Goal: Task Accomplishment & Management: Manage account settings

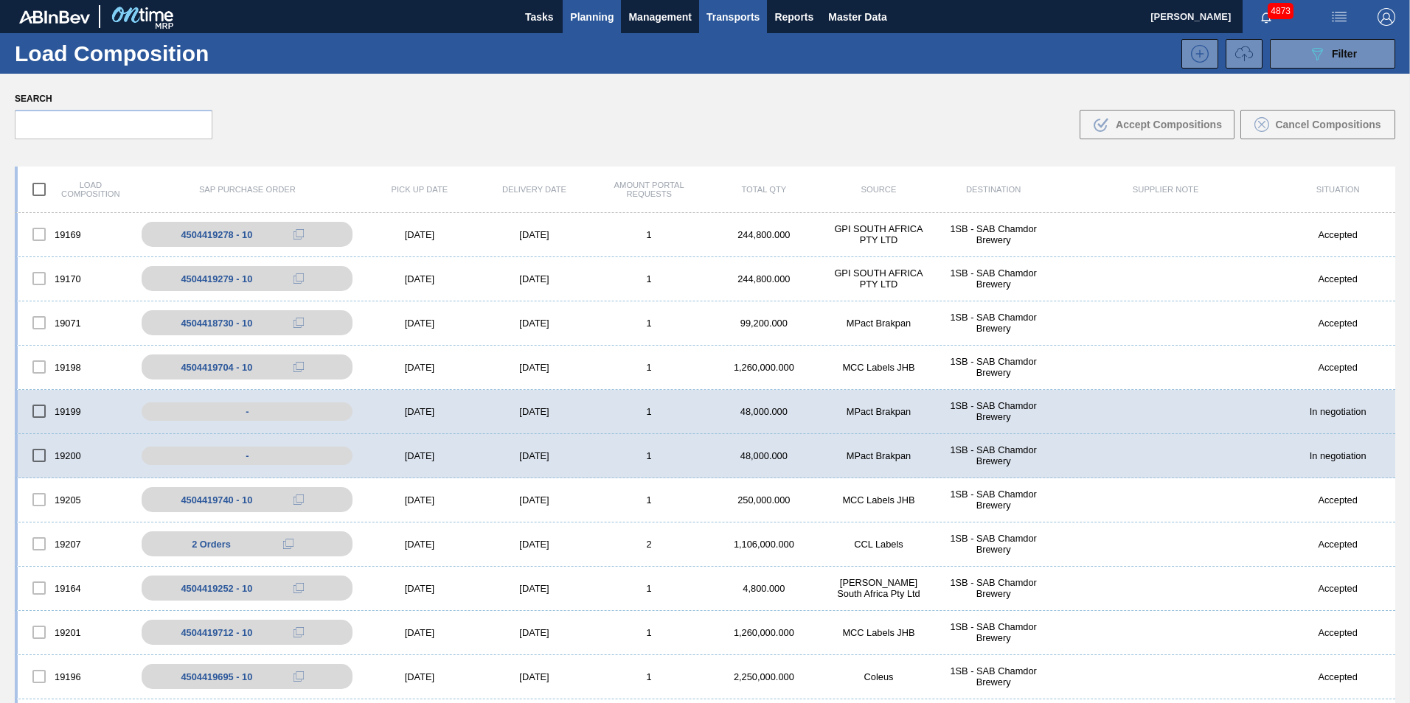
click at [597, 10] on span "Planning" at bounding box center [592, 17] width 44 height 18
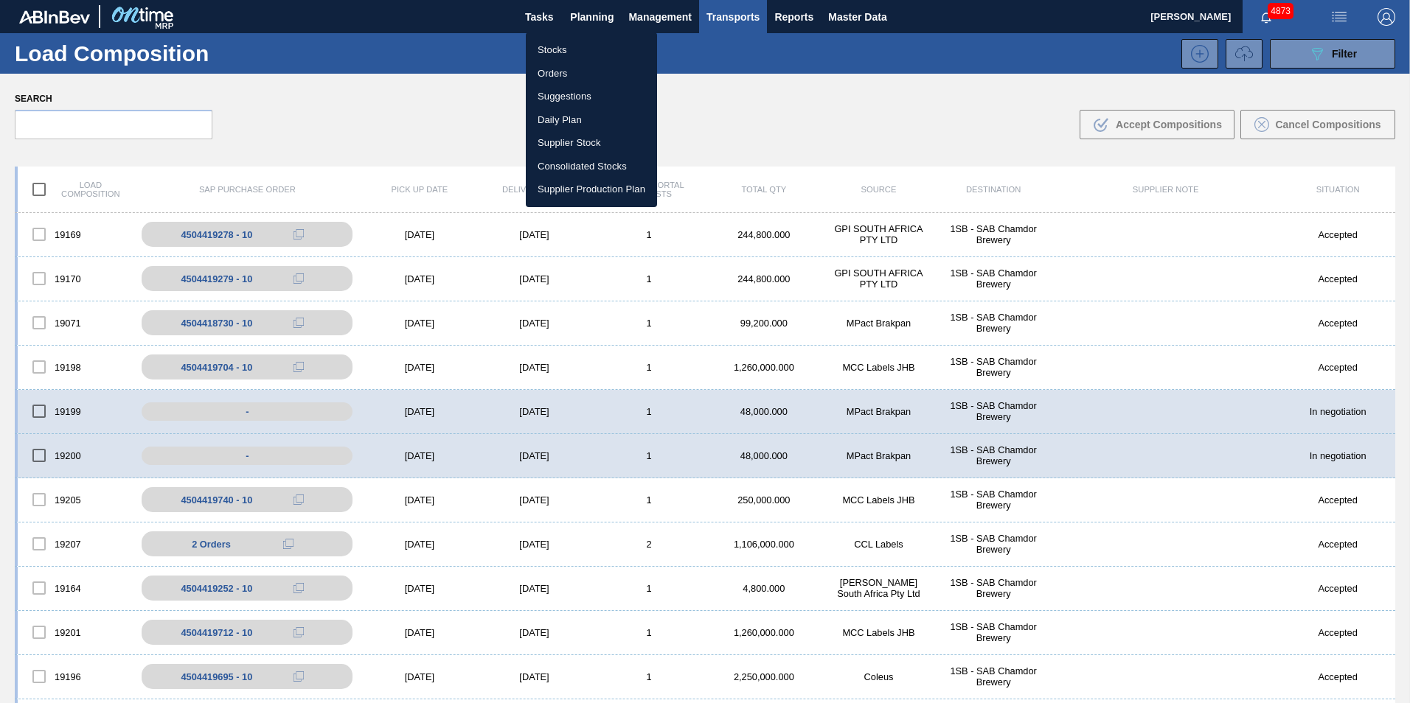
drag, startPoint x: 574, startPoint y: 51, endPoint x: 589, endPoint y: 78, distance: 31.0
click at [573, 51] on li "Stocks" at bounding box center [591, 50] width 131 height 24
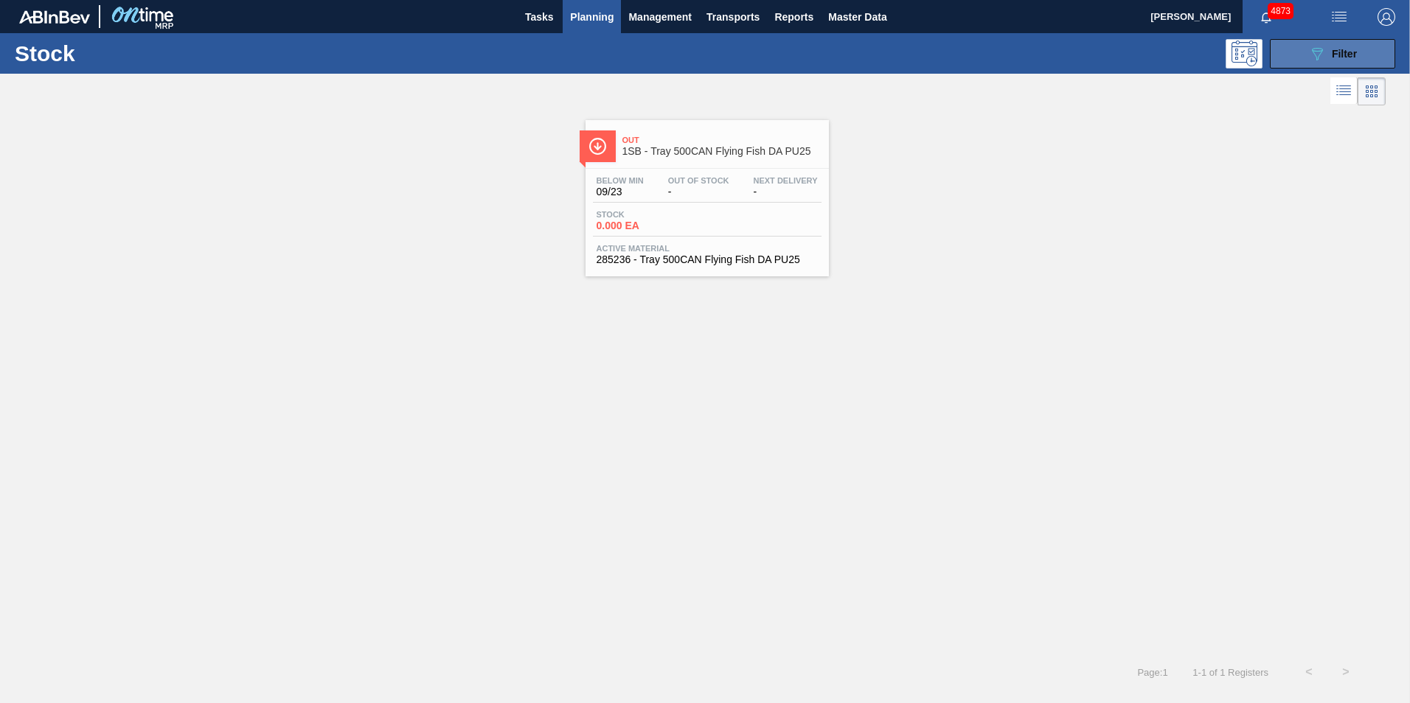
click at [1334, 52] on span "Filter" at bounding box center [1344, 54] width 25 height 12
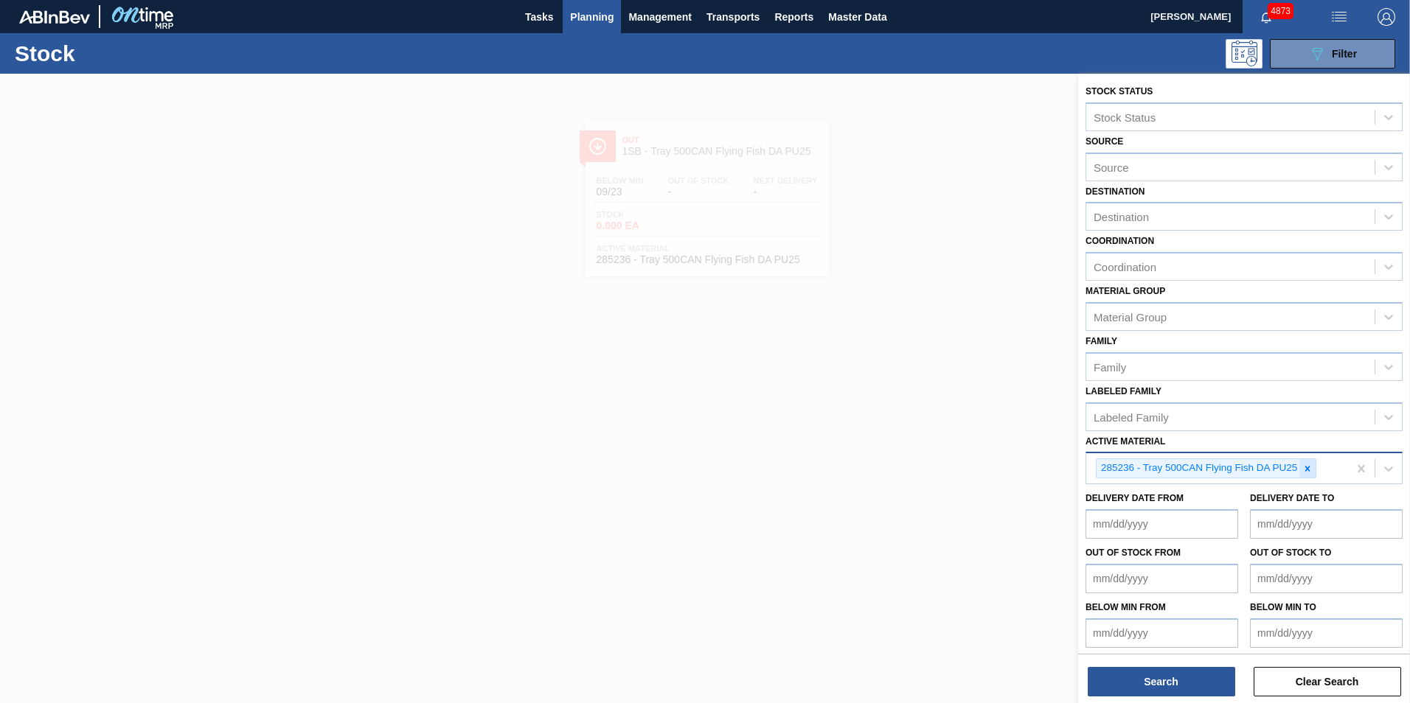
click at [1307, 470] on icon at bounding box center [1307, 468] width 5 height 5
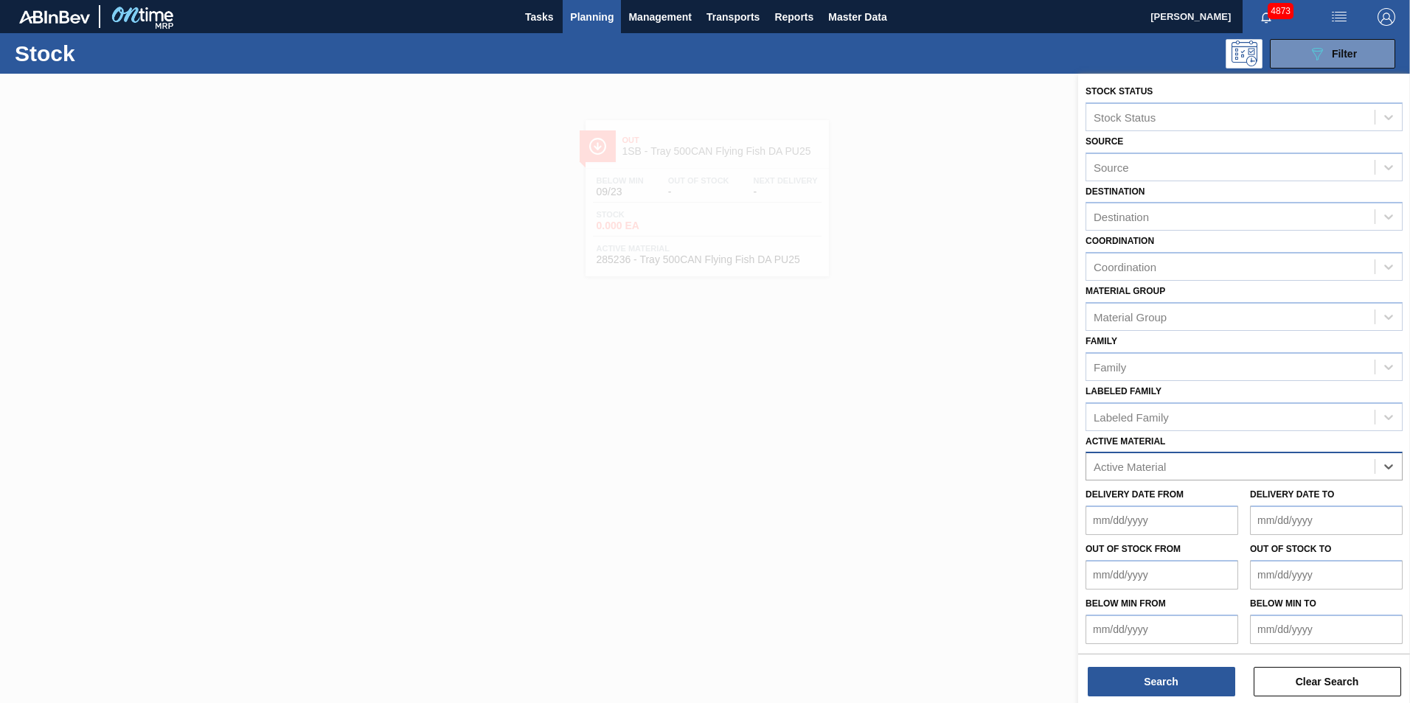
paste Material "285192"
type Material "285192"
click at [1194, 505] on div "285192 - PSL Label Back 660RB FlyingFish Lemon PU" at bounding box center [1243, 503] width 317 height 27
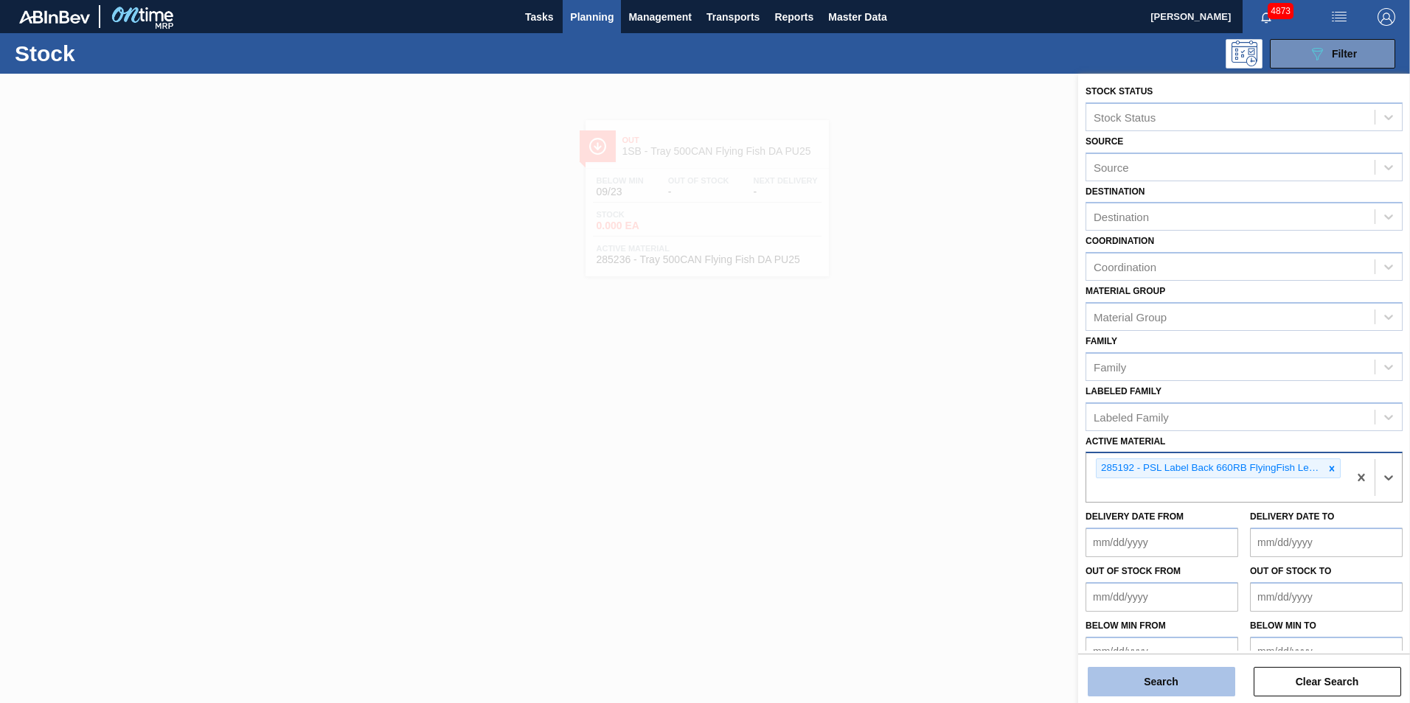
click at [1140, 684] on button "Search" at bounding box center [1161, 681] width 147 height 29
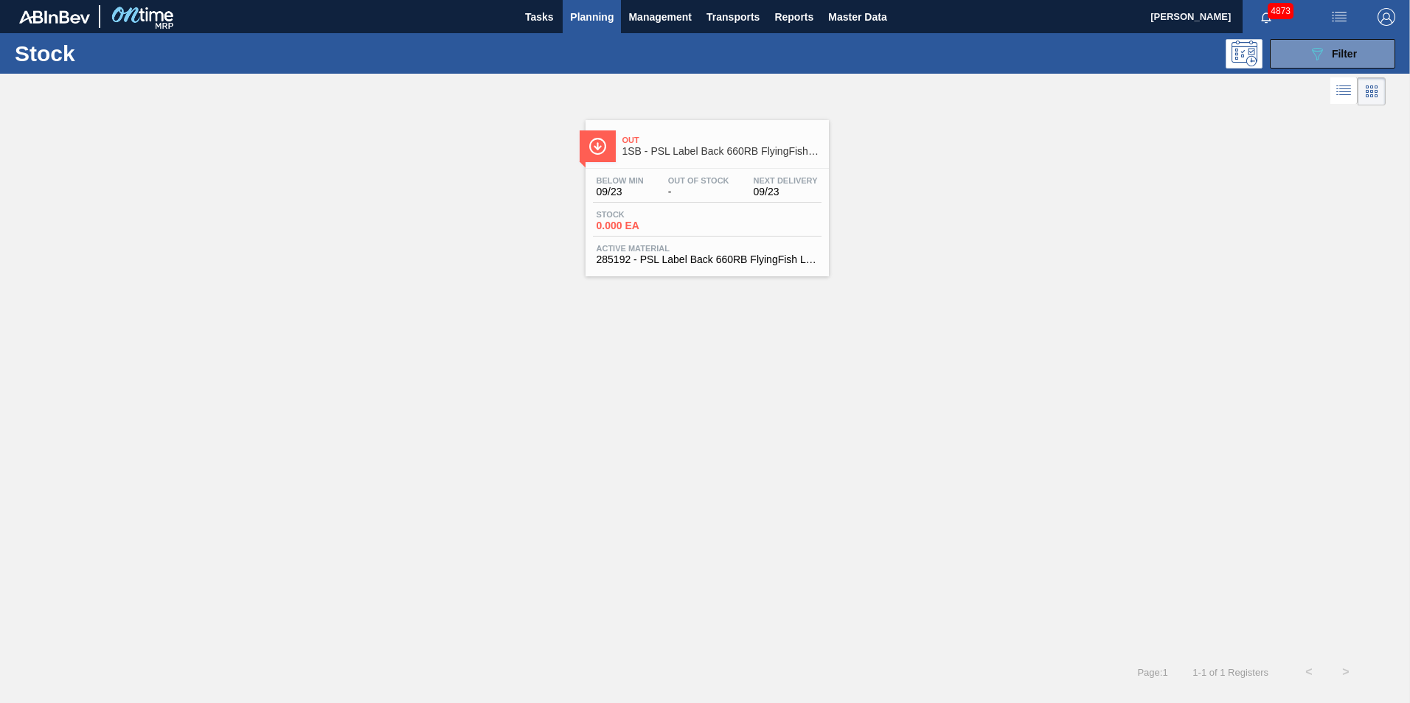
drag, startPoint x: 662, startPoint y: 220, endPoint x: 644, endPoint y: 215, distance: 19.1
click at [662, 220] on span "0.000 EA" at bounding box center [648, 225] width 103 height 11
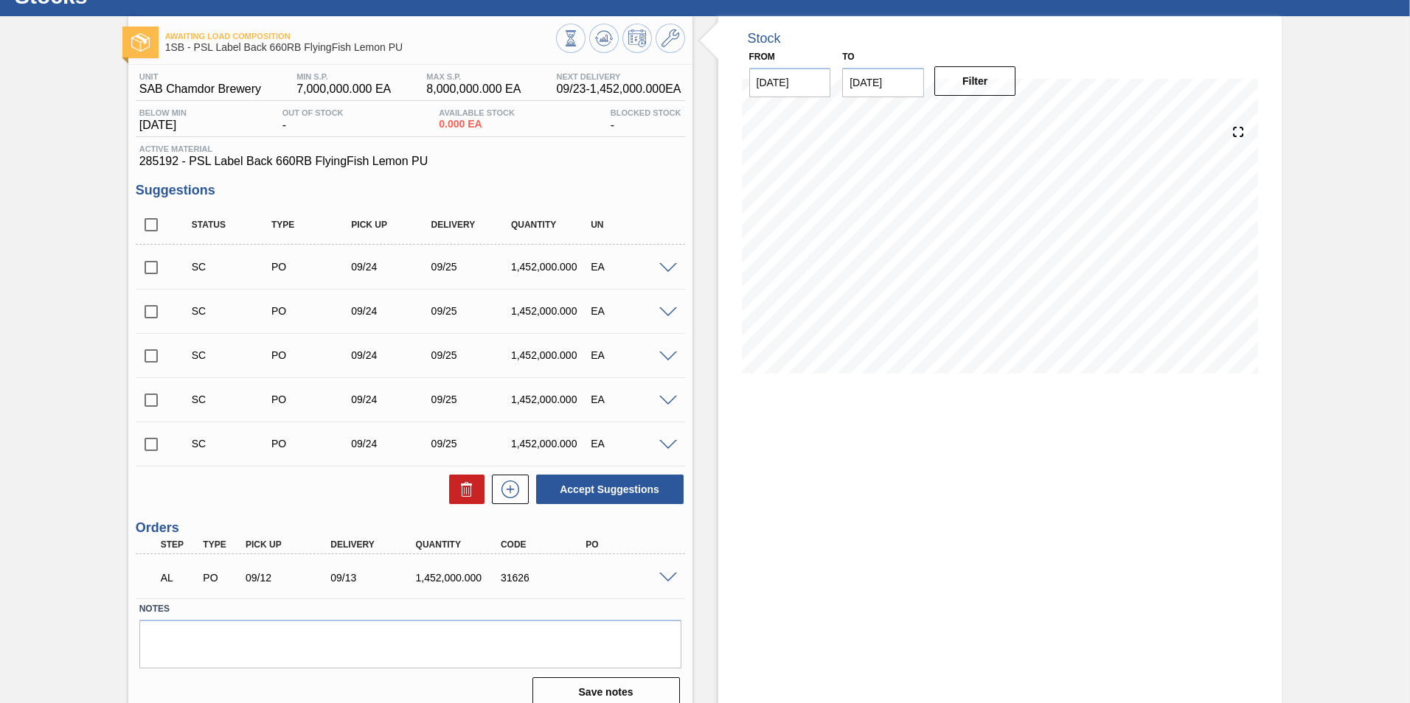
scroll to position [74, 0]
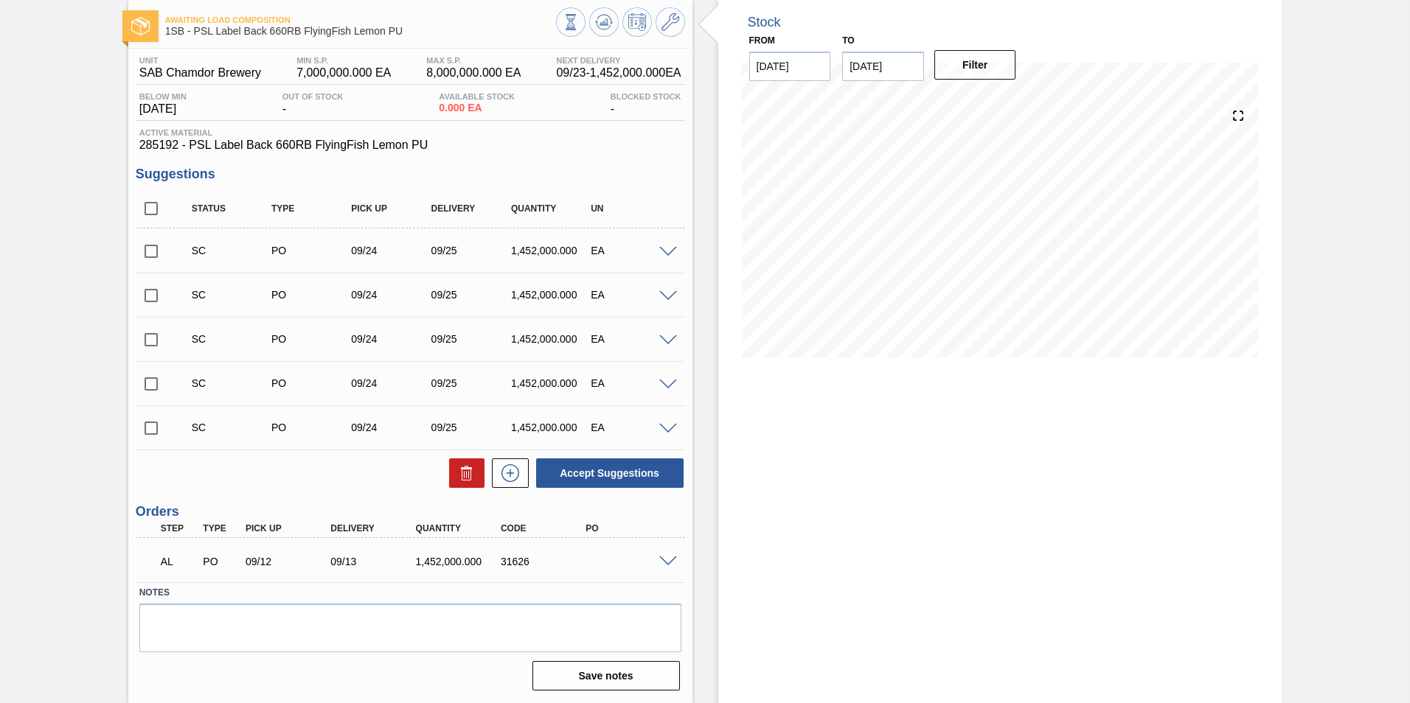
click at [669, 558] on span at bounding box center [668, 562] width 18 height 11
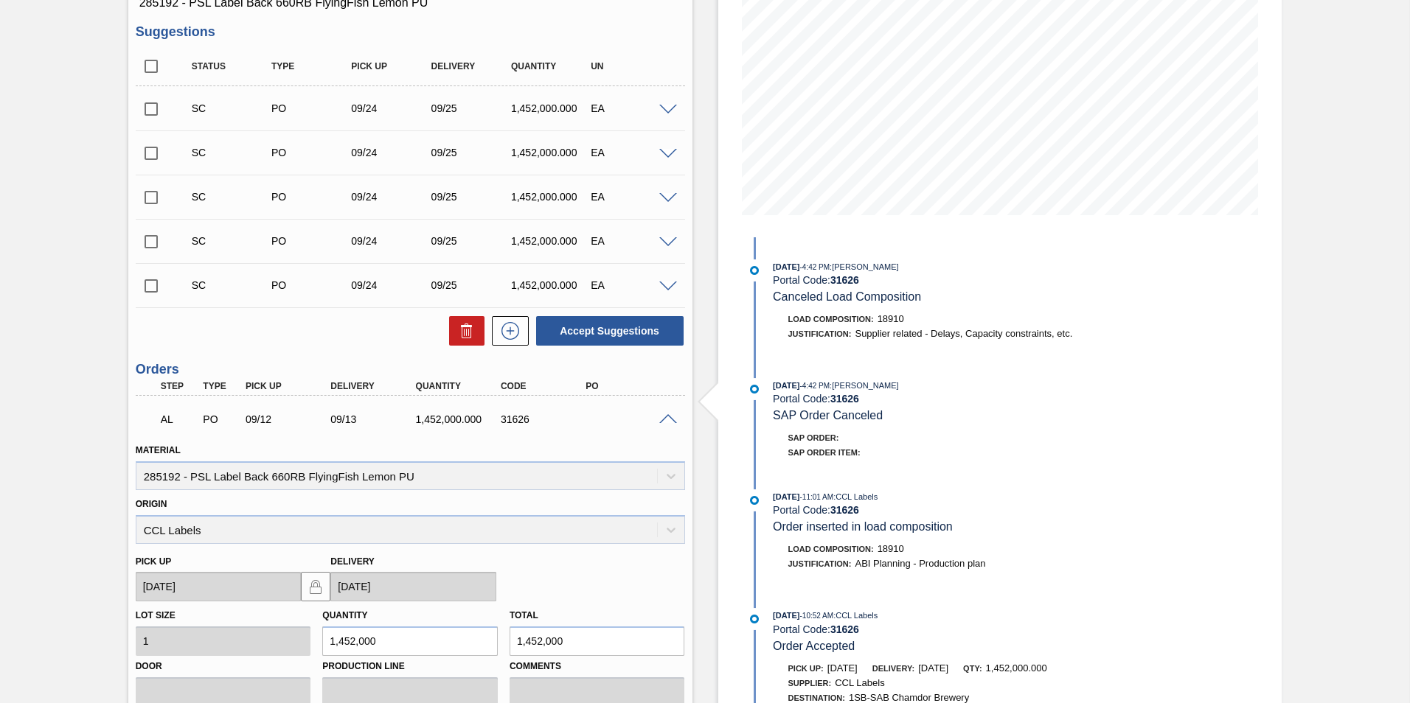
scroll to position [369, 0]
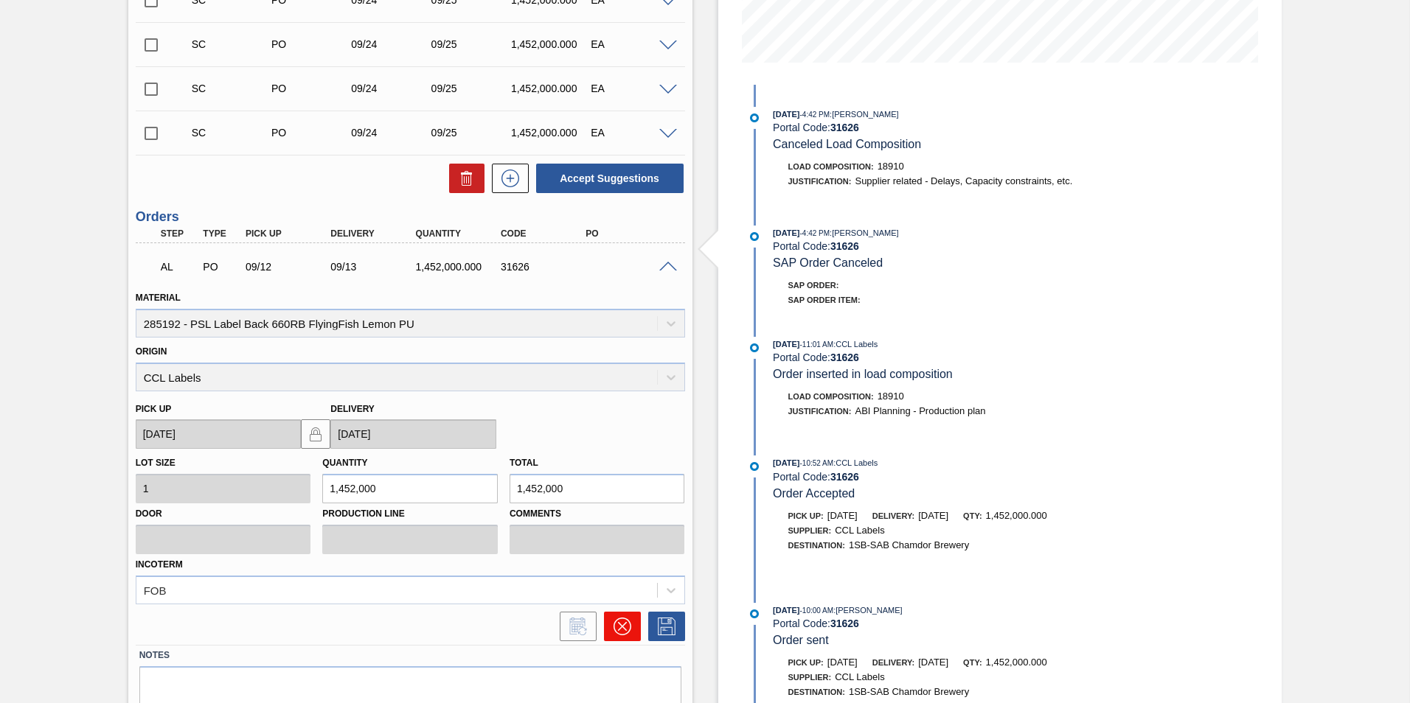
click at [619, 627] on icon at bounding box center [623, 627] width 18 height 18
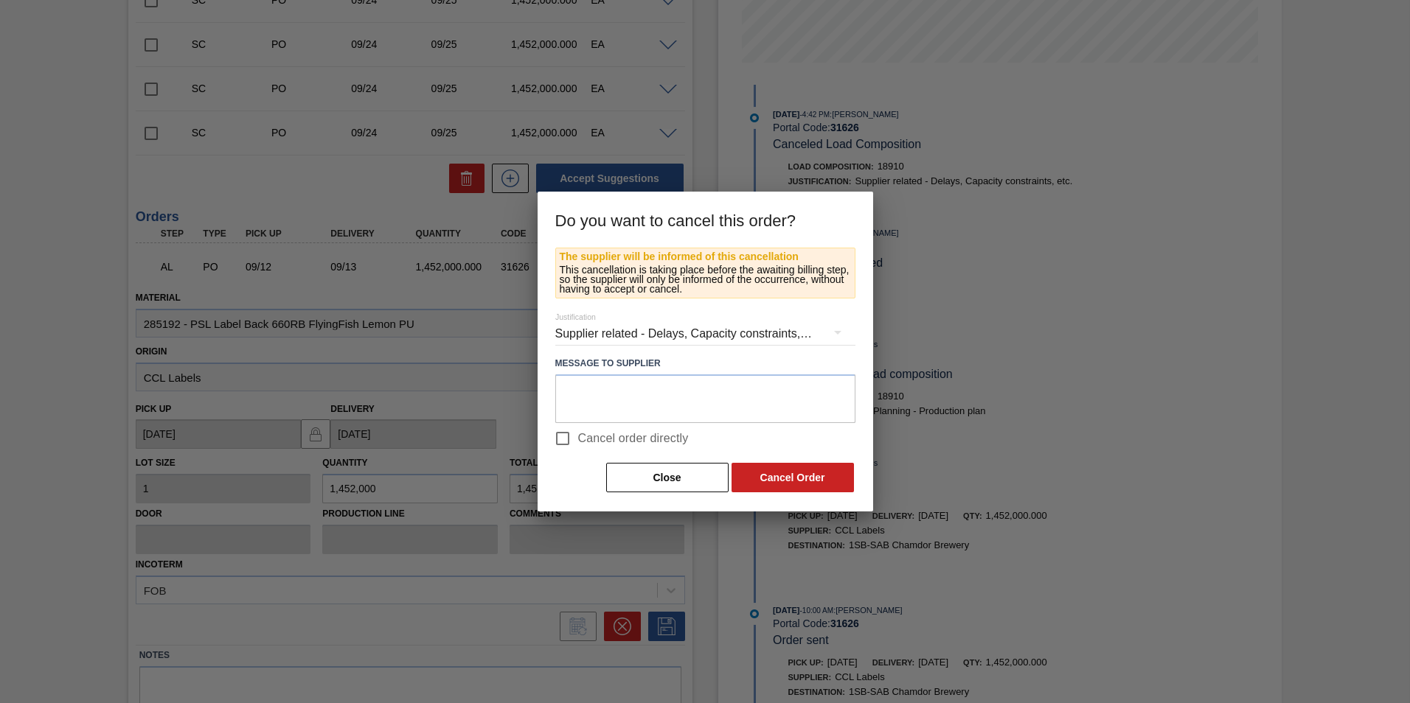
click at [608, 442] on span "Cancel order directly" at bounding box center [633, 439] width 111 height 18
click at [578, 442] on input "Cancel order directly" at bounding box center [562, 438] width 31 height 31
checkbox input "true"
click at [780, 479] on button "Cancel Order" at bounding box center [793, 477] width 122 height 29
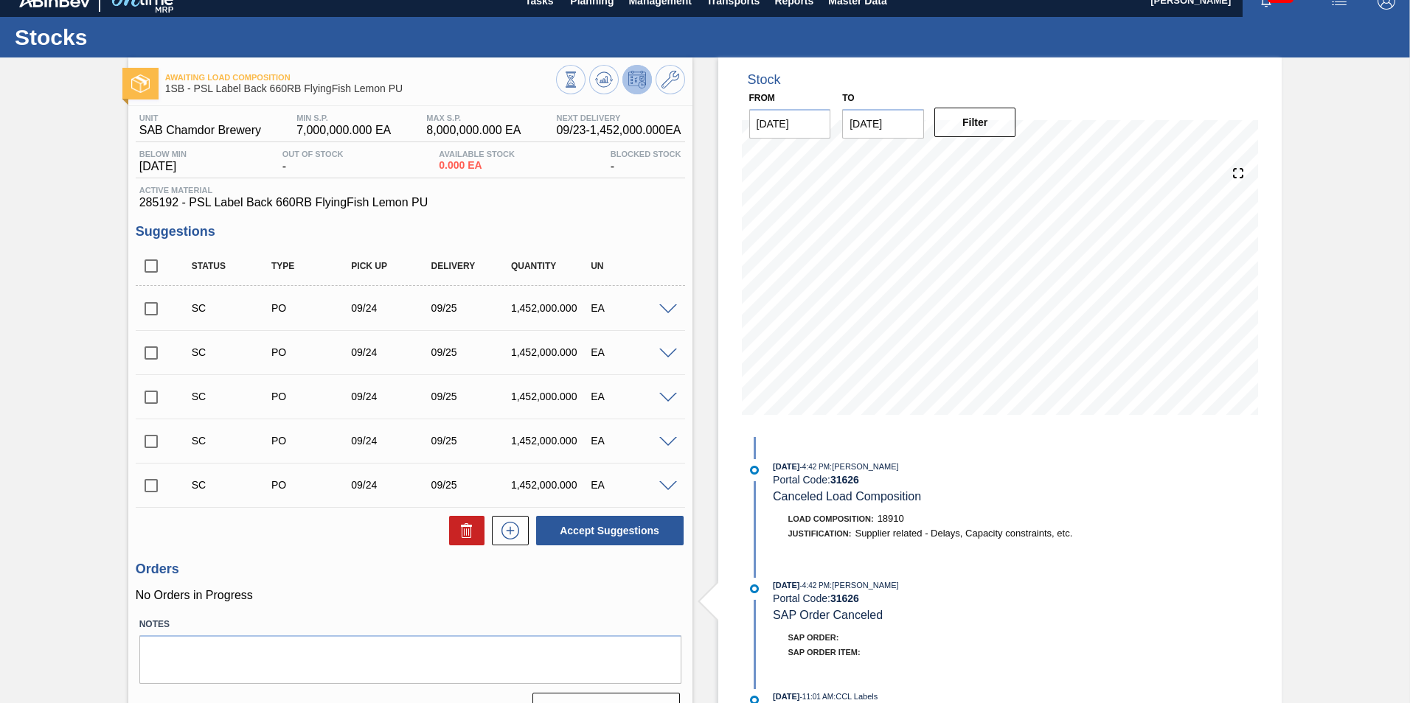
scroll to position [0, 0]
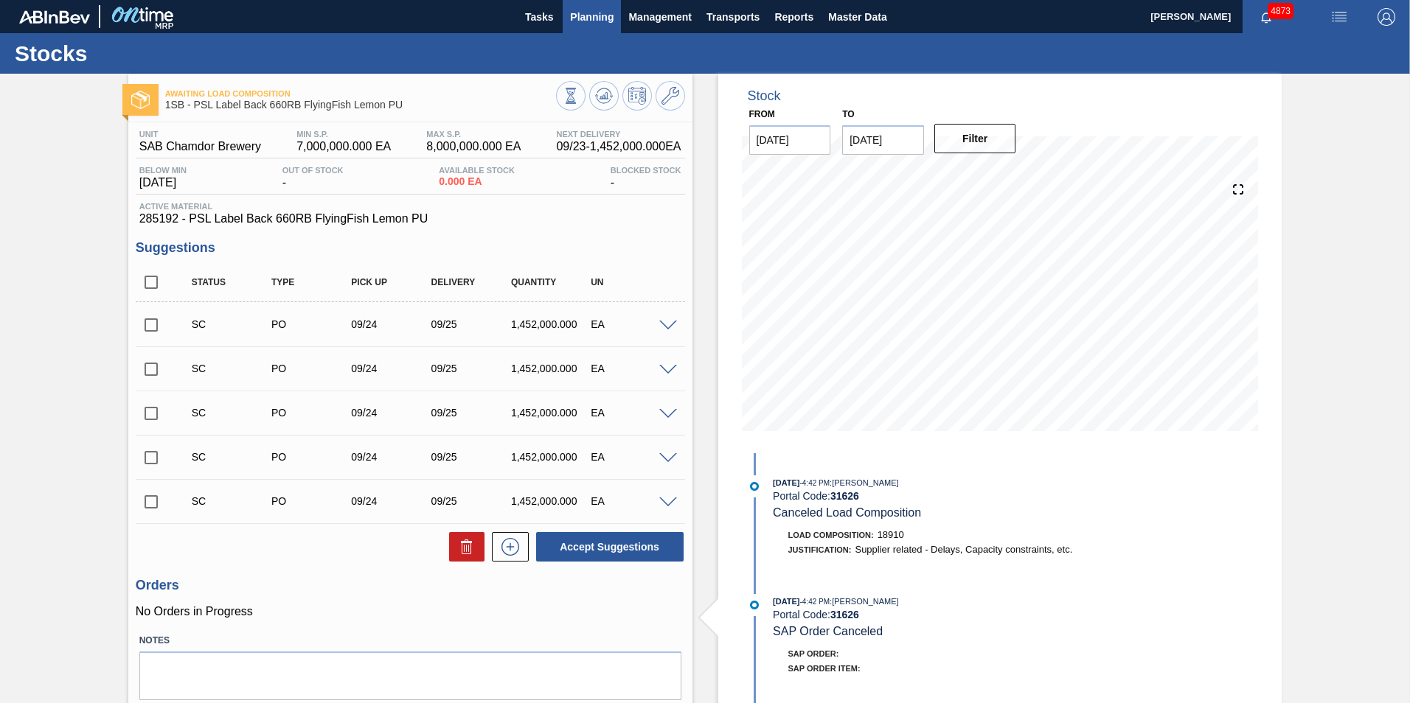
click at [589, 11] on span "Planning" at bounding box center [592, 17] width 44 height 18
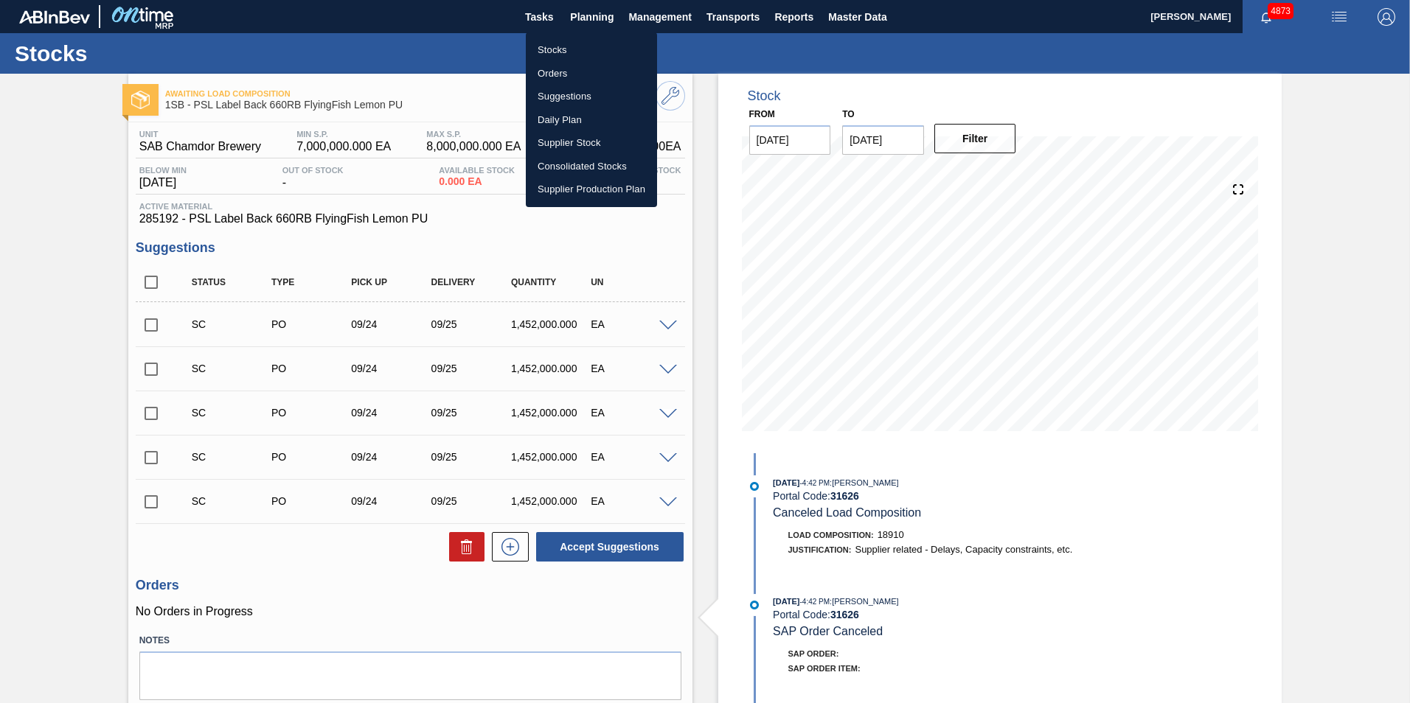
drag, startPoint x: 550, startPoint y: 50, endPoint x: 703, endPoint y: 116, distance: 166.8
click at [550, 50] on li "Stocks" at bounding box center [591, 50] width 131 height 24
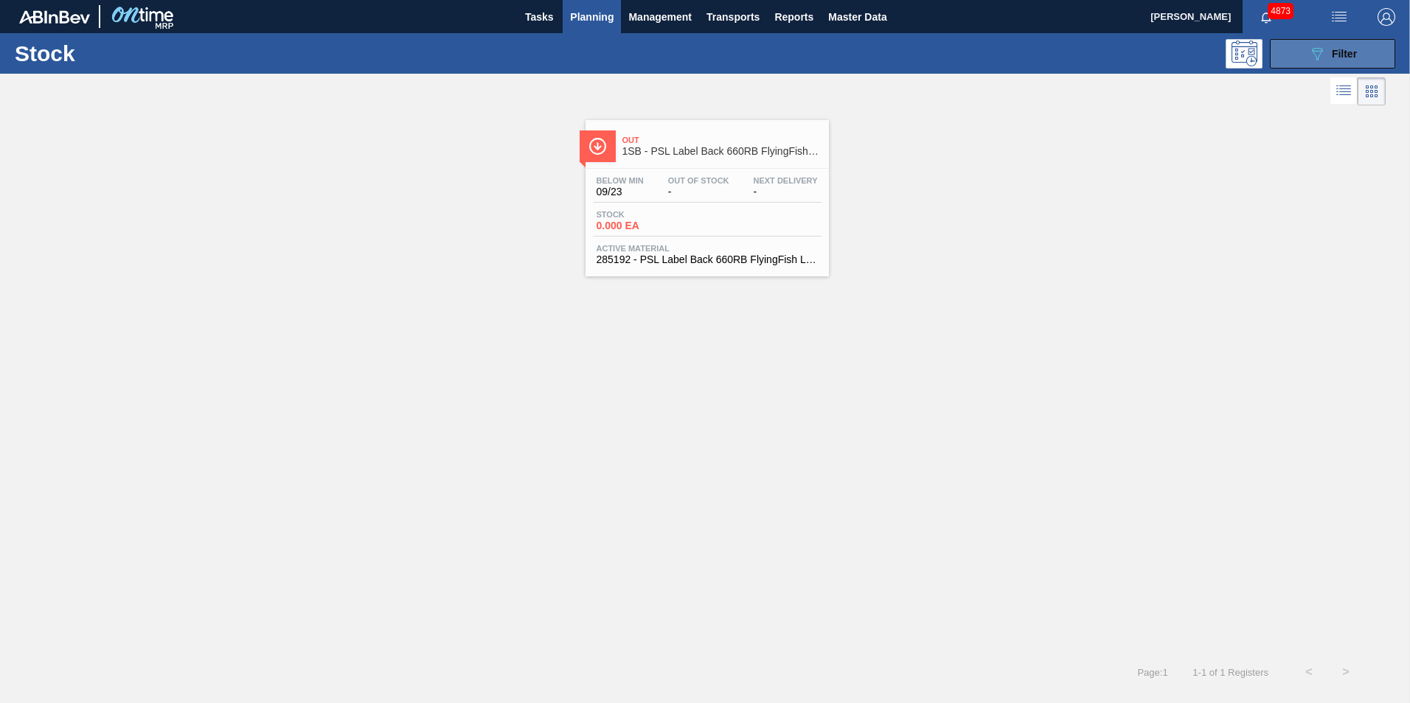
click at [1361, 49] on button "089F7B8B-B2A5-4AFE-B5C0-19BA573D28AC Filter" at bounding box center [1332, 53] width 125 height 29
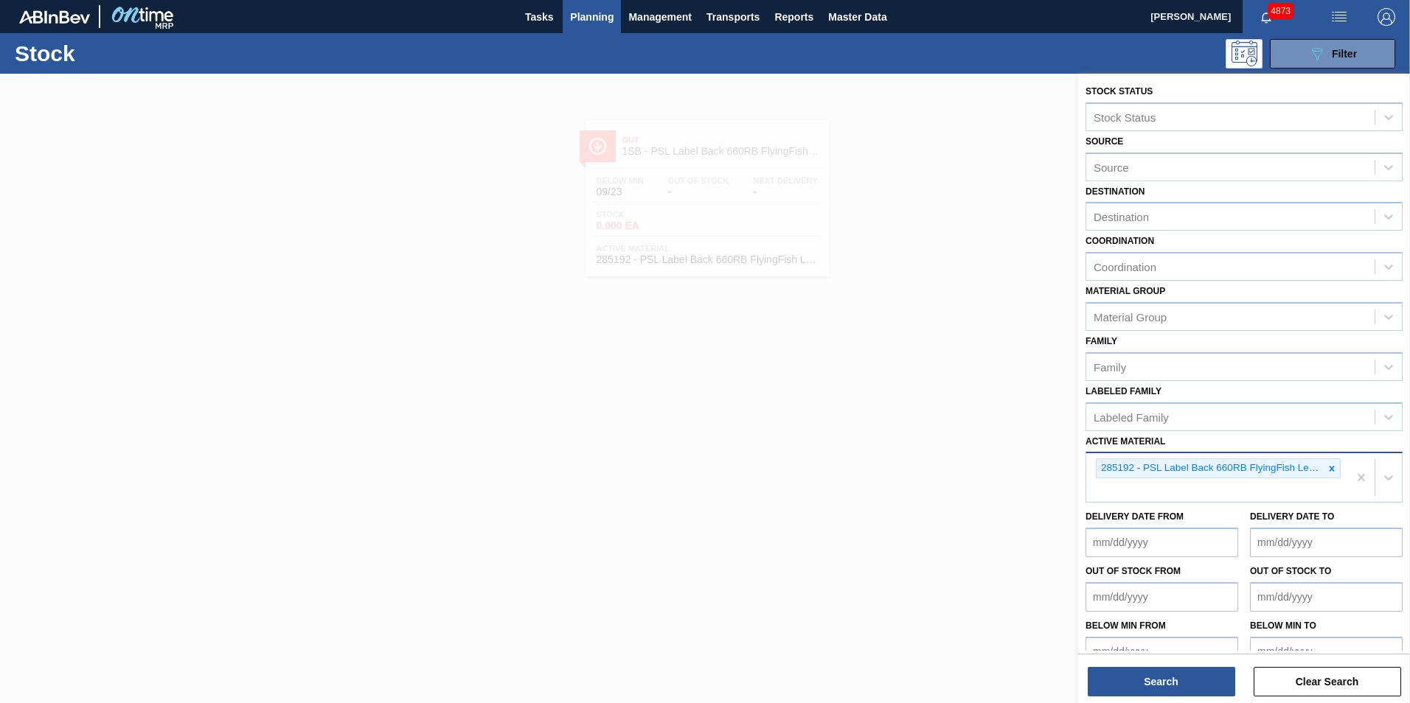
click at [1330, 470] on icon at bounding box center [1332, 469] width 10 height 10
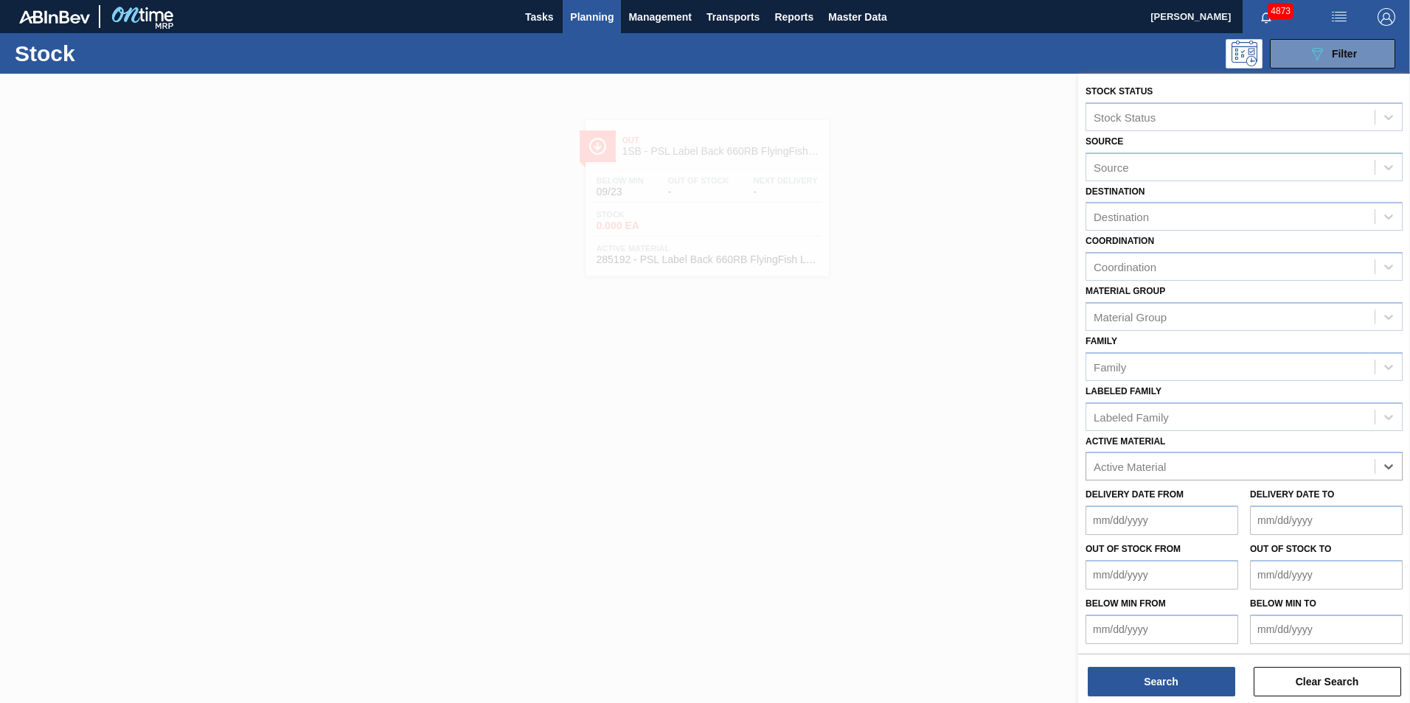
paste Material "285191"
type Material "285191"
click at [1221, 498] on div "285191 - PSL Label Body 660RB FlyingFish Lemon PU" at bounding box center [1243, 503] width 317 height 27
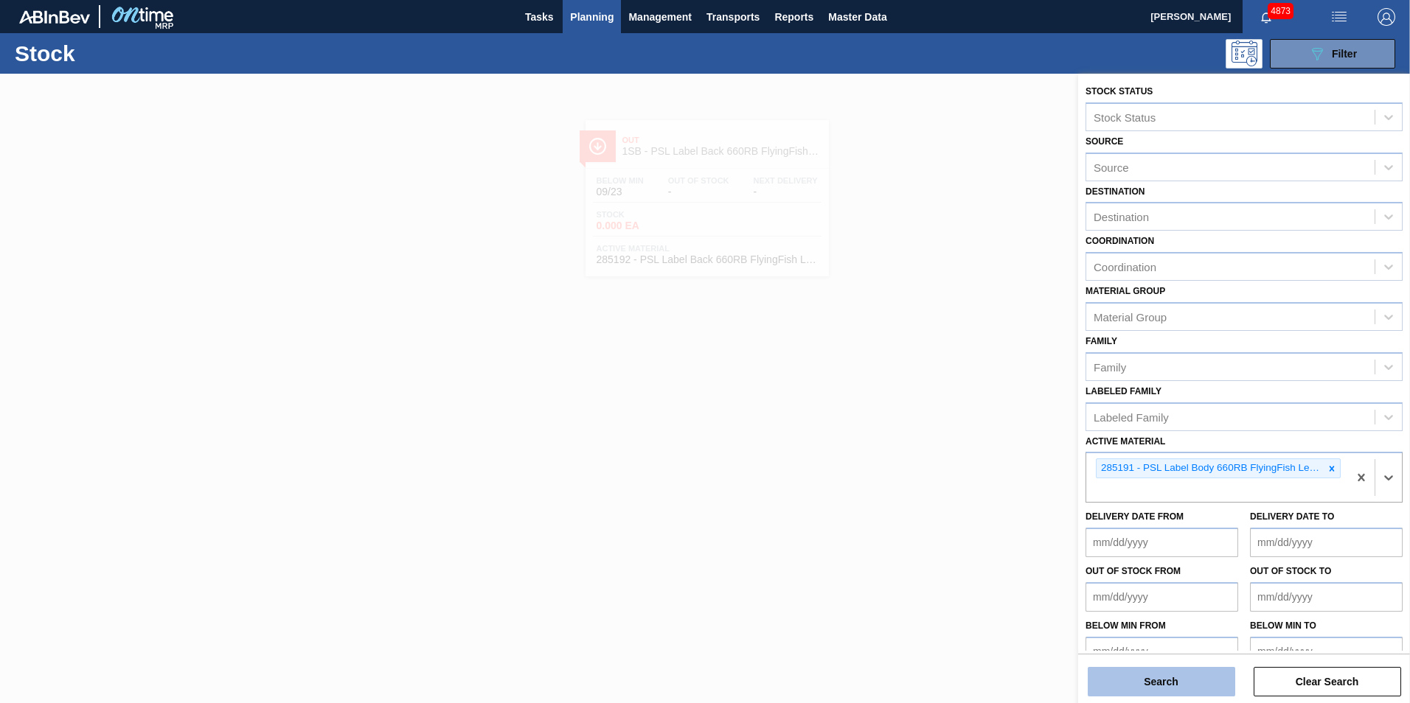
click at [1165, 684] on button "Search" at bounding box center [1161, 681] width 147 height 29
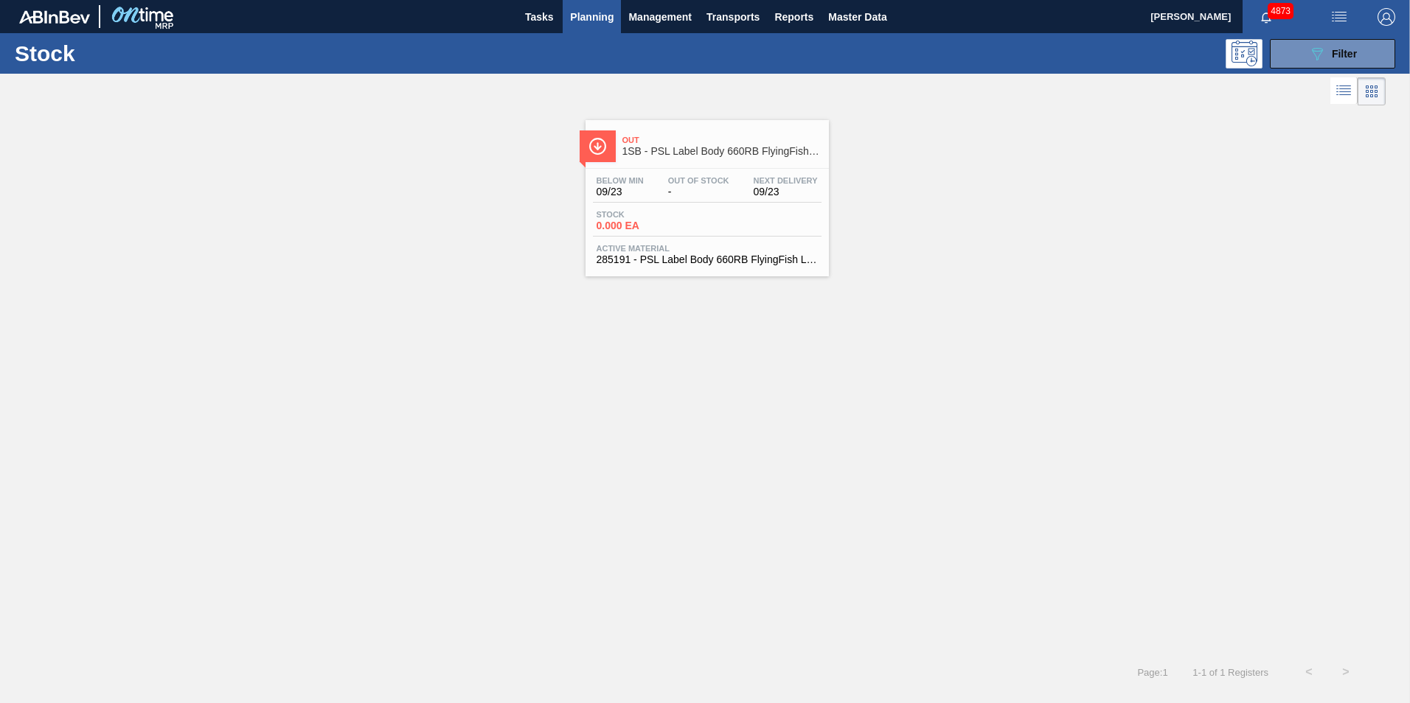
click at [642, 226] on span "0.000 EA" at bounding box center [648, 225] width 103 height 11
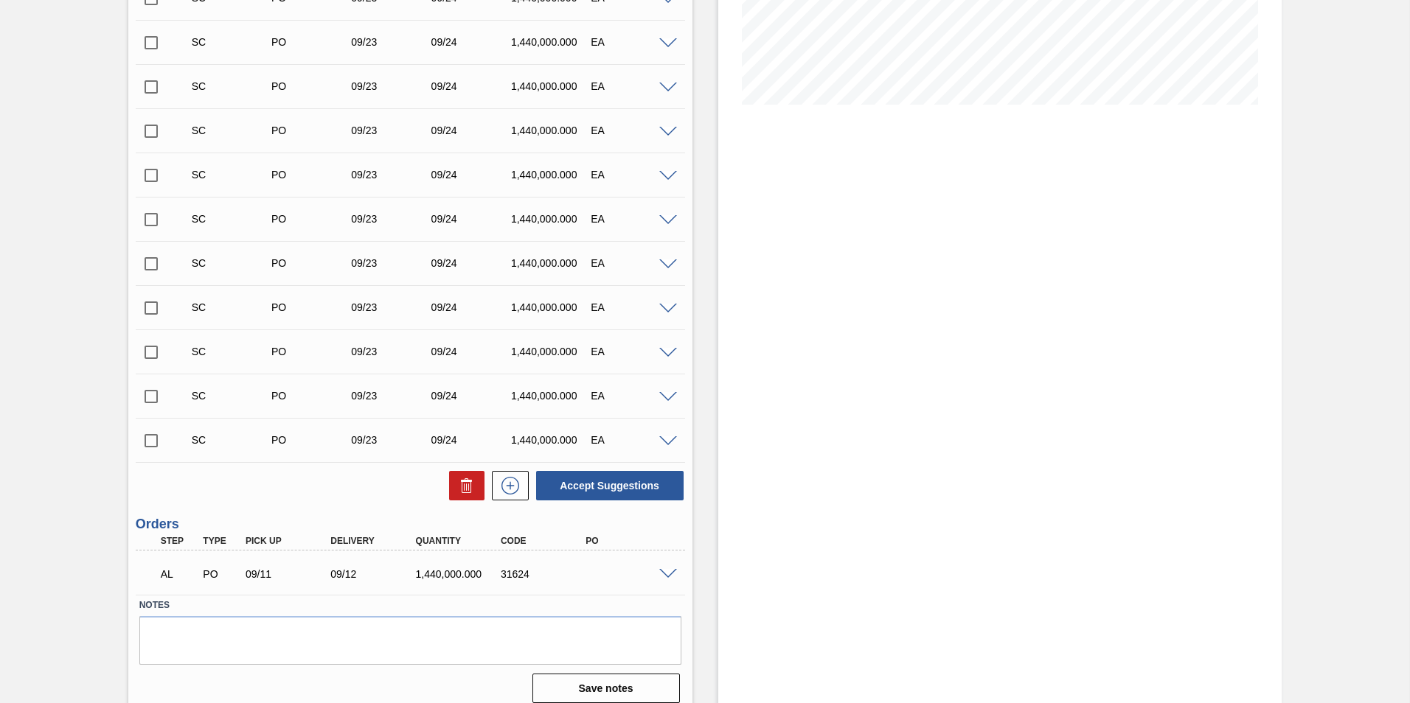
scroll to position [339, 0]
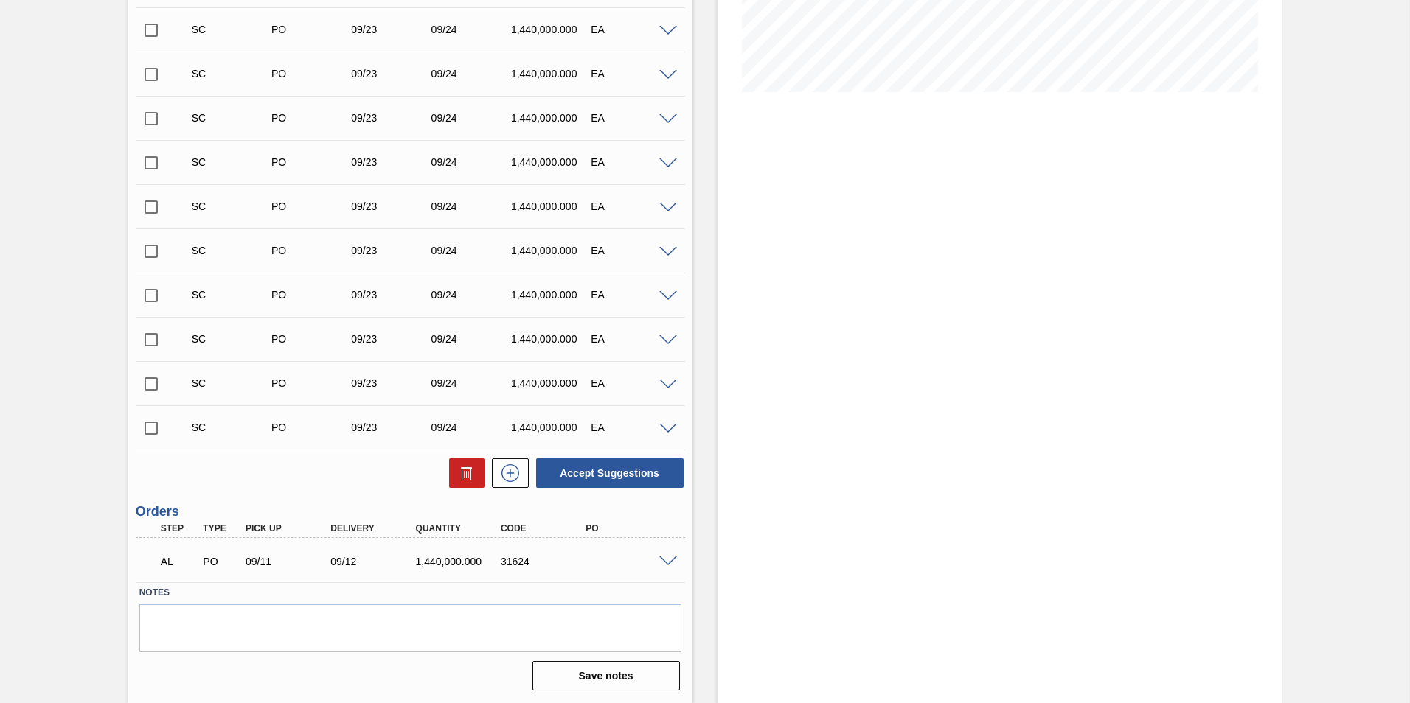
click at [668, 560] on span at bounding box center [668, 562] width 18 height 11
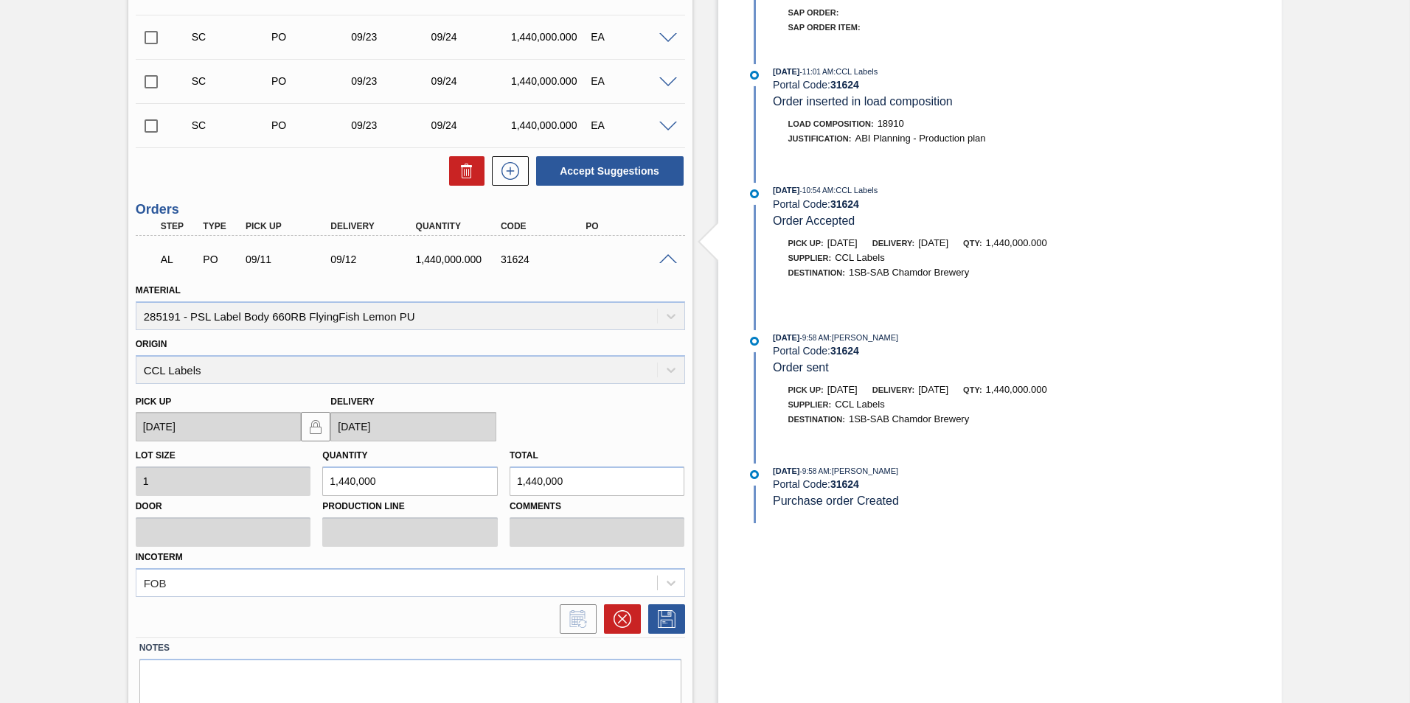
scroll to position [697, 0]
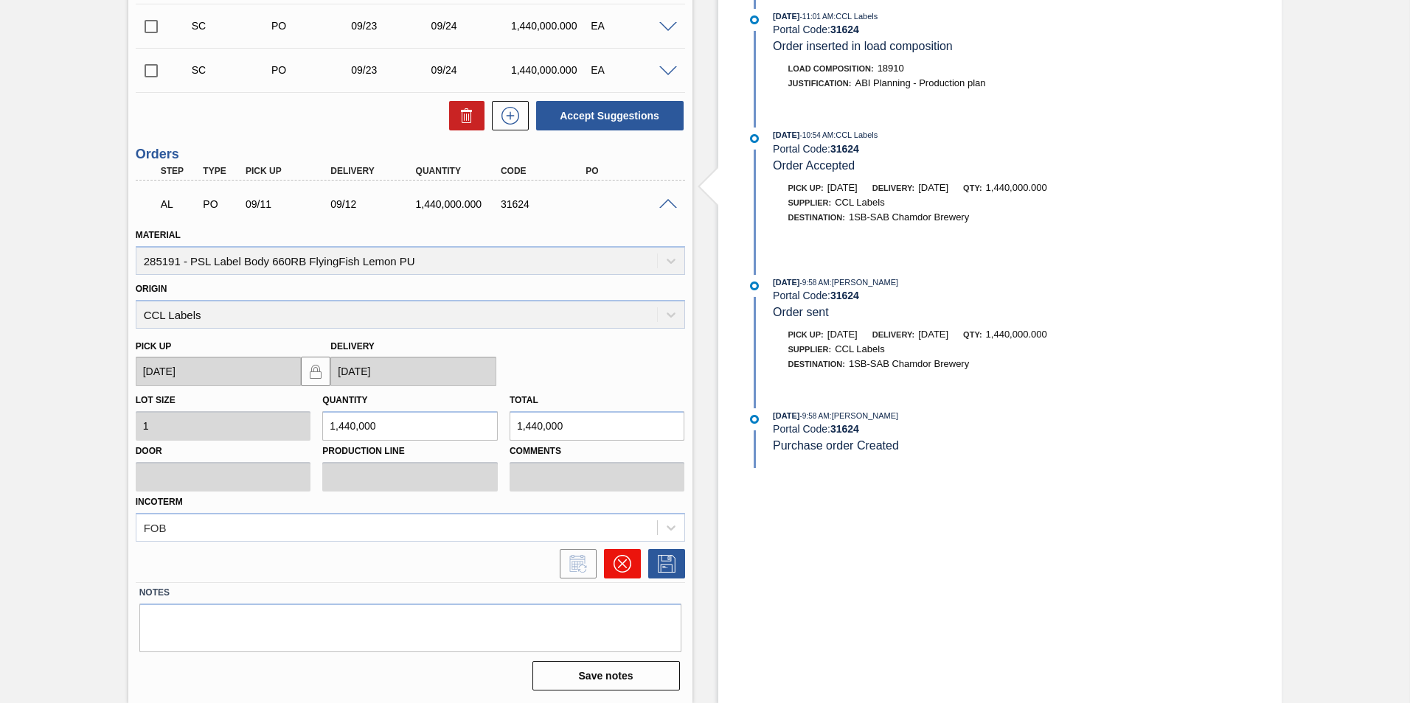
click at [611, 563] on button at bounding box center [622, 563] width 37 height 29
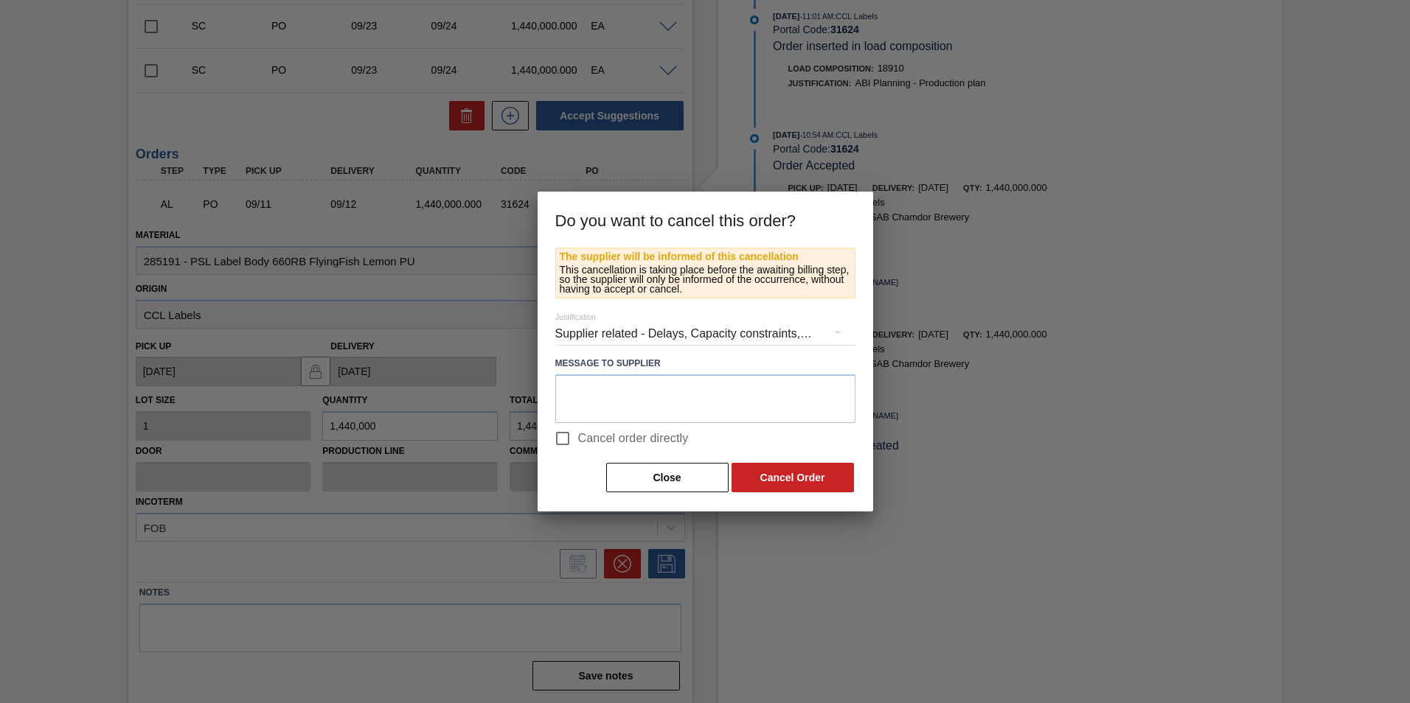
click at [601, 435] on span "Cancel order directly" at bounding box center [633, 439] width 111 height 18
click at [578, 435] on input "Cancel order directly" at bounding box center [562, 438] width 31 height 31
checkbox input "true"
click at [783, 476] on button "Cancel Order" at bounding box center [793, 477] width 122 height 29
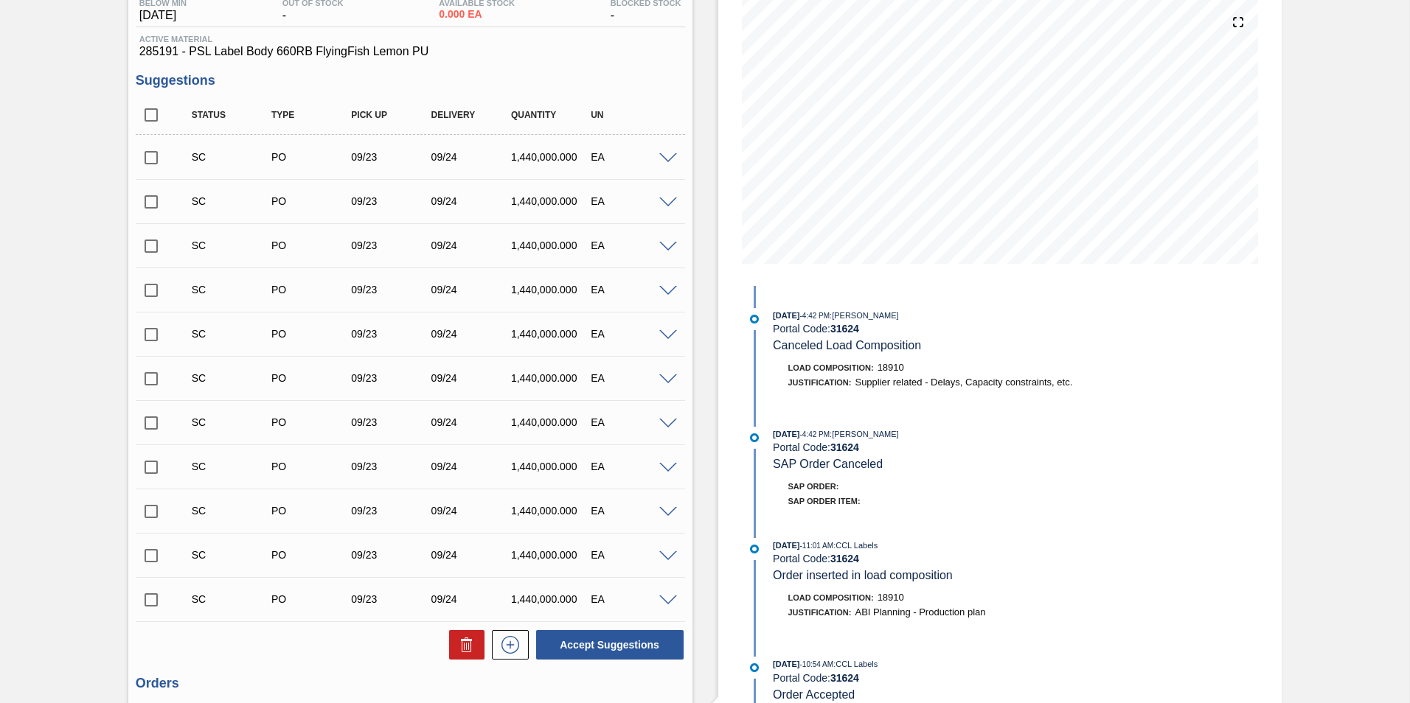
scroll to position [0, 0]
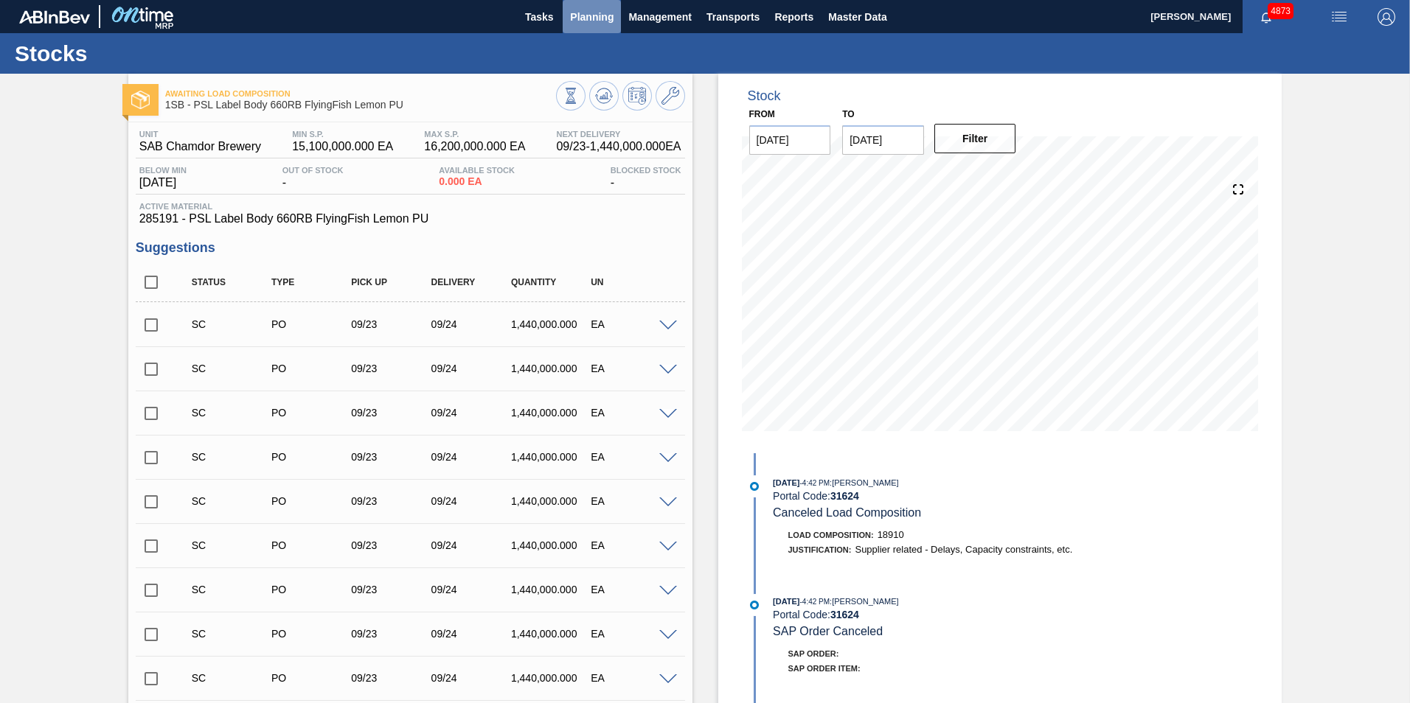
click at [600, 18] on span "Planning" at bounding box center [592, 17] width 44 height 18
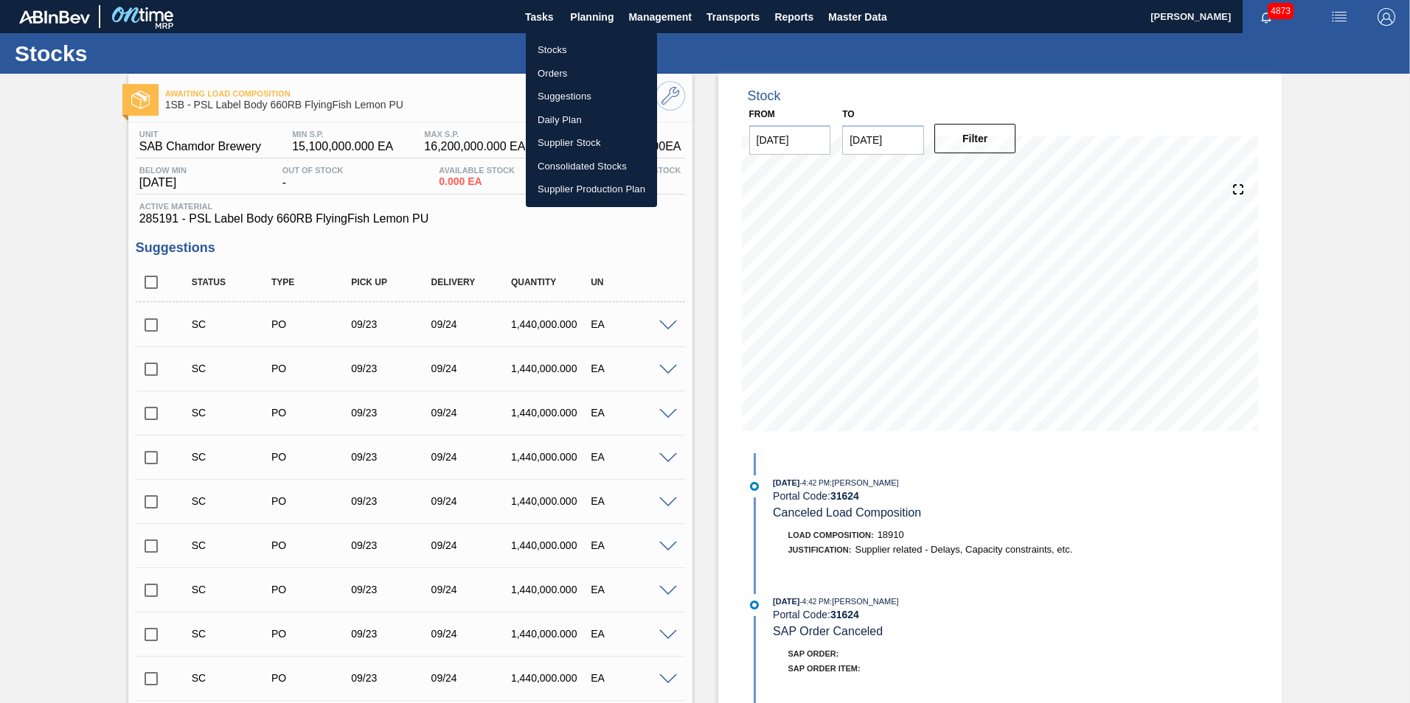
click at [570, 53] on li "Stocks" at bounding box center [591, 50] width 131 height 24
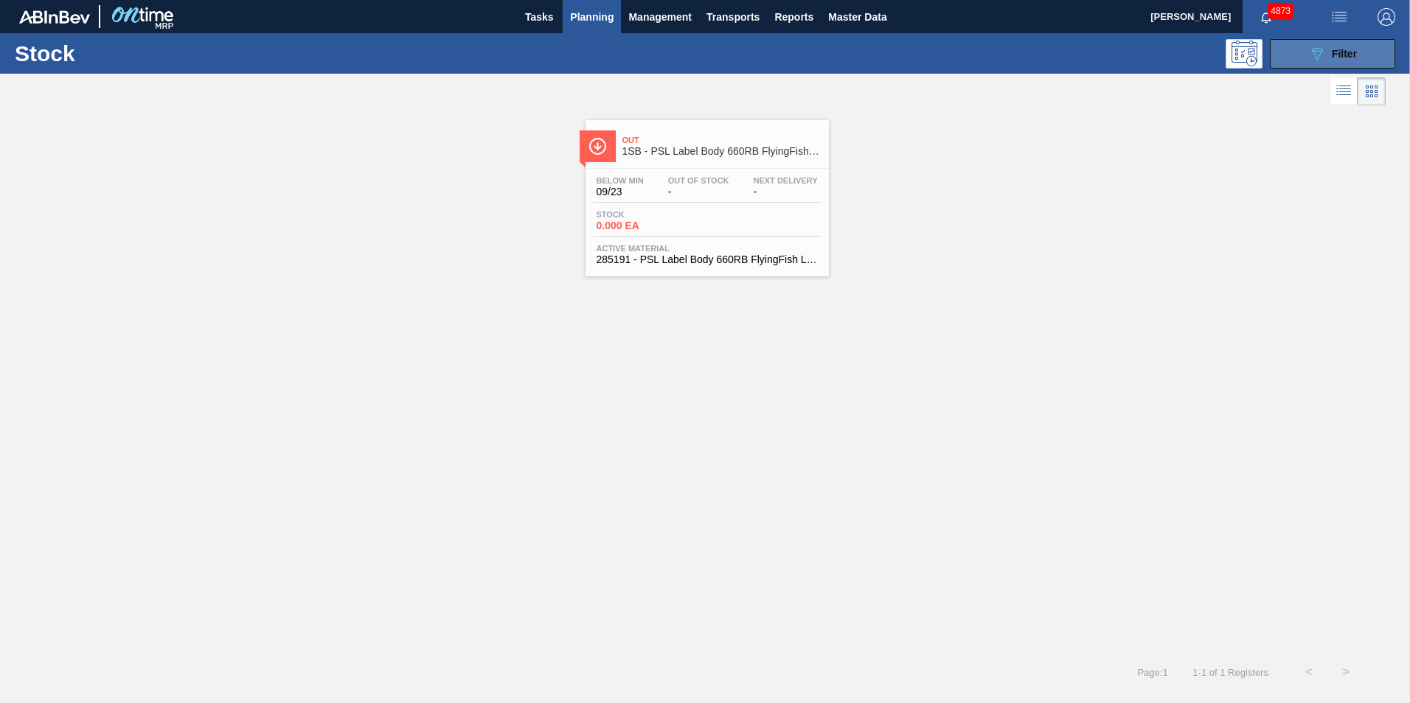
click at [1354, 56] on span "Filter" at bounding box center [1344, 54] width 25 height 12
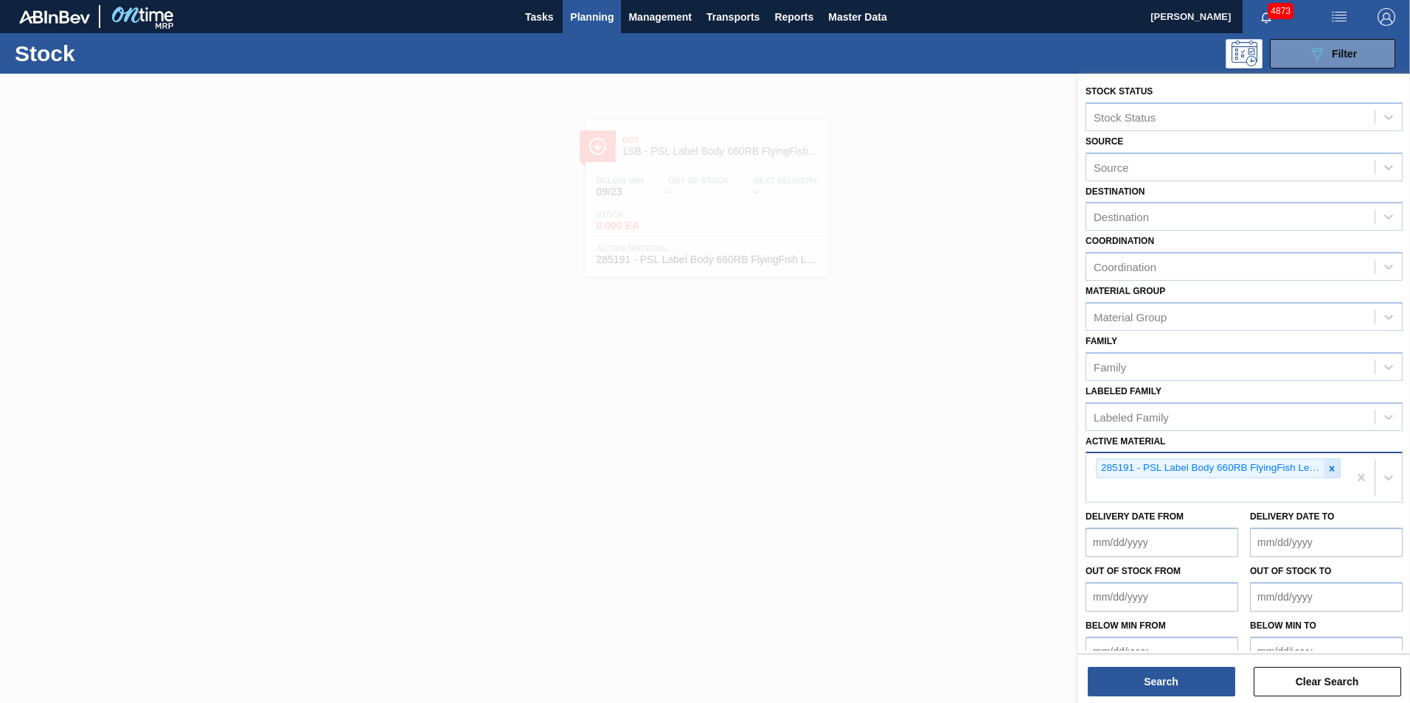
click at [1331, 468] on icon at bounding box center [1332, 468] width 5 height 5
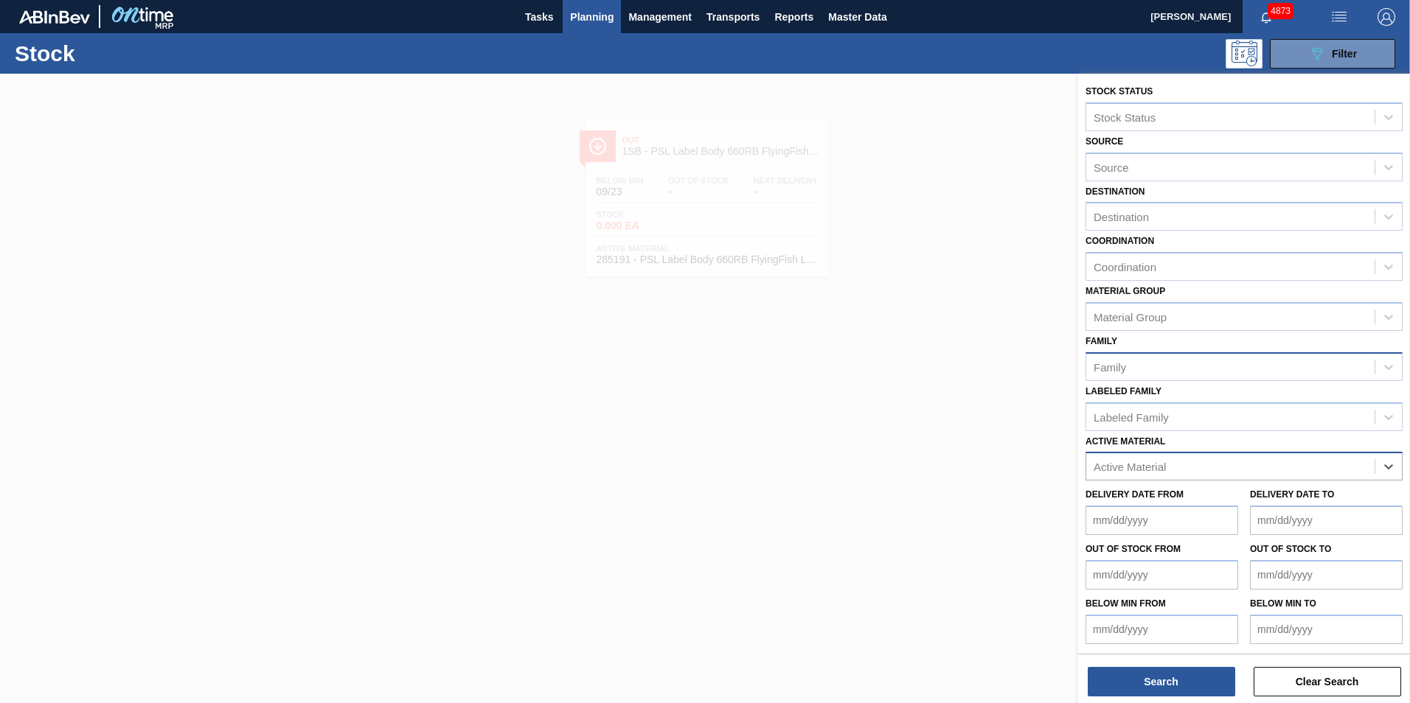
paste Material "279074"
type Material "279074"
click at [1189, 498] on div "279074 - PSL Label Body 660RB RDS Dry (Blast)" at bounding box center [1243, 503] width 317 height 27
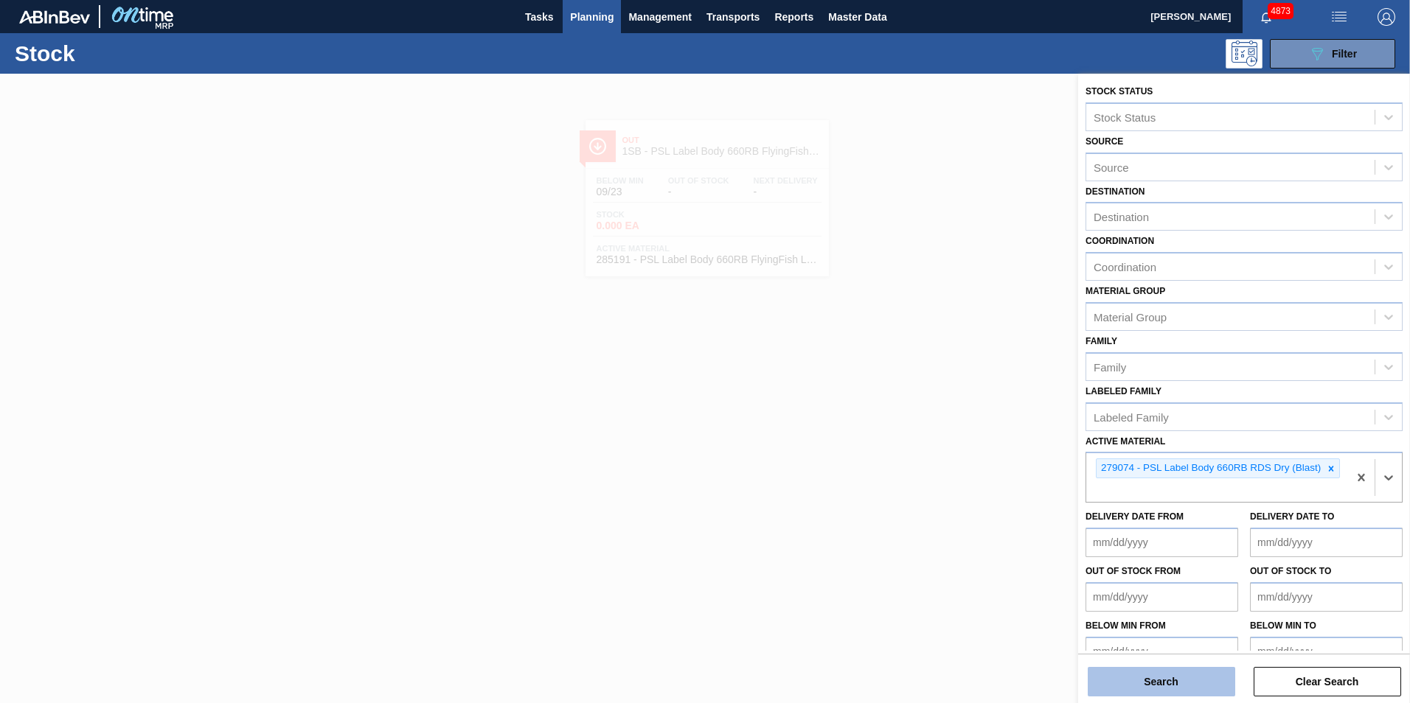
click at [1146, 684] on button "Search" at bounding box center [1161, 681] width 147 height 29
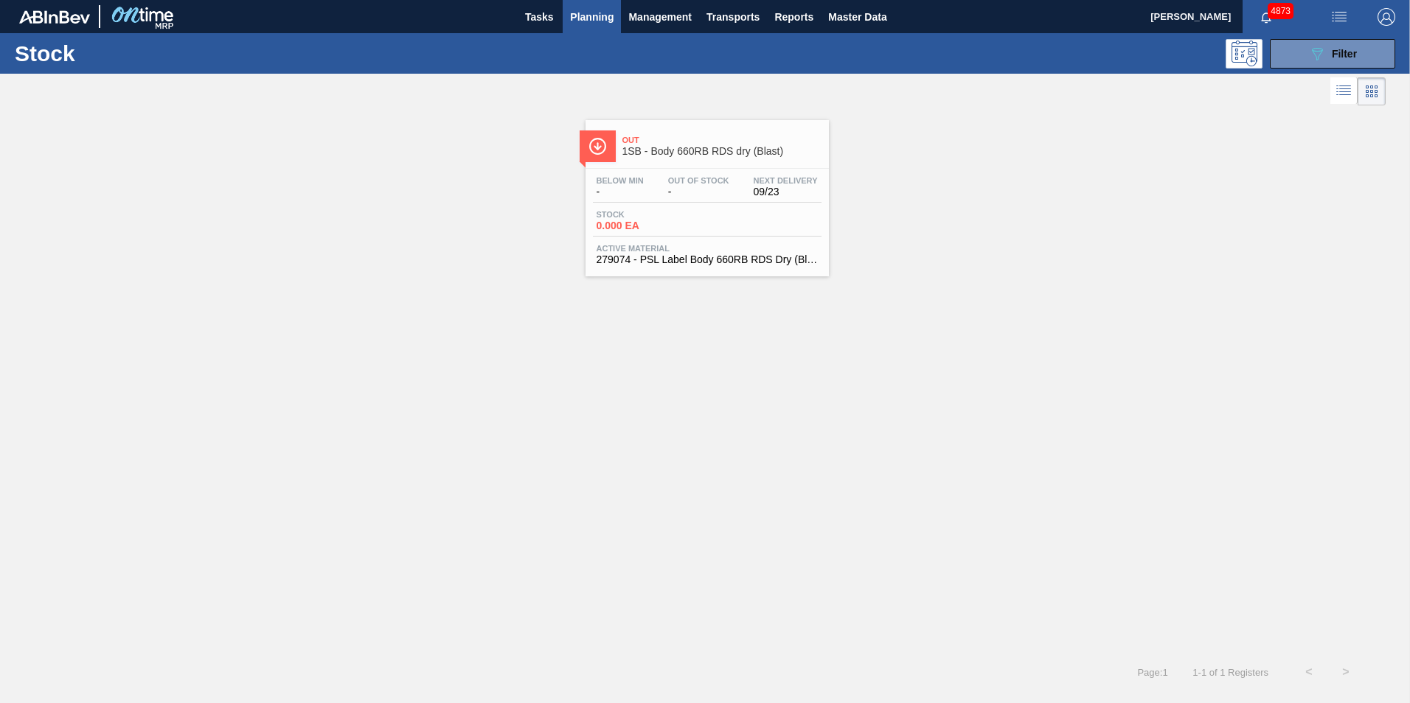
click at [687, 249] on span "Active Material" at bounding box center [707, 248] width 221 height 9
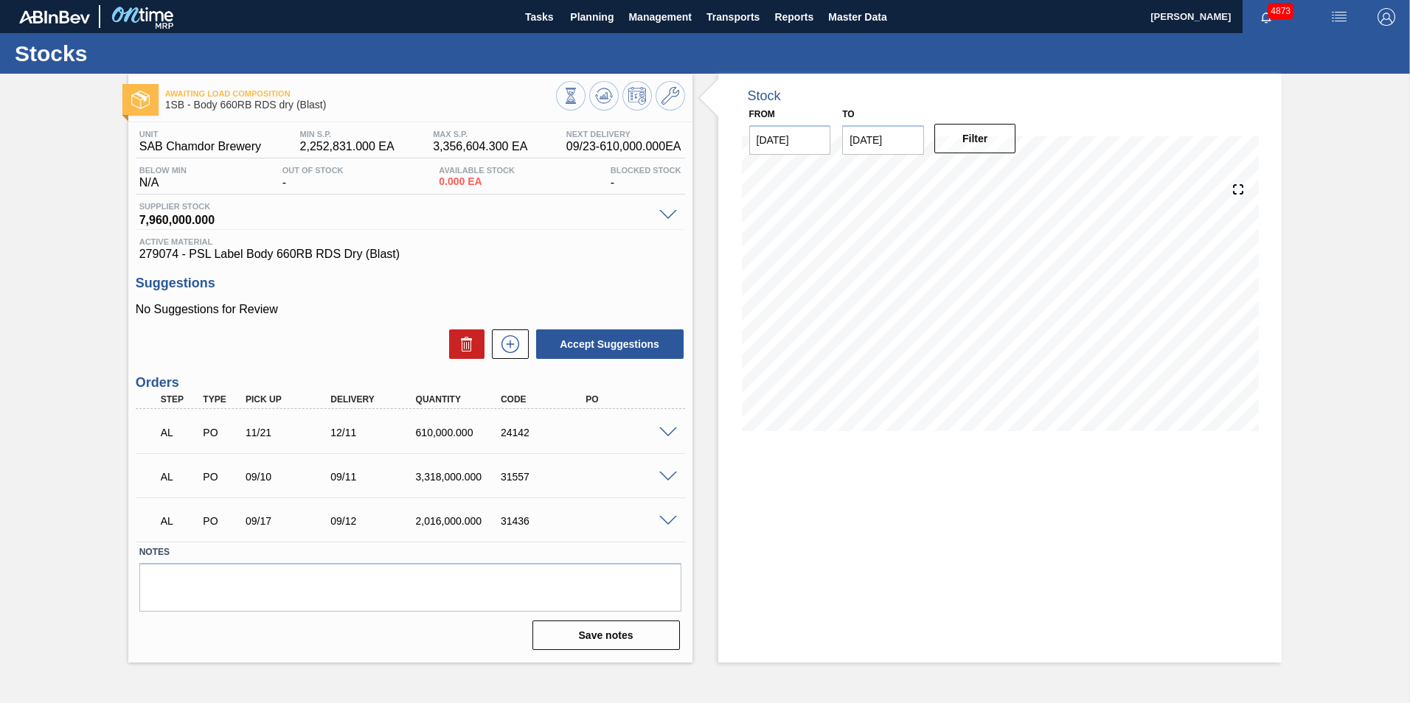
click at [665, 431] on span at bounding box center [668, 433] width 18 height 11
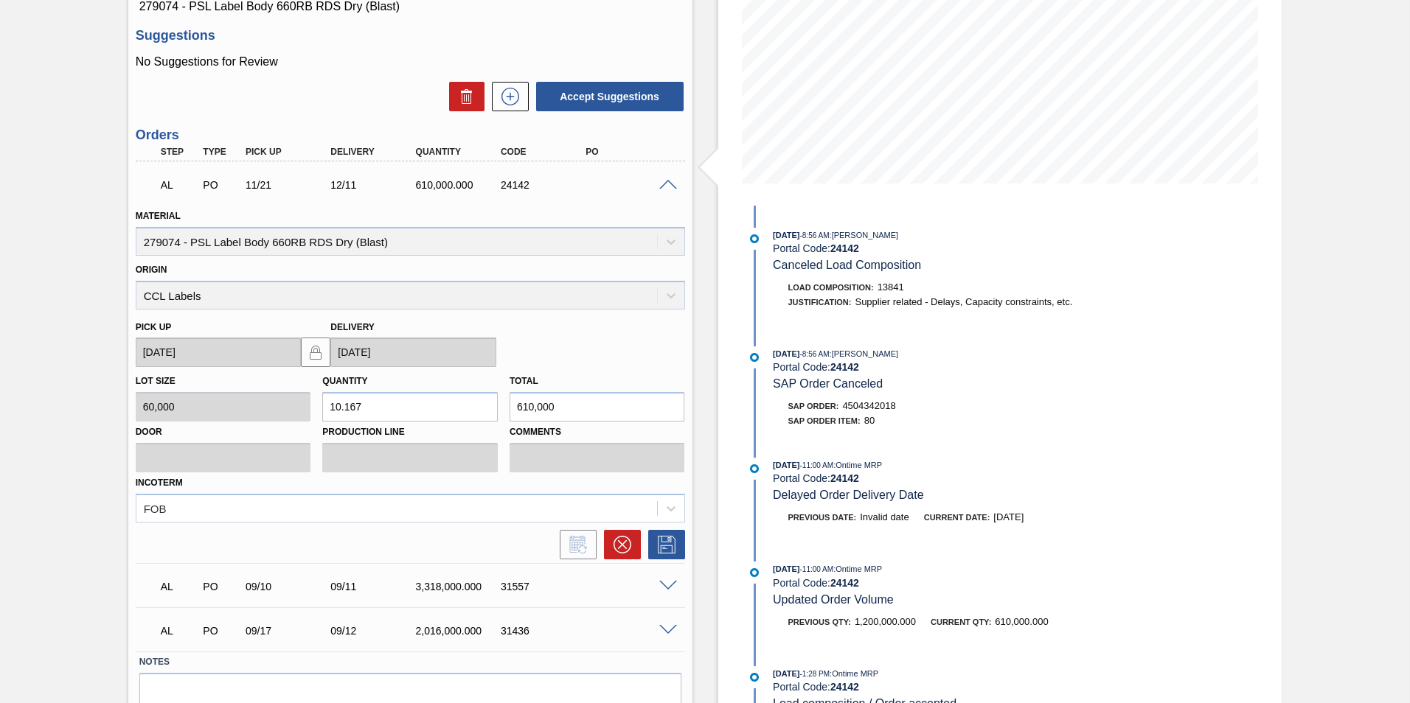
scroll to position [317, 0]
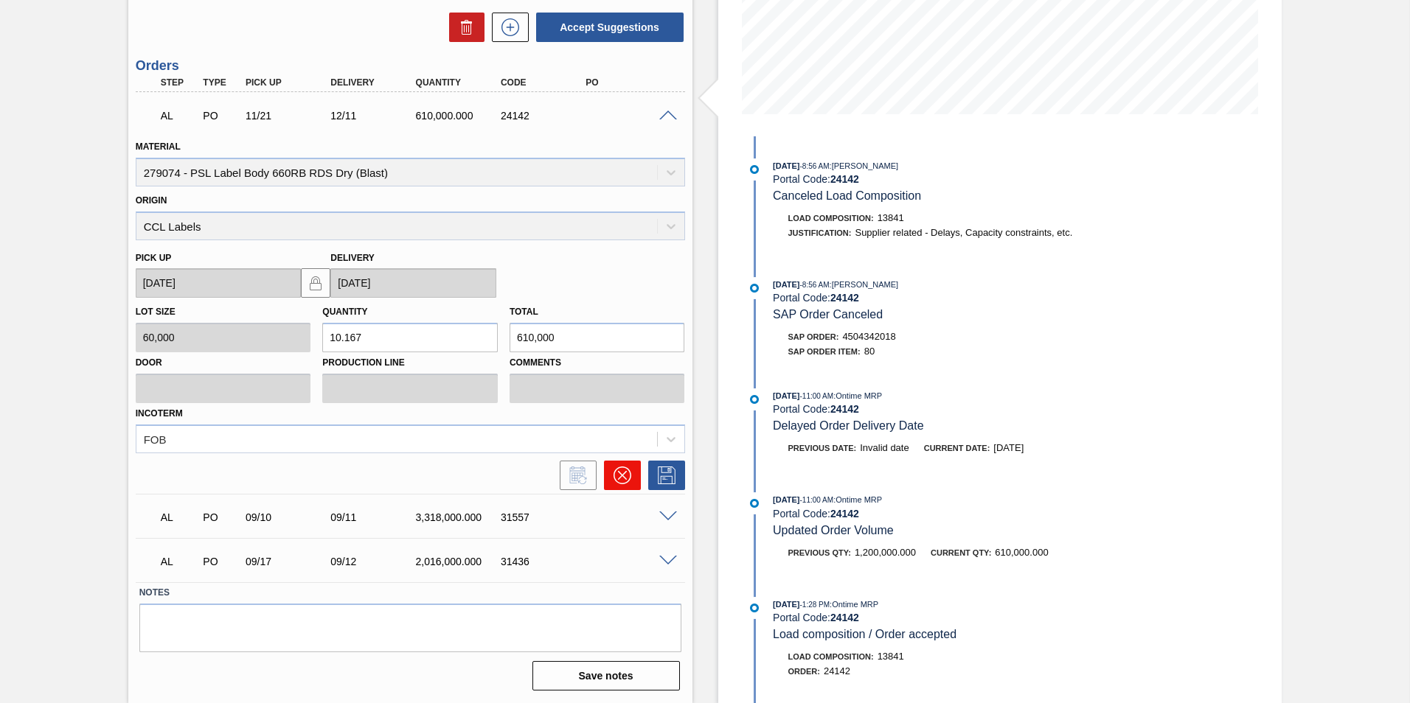
click at [620, 476] on icon at bounding box center [623, 476] width 18 height 18
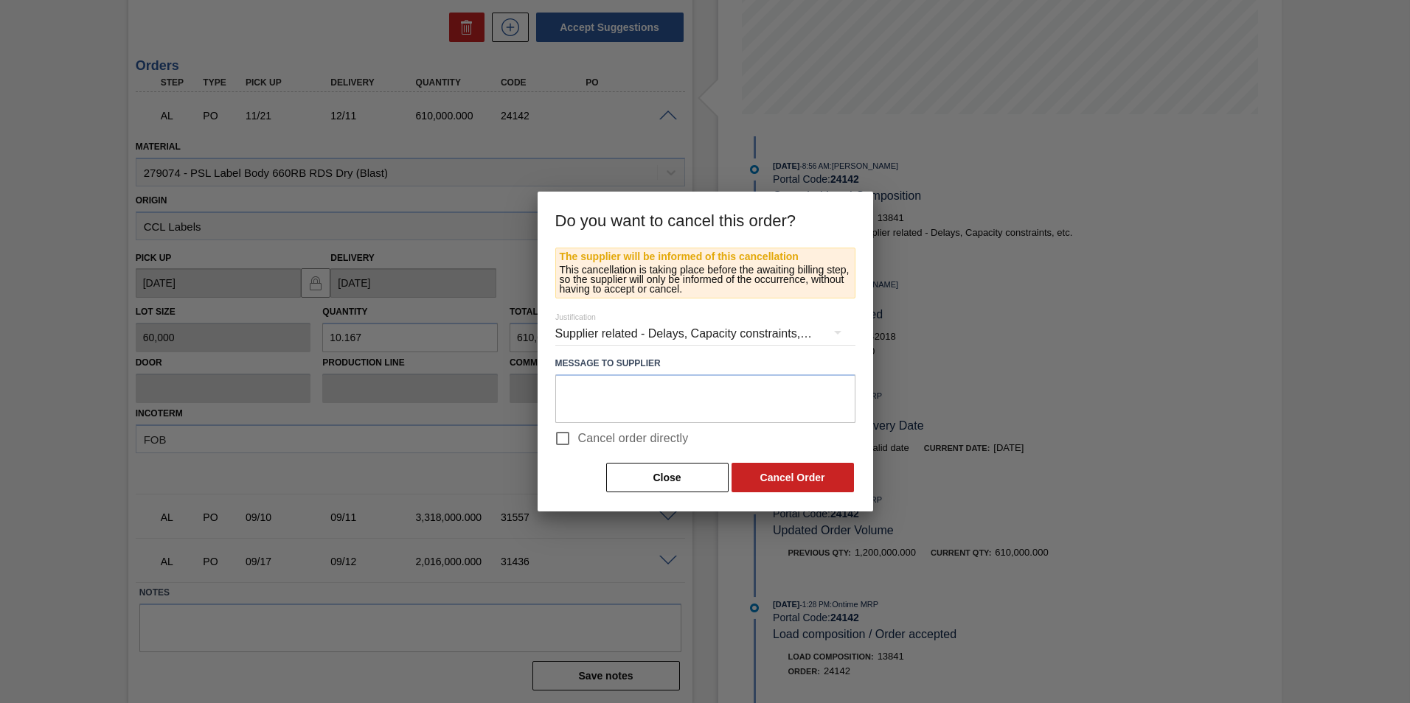
click at [618, 434] on span "Cancel order directly" at bounding box center [633, 439] width 111 height 18
click at [578, 434] on input "Cancel order directly" at bounding box center [562, 438] width 31 height 31
checkbox input "true"
click at [786, 471] on button "Cancel Order" at bounding box center [793, 477] width 122 height 29
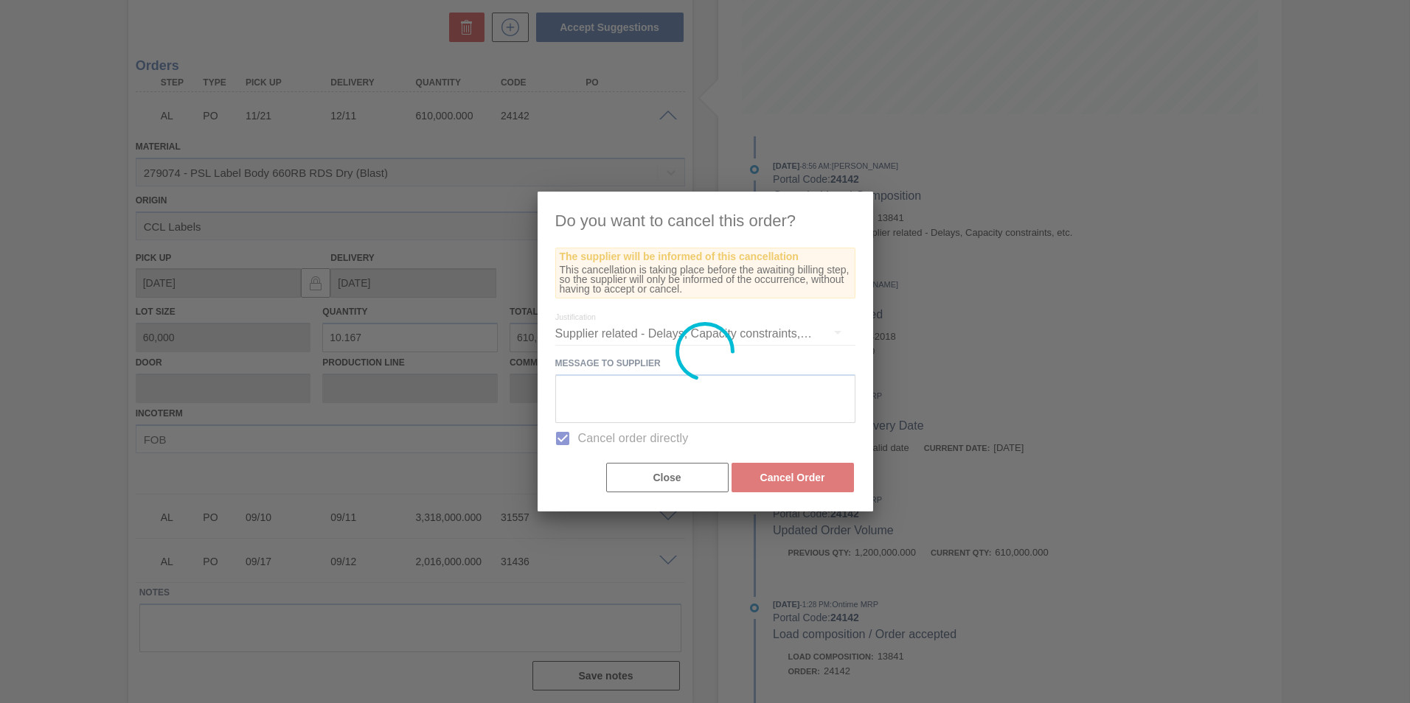
scroll to position [0, 0]
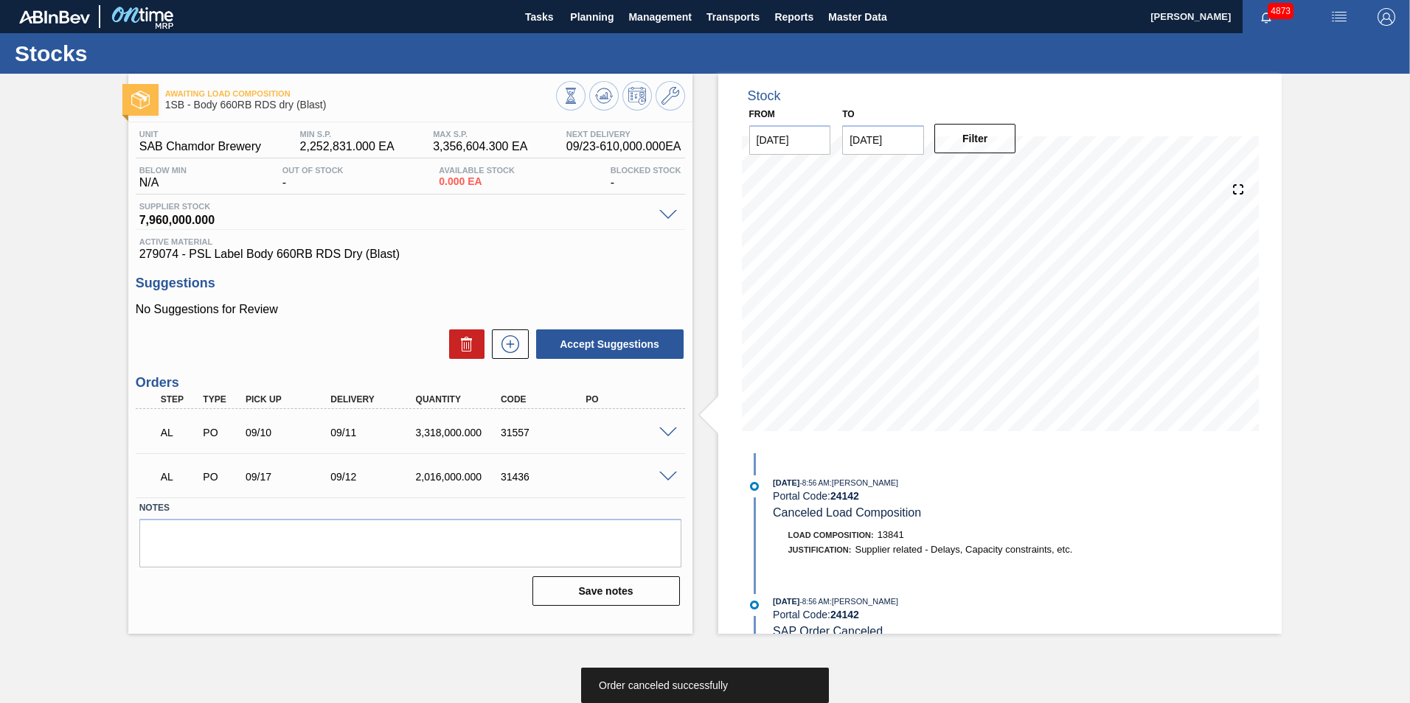
click at [672, 431] on span at bounding box center [668, 433] width 18 height 11
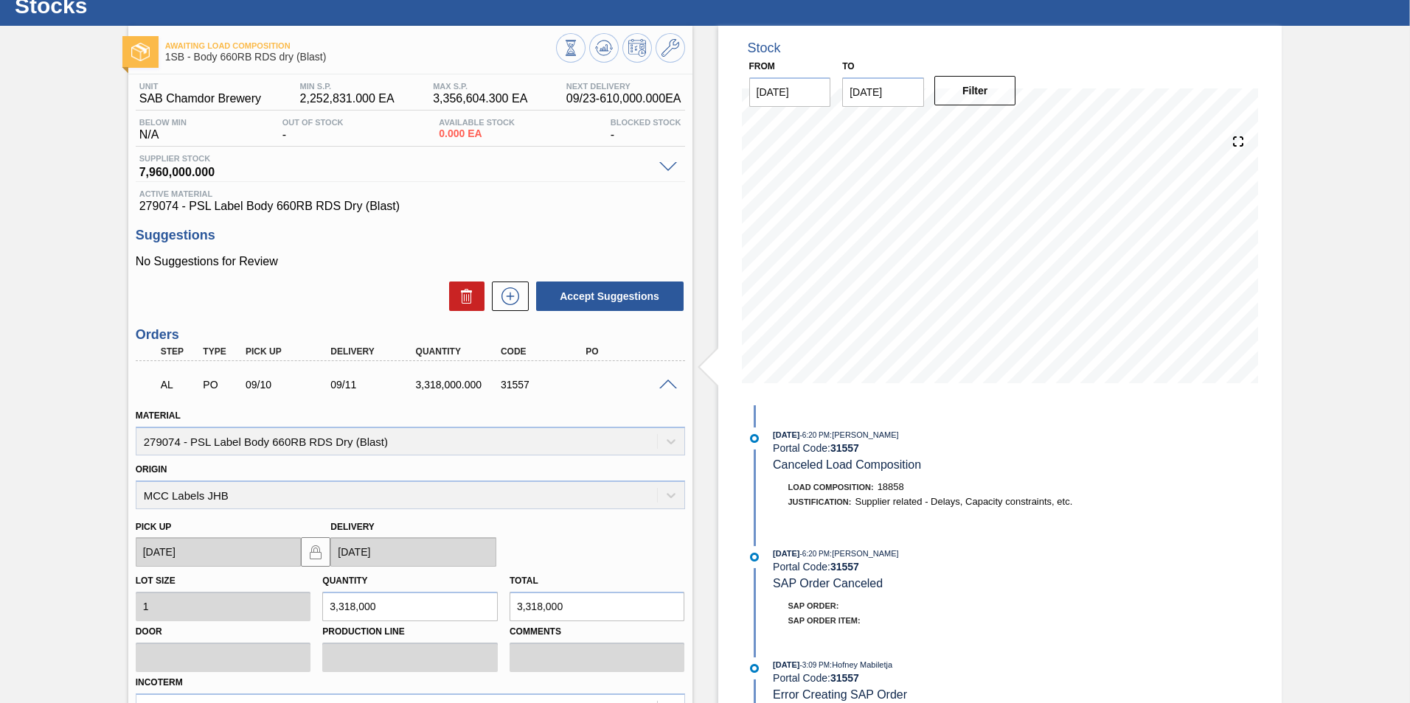
scroll to position [273, 0]
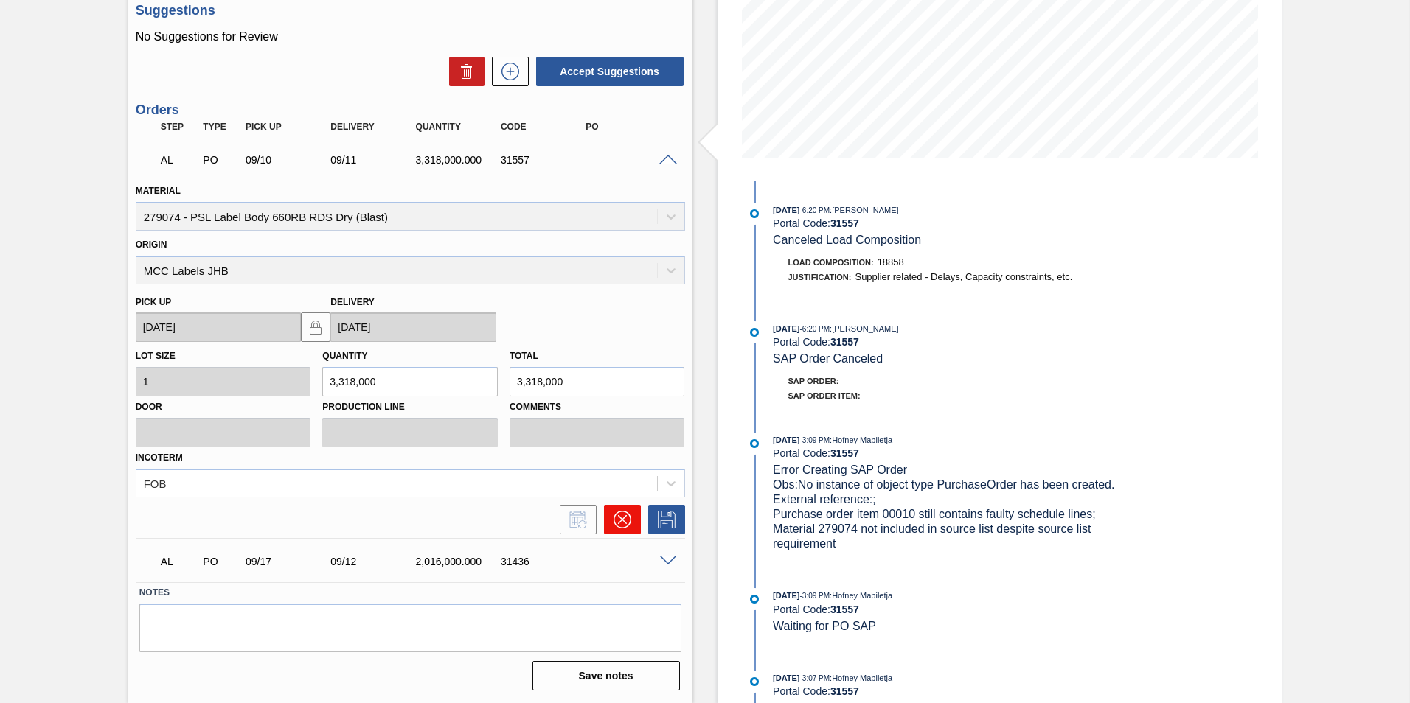
click at [620, 523] on icon at bounding box center [623, 520] width 18 height 18
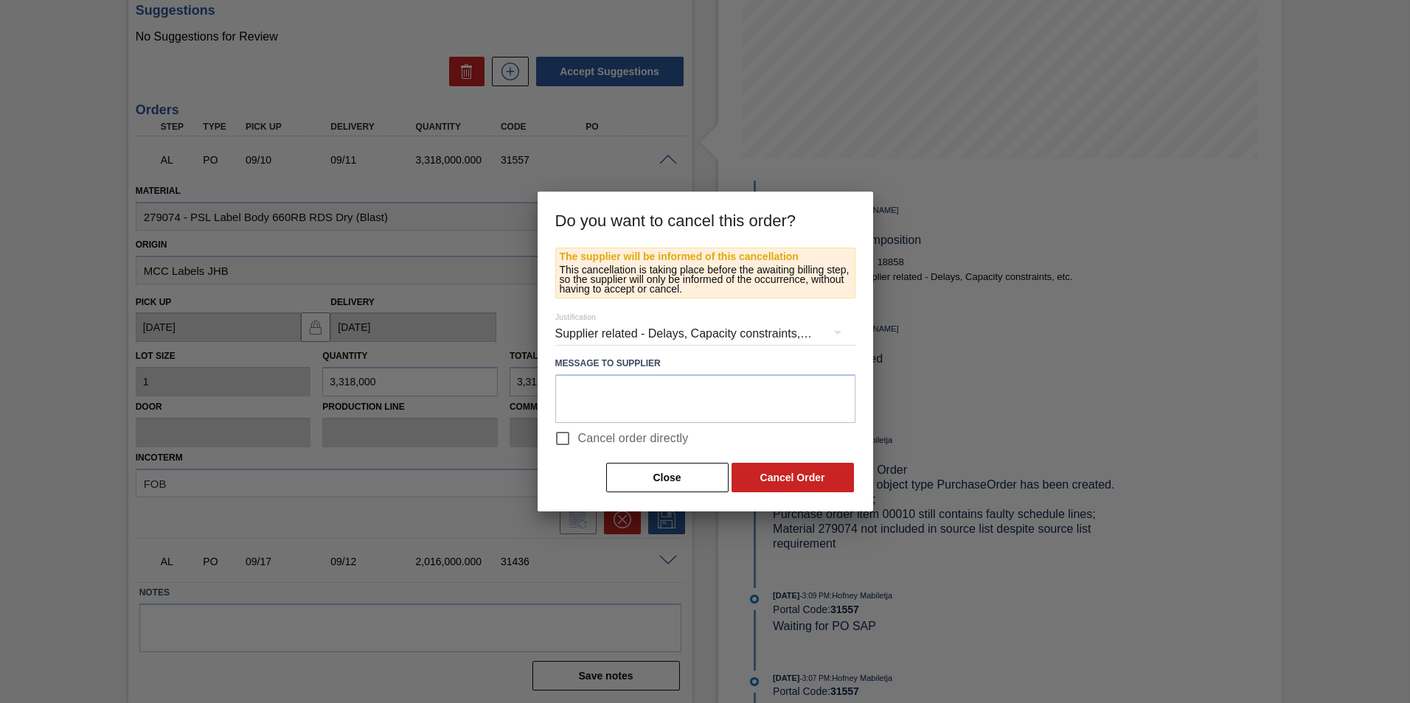
click at [658, 437] on span "Cancel order directly" at bounding box center [633, 439] width 111 height 18
click at [578, 437] on input "Cancel order directly" at bounding box center [562, 438] width 31 height 31
checkbox input "true"
click at [764, 476] on button "Cancel Order" at bounding box center [793, 477] width 122 height 29
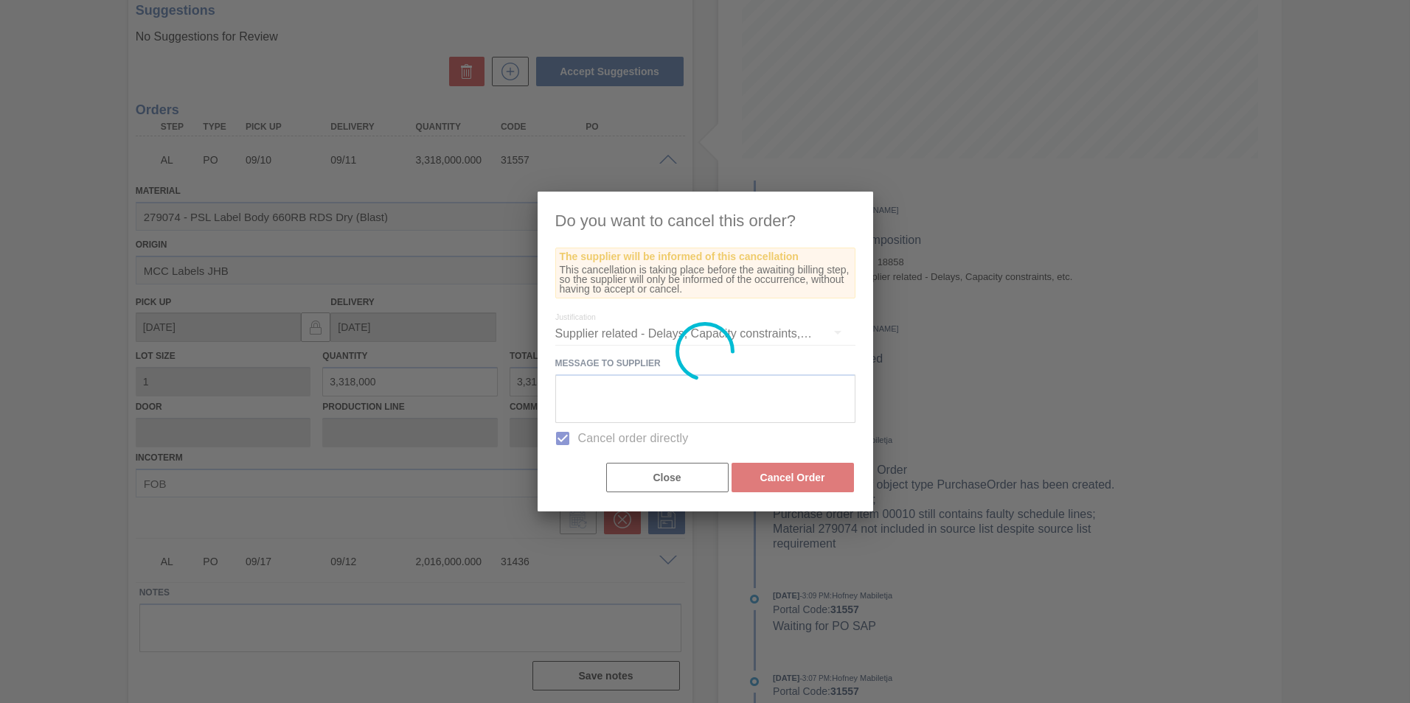
scroll to position [0, 0]
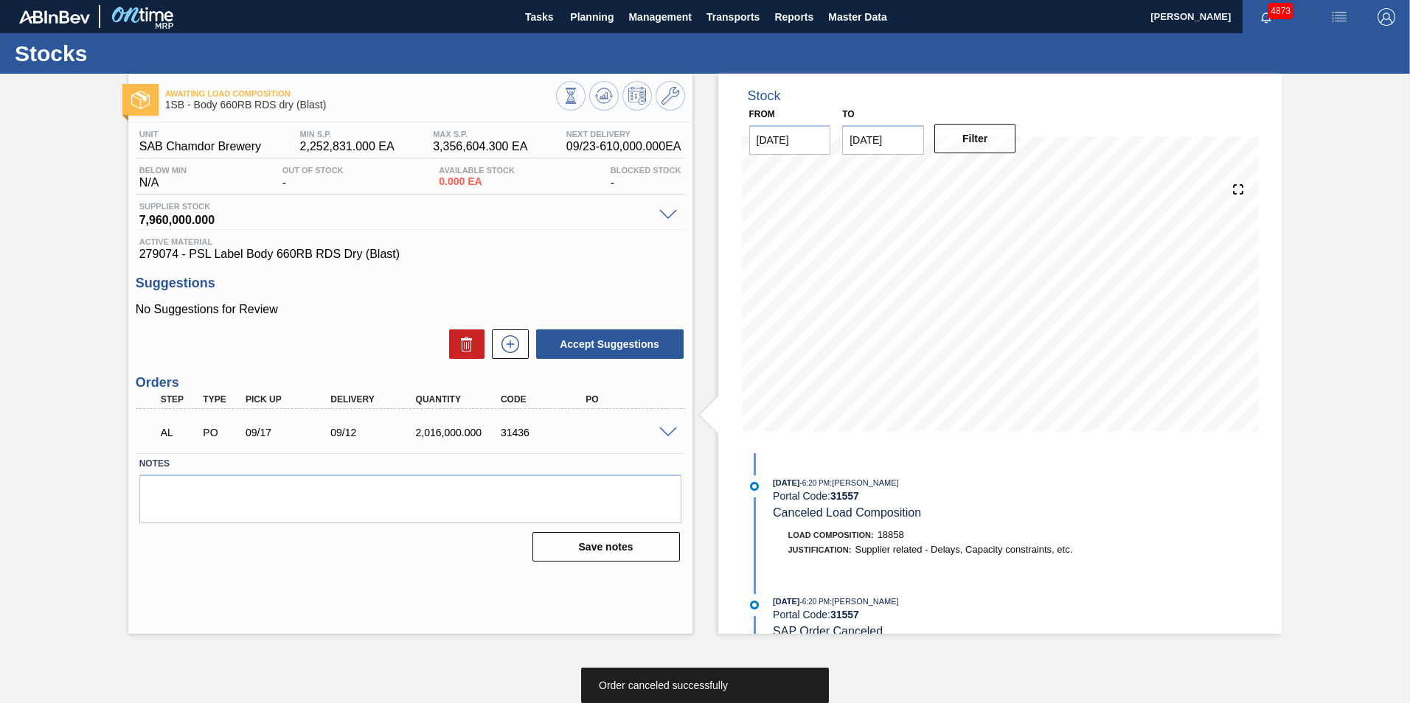
click at [664, 431] on span at bounding box center [668, 433] width 18 height 11
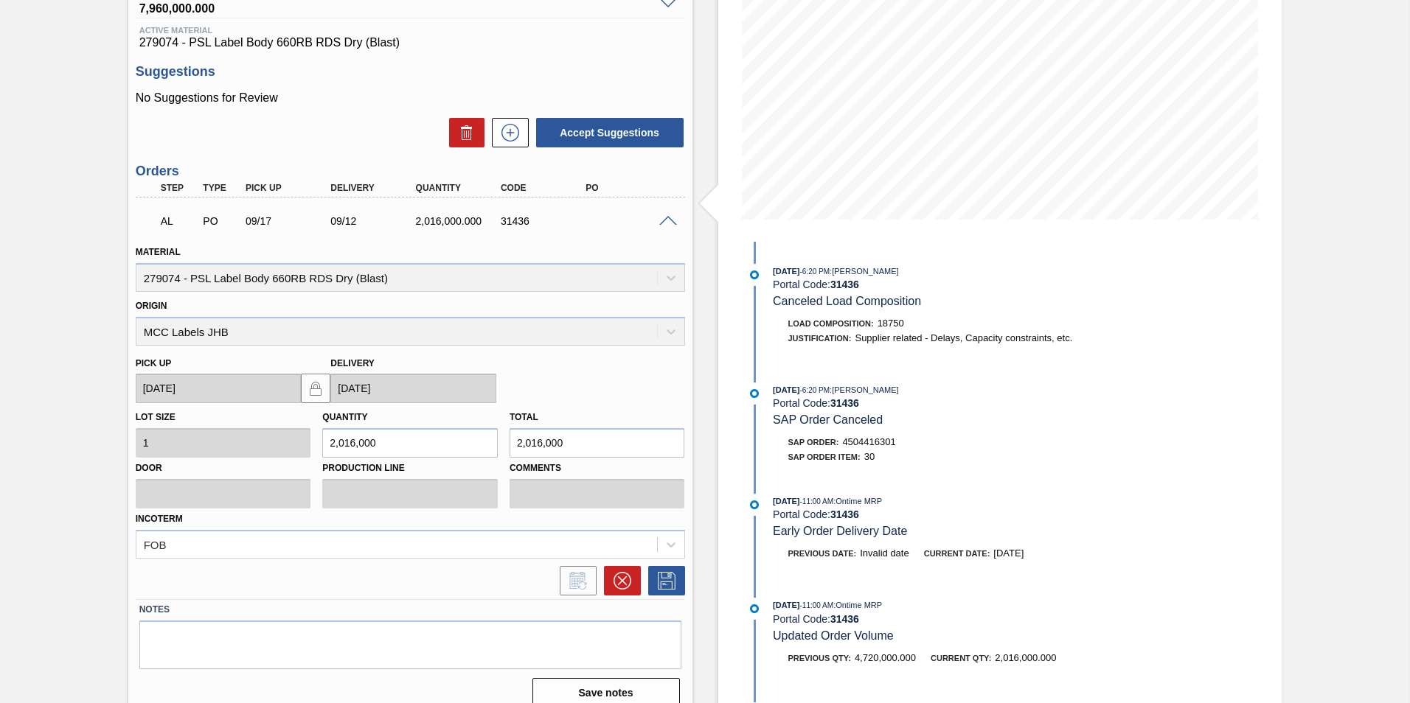
scroll to position [229, 0]
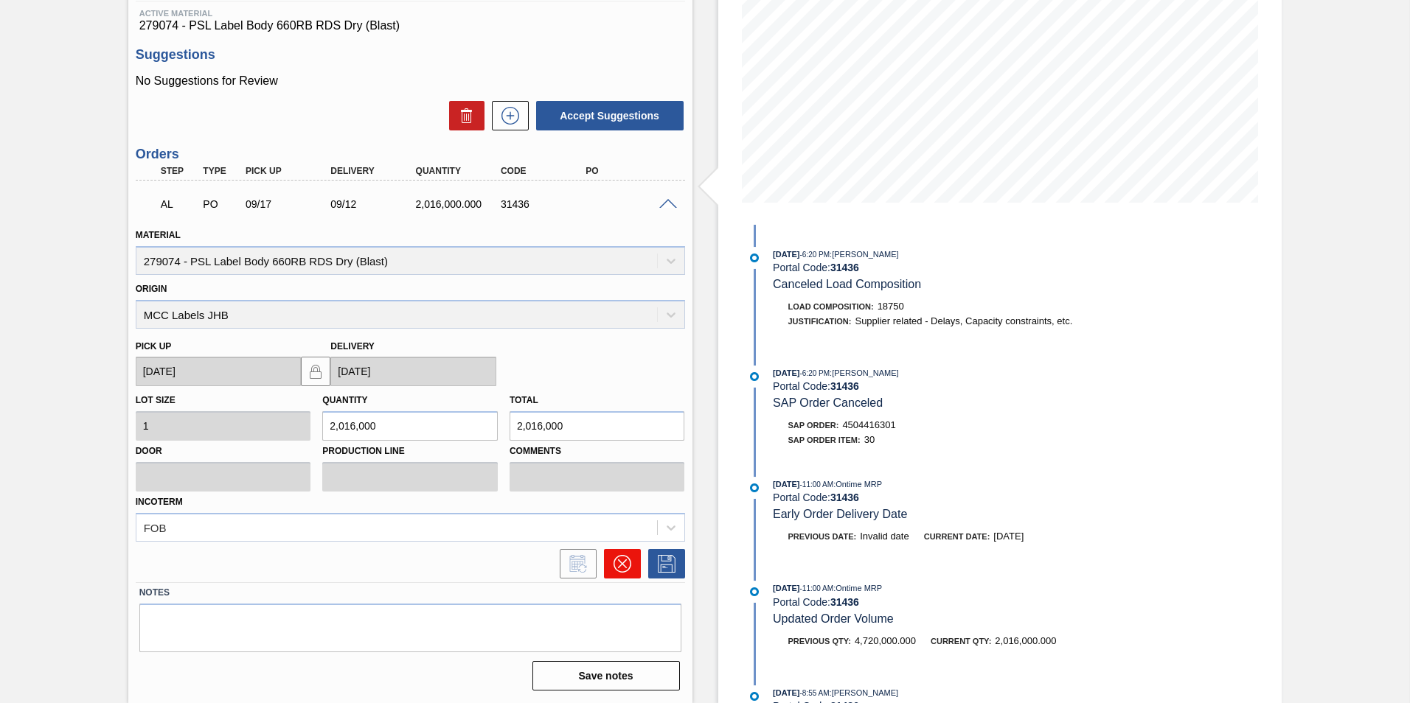
click at [629, 566] on icon at bounding box center [622, 564] width 18 height 18
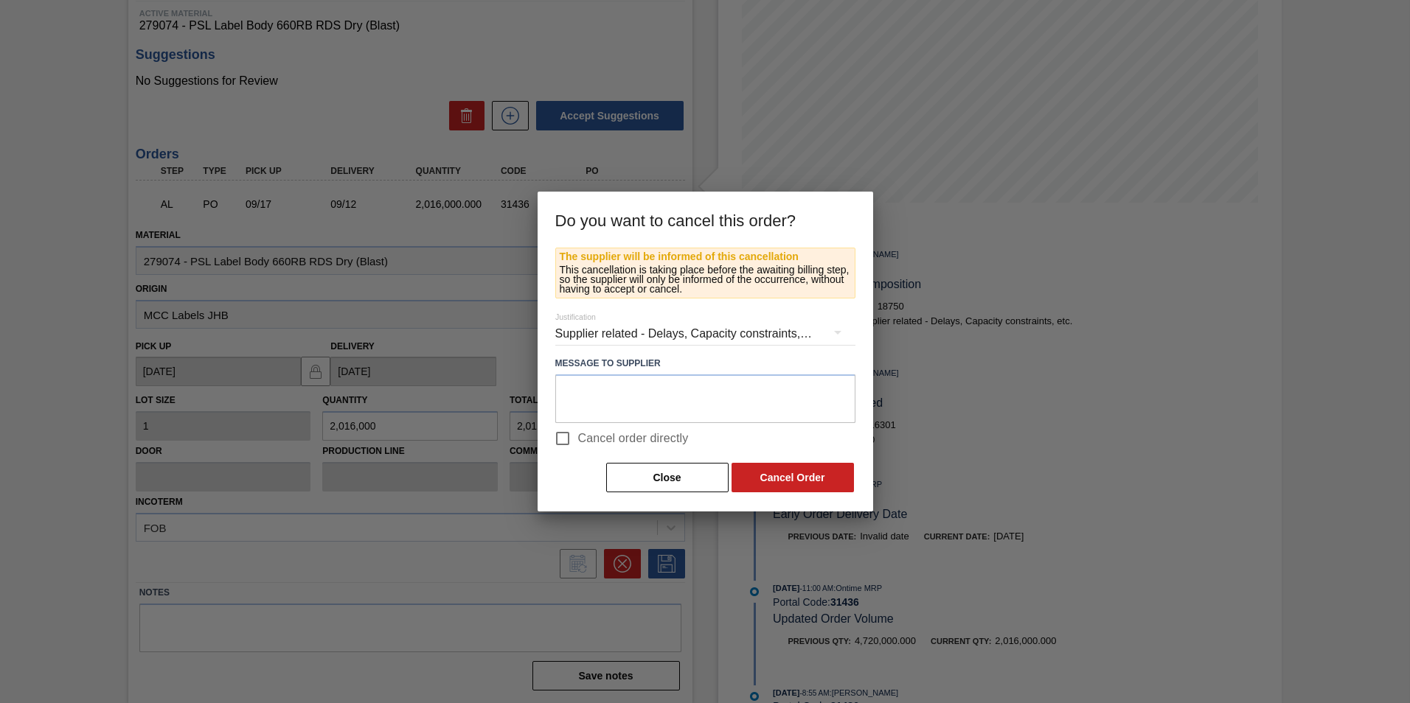
click at [668, 438] on span "Cancel order directly" at bounding box center [633, 439] width 111 height 18
click at [578, 438] on input "Cancel order directly" at bounding box center [562, 438] width 31 height 31
checkbox input "true"
click at [769, 470] on button "Cancel Order" at bounding box center [793, 477] width 122 height 29
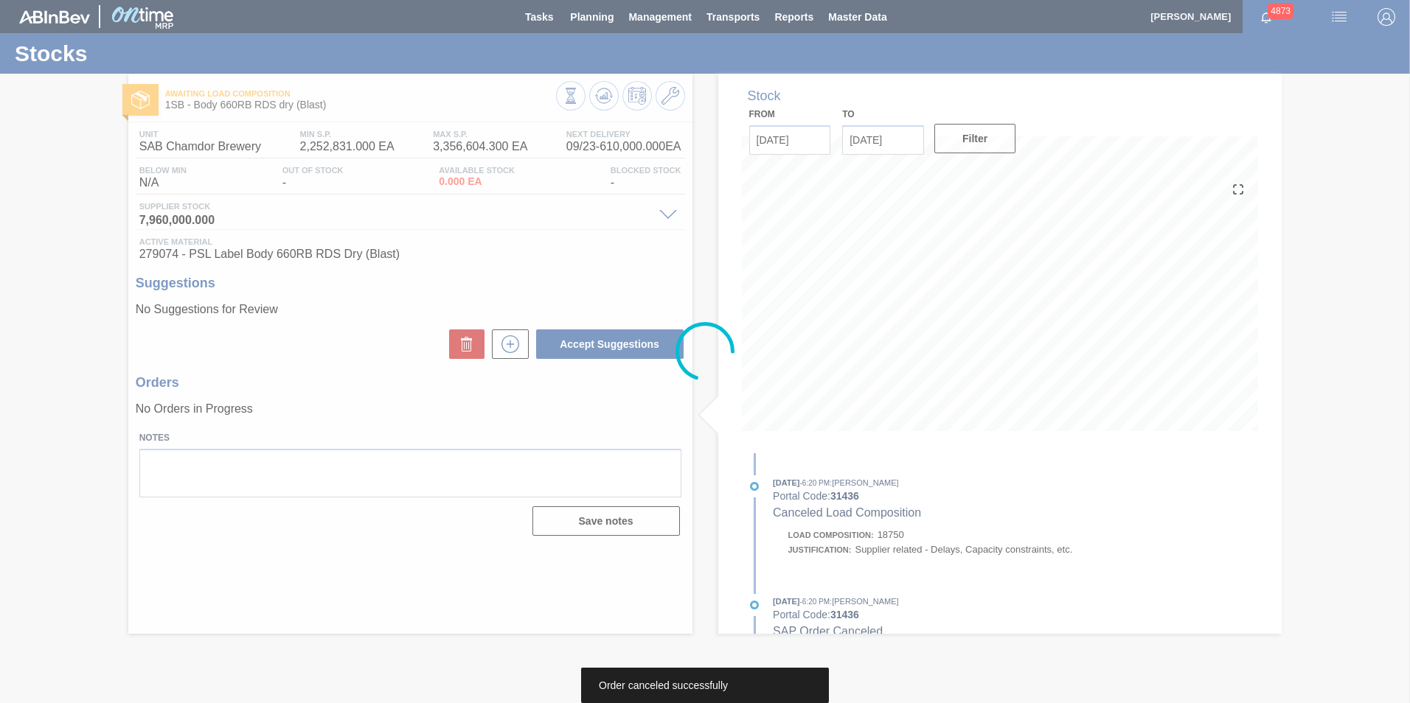
scroll to position [0, 0]
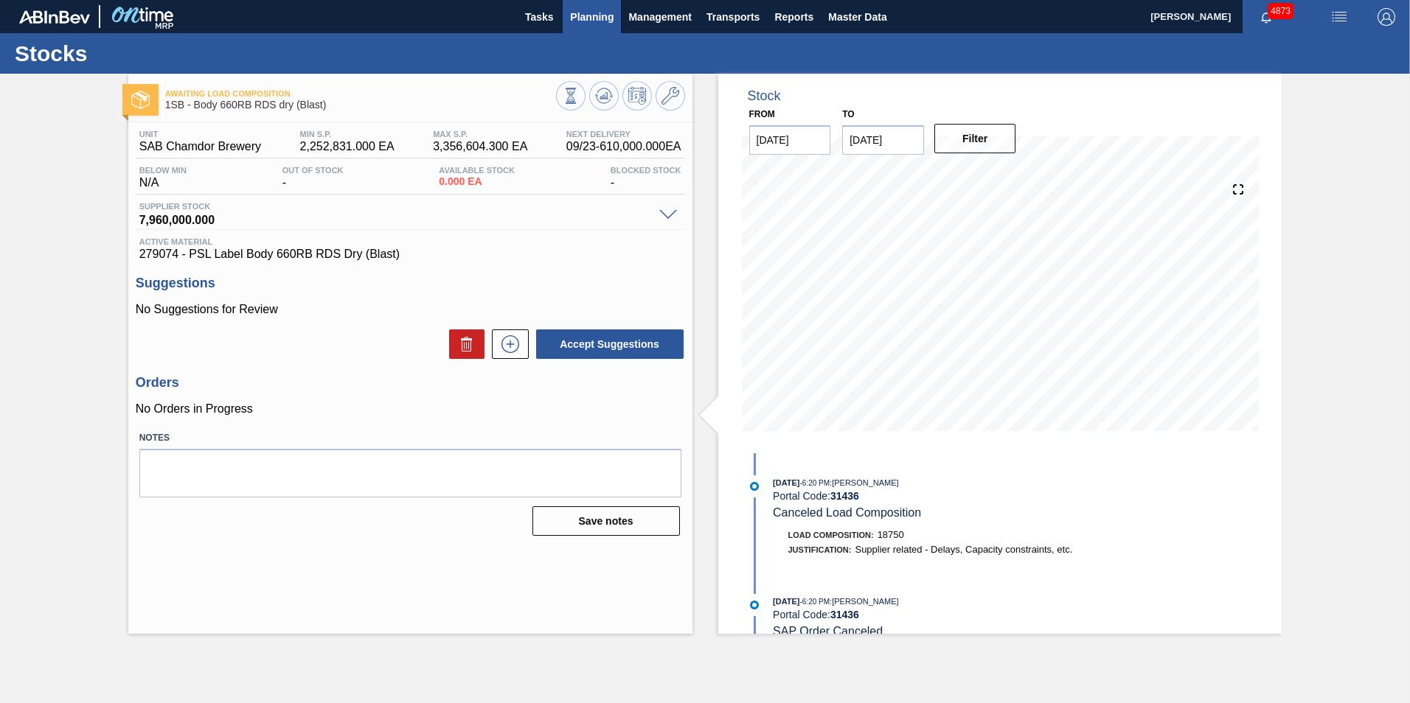
click at [599, 13] on span "Planning" at bounding box center [592, 17] width 44 height 18
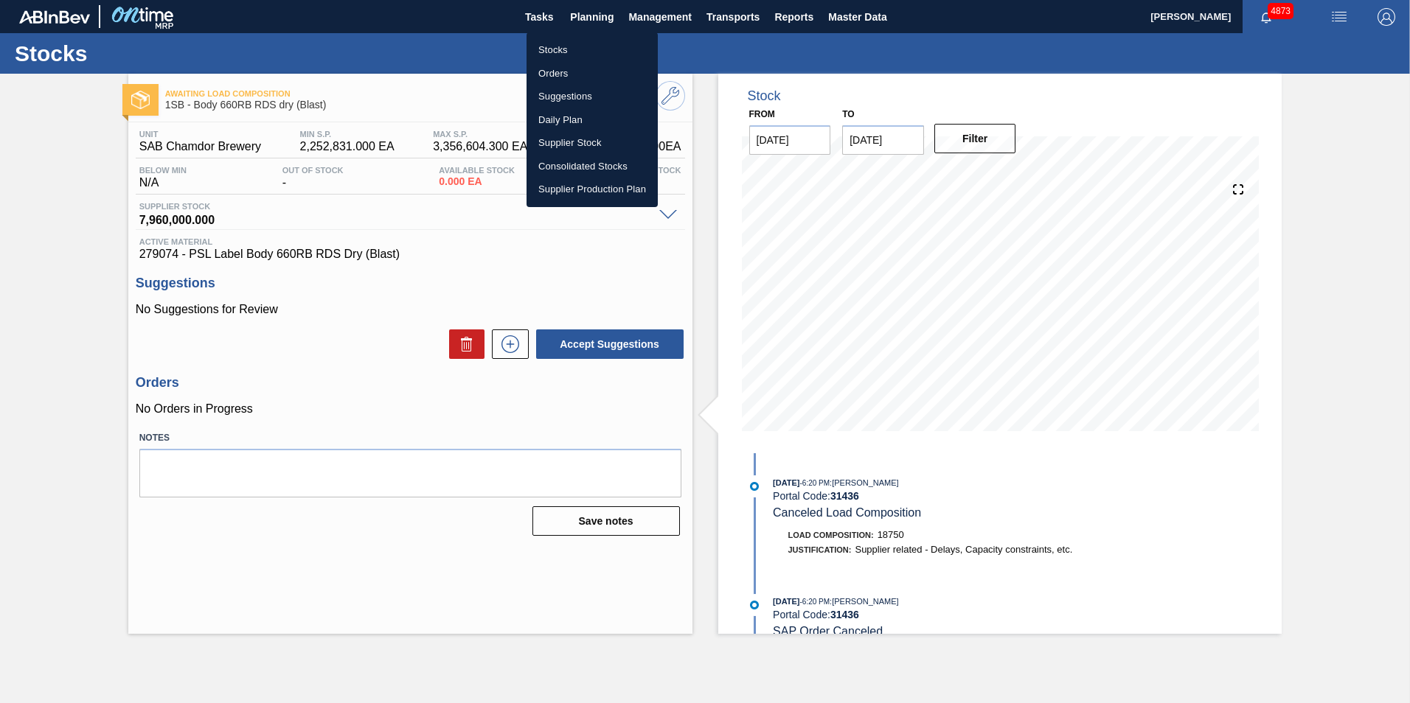
drag, startPoint x: 564, startPoint y: 44, endPoint x: 675, endPoint y: 108, distance: 128.9
click at [564, 44] on li "Stocks" at bounding box center [592, 50] width 131 height 24
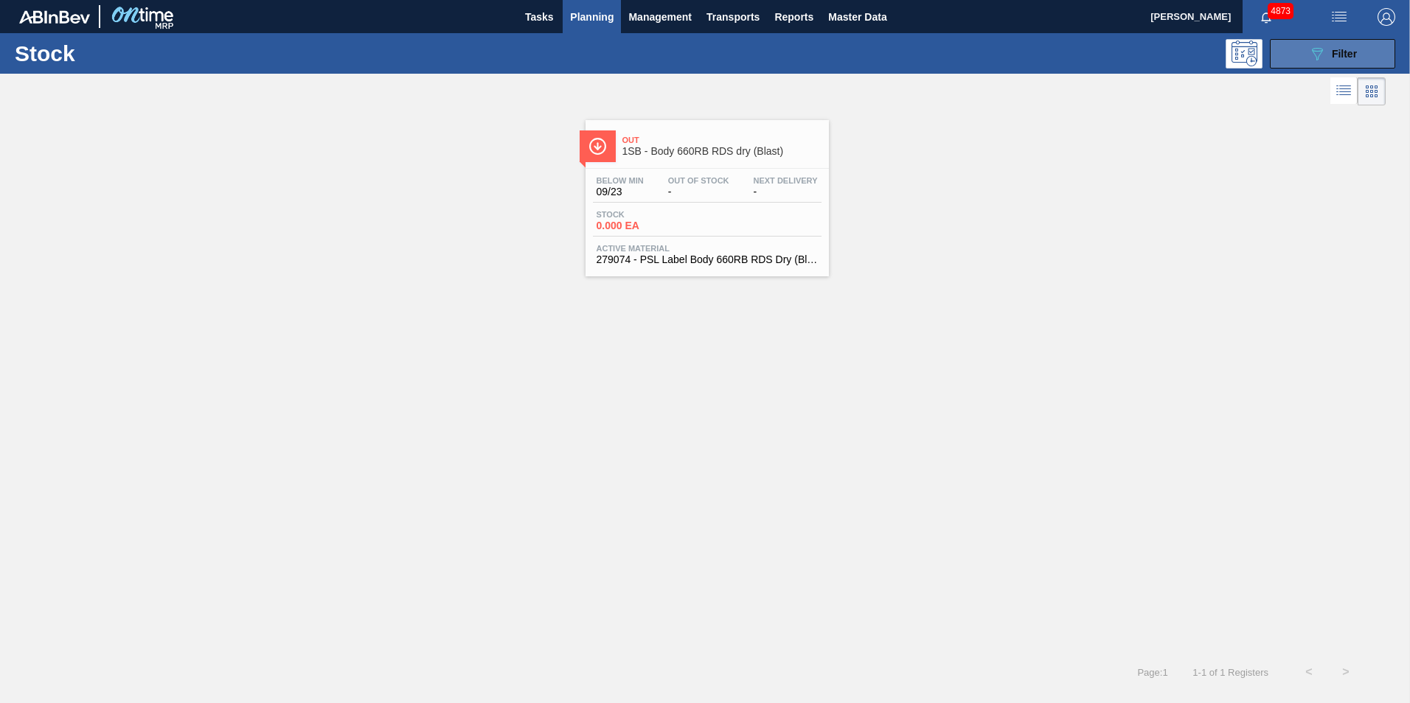
click at [1358, 46] on button "089F7B8B-B2A5-4AFE-B5C0-19BA573D28AC Filter" at bounding box center [1332, 53] width 125 height 29
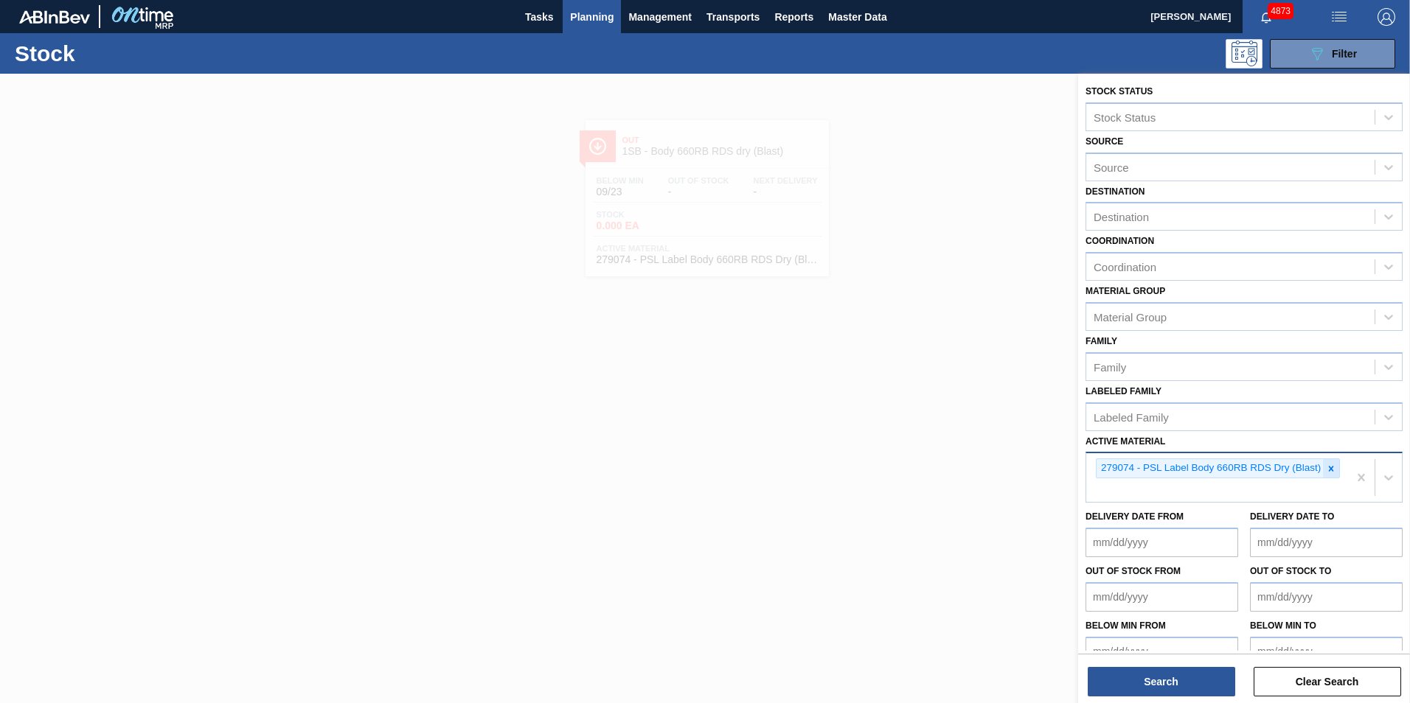
click at [1334, 470] on div at bounding box center [1331, 468] width 16 height 18
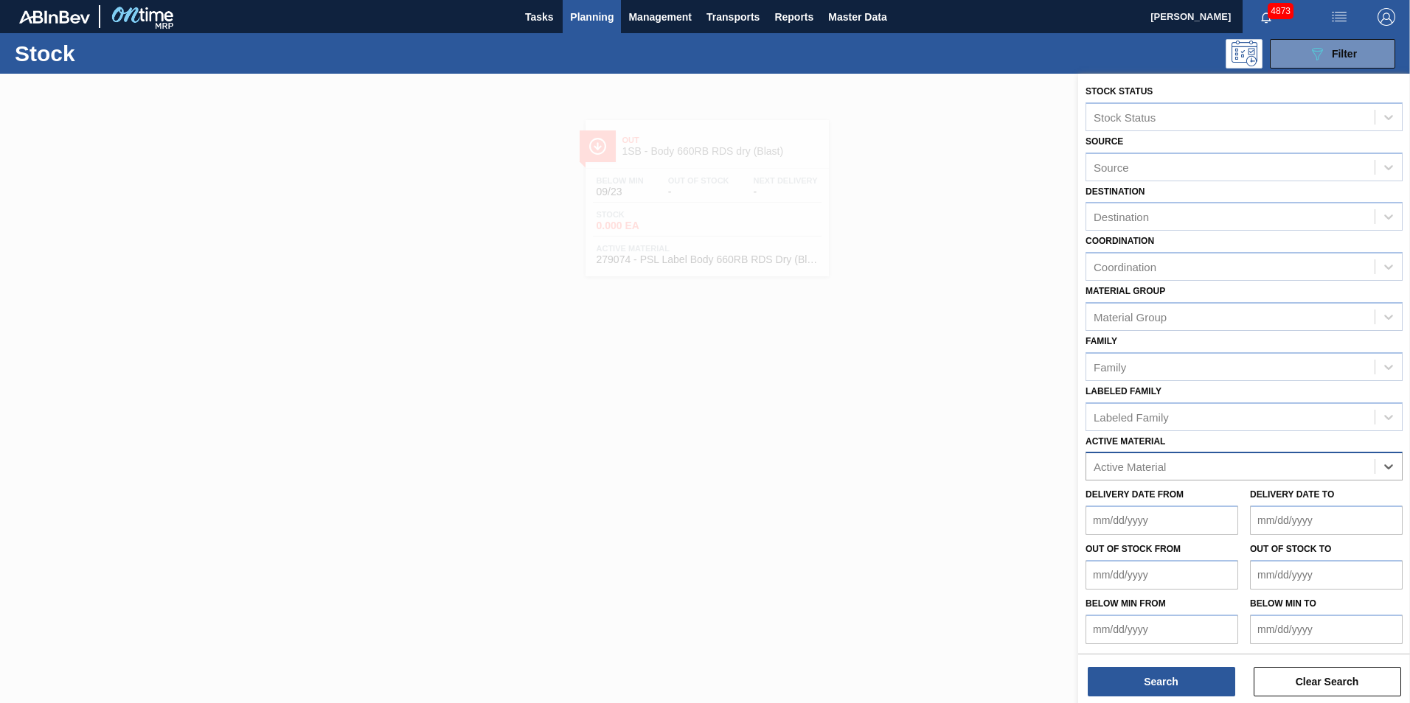
paste Material "284182"
type Material "284182"
click at [1185, 503] on div "284182 - Label Neck 660RB RDS P (ABV)" at bounding box center [1243, 503] width 317 height 27
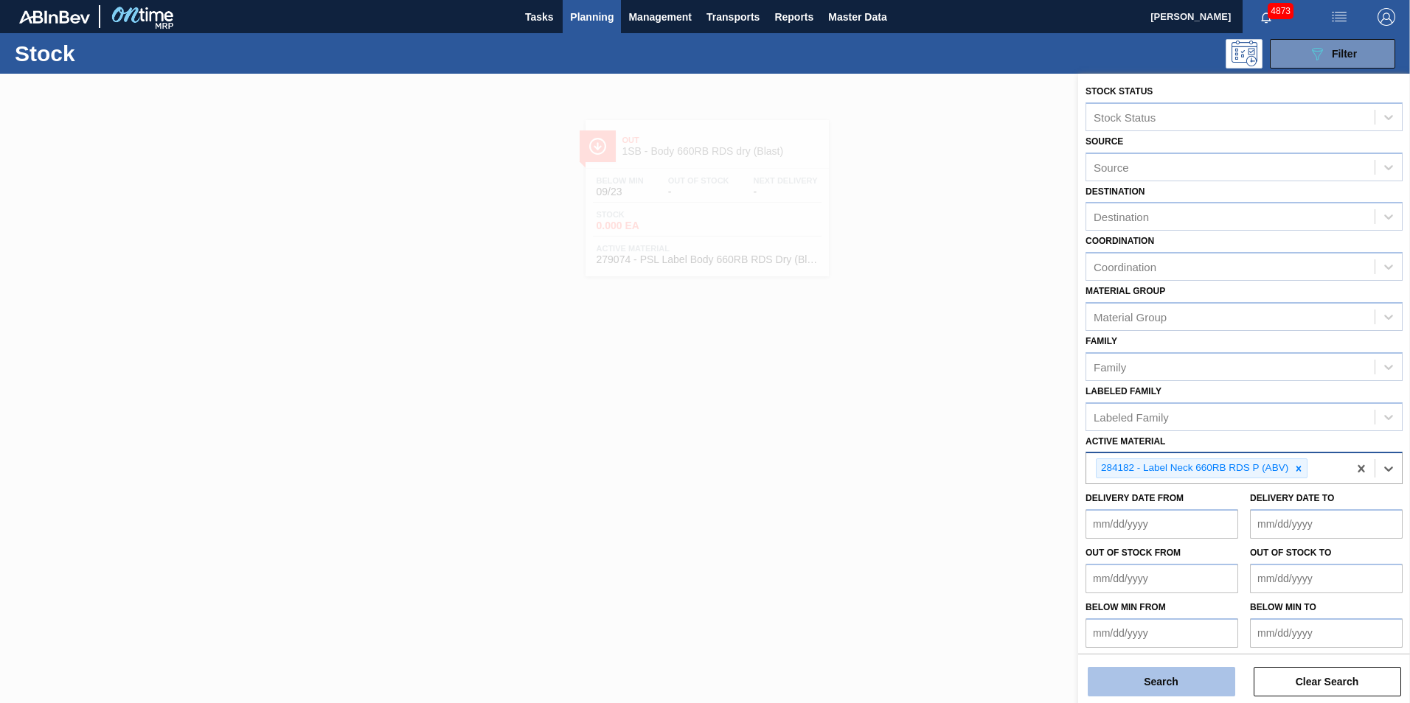
click at [1177, 682] on button "Search" at bounding box center [1161, 681] width 147 height 29
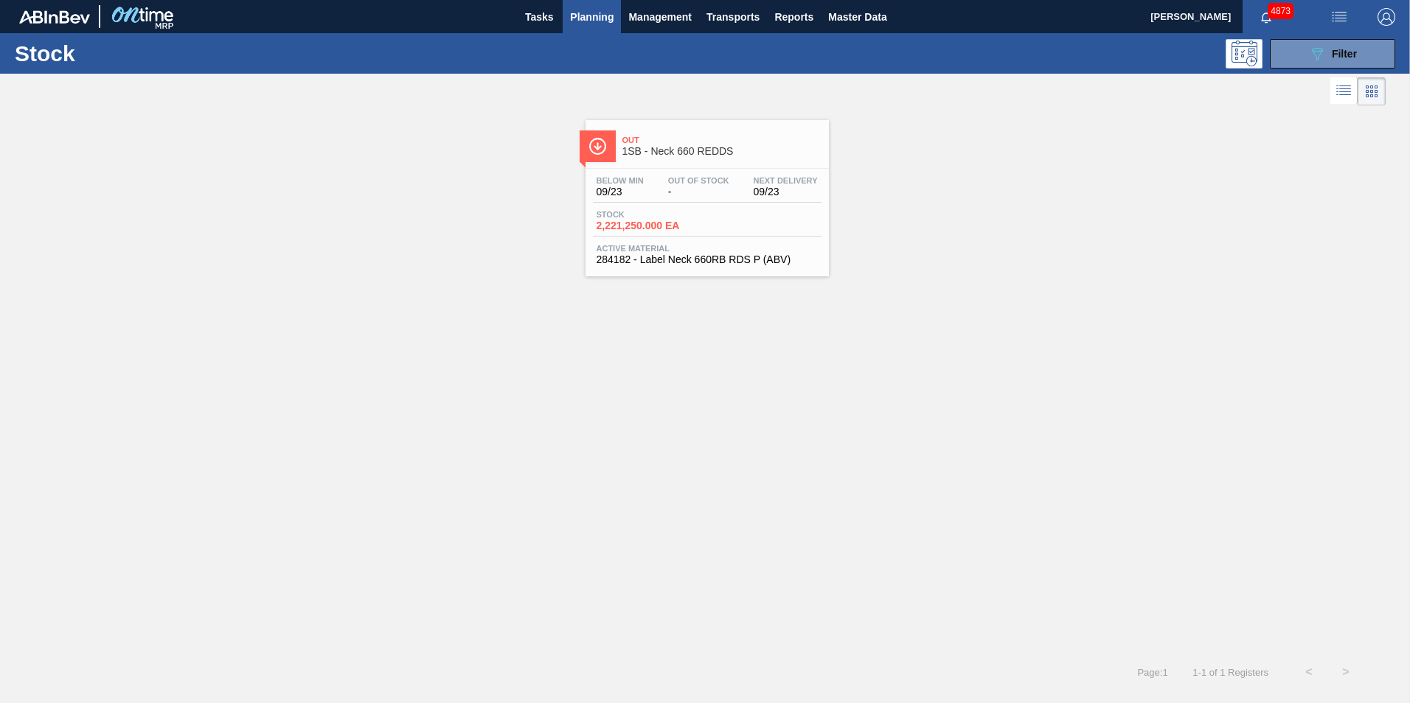
click at [686, 231] on span "2,221,250.000 EA" at bounding box center [648, 225] width 103 height 11
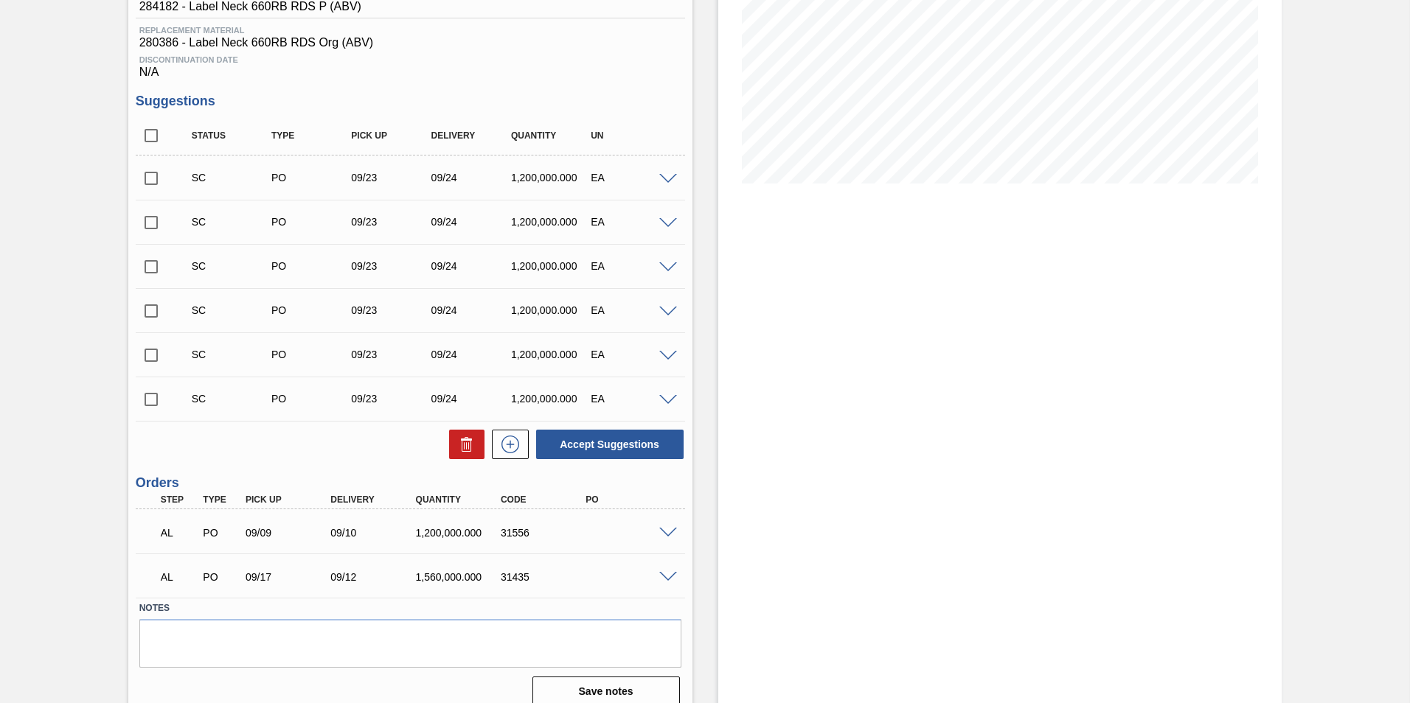
scroll to position [263, 0]
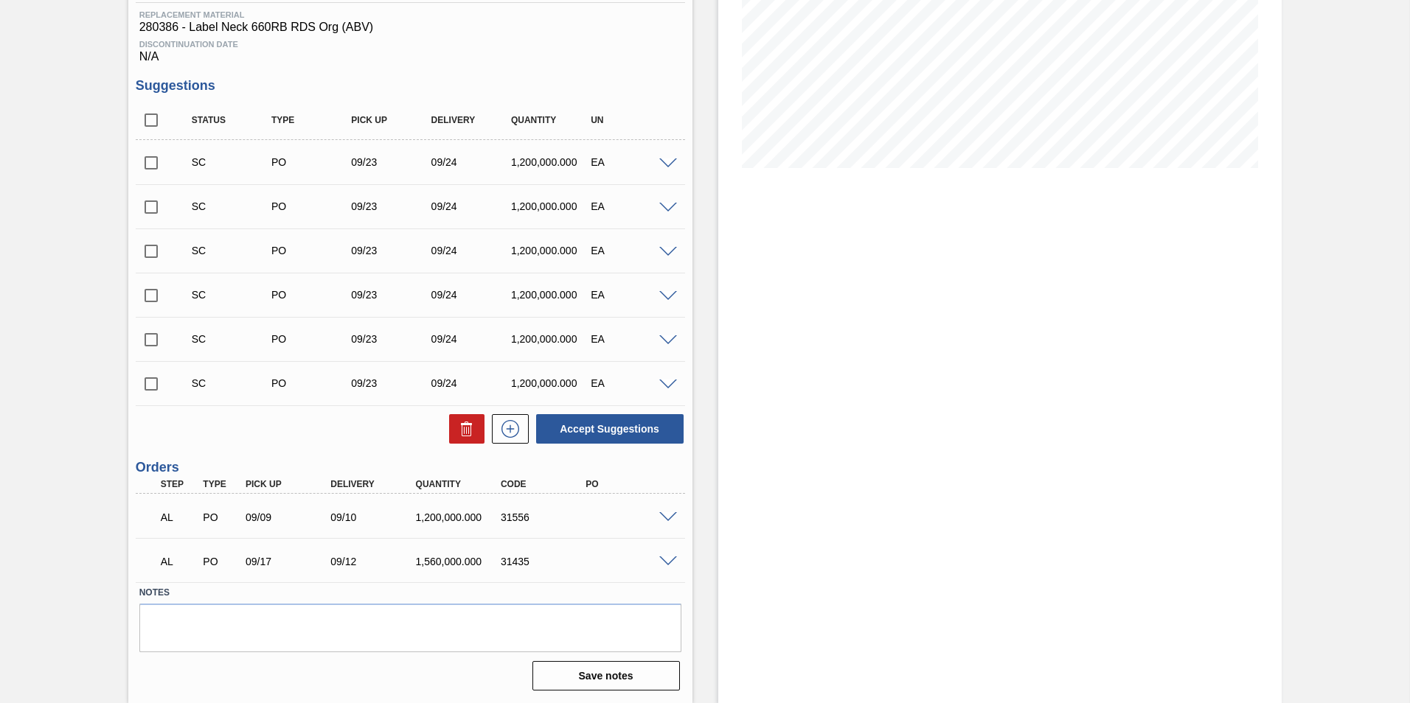
click at [664, 516] on span at bounding box center [668, 517] width 18 height 11
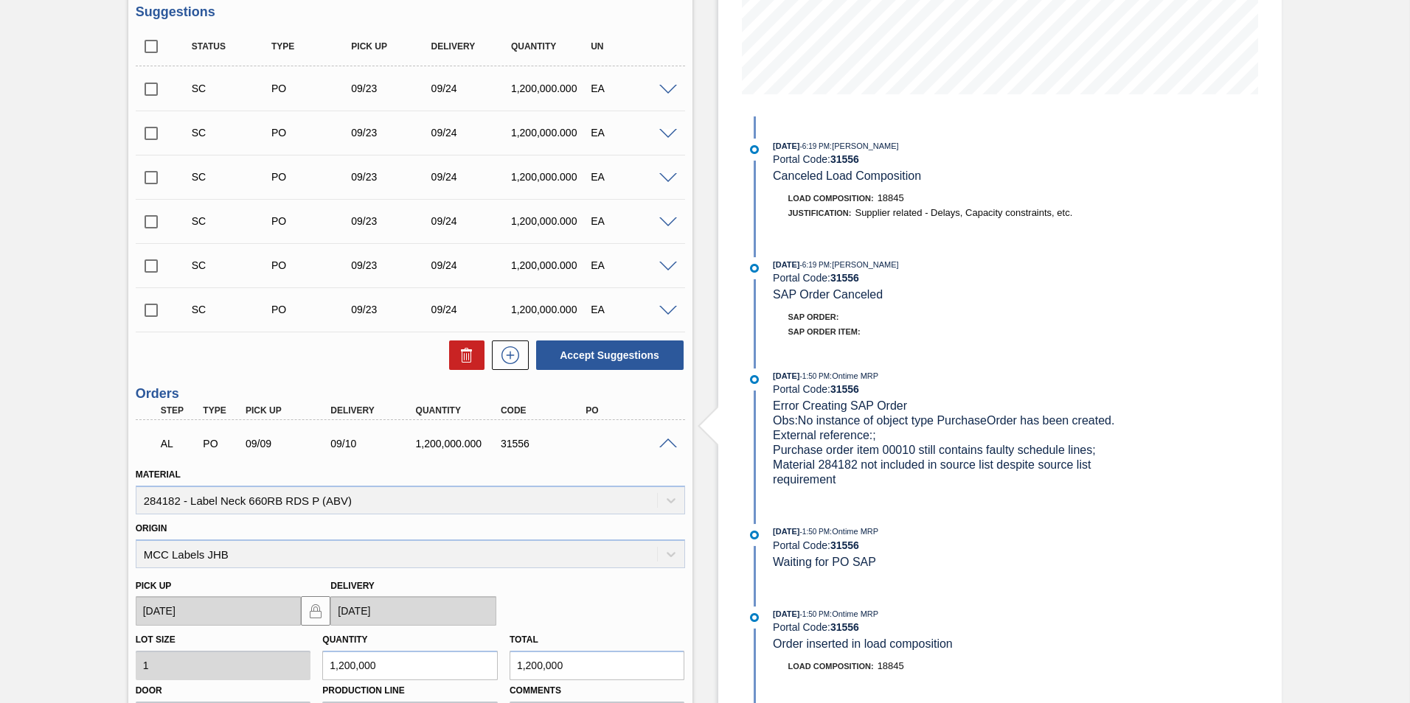
scroll to position [621, 0]
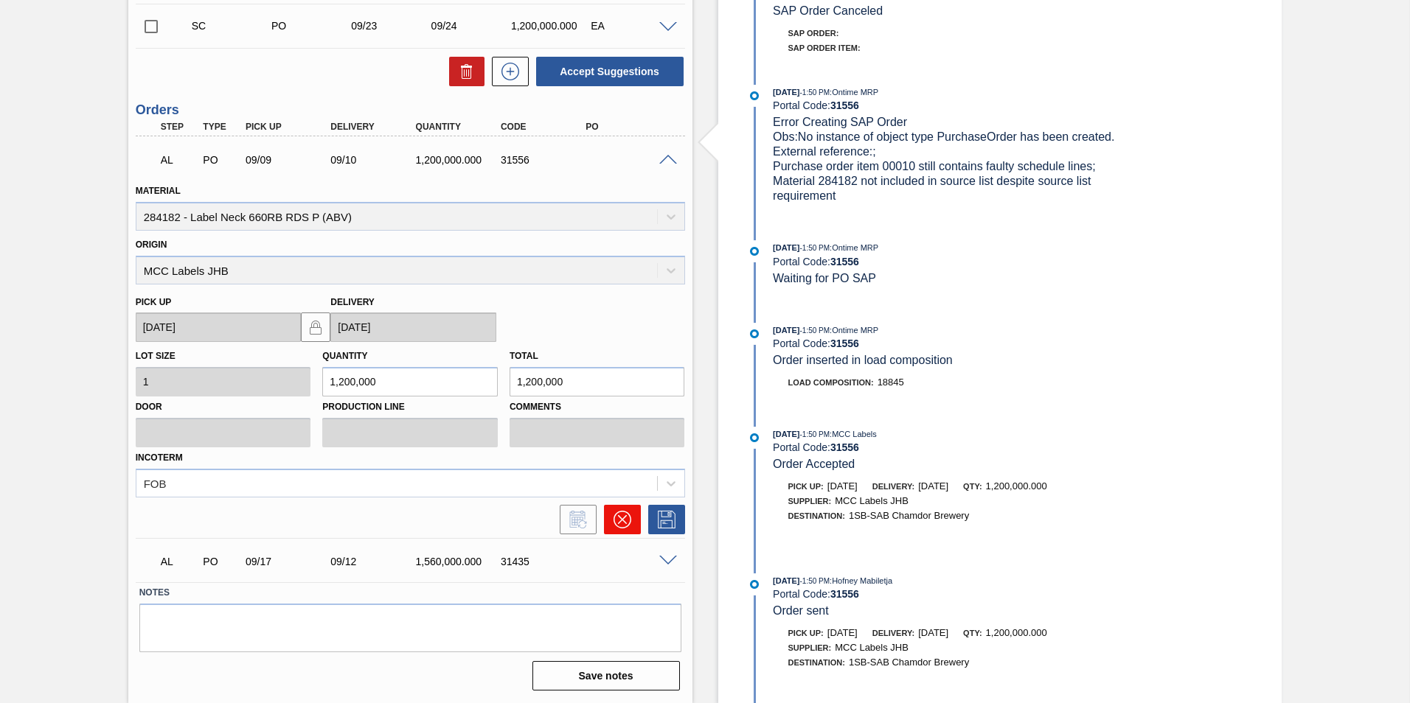
click at [616, 522] on icon at bounding box center [623, 520] width 18 height 18
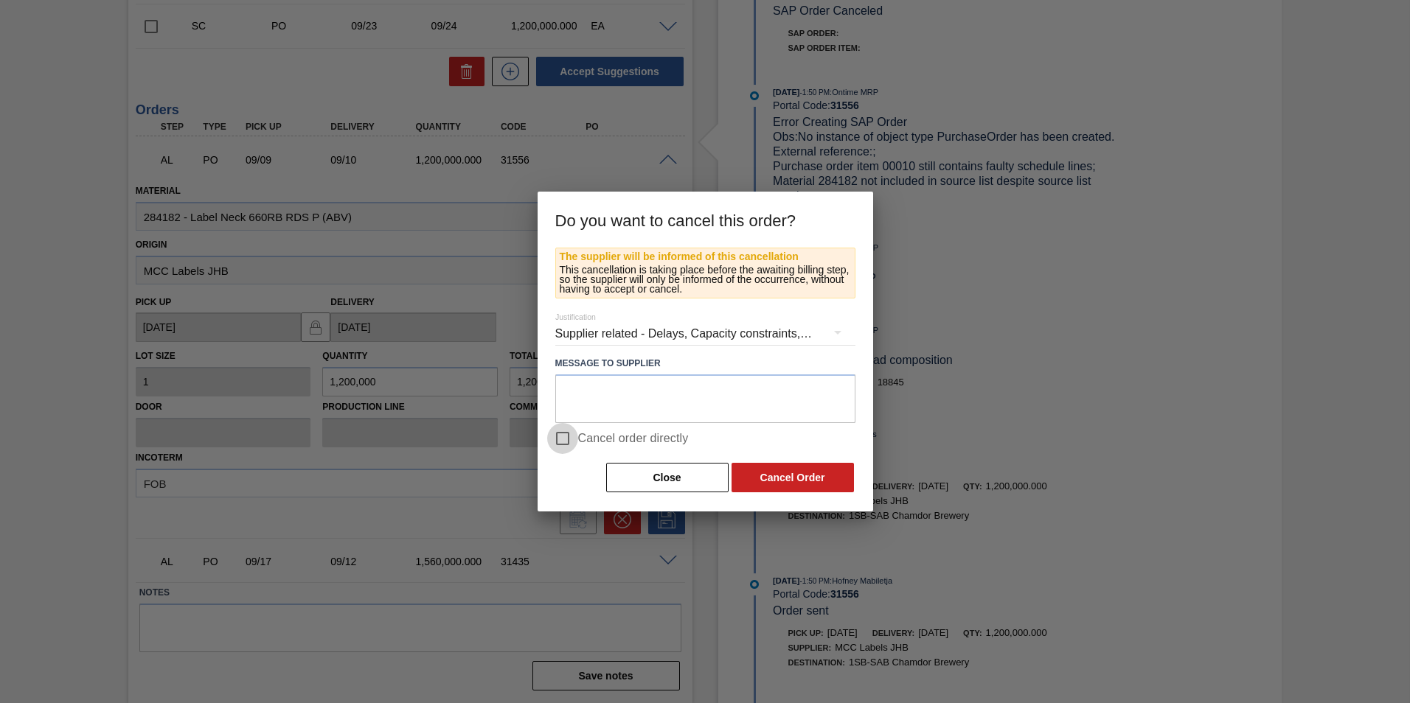
click at [564, 431] on input "Cancel order directly" at bounding box center [562, 438] width 31 height 31
checkbox input "true"
click at [770, 472] on button "Cancel Order" at bounding box center [793, 477] width 122 height 29
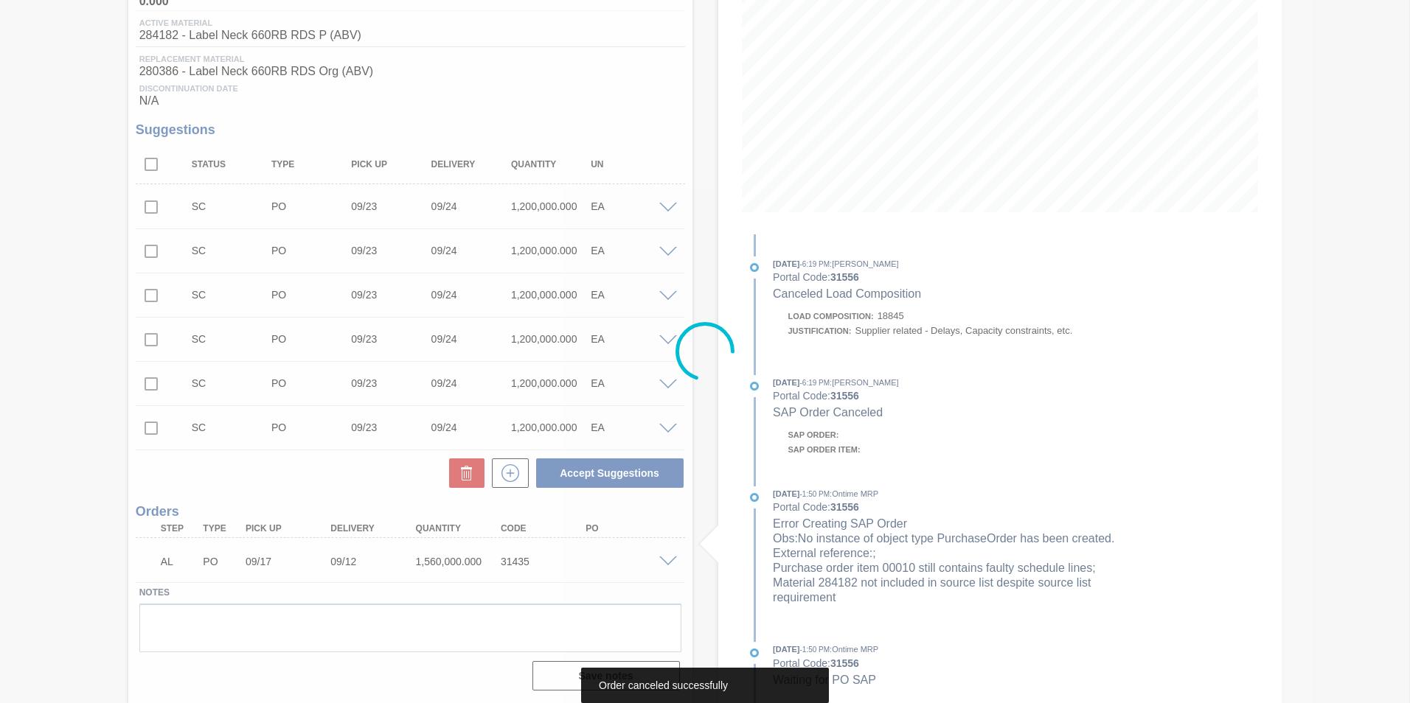
scroll to position [219, 0]
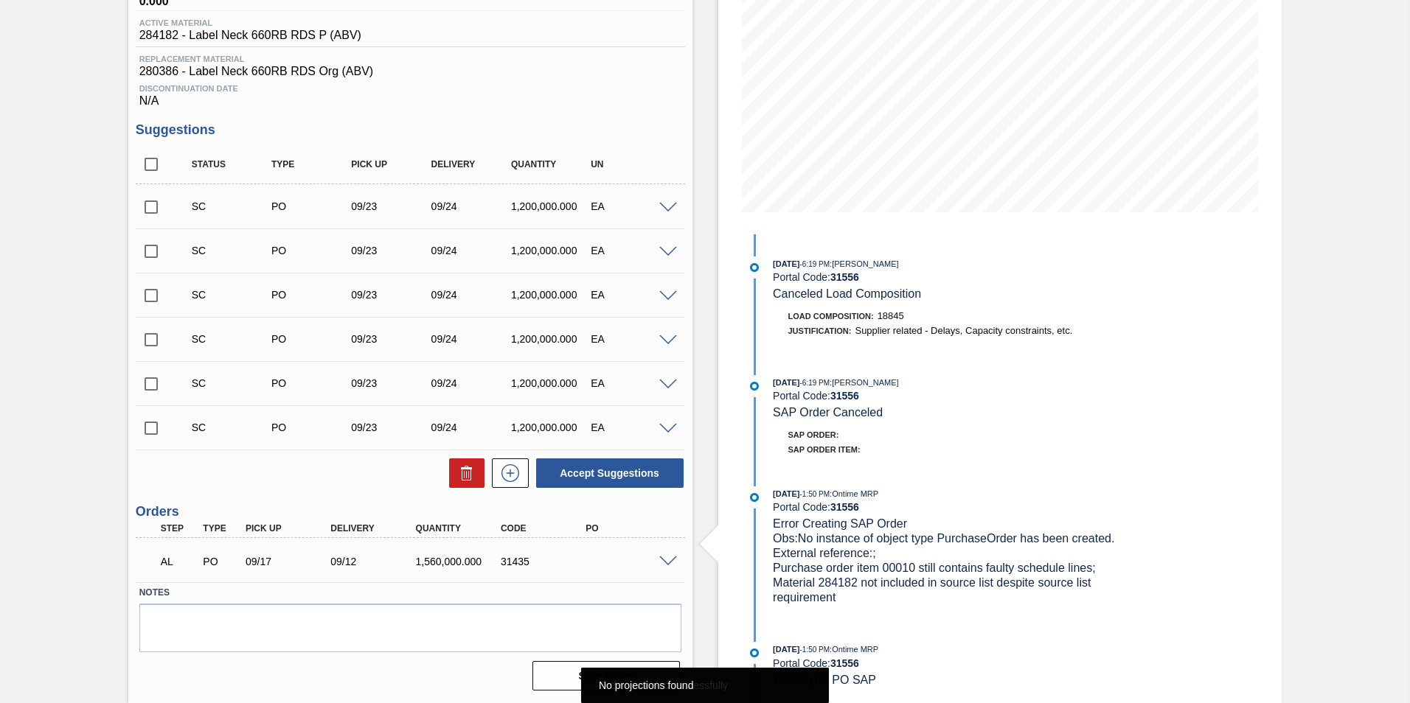
click at [666, 561] on span at bounding box center [668, 562] width 18 height 11
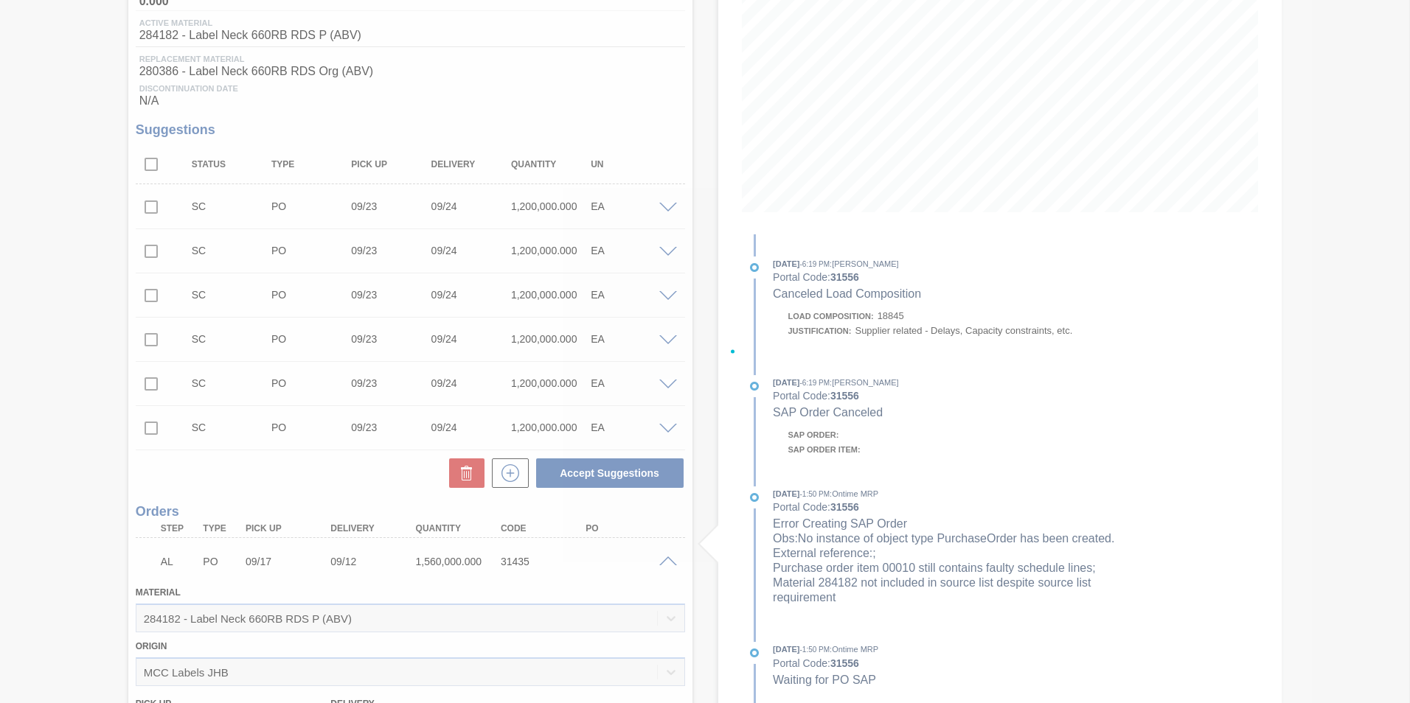
scroll to position [577, 0]
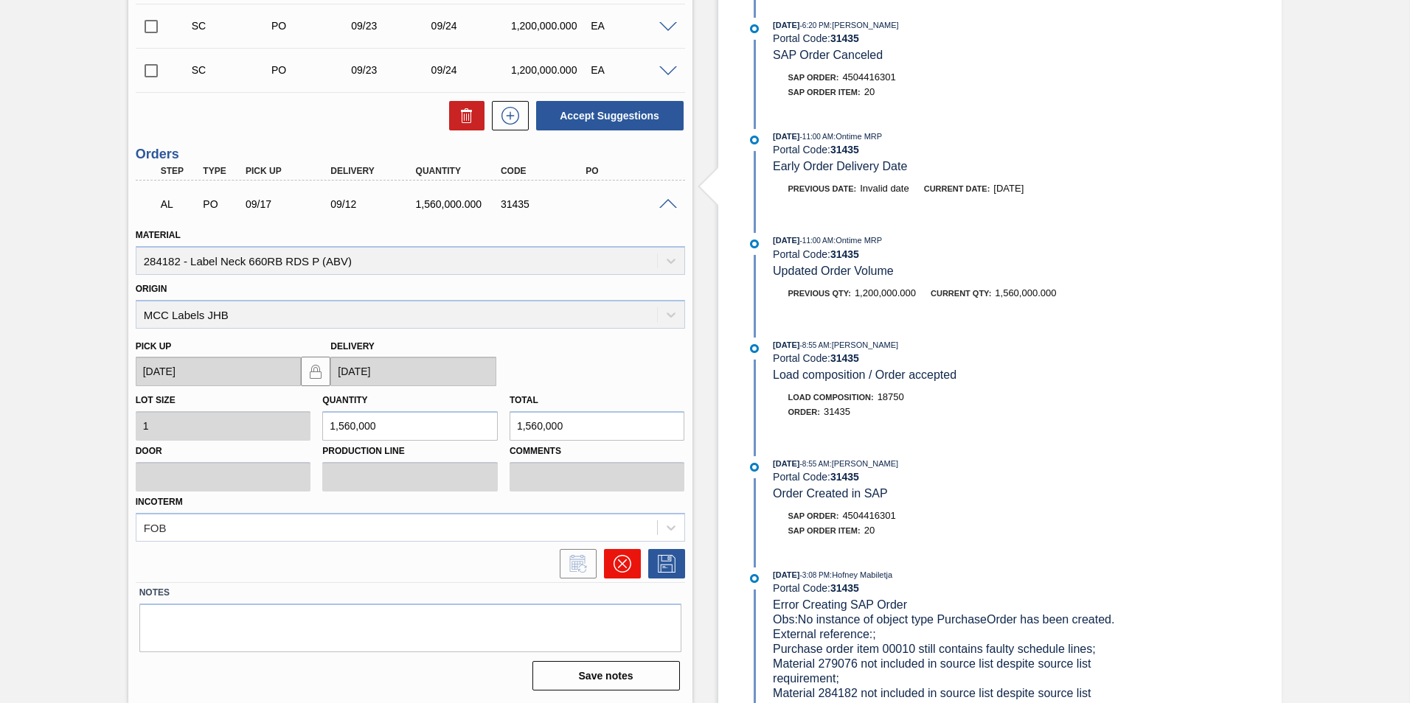
click at [619, 560] on icon at bounding box center [623, 564] width 18 height 18
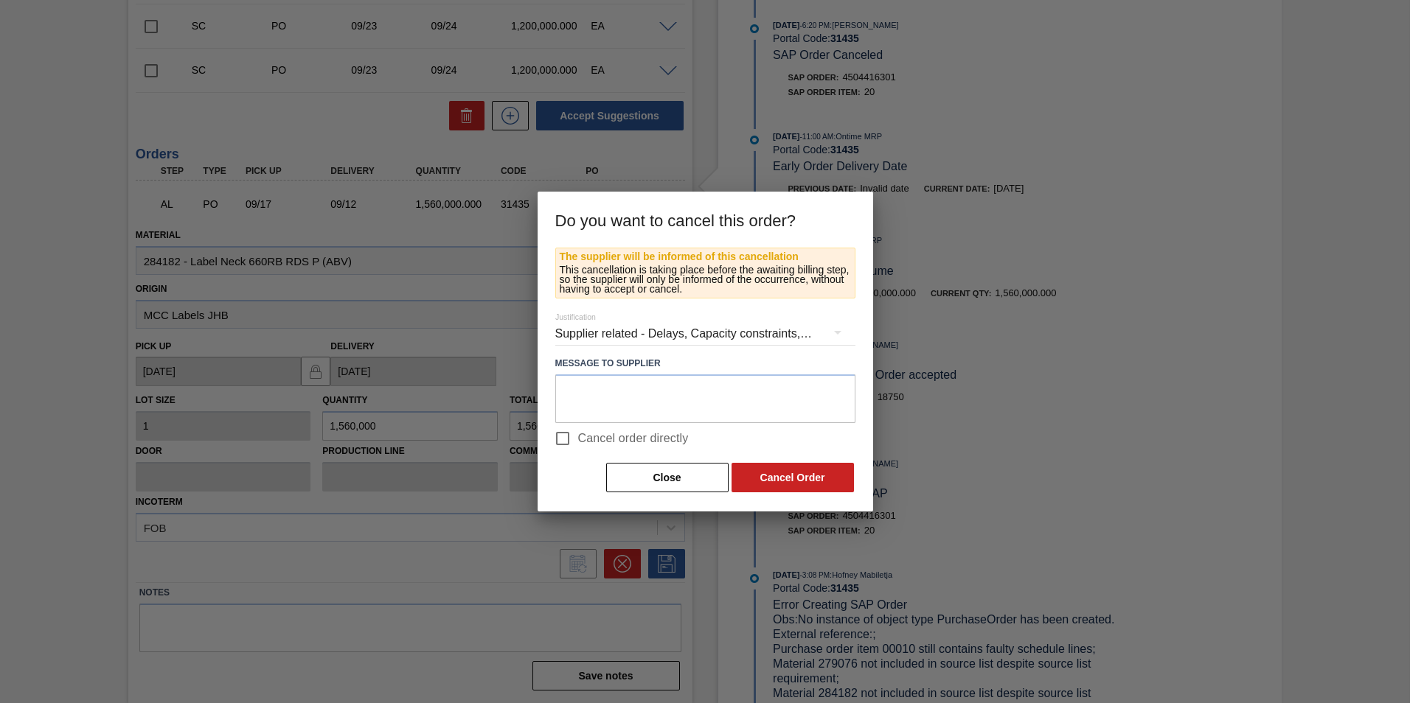
click at [600, 437] on span "Cancel order directly" at bounding box center [633, 439] width 111 height 18
click at [578, 437] on input "Cancel order directly" at bounding box center [562, 438] width 31 height 31
checkbox input "true"
click at [776, 476] on button "Cancel Order" at bounding box center [793, 477] width 122 height 29
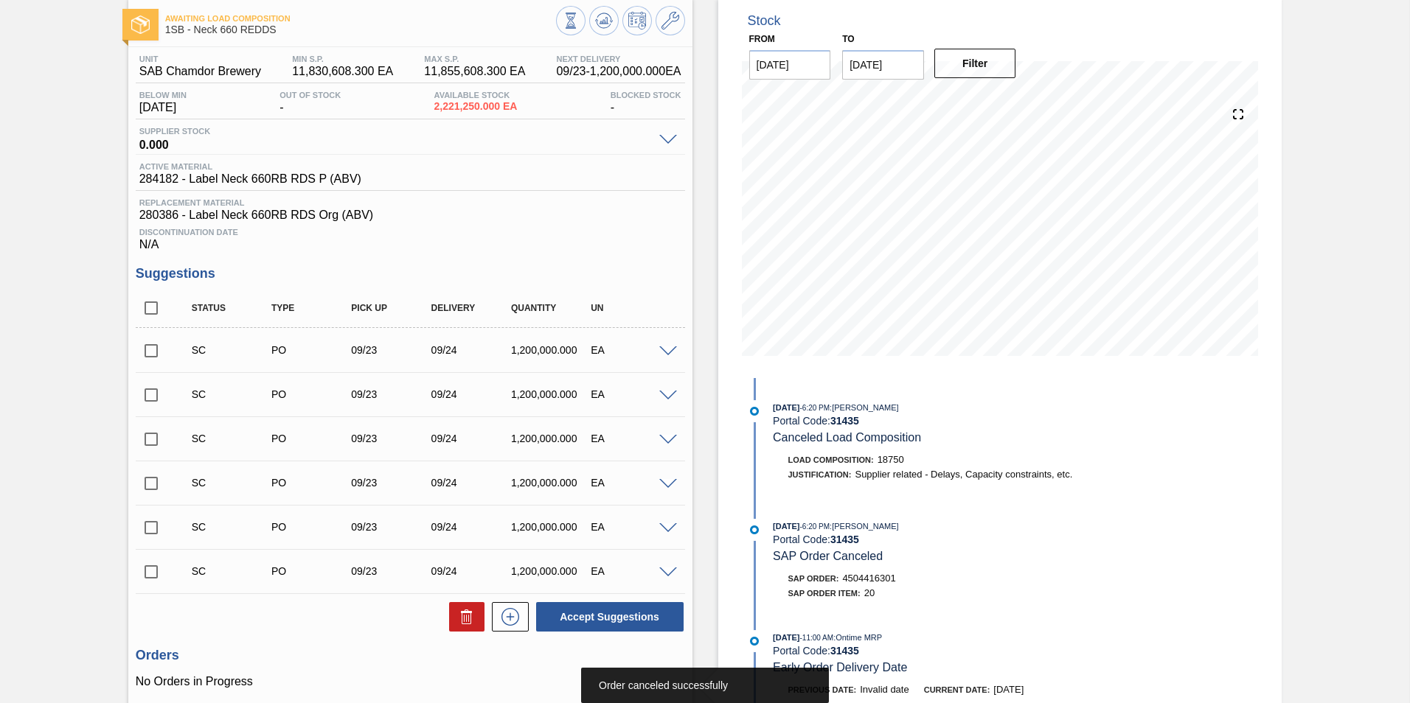
scroll to position [0, 0]
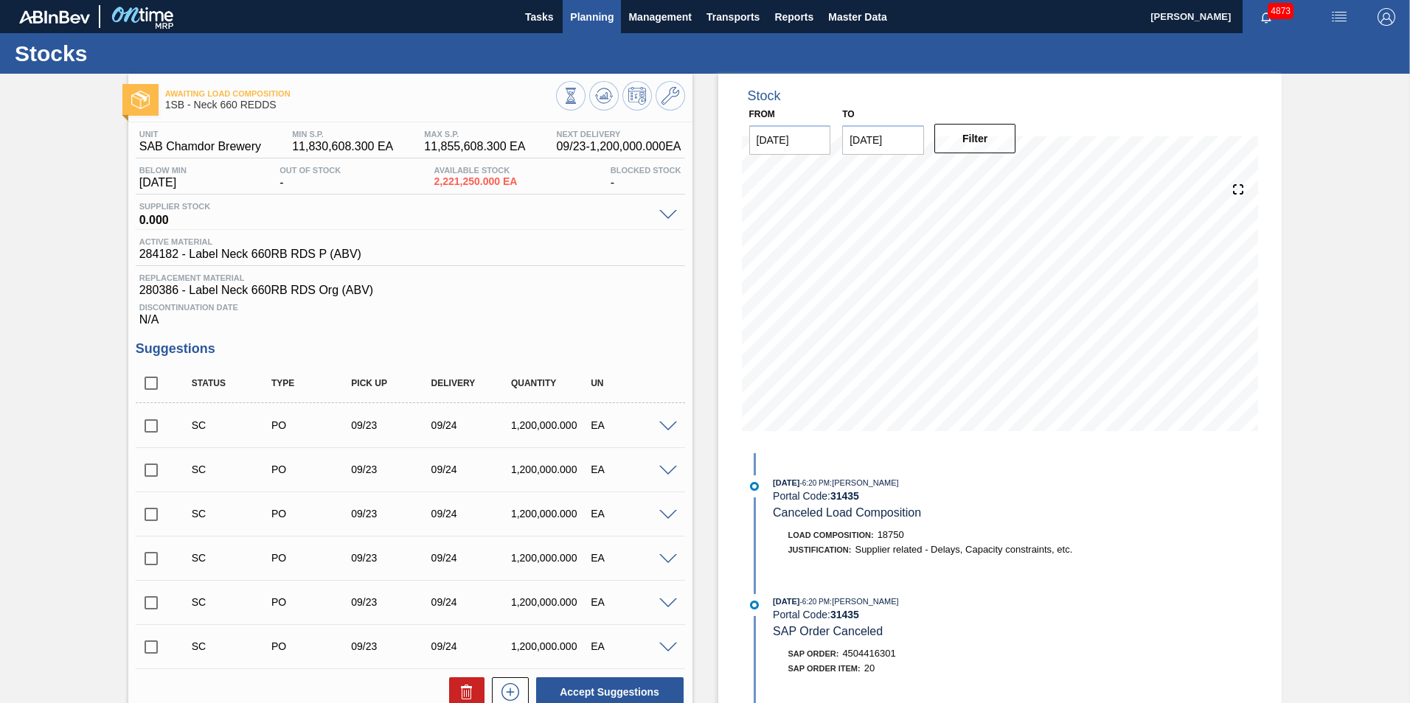
click at [597, 10] on span "Planning" at bounding box center [592, 17] width 44 height 18
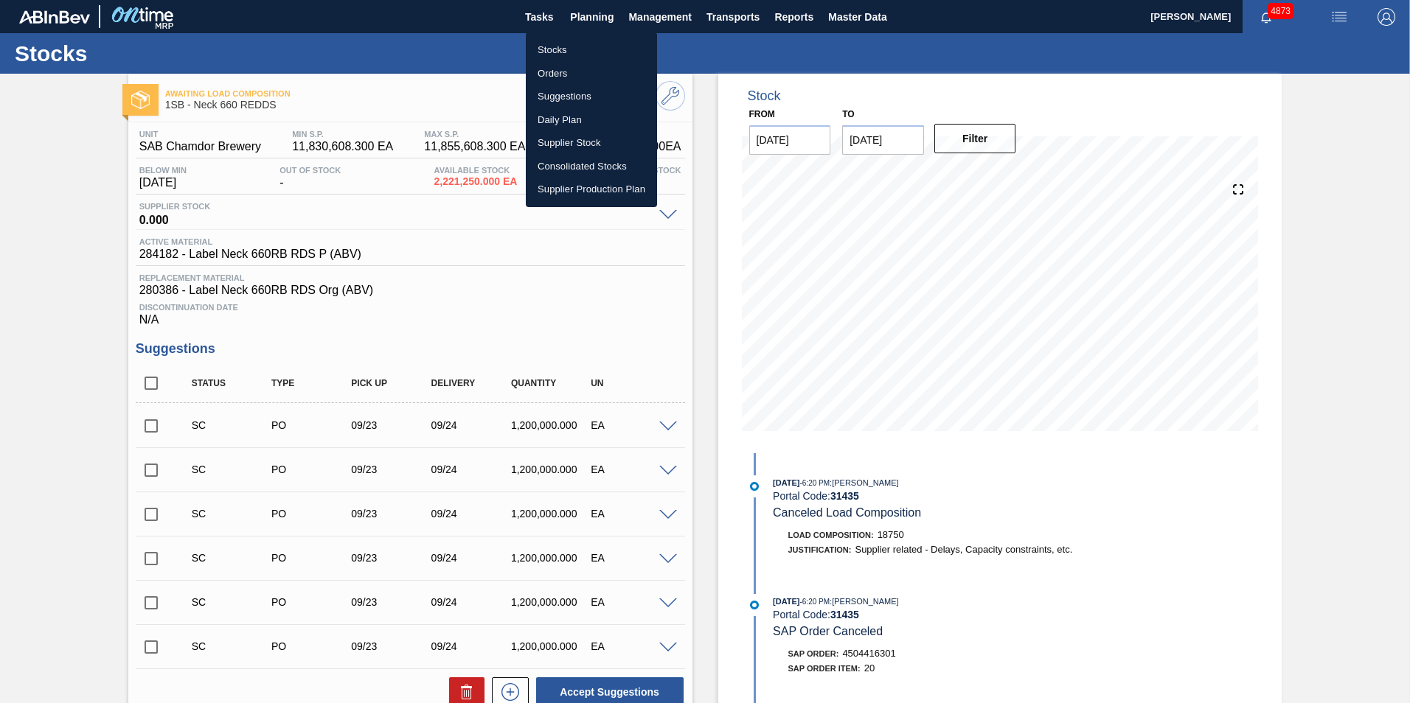
click at [557, 46] on li "Stocks" at bounding box center [591, 50] width 131 height 24
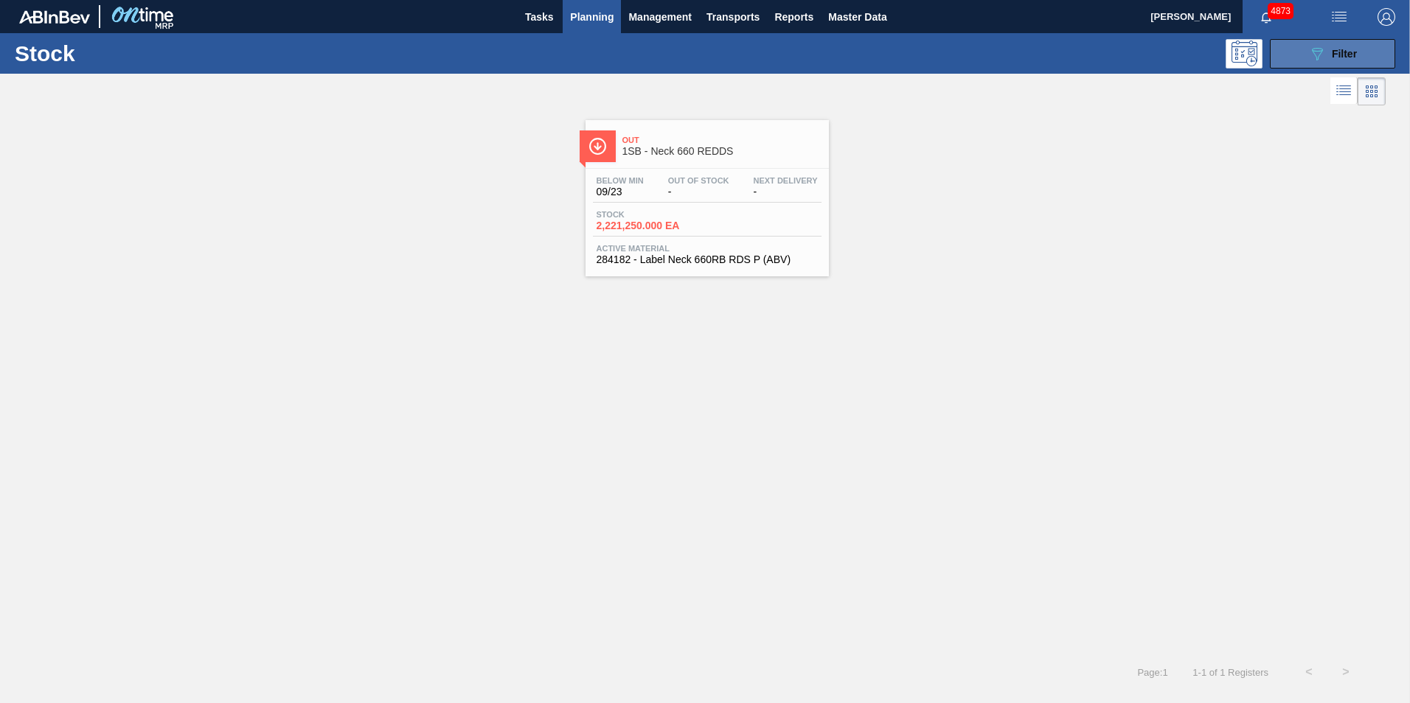
click at [1321, 58] on icon "089F7B8B-B2A5-4AFE-B5C0-19BA573D28AC" at bounding box center [1317, 54] width 18 height 18
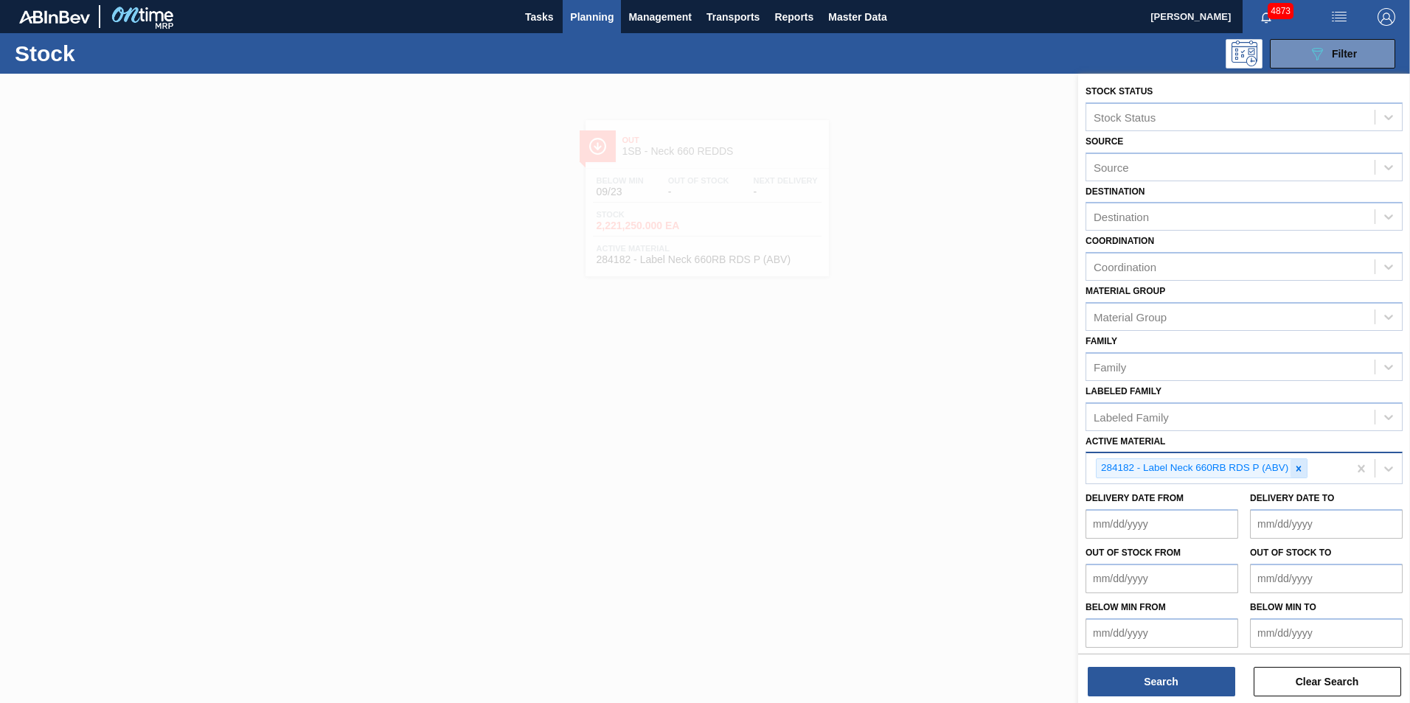
click at [1300, 468] on icon at bounding box center [1298, 469] width 10 height 10
paste Material "279073"
type Material "279073"
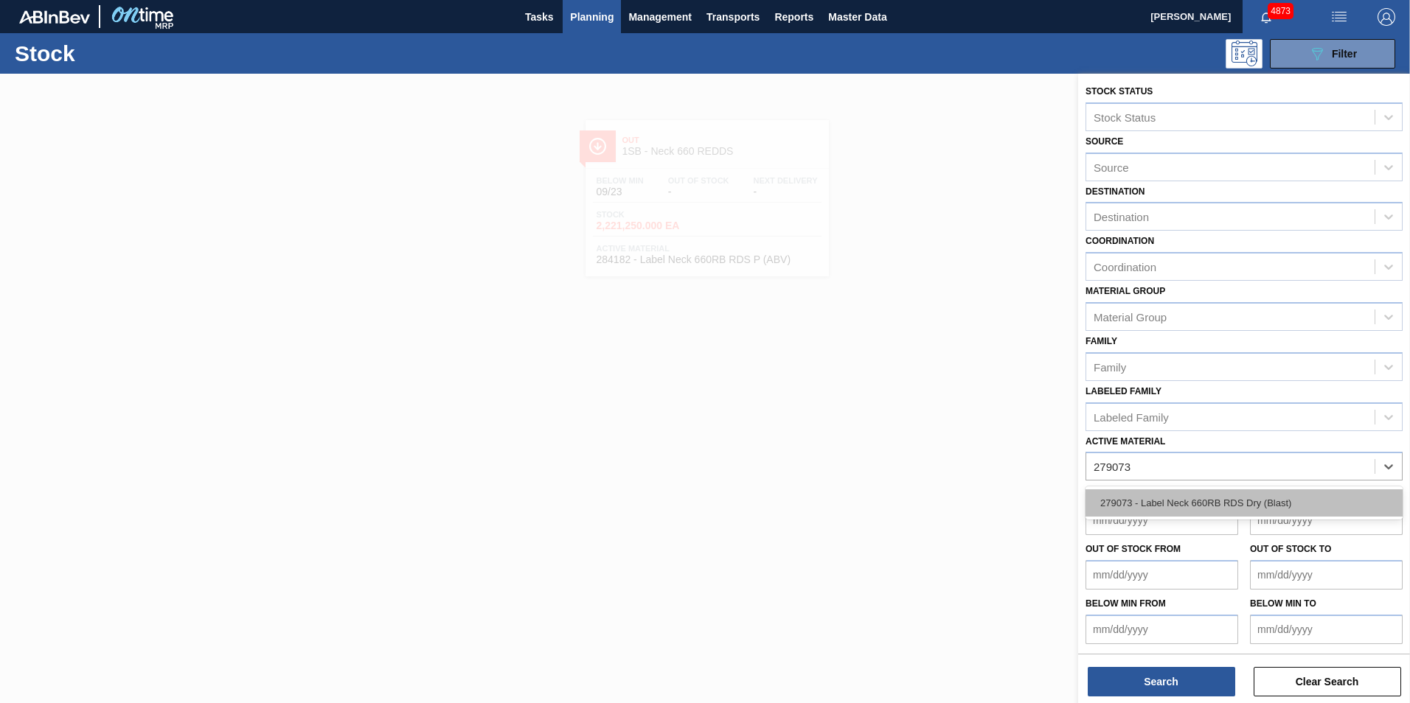
click at [1197, 496] on div "279073 - Label Neck 660RB RDS Dry (Blast)" at bounding box center [1243, 503] width 317 height 27
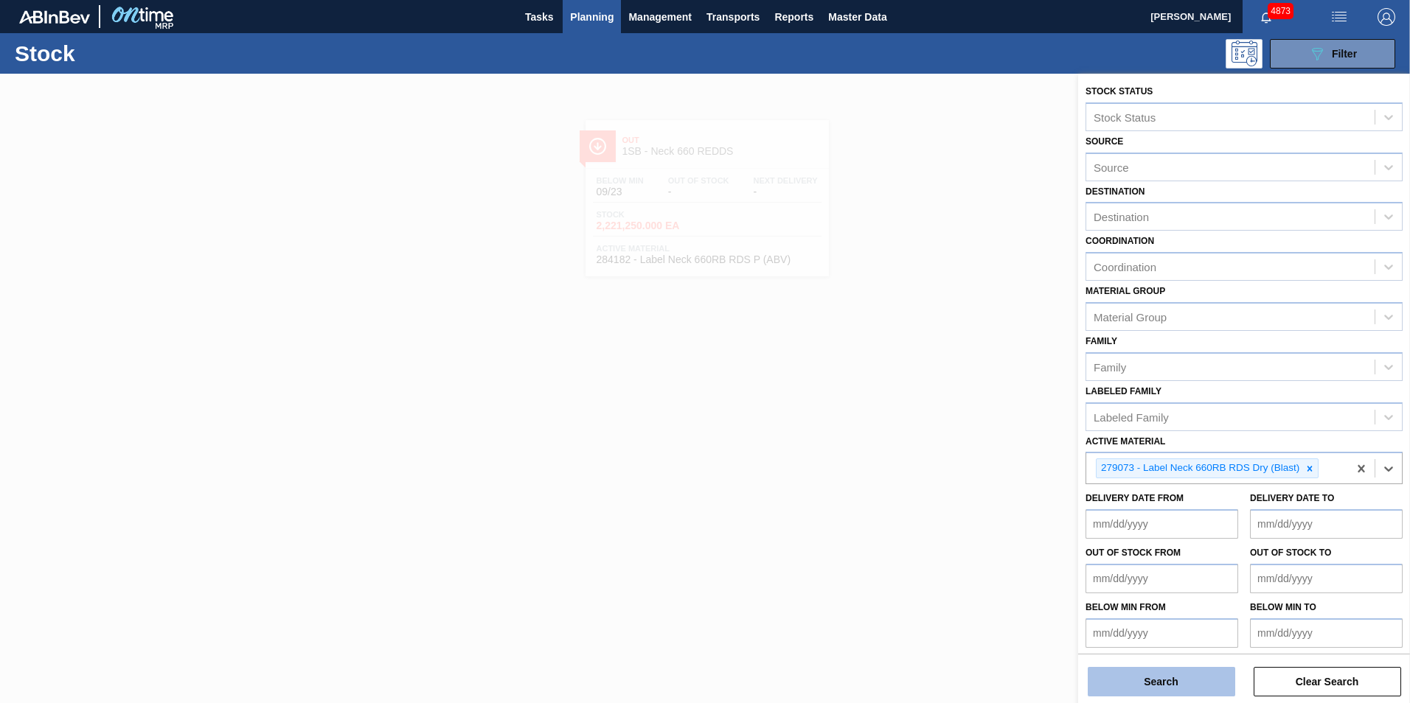
click at [1172, 676] on button "Search" at bounding box center [1161, 681] width 147 height 29
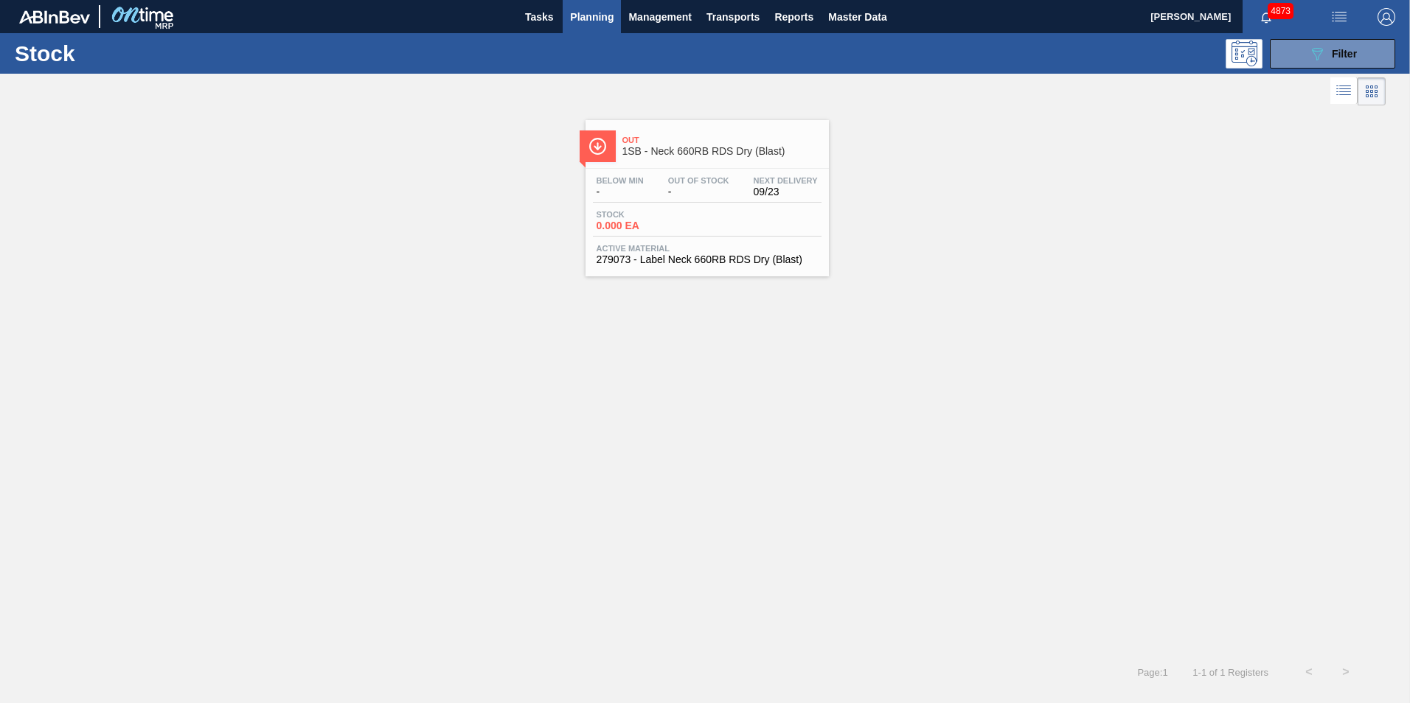
click at [642, 195] on span "-" at bounding box center [620, 192] width 47 height 11
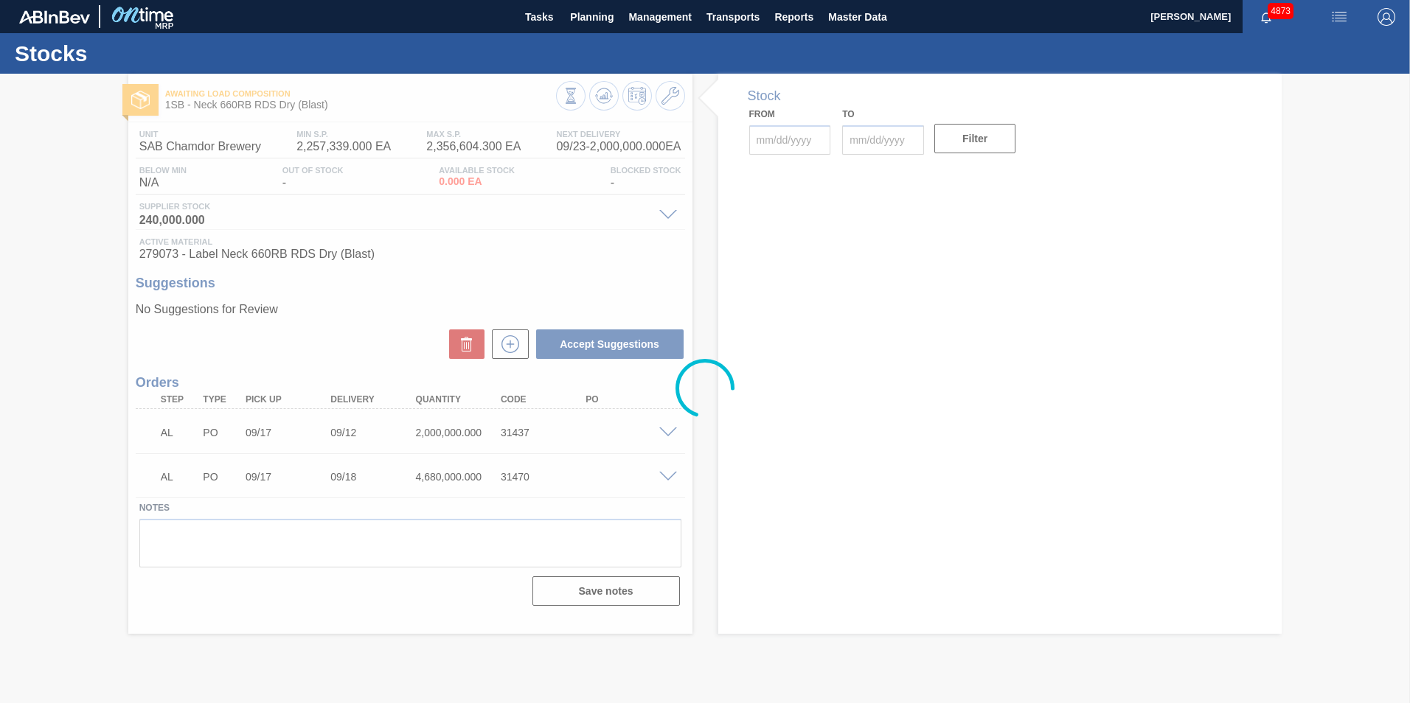
type up31437 "[DATE]"
type input "[DATE]"
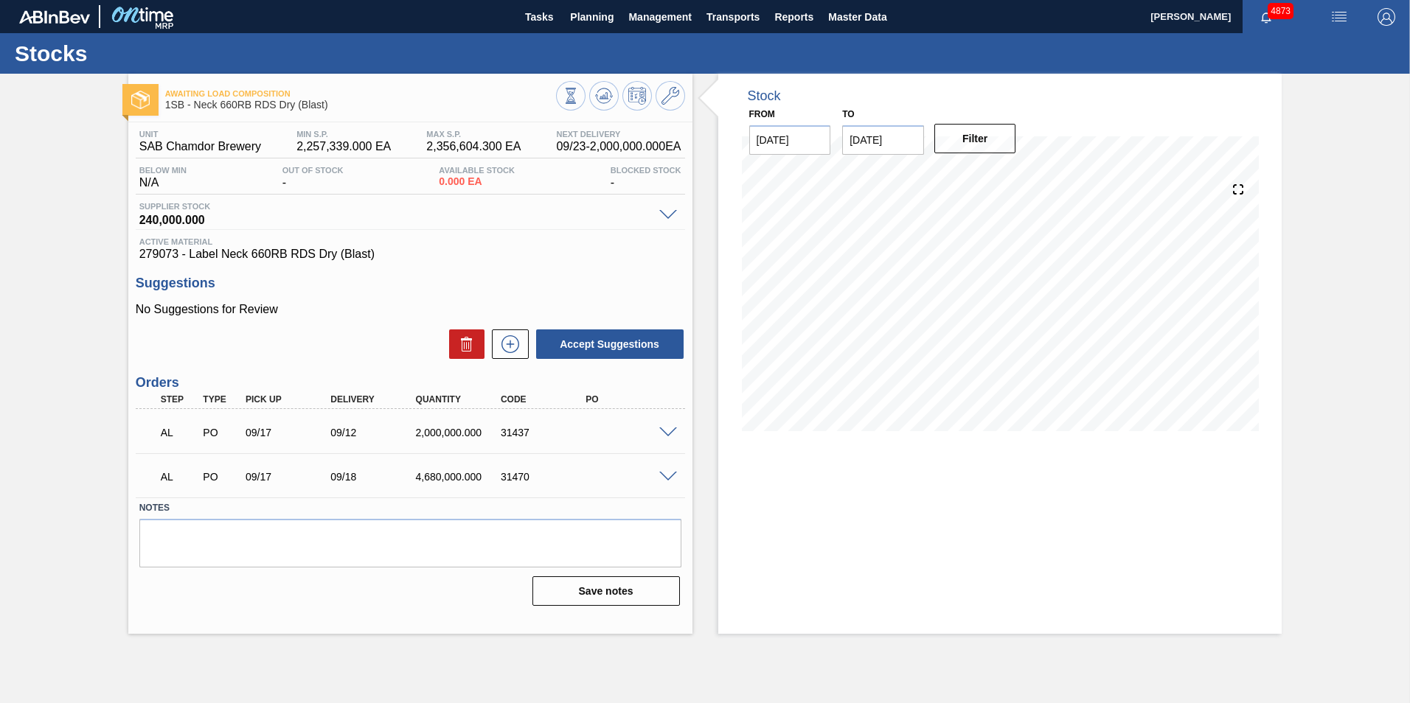
click at [667, 430] on span at bounding box center [668, 433] width 18 height 11
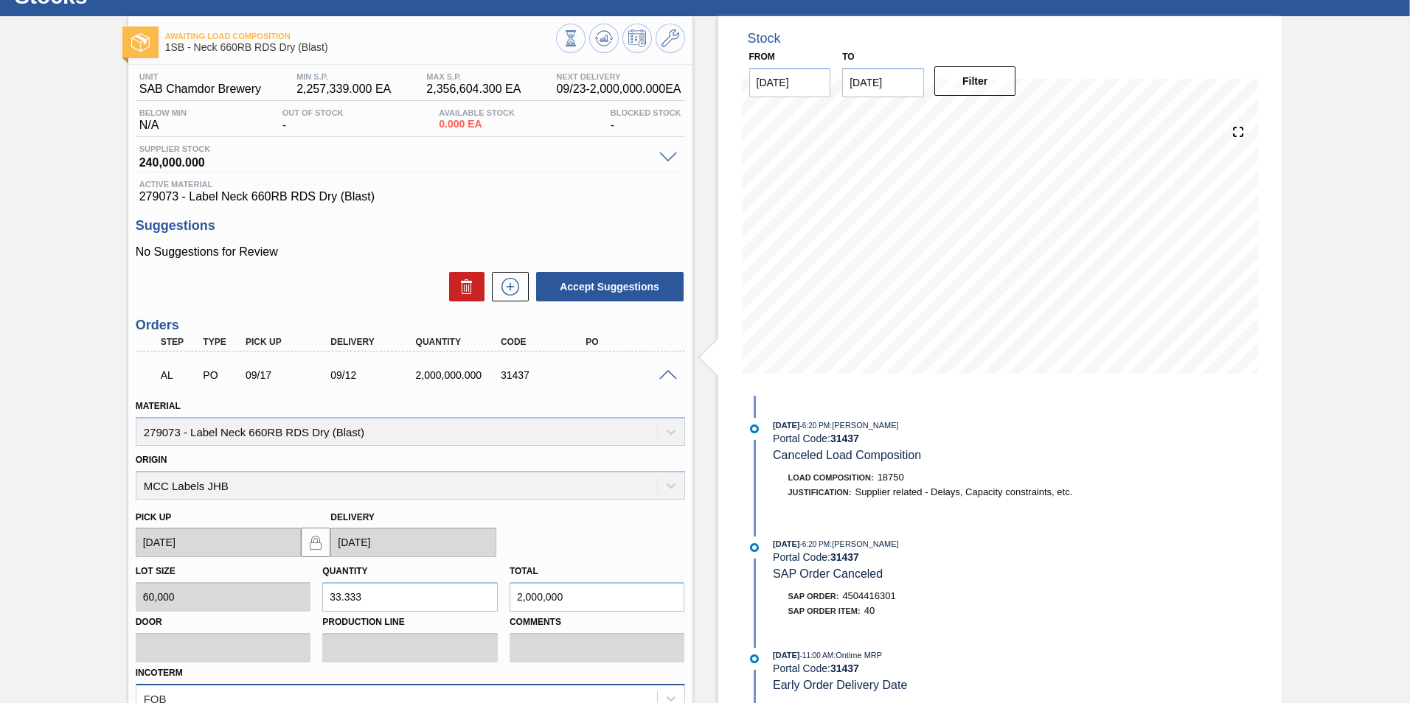
scroll to position [273, 0]
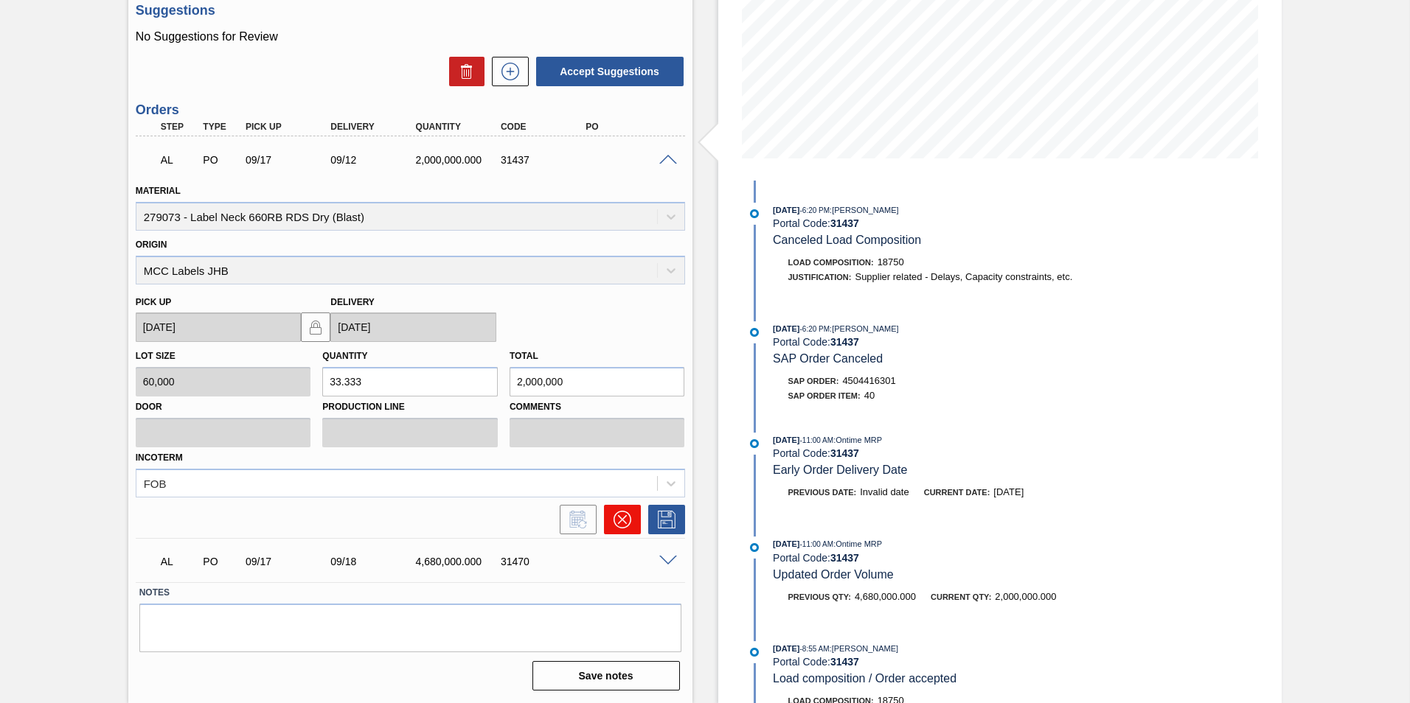
click at [625, 523] on icon at bounding box center [623, 520] width 18 height 18
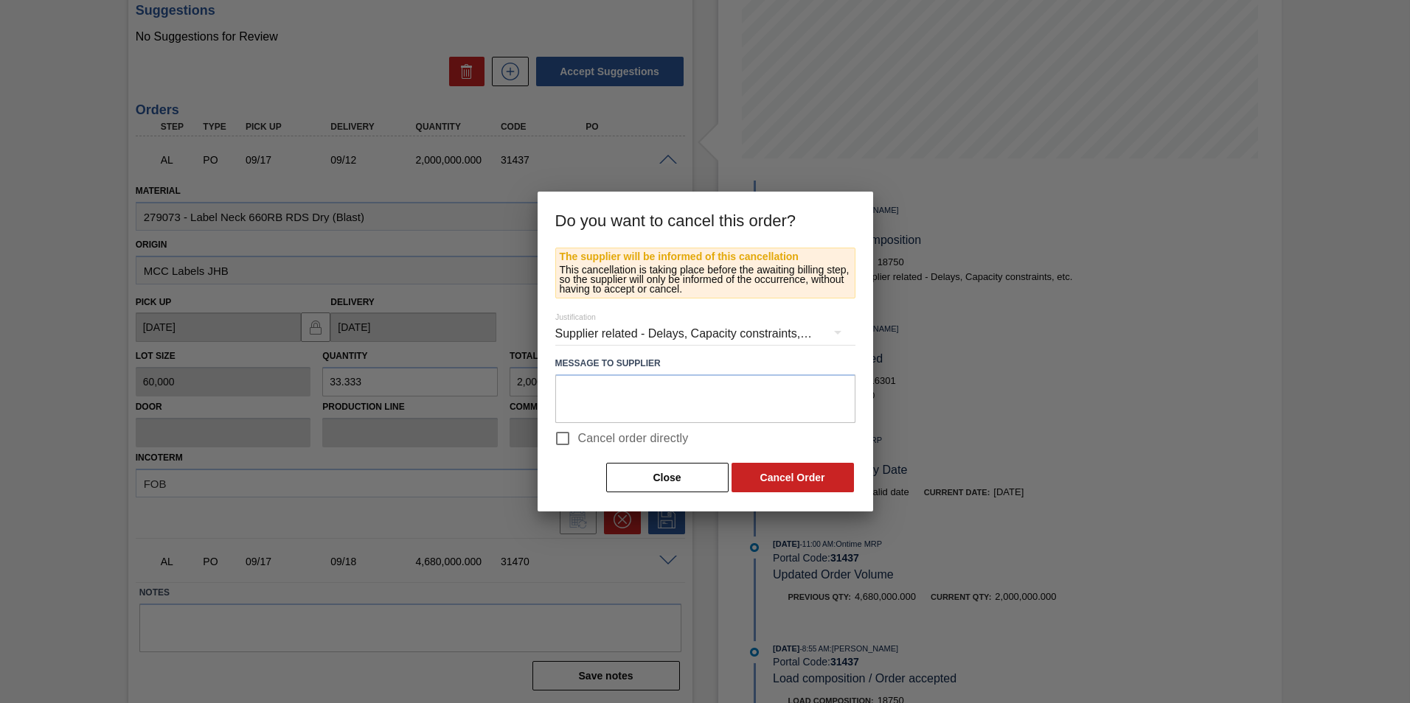
click at [673, 439] on span "Cancel order directly" at bounding box center [633, 439] width 111 height 18
click at [578, 439] on input "Cancel order directly" at bounding box center [562, 438] width 31 height 31
checkbox input "true"
click at [790, 473] on button "Cancel Order" at bounding box center [793, 477] width 122 height 29
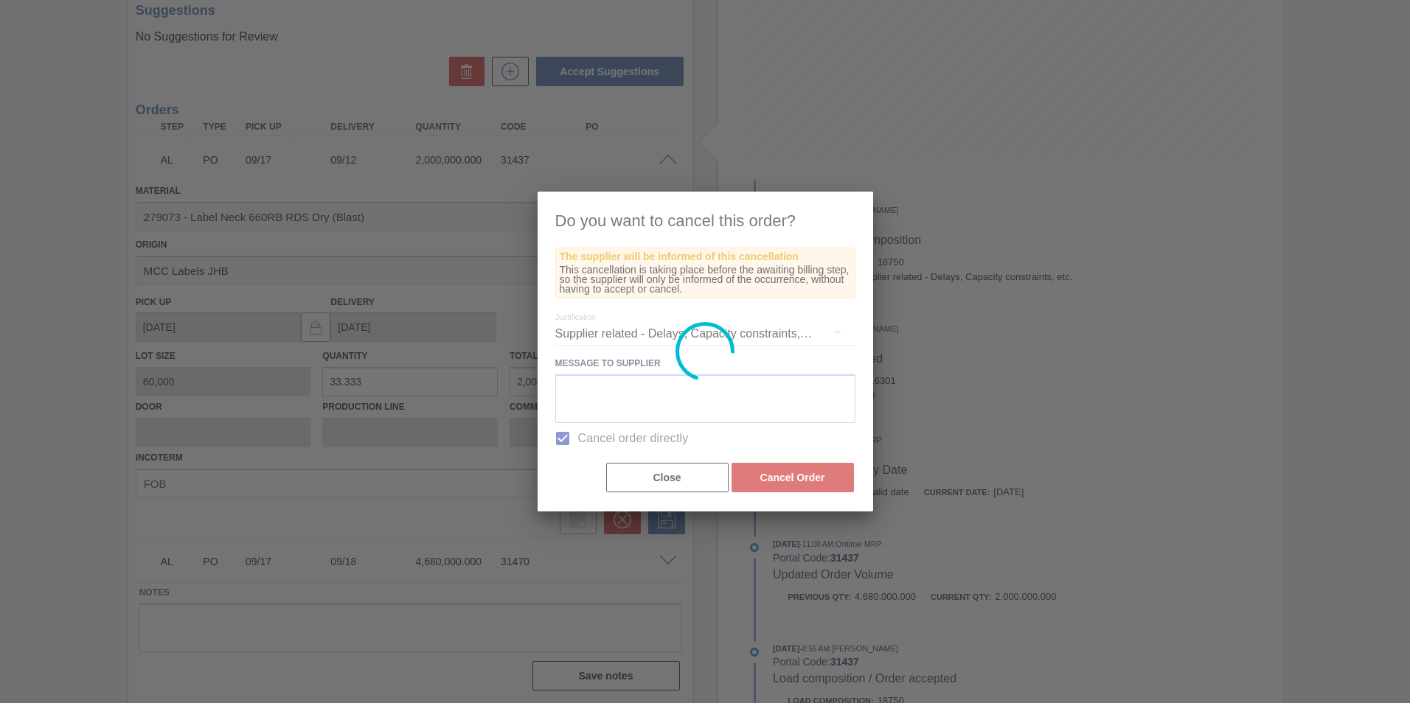
scroll to position [0, 0]
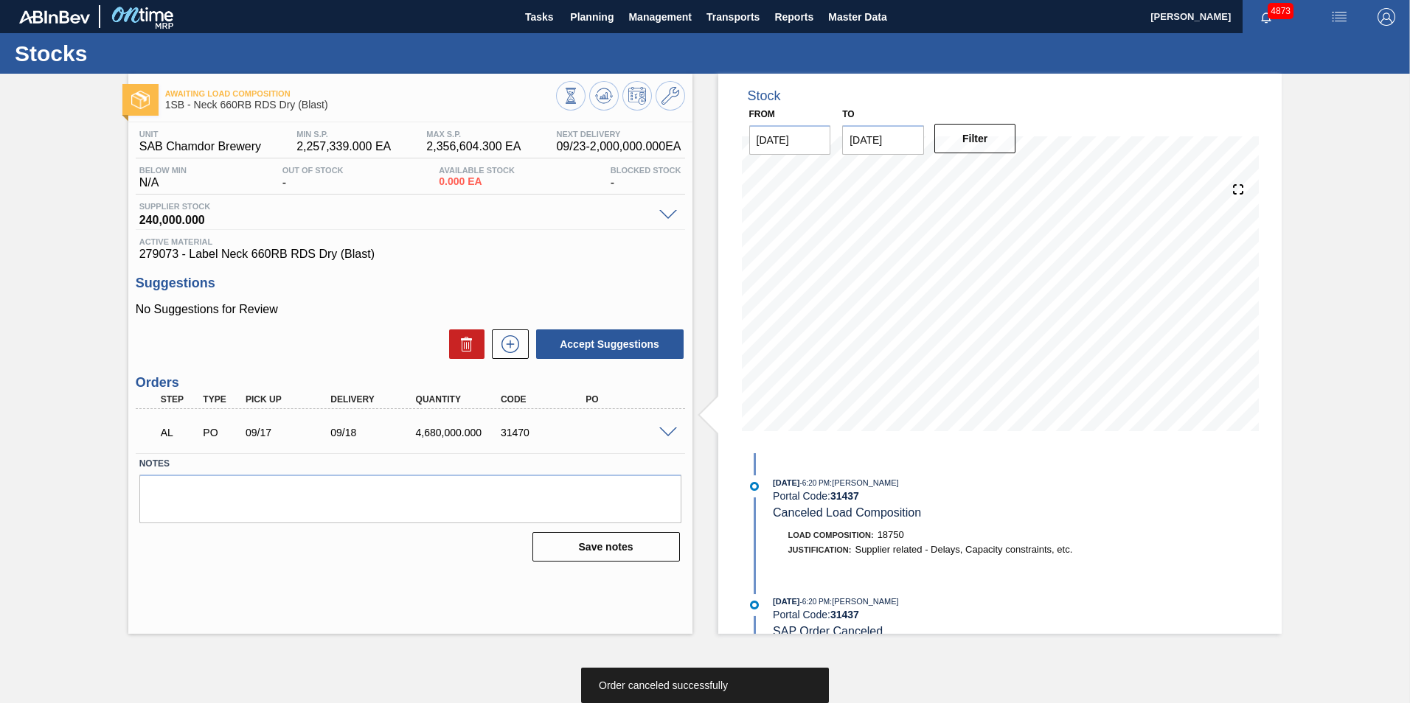
click at [667, 426] on div at bounding box center [670, 431] width 29 height 11
click at [664, 430] on span at bounding box center [668, 433] width 18 height 11
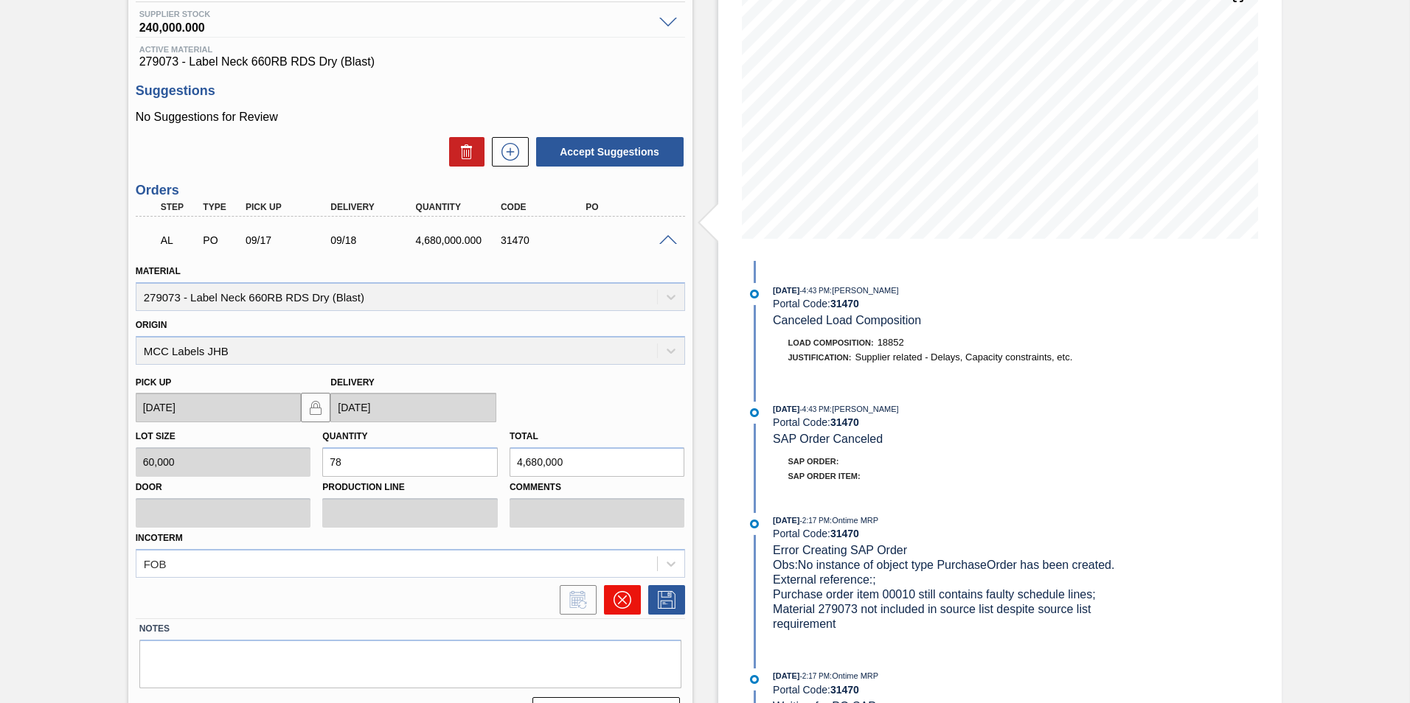
scroll to position [229, 0]
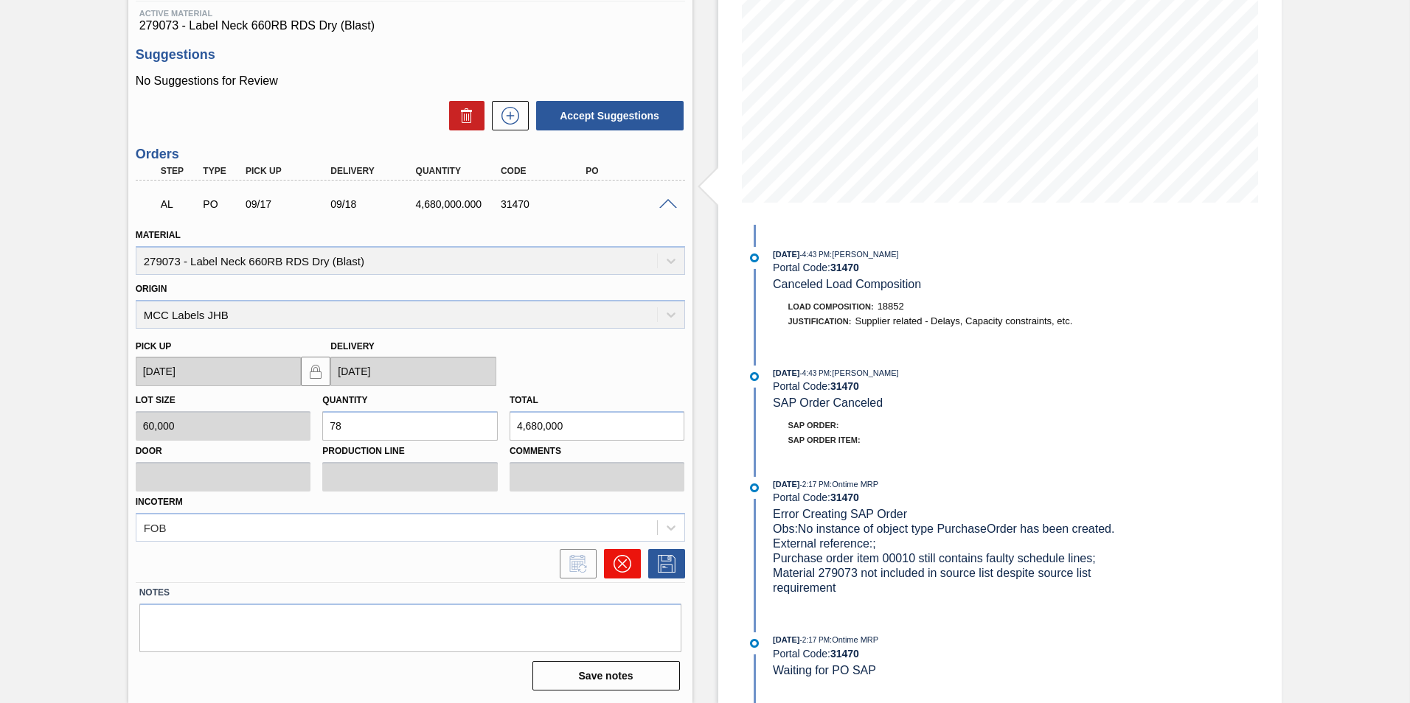
click at [613, 556] on button at bounding box center [622, 563] width 37 height 29
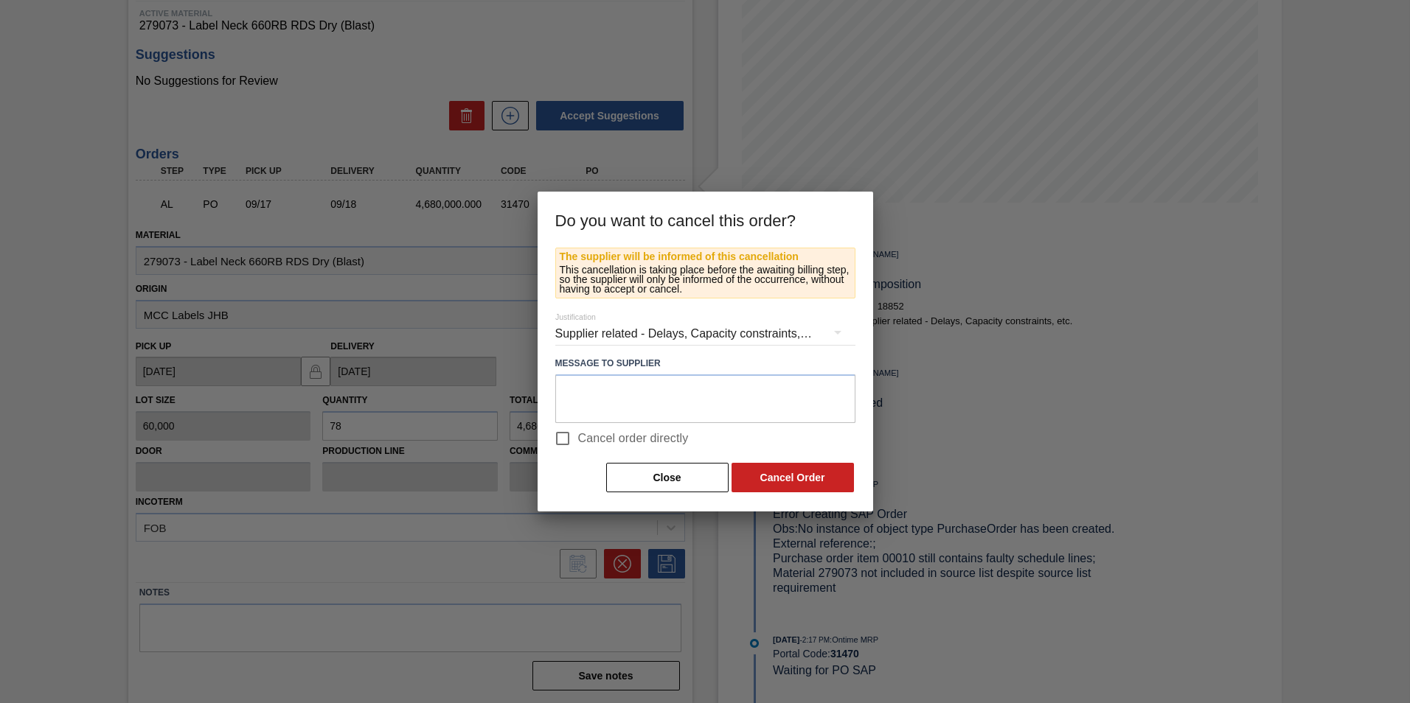
click at [663, 432] on span "Cancel order directly" at bounding box center [633, 439] width 111 height 18
click at [578, 432] on input "Cancel order directly" at bounding box center [562, 438] width 31 height 31
checkbox input "true"
click at [762, 470] on button "Cancel Order" at bounding box center [793, 477] width 122 height 29
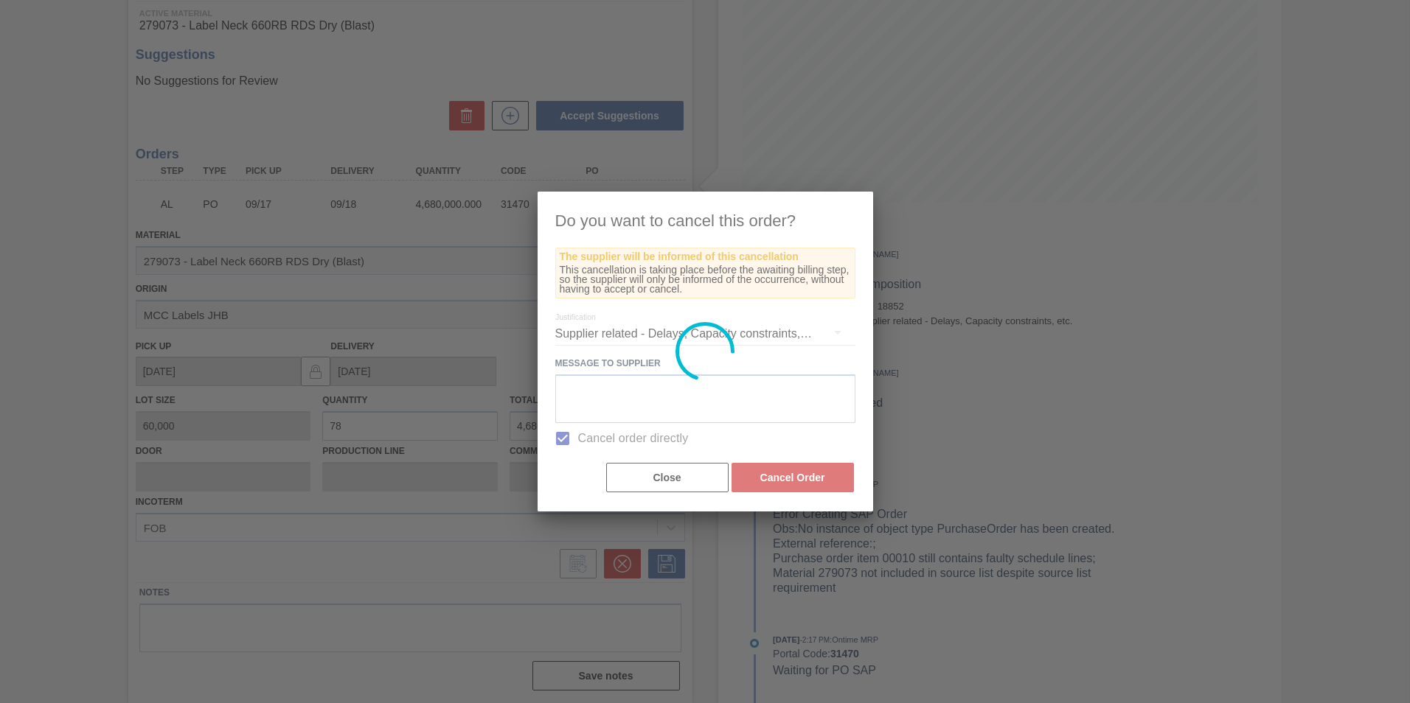
scroll to position [0, 0]
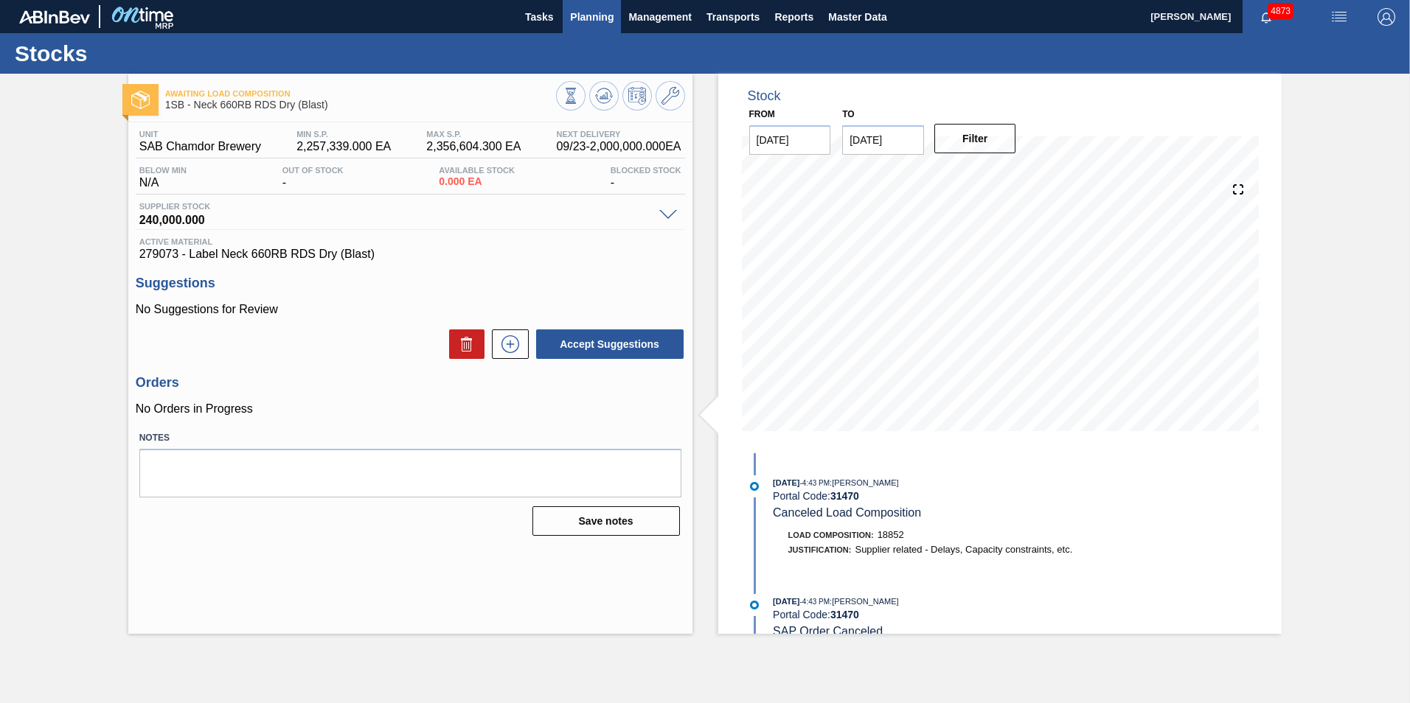
click at [597, 25] on button "Planning" at bounding box center [592, 16] width 58 height 33
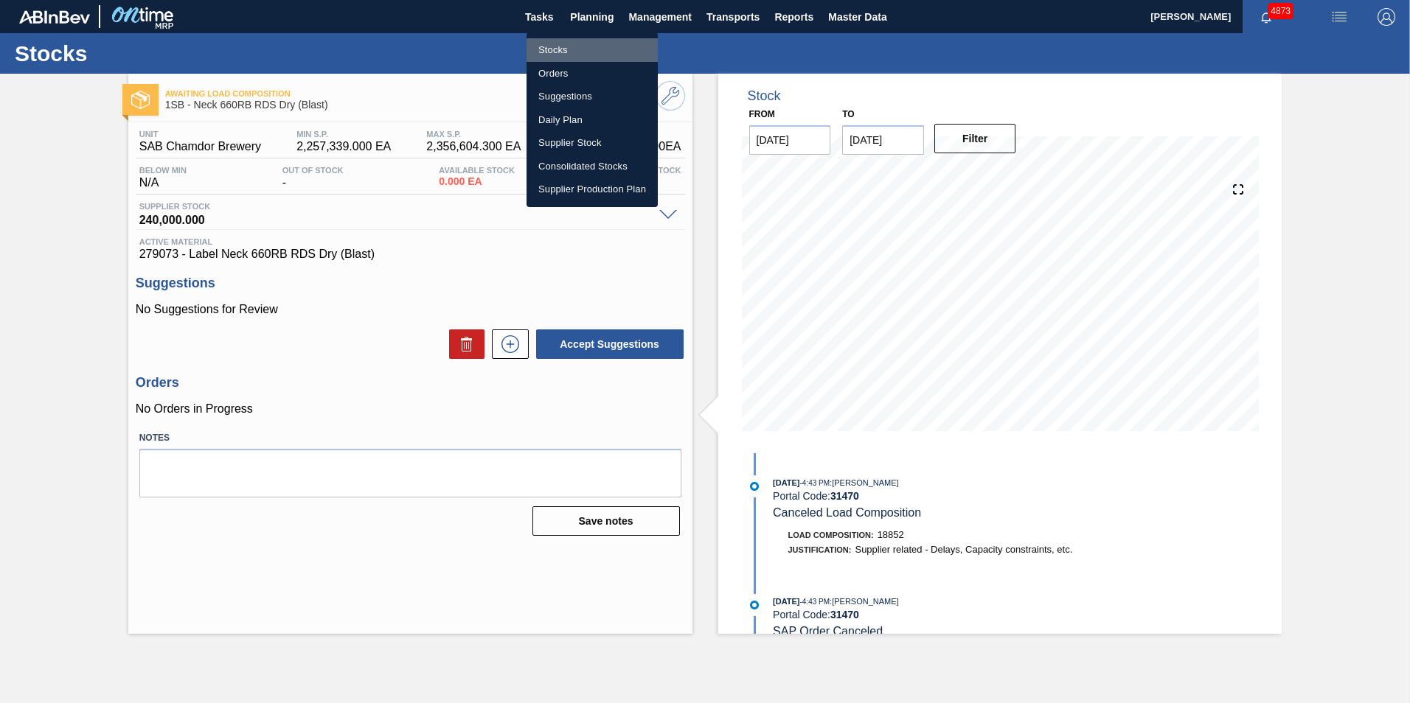
click at [567, 46] on li "Stocks" at bounding box center [592, 50] width 131 height 24
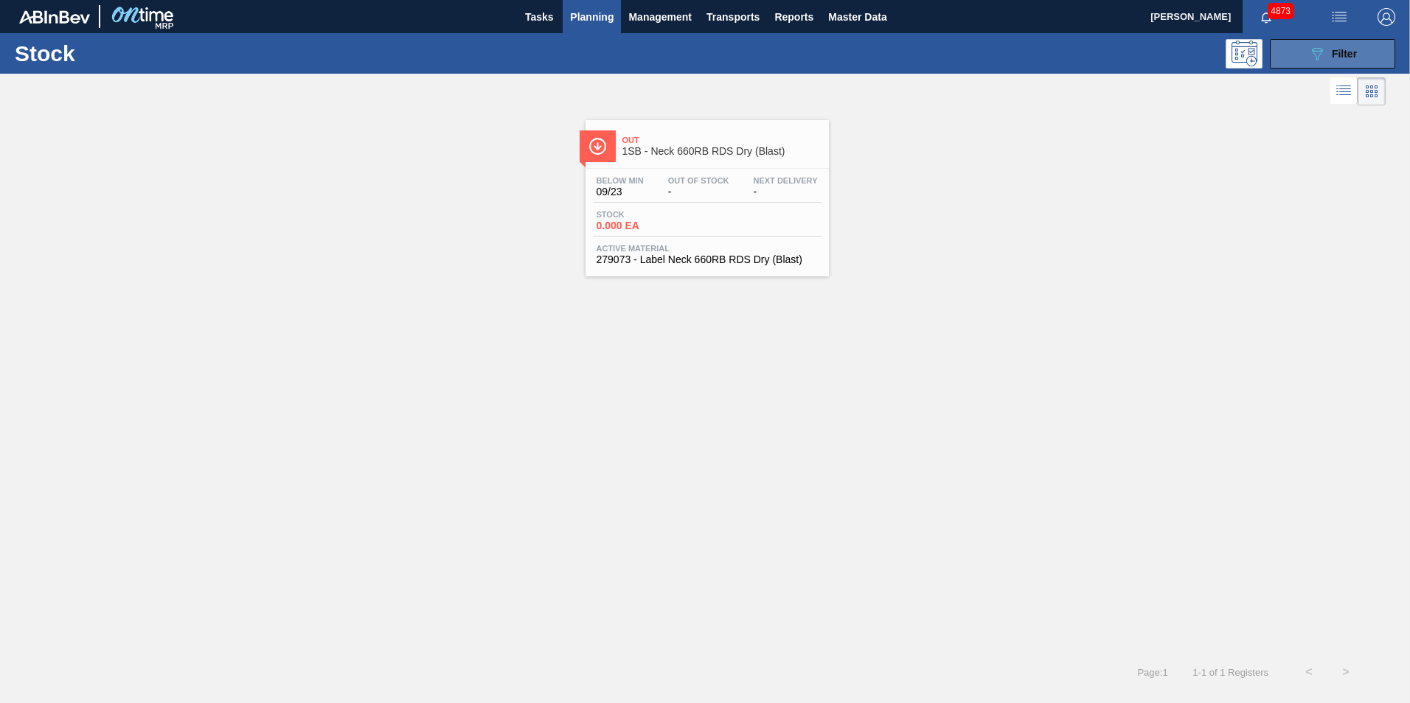
click at [1348, 52] on span "Filter" at bounding box center [1344, 54] width 25 height 12
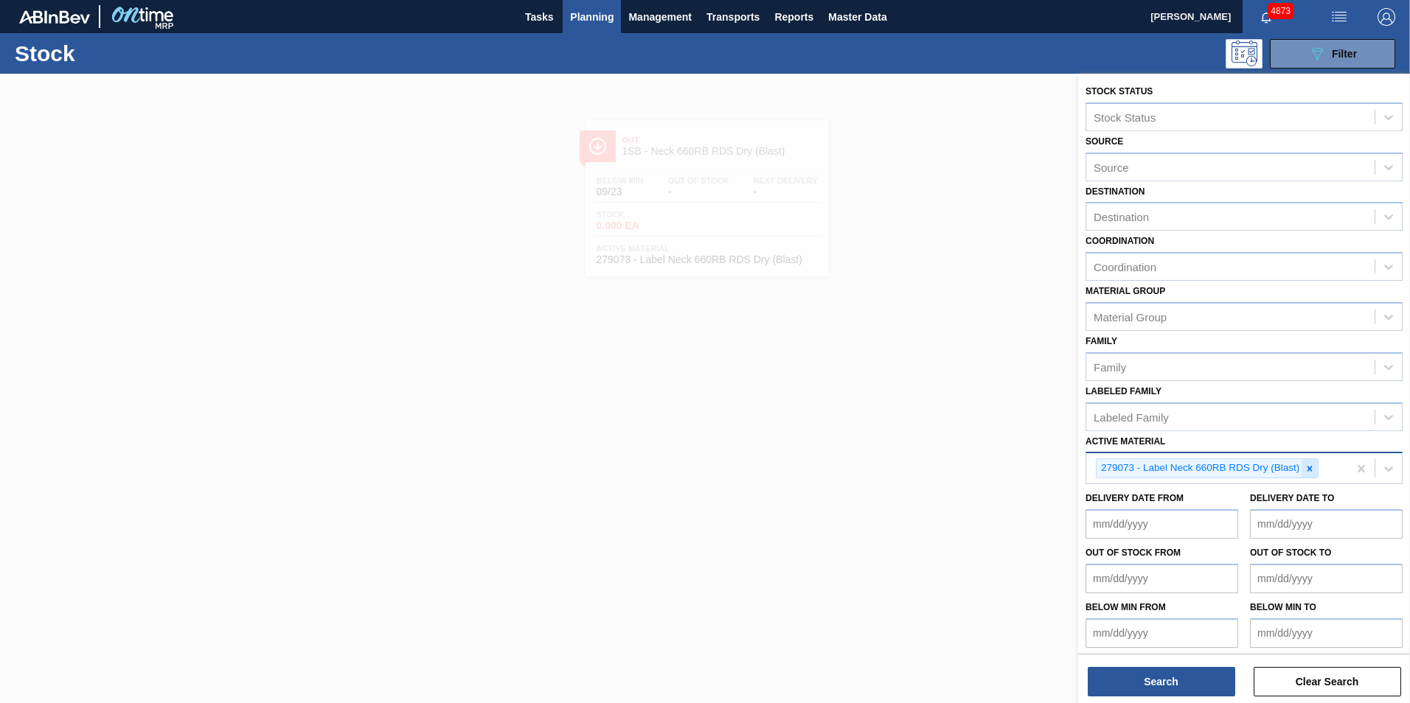
click at [1309, 470] on icon at bounding box center [1309, 468] width 5 height 5
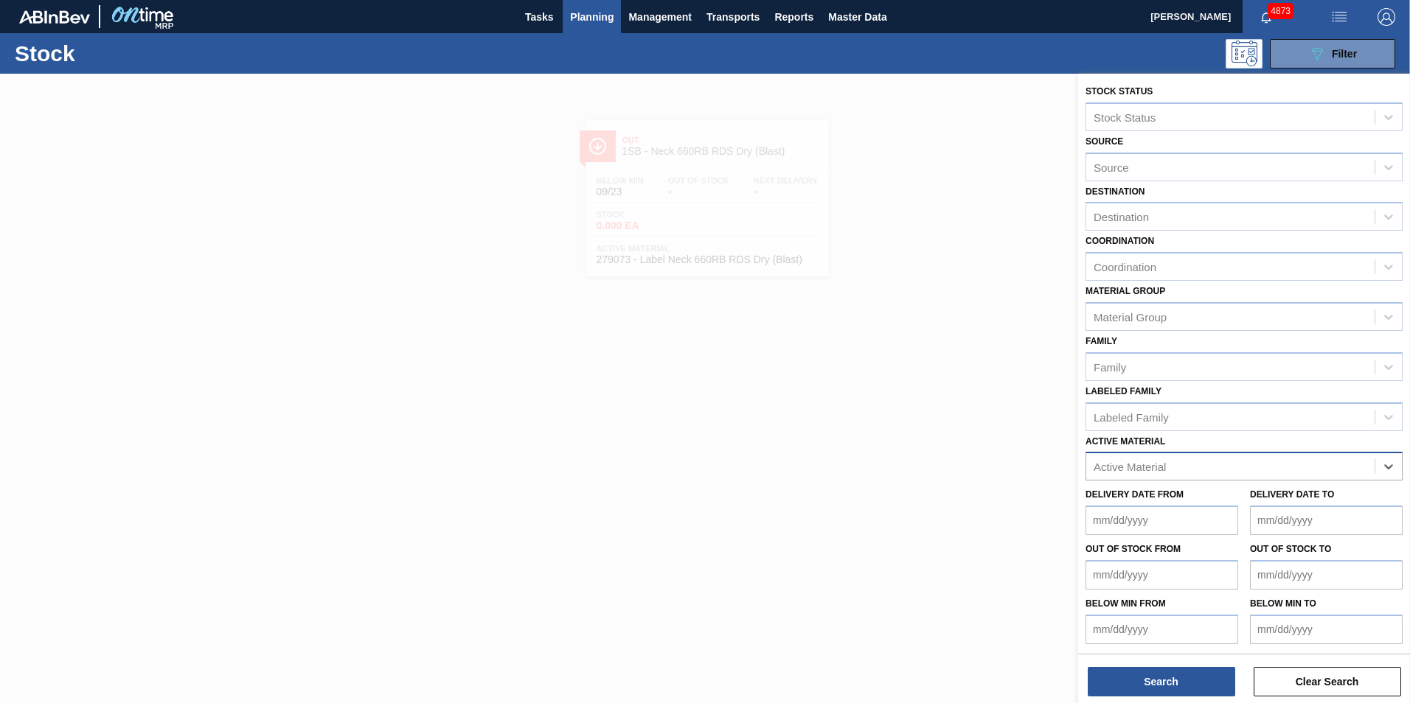
paste Material "279074"
type Material "279074"
click at [1190, 505] on div "279074 - PSL Label Body 660RB RDS Dry (Blast)" at bounding box center [1243, 503] width 317 height 27
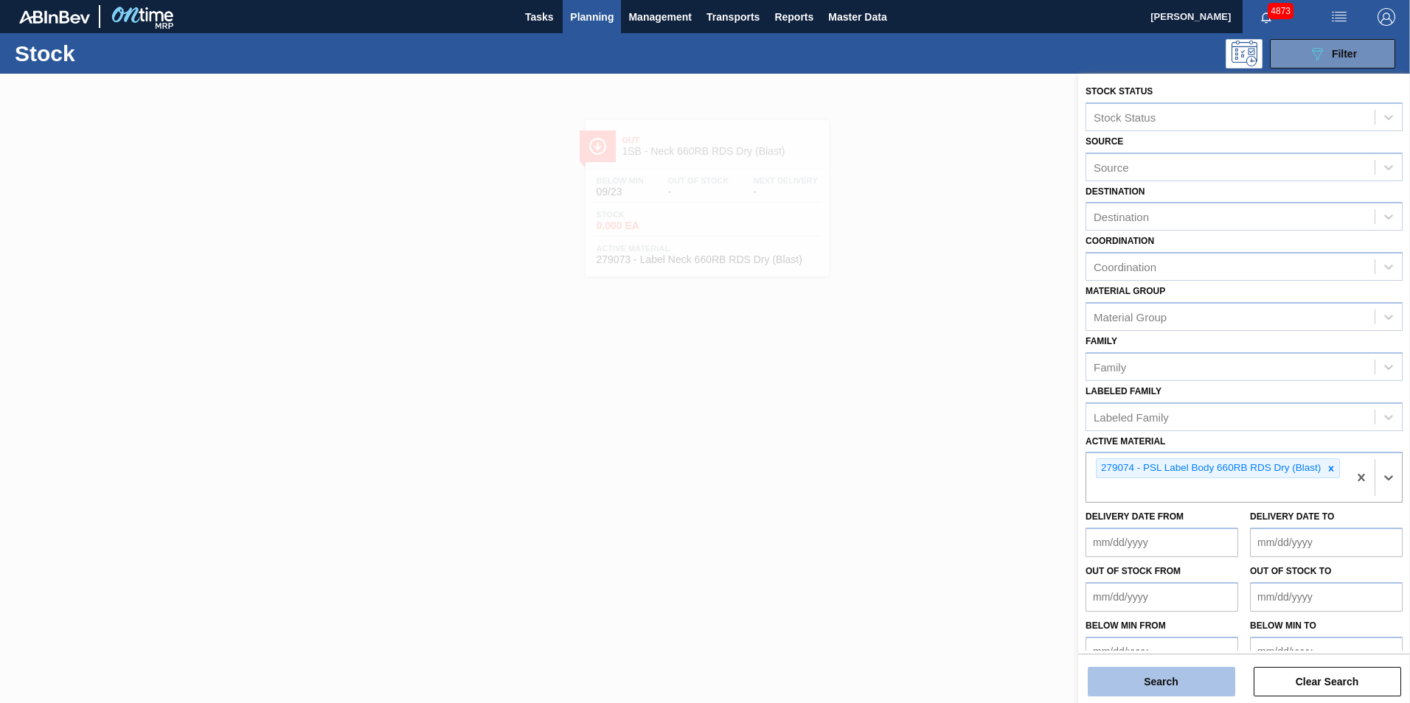
click at [1162, 689] on button "Search" at bounding box center [1161, 681] width 147 height 29
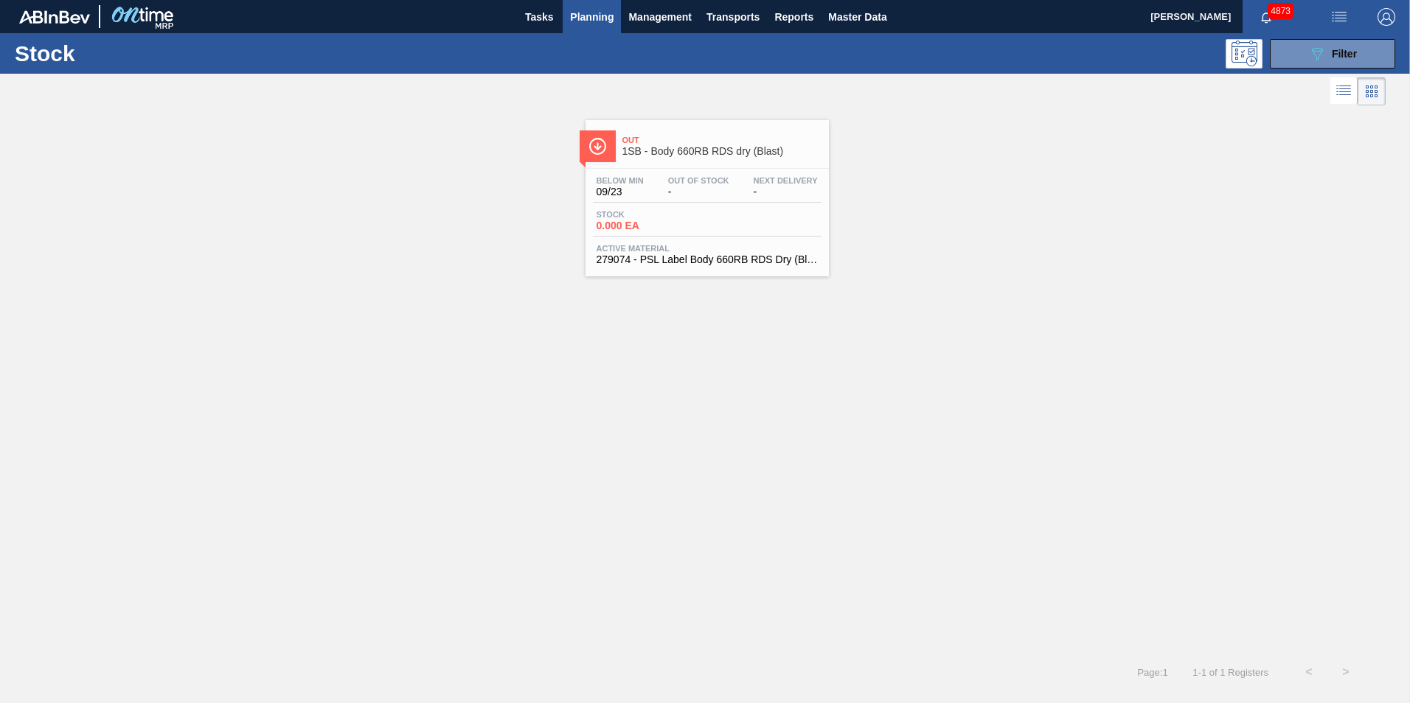
click at [694, 198] on div "Below Min 09/23 Out Of Stock - Next Delivery -" at bounding box center [707, 189] width 229 height 27
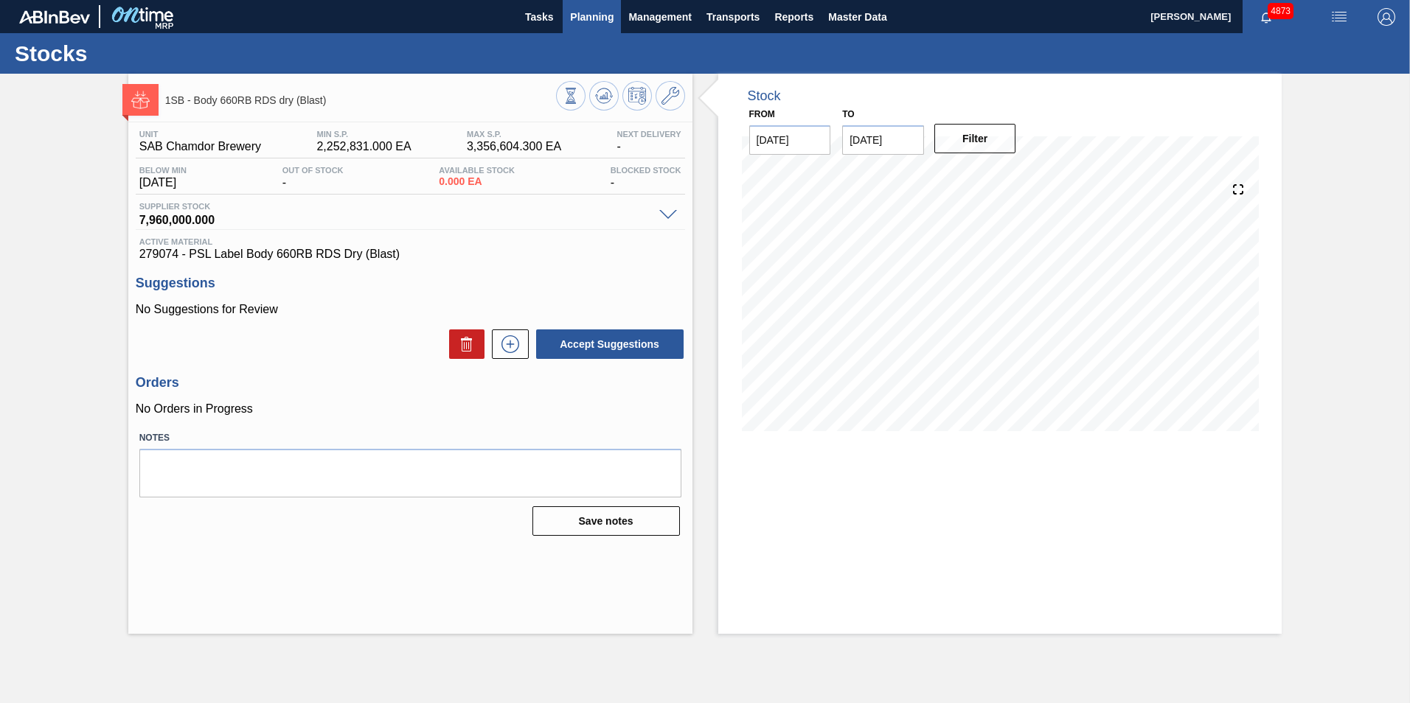
click at [594, 21] on span "Planning" at bounding box center [592, 17] width 44 height 18
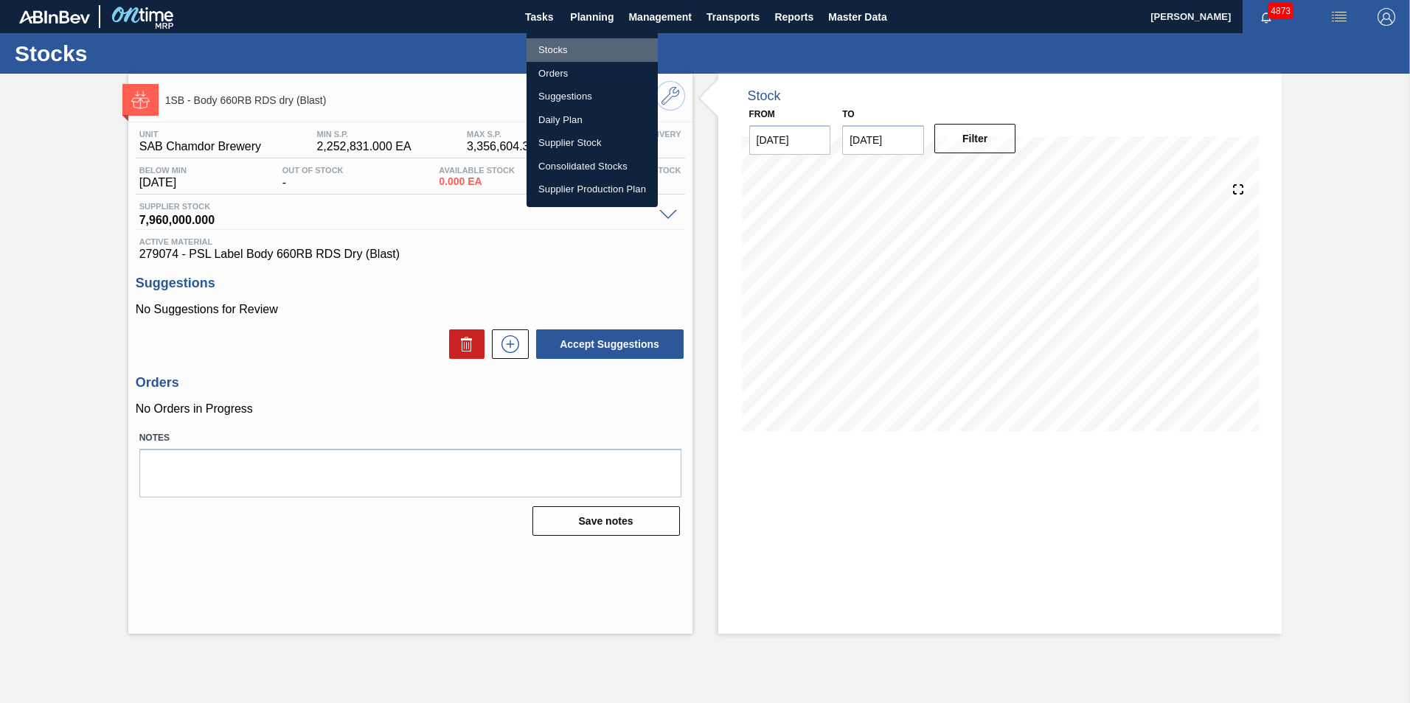
click at [551, 46] on li "Stocks" at bounding box center [592, 50] width 131 height 24
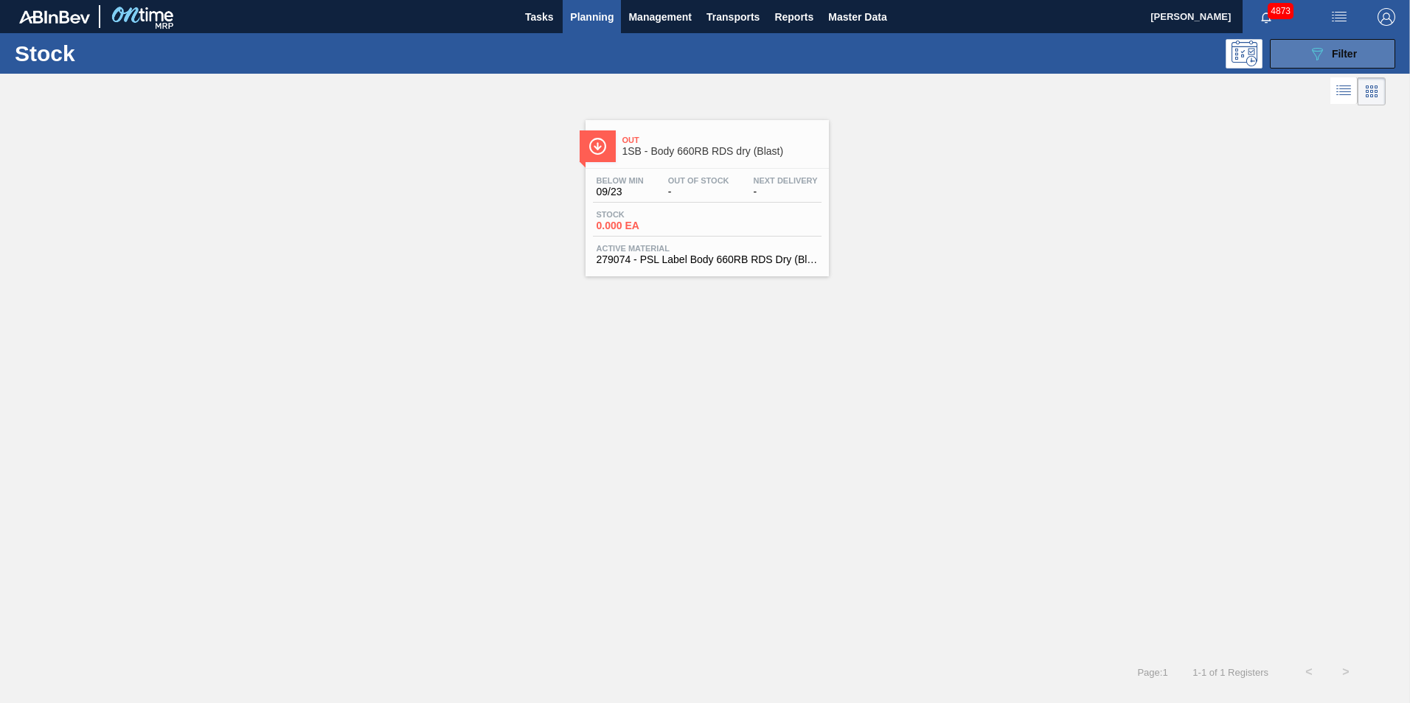
click at [1322, 46] on icon "089F7B8B-B2A5-4AFE-B5C0-19BA573D28AC" at bounding box center [1317, 54] width 18 height 18
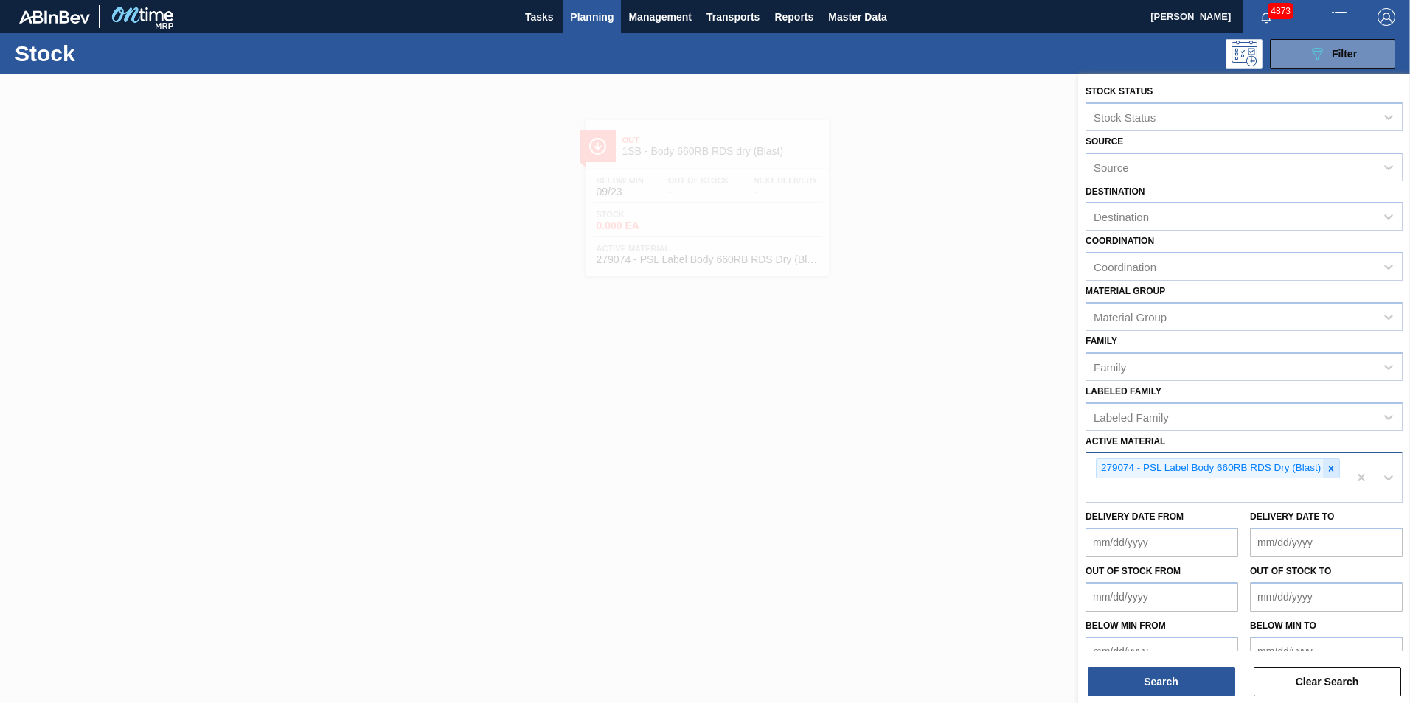
click at [1330, 469] on icon at bounding box center [1331, 468] width 5 height 5
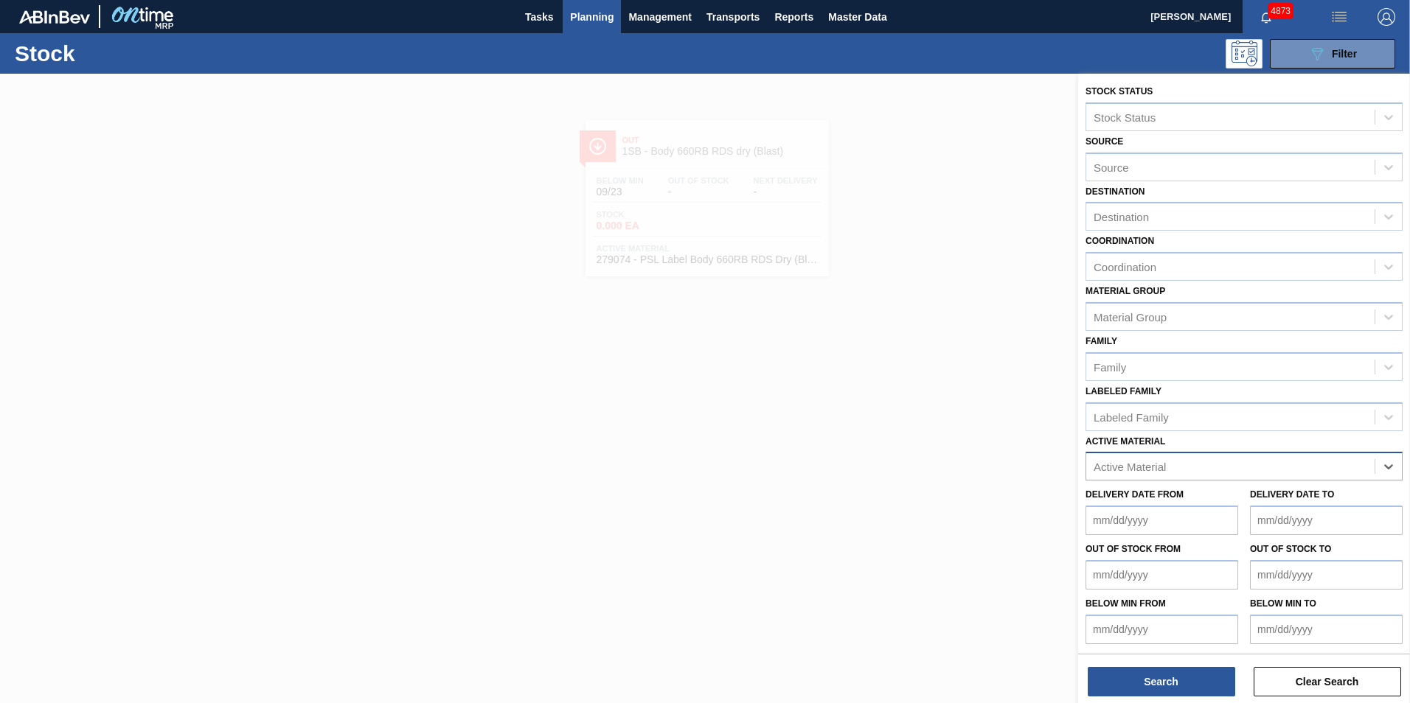
paste Material "279074"
type Material "279074"
click at [1211, 504] on div "279074 - PSL Label Body 660RB RDS Dry (Blast)" at bounding box center [1243, 503] width 317 height 27
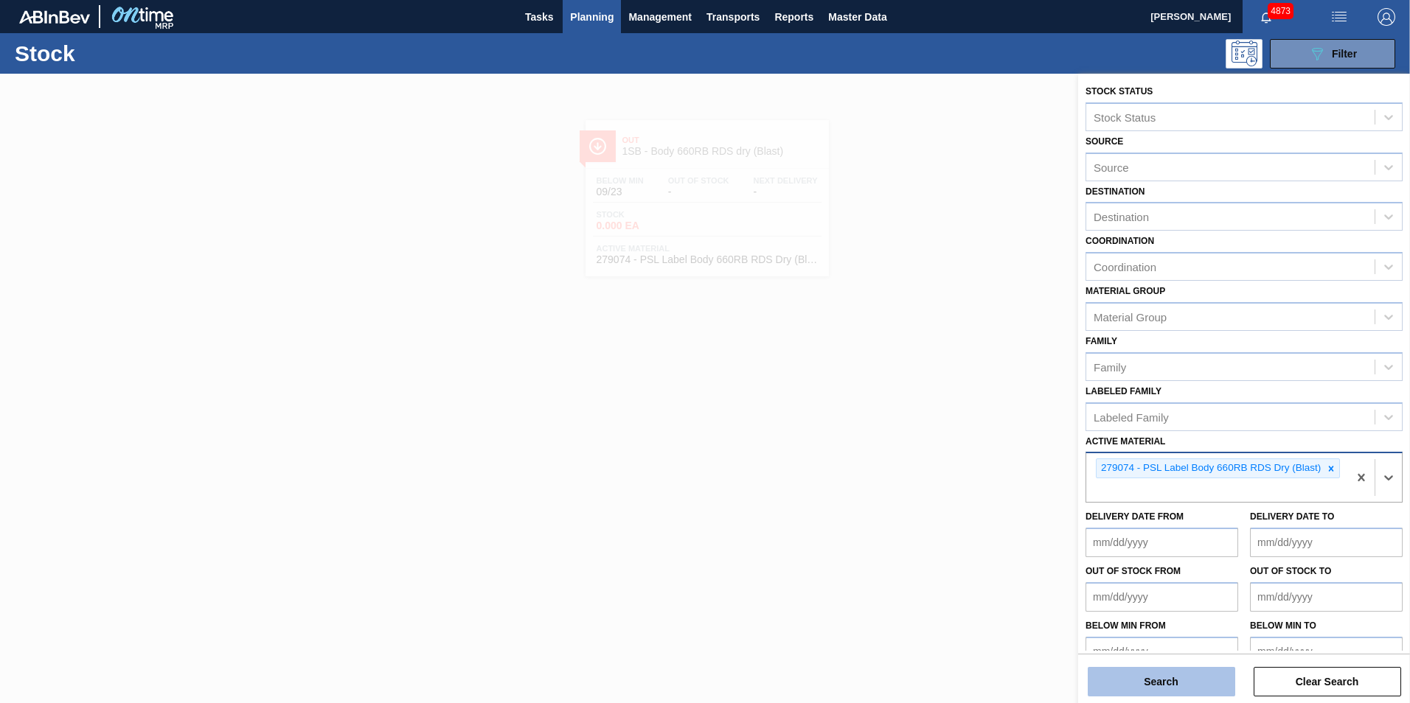
click at [1170, 677] on button "Search" at bounding box center [1161, 681] width 147 height 29
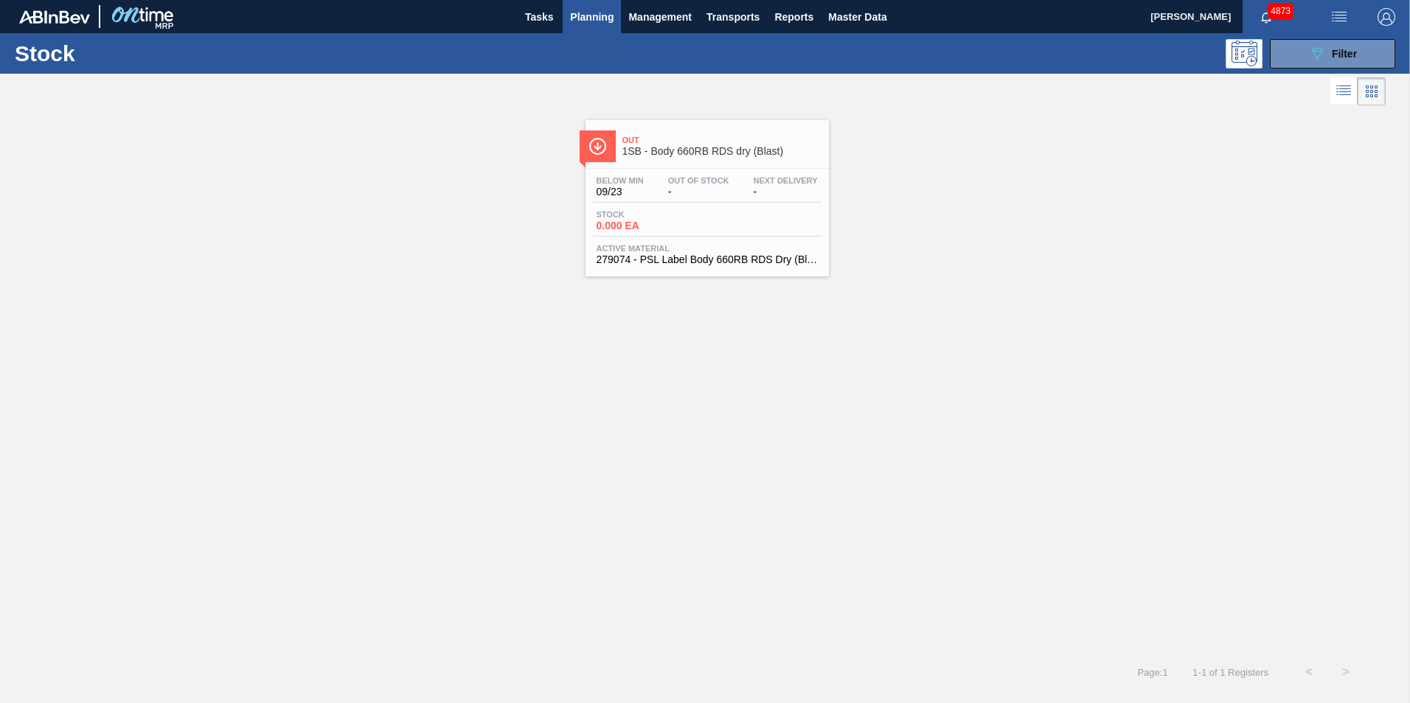
click at [735, 226] on div "Stock 0.000 EA" at bounding box center [707, 223] width 229 height 27
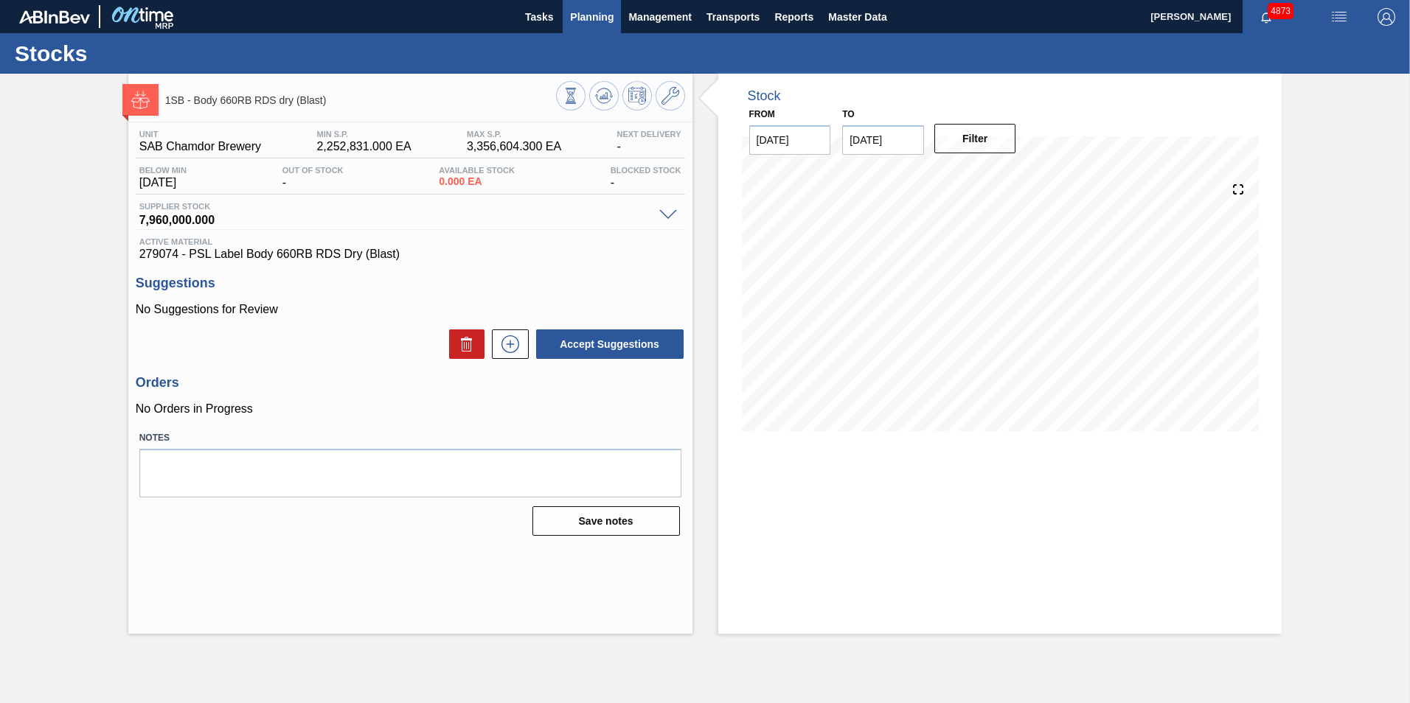
click at [582, 20] on span "Planning" at bounding box center [592, 17] width 44 height 18
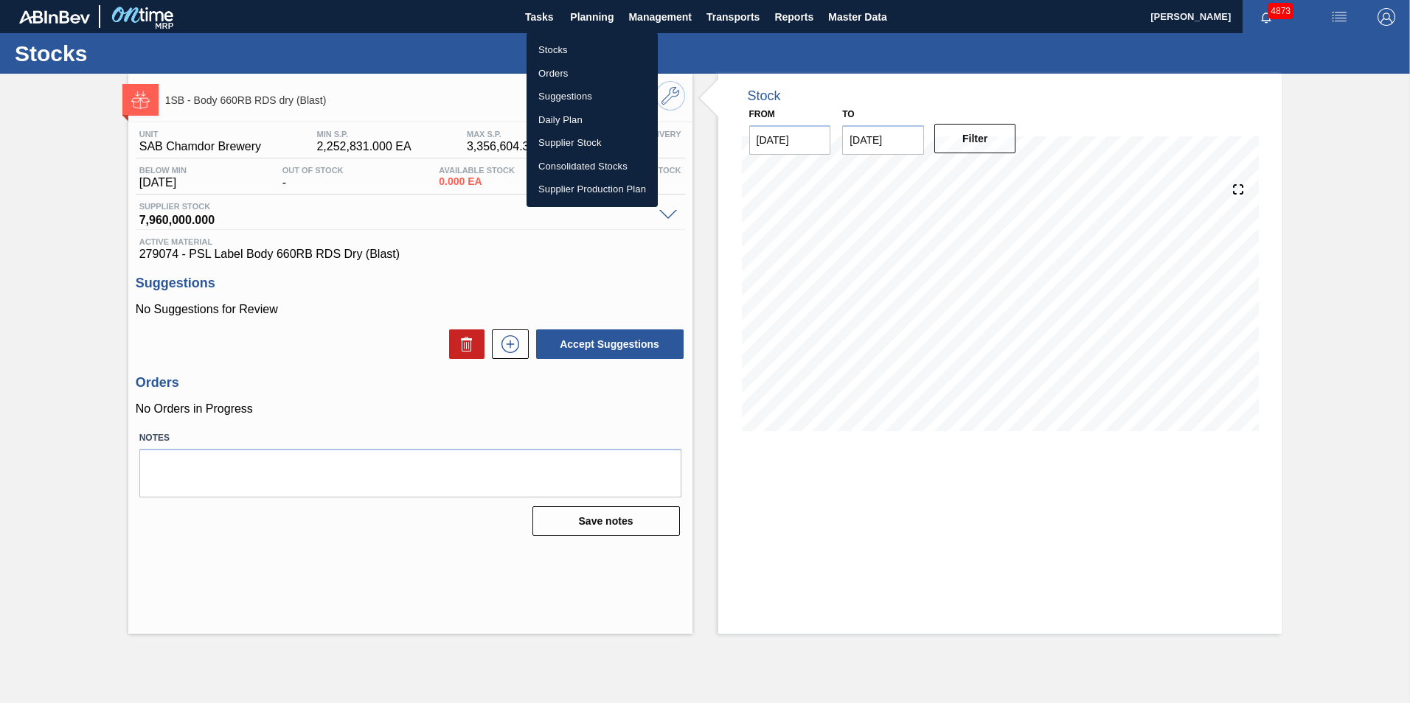
click at [560, 55] on li "Stocks" at bounding box center [592, 50] width 131 height 24
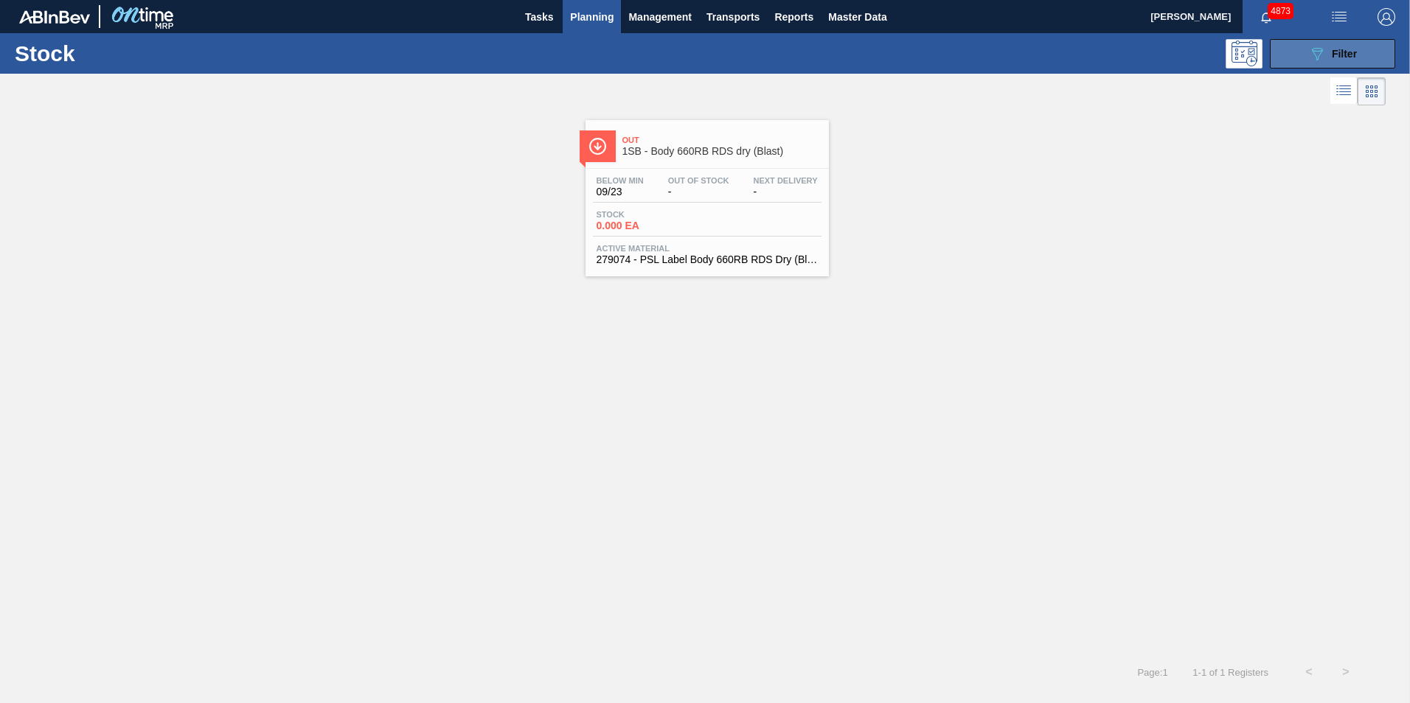
click at [1341, 57] on span "Filter" at bounding box center [1344, 54] width 25 height 12
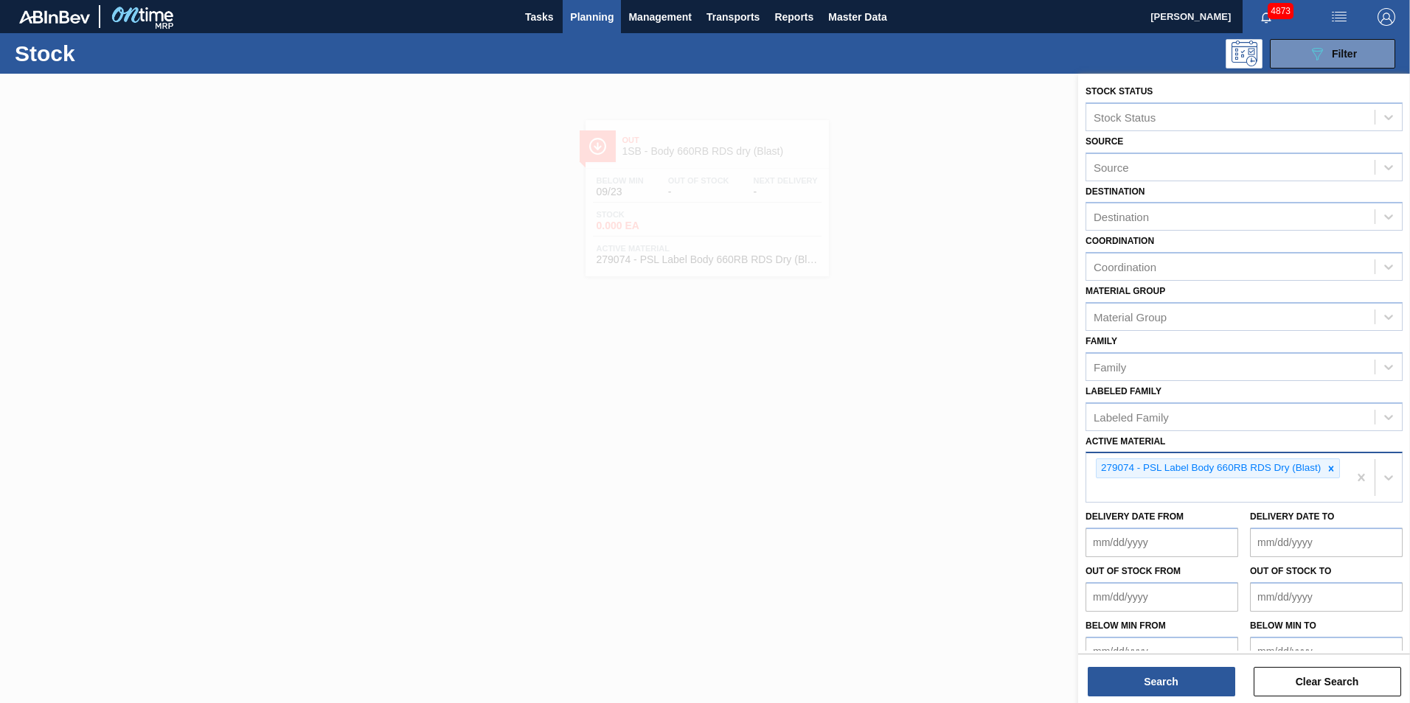
drag, startPoint x: 1330, startPoint y: 468, endPoint x: 1259, endPoint y: 469, distance: 70.8
click at [1330, 468] on icon at bounding box center [1331, 469] width 10 height 10
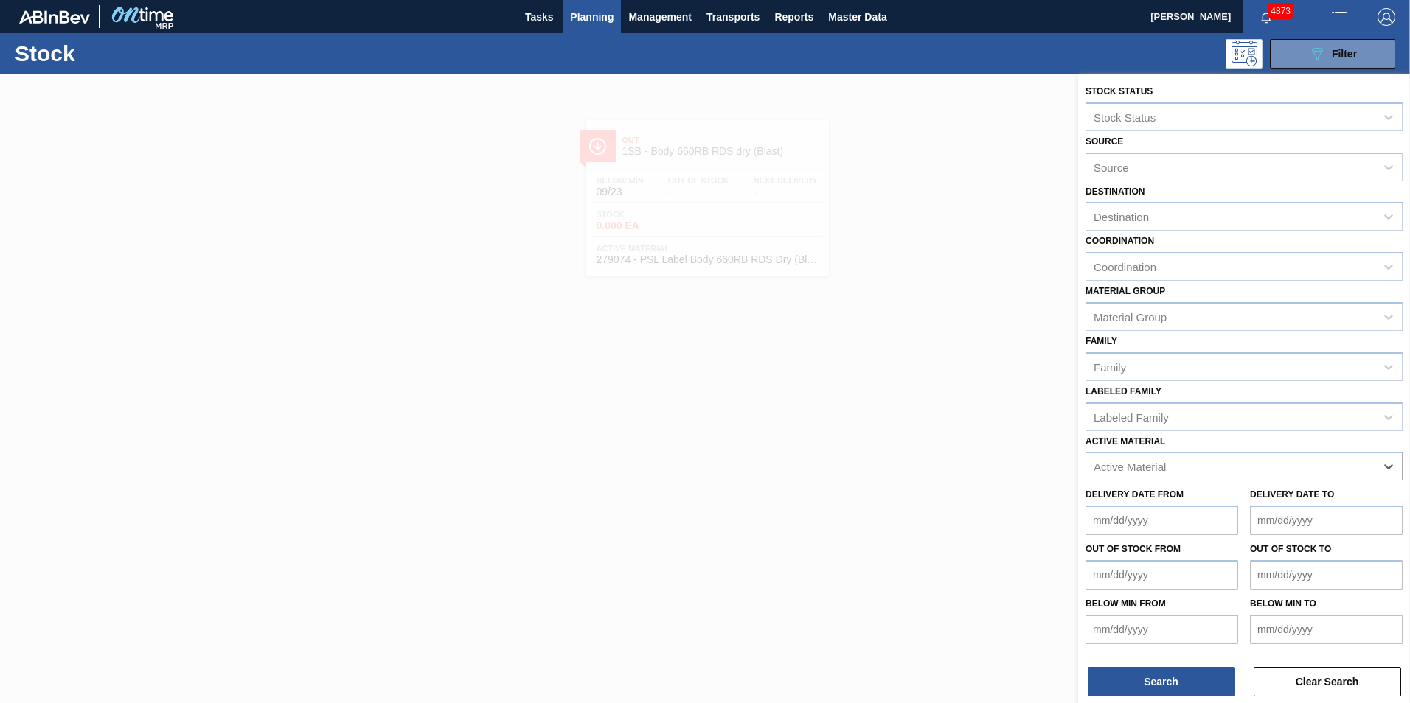
paste Material "284182"
type Material "284182"
click at [1212, 510] on div "284182 - Label Neck 660RB RDS P (ABV)" at bounding box center [1243, 503] width 317 height 27
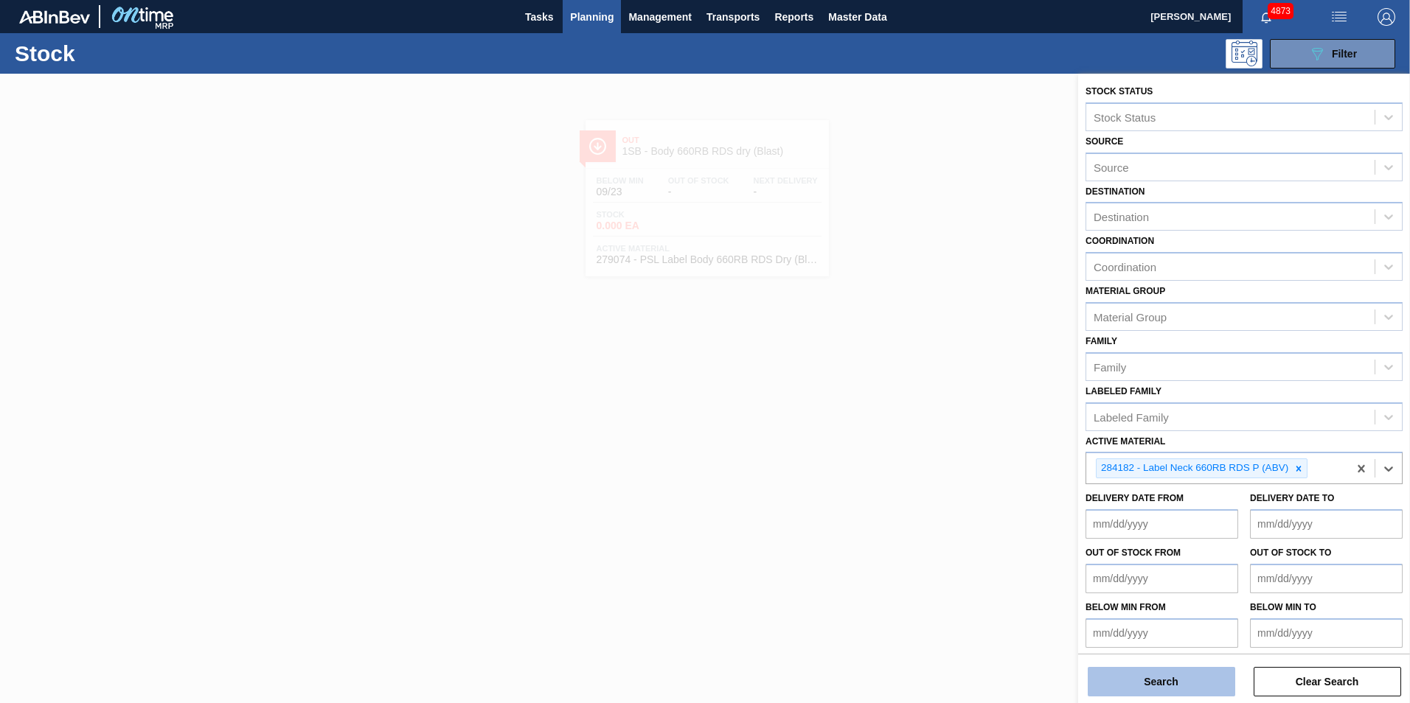
click at [1181, 687] on button "Search" at bounding box center [1161, 681] width 147 height 29
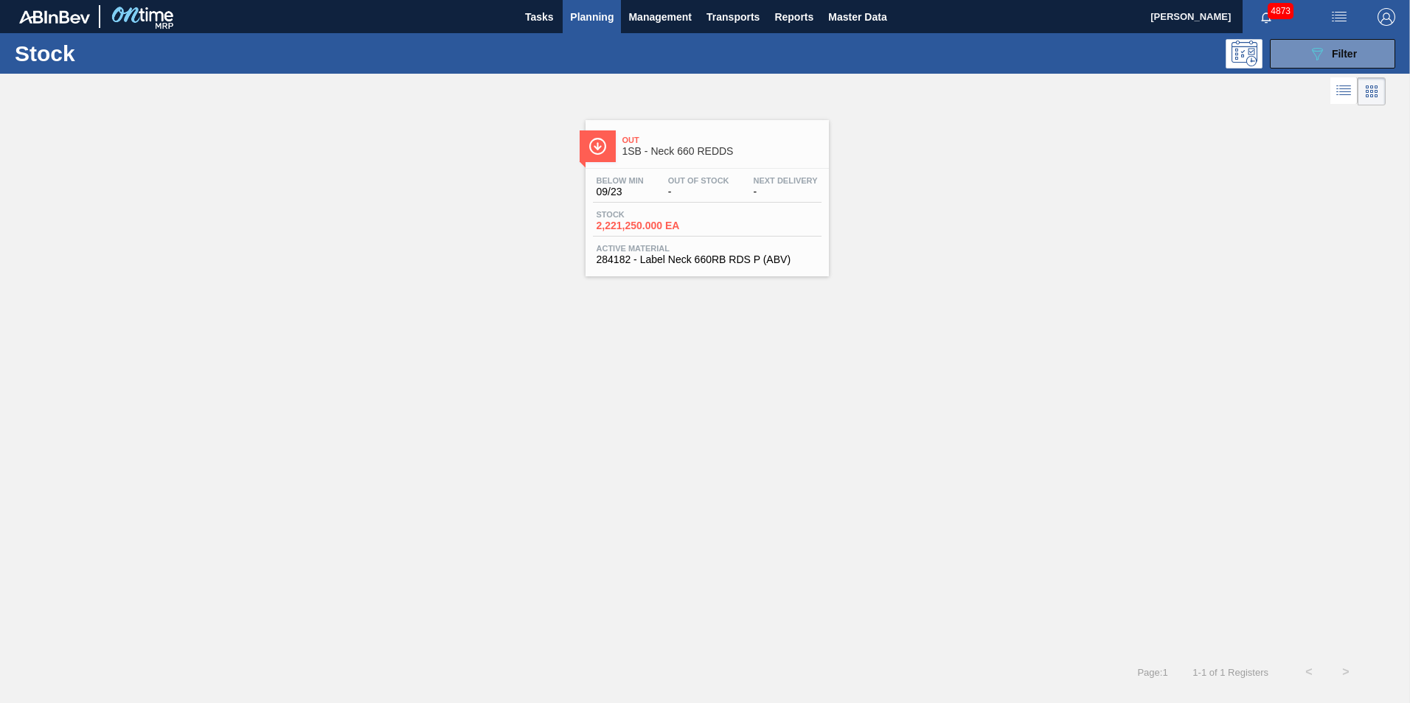
click at [701, 223] on div "Stock 2,221,250.000 EA" at bounding box center [648, 220] width 111 height 21
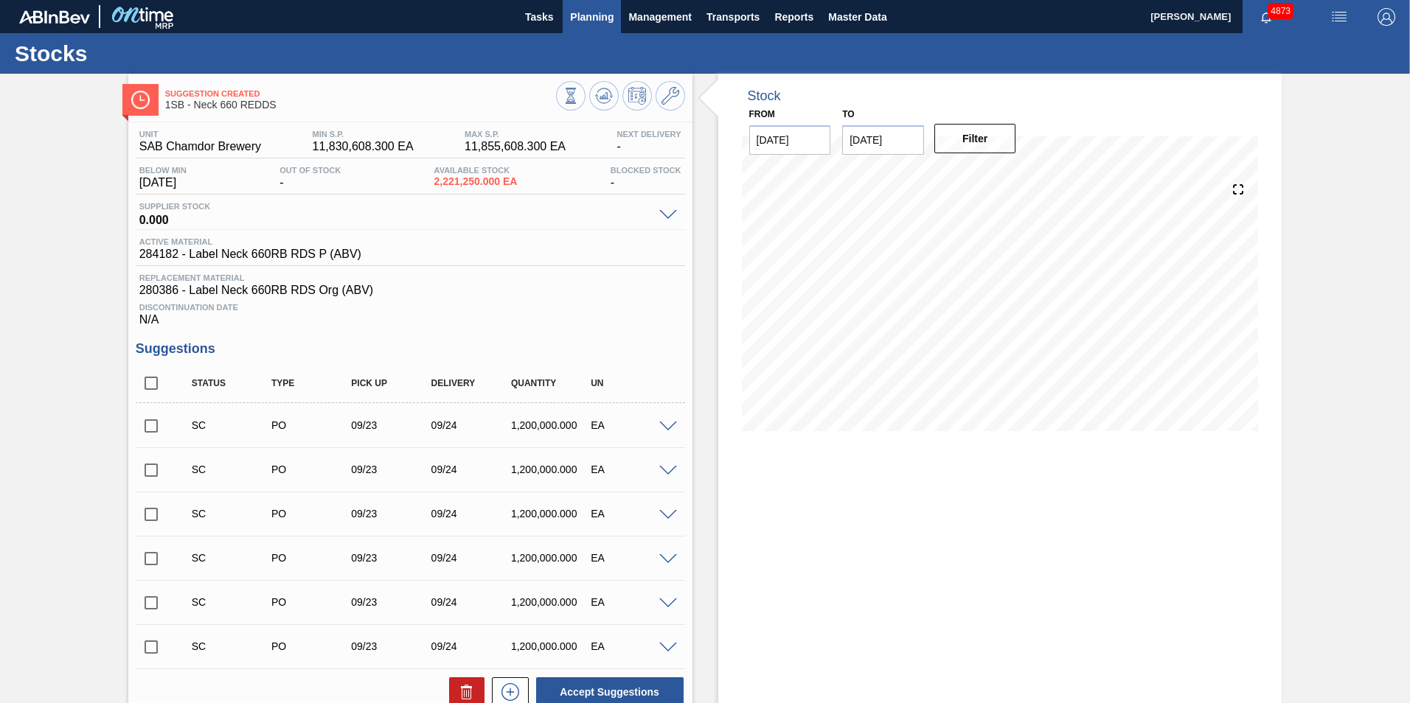
click at [585, 15] on span "Planning" at bounding box center [592, 17] width 44 height 18
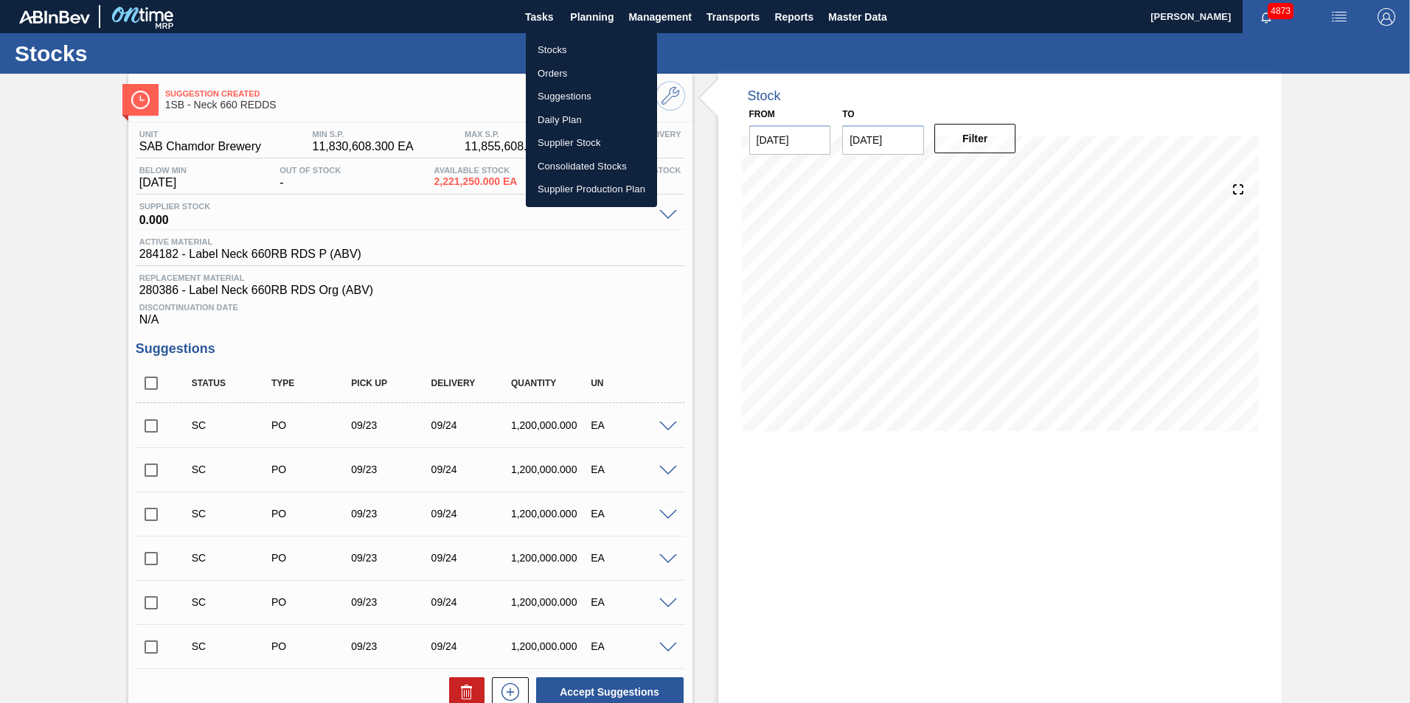
click at [554, 46] on li "Stocks" at bounding box center [591, 50] width 131 height 24
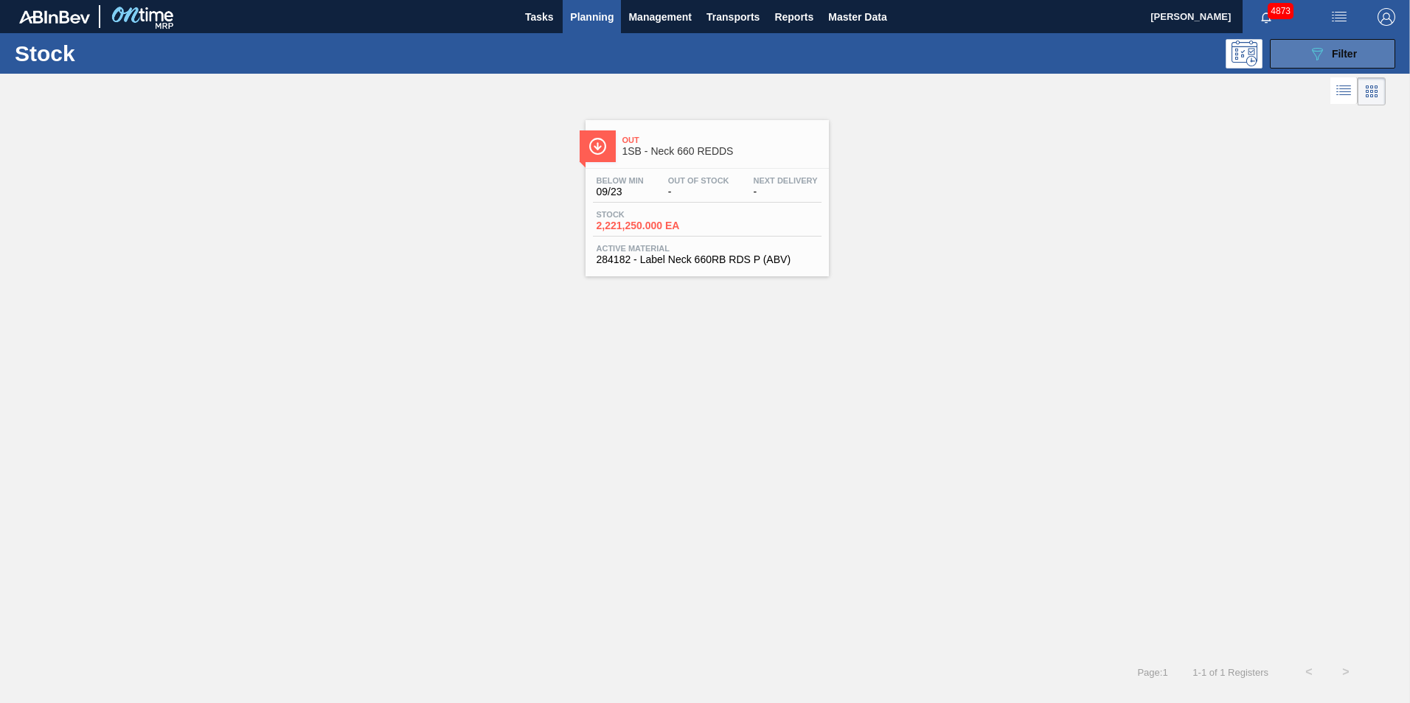
click at [1352, 51] on span "Filter" at bounding box center [1344, 54] width 25 height 12
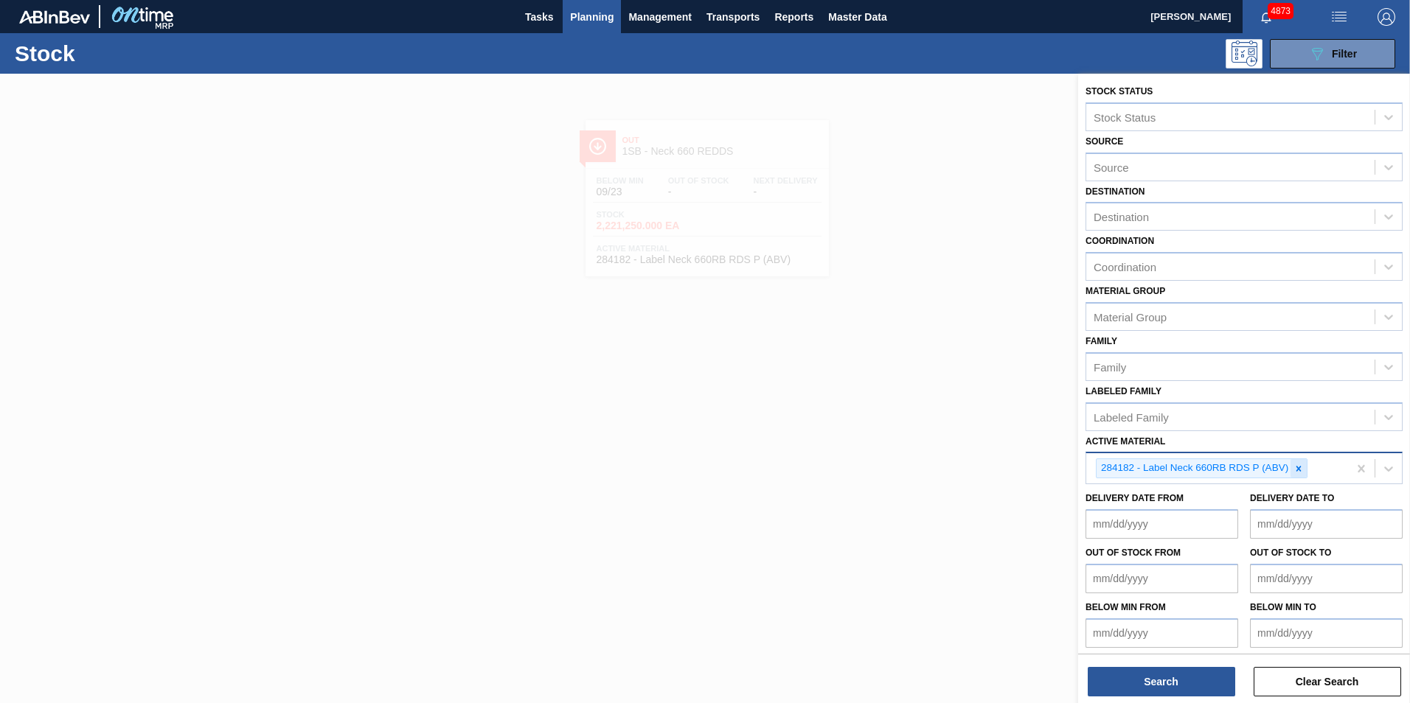
click at [1299, 469] on icon at bounding box center [1298, 468] width 5 height 5
paste Material "279076"
type Material "279076"
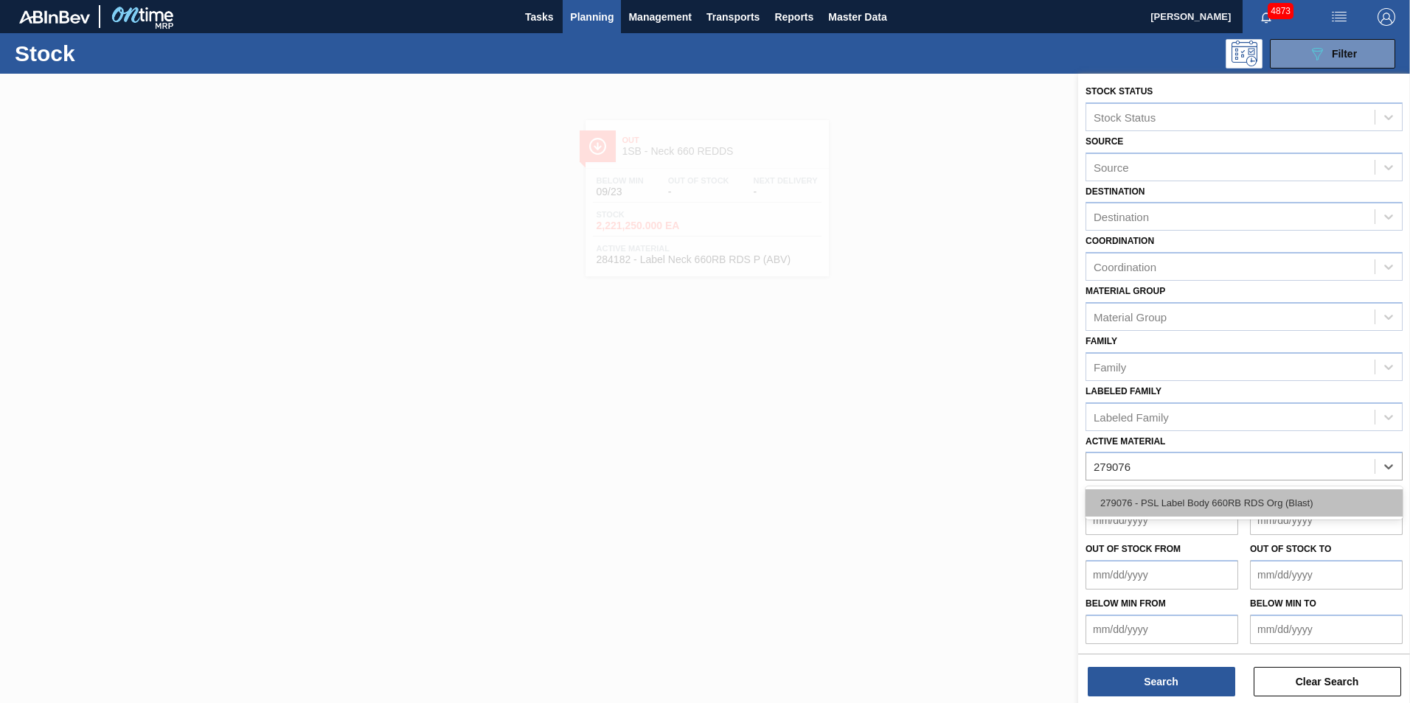
click at [1195, 506] on div "279076 - PSL Label Body 660RB RDS Org (Blast)" at bounding box center [1243, 503] width 317 height 27
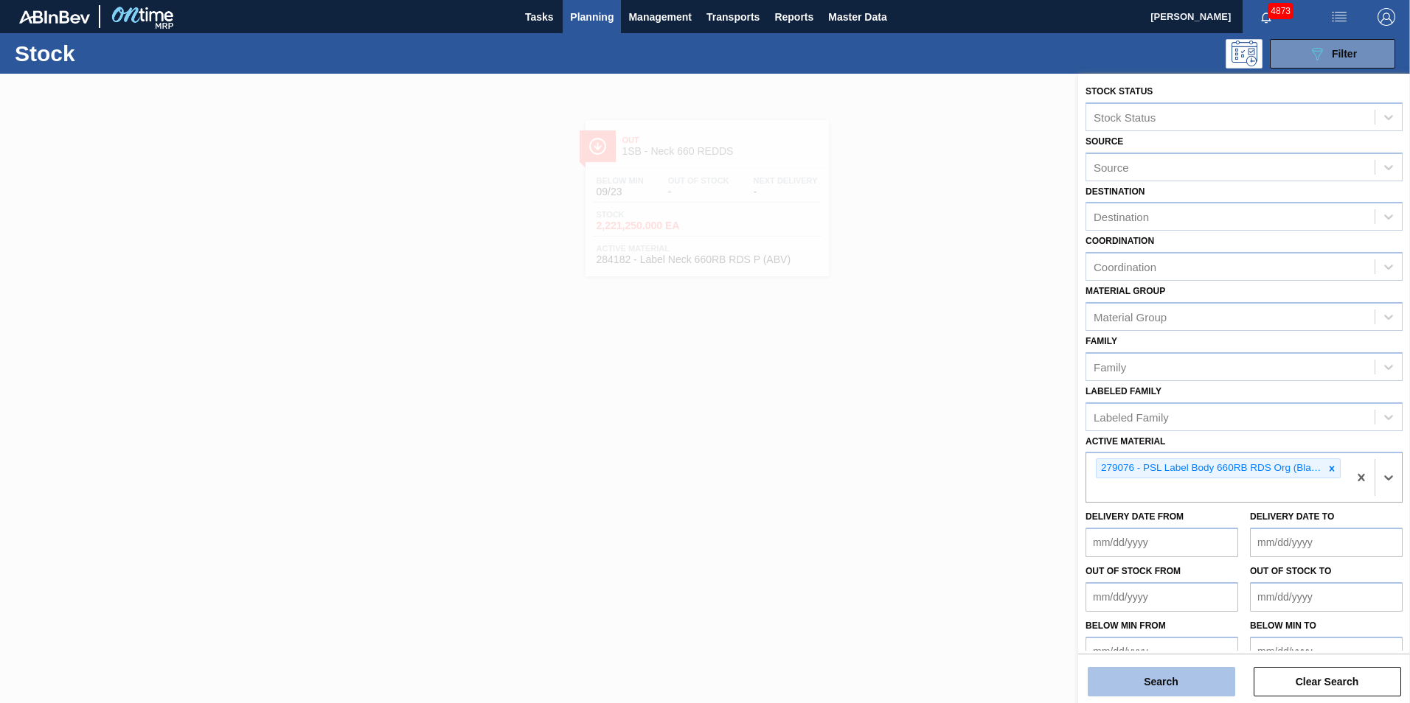
click at [1165, 682] on button "Search" at bounding box center [1161, 681] width 147 height 29
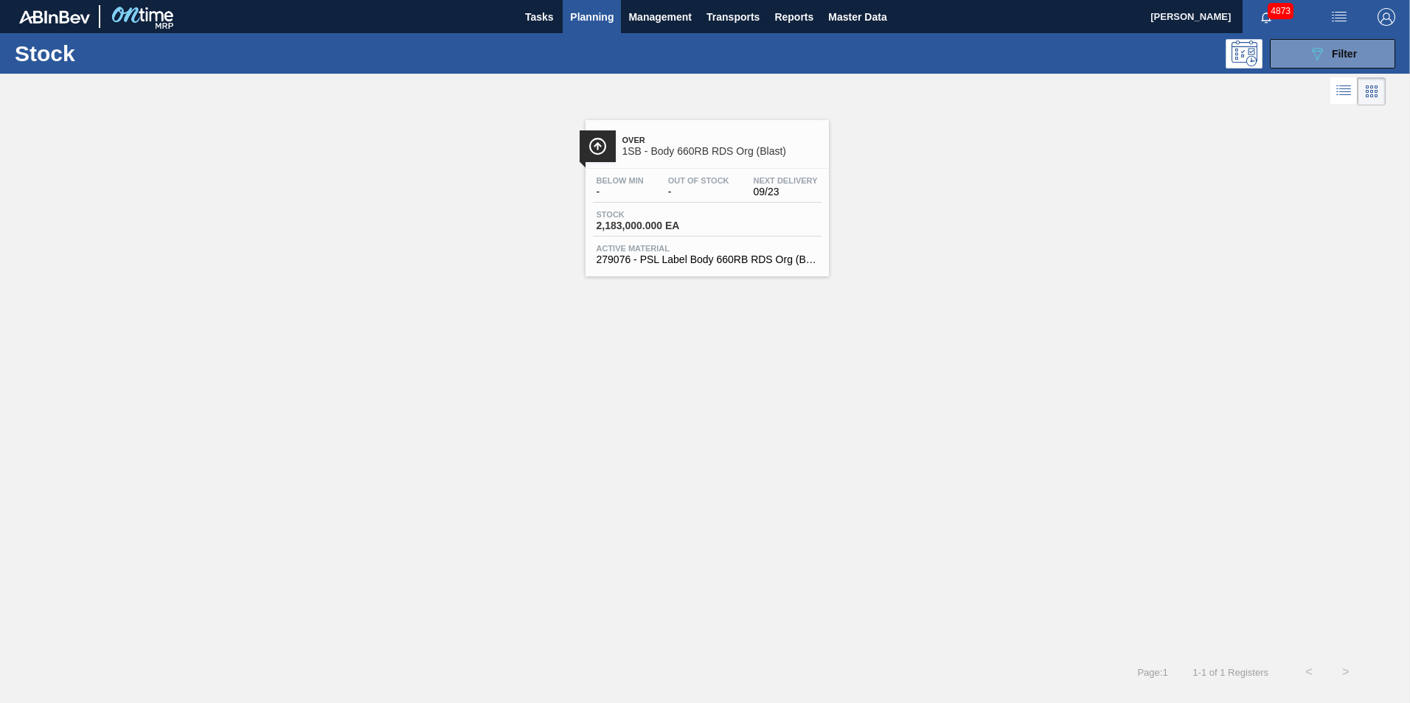
click at [654, 218] on span "Stock" at bounding box center [648, 214] width 103 height 9
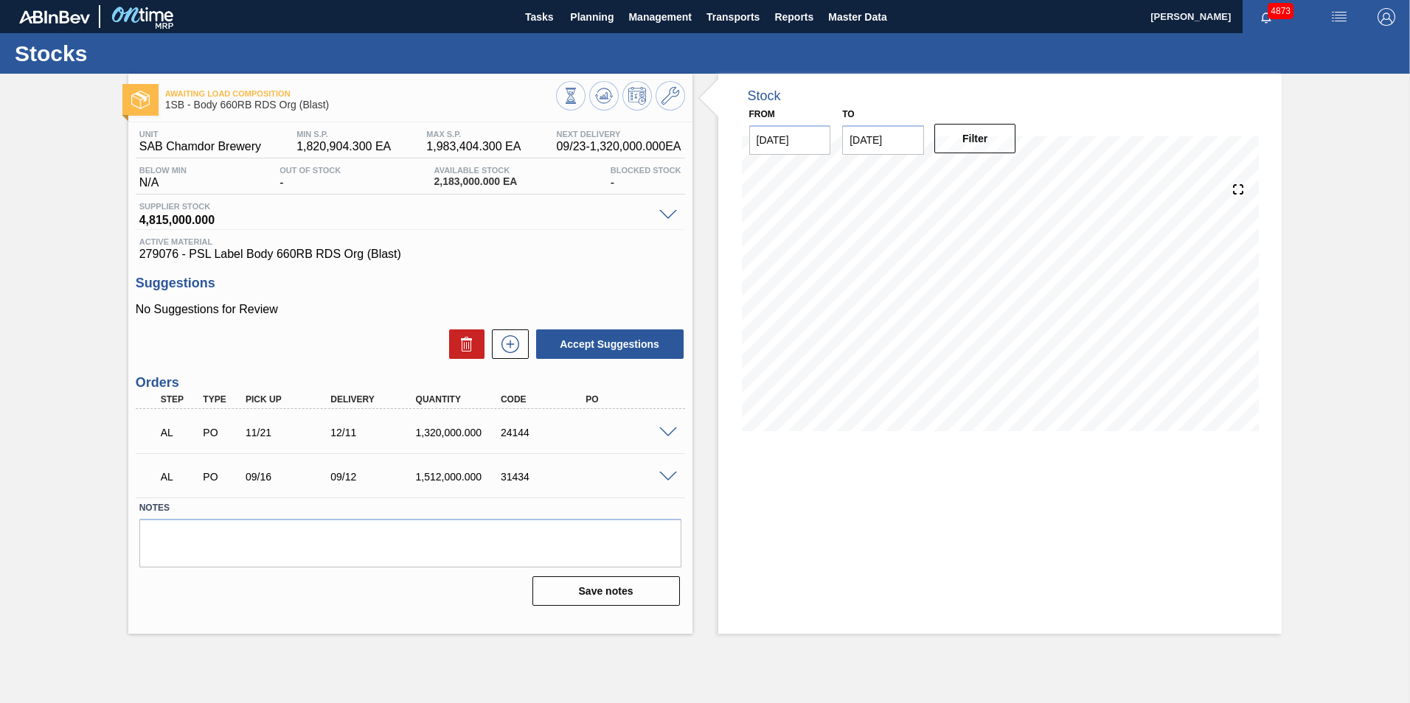
click at [669, 432] on span at bounding box center [668, 433] width 18 height 11
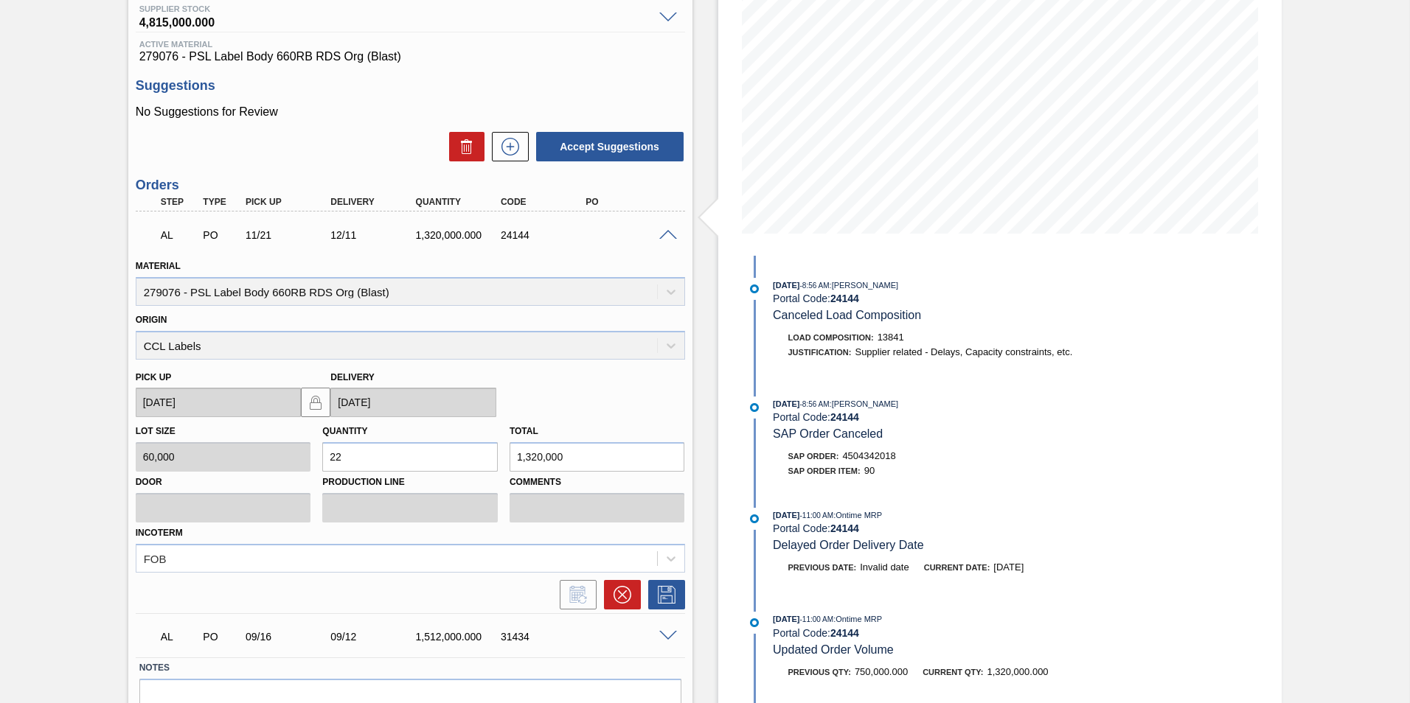
scroll to position [273, 0]
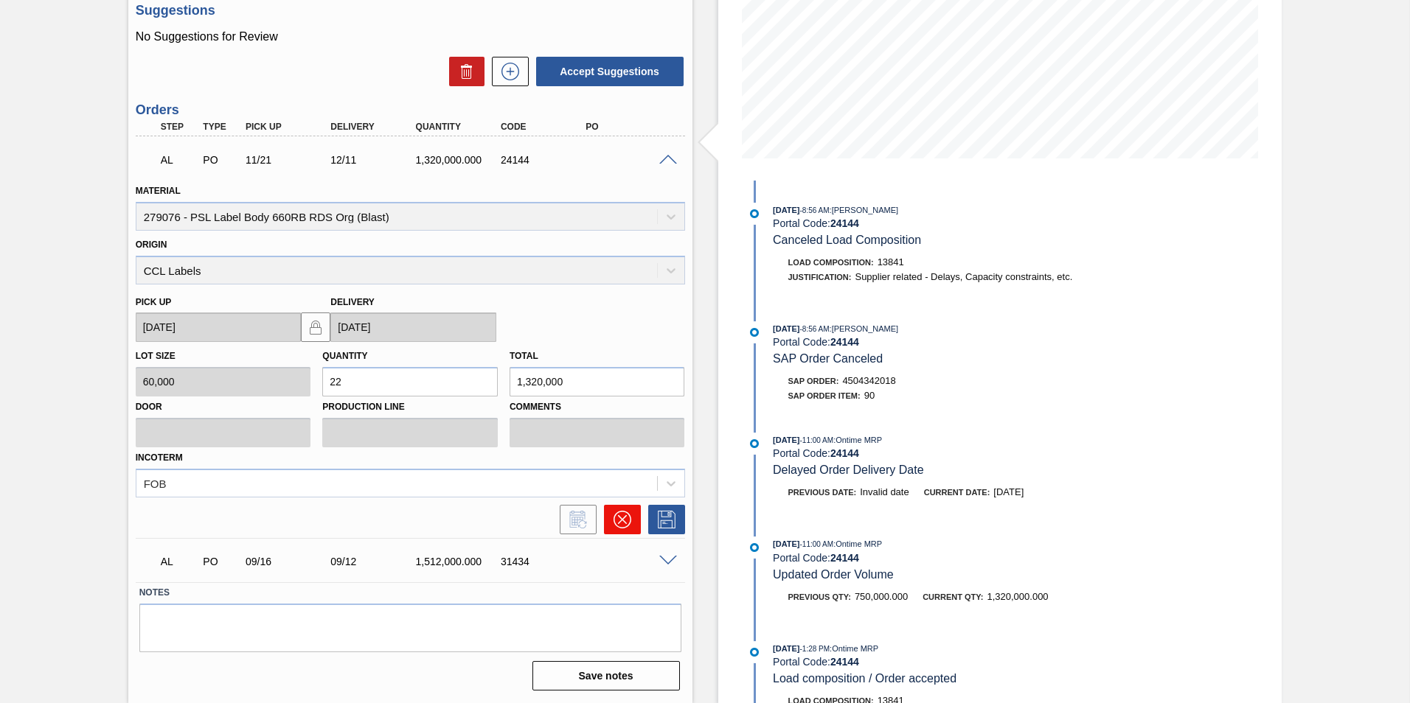
click at [624, 522] on icon at bounding box center [621, 519] width 9 height 9
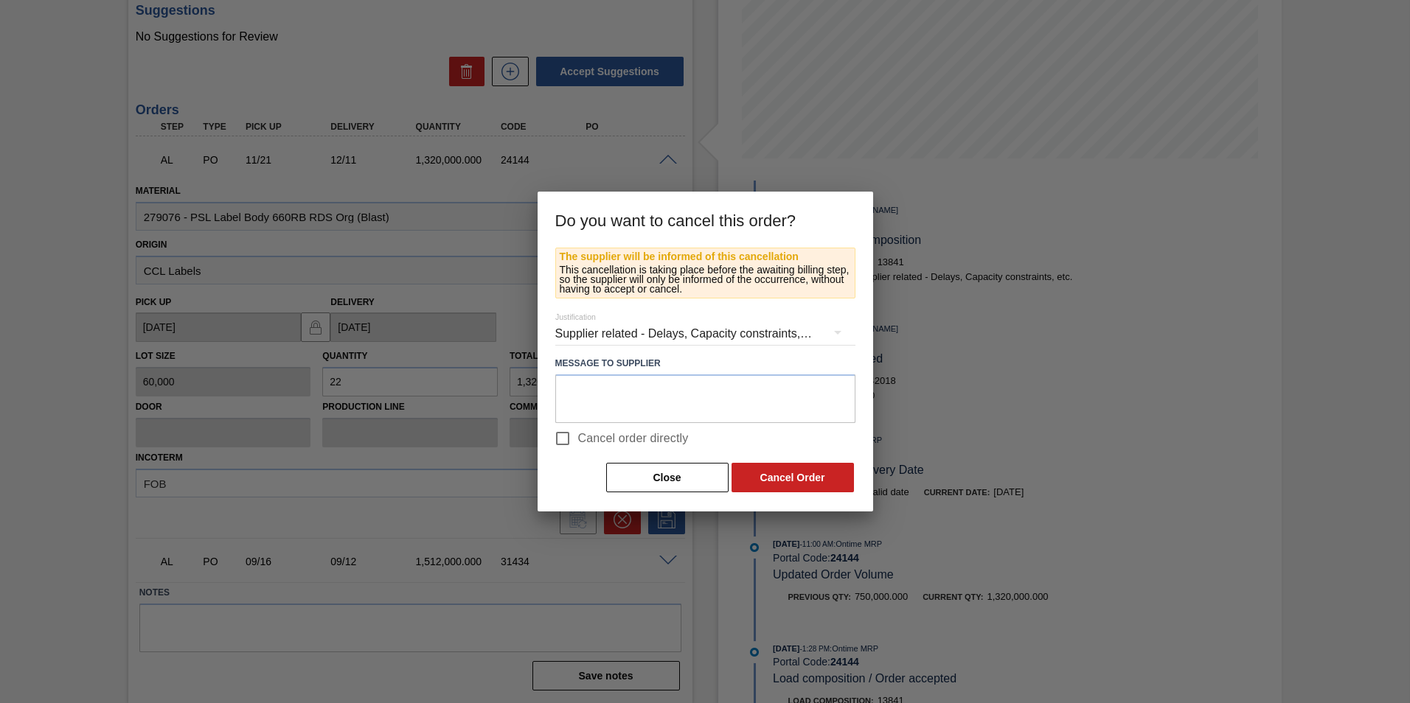
click at [601, 439] on span "Cancel order directly" at bounding box center [633, 439] width 111 height 18
click at [578, 439] on input "Cancel order directly" at bounding box center [562, 438] width 31 height 31
checkbox input "true"
click at [790, 470] on button "Cancel Order" at bounding box center [793, 477] width 122 height 29
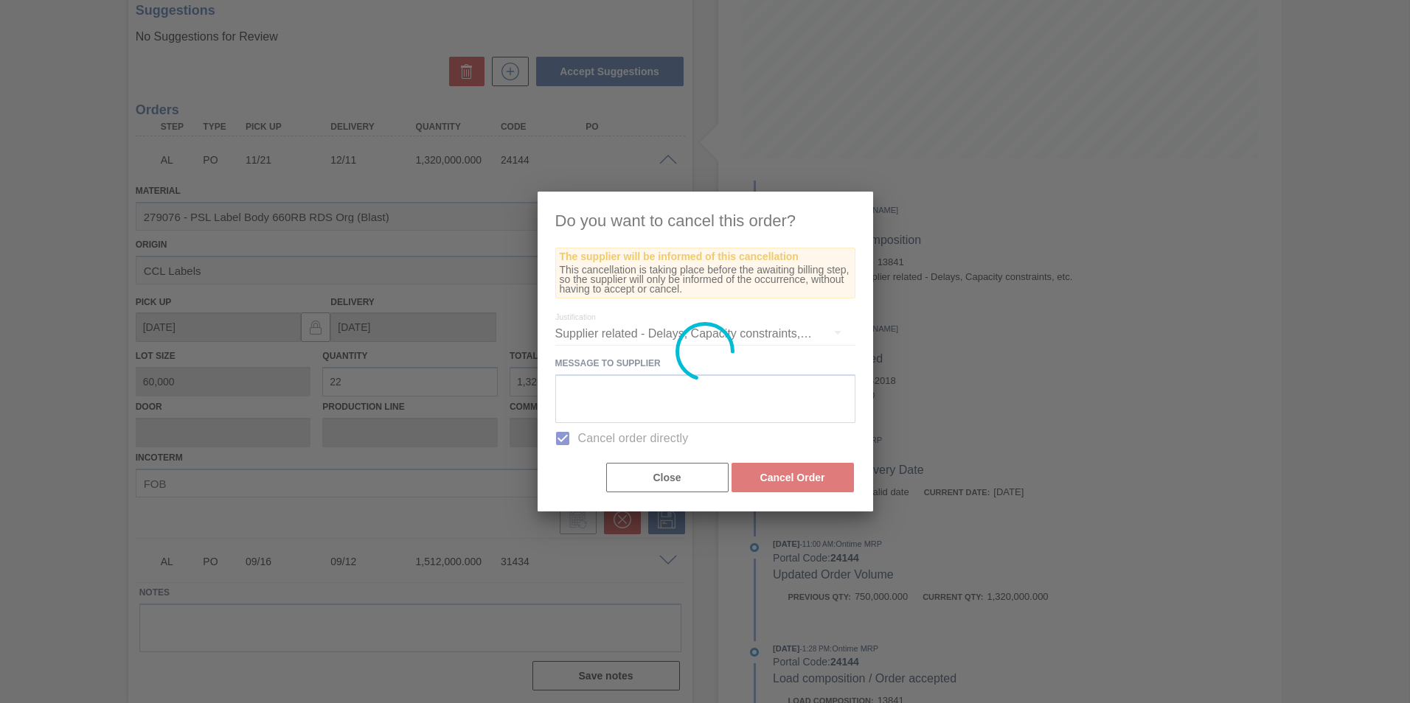
scroll to position [0, 0]
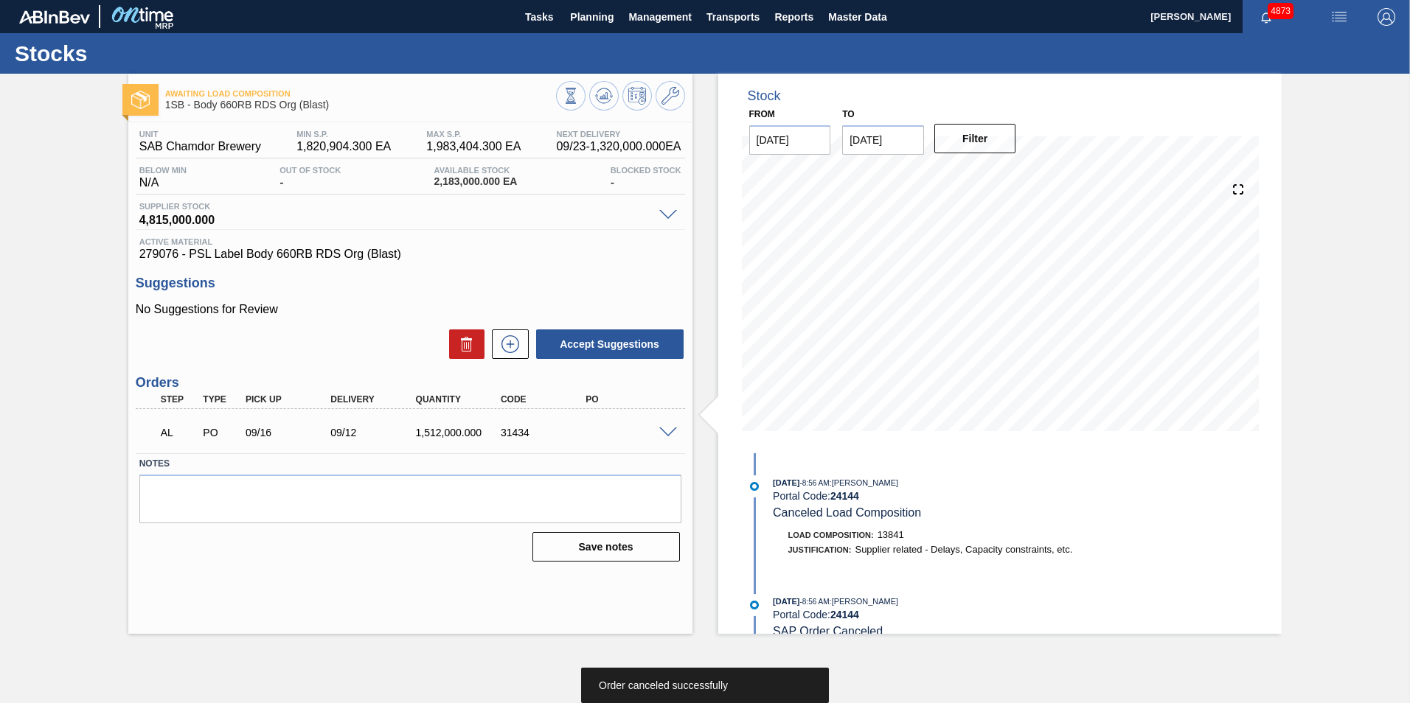
click at [672, 436] on span at bounding box center [668, 433] width 18 height 11
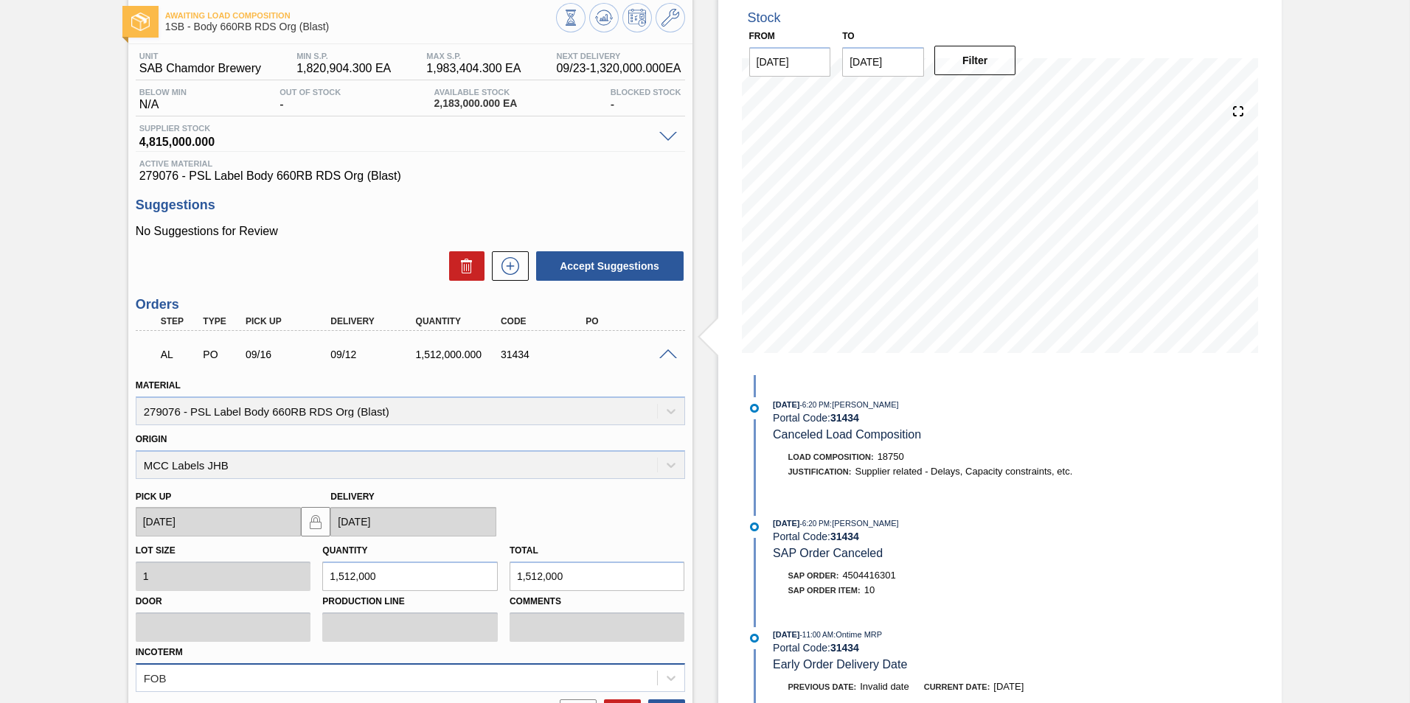
scroll to position [229, 0]
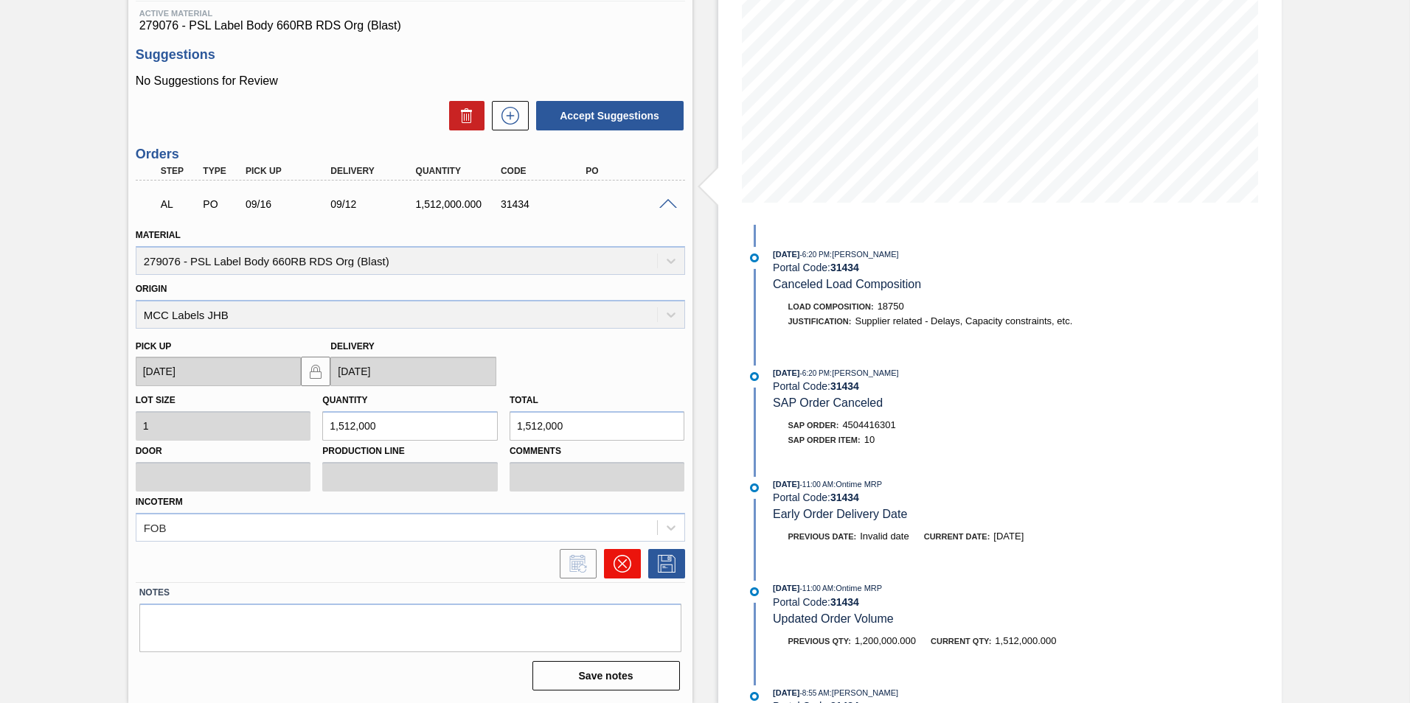
click at [625, 574] on button at bounding box center [622, 563] width 37 height 29
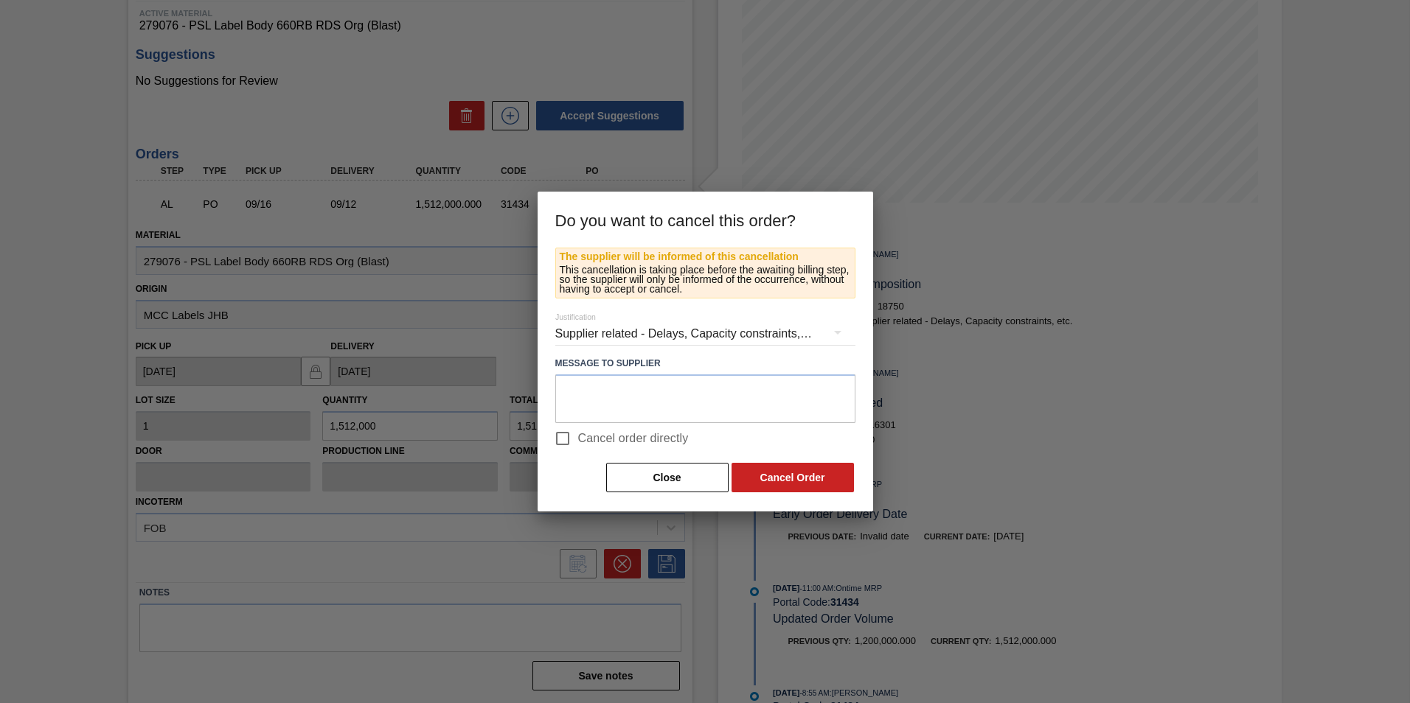
click at [609, 434] on span "Cancel order directly" at bounding box center [633, 439] width 111 height 18
click at [578, 434] on input "Cancel order directly" at bounding box center [562, 438] width 31 height 31
checkbox input "true"
click at [805, 470] on button "Cancel Order" at bounding box center [793, 477] width 122 height 29
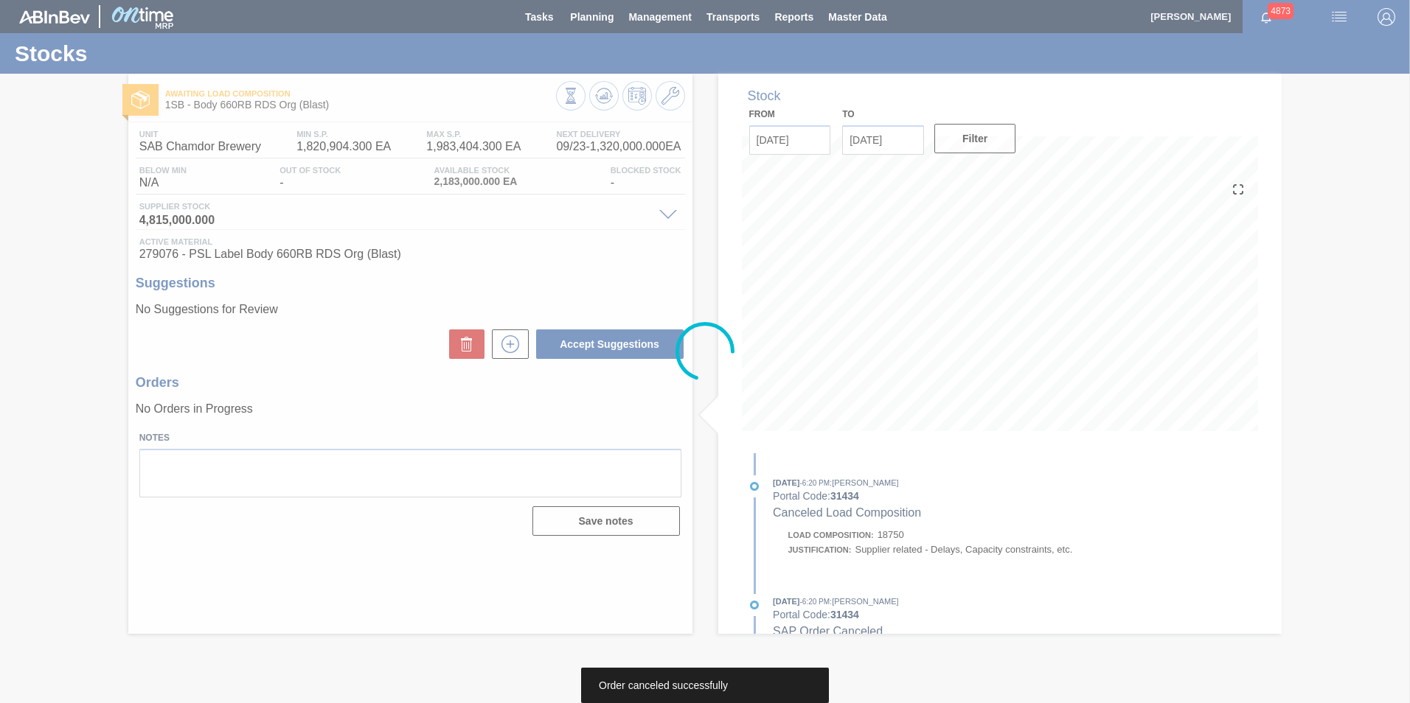
scroll to position [0, 0]
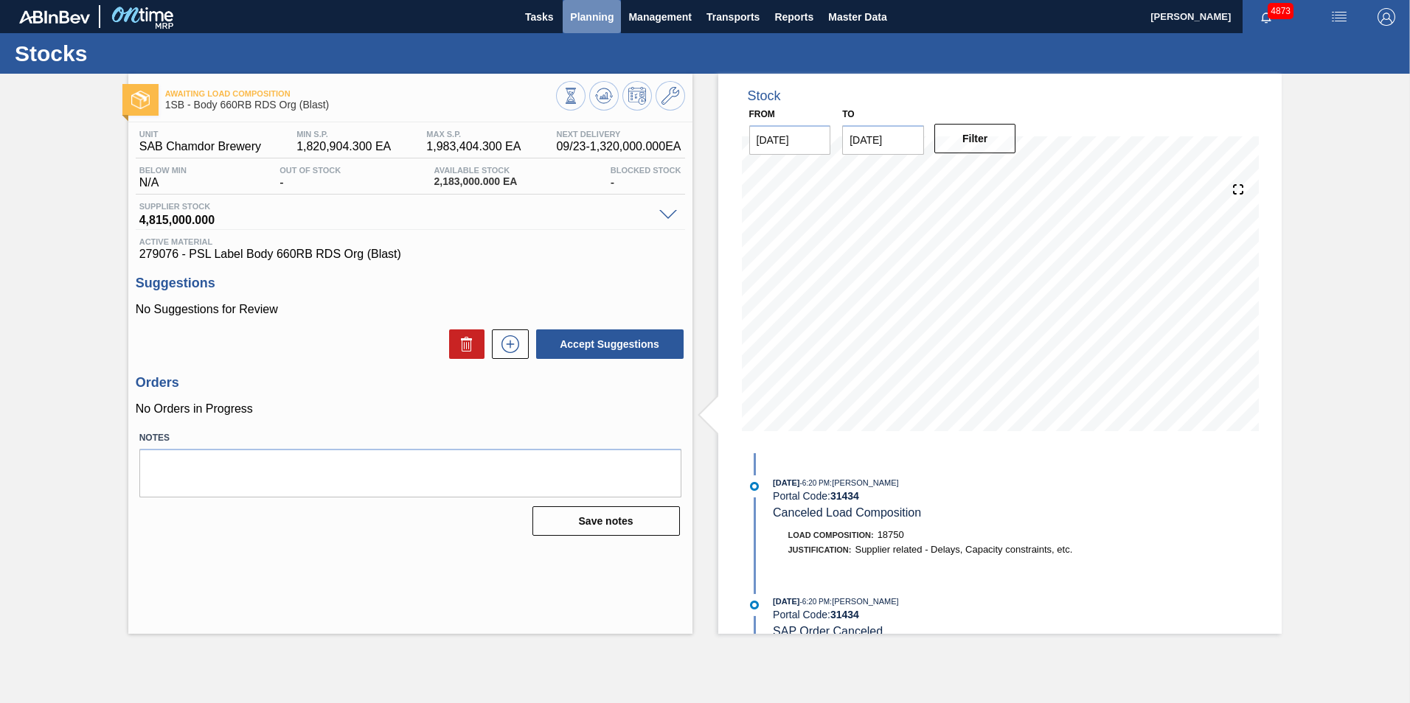
click at [598, 24] on span "Planning" at bounding box center [592, 17] width 44 height 18
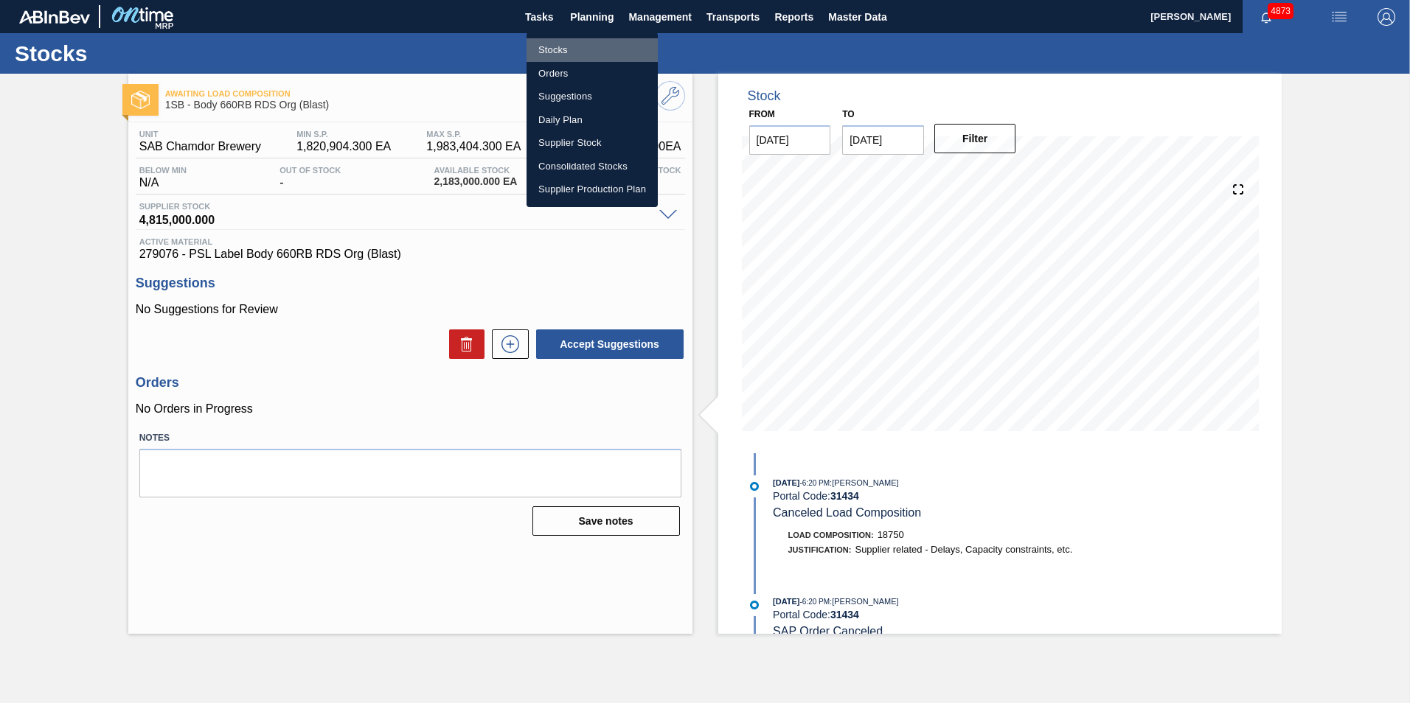
click at [564, 50] on li "Stocks" at bounding box center [592, 50] width 131 height 24
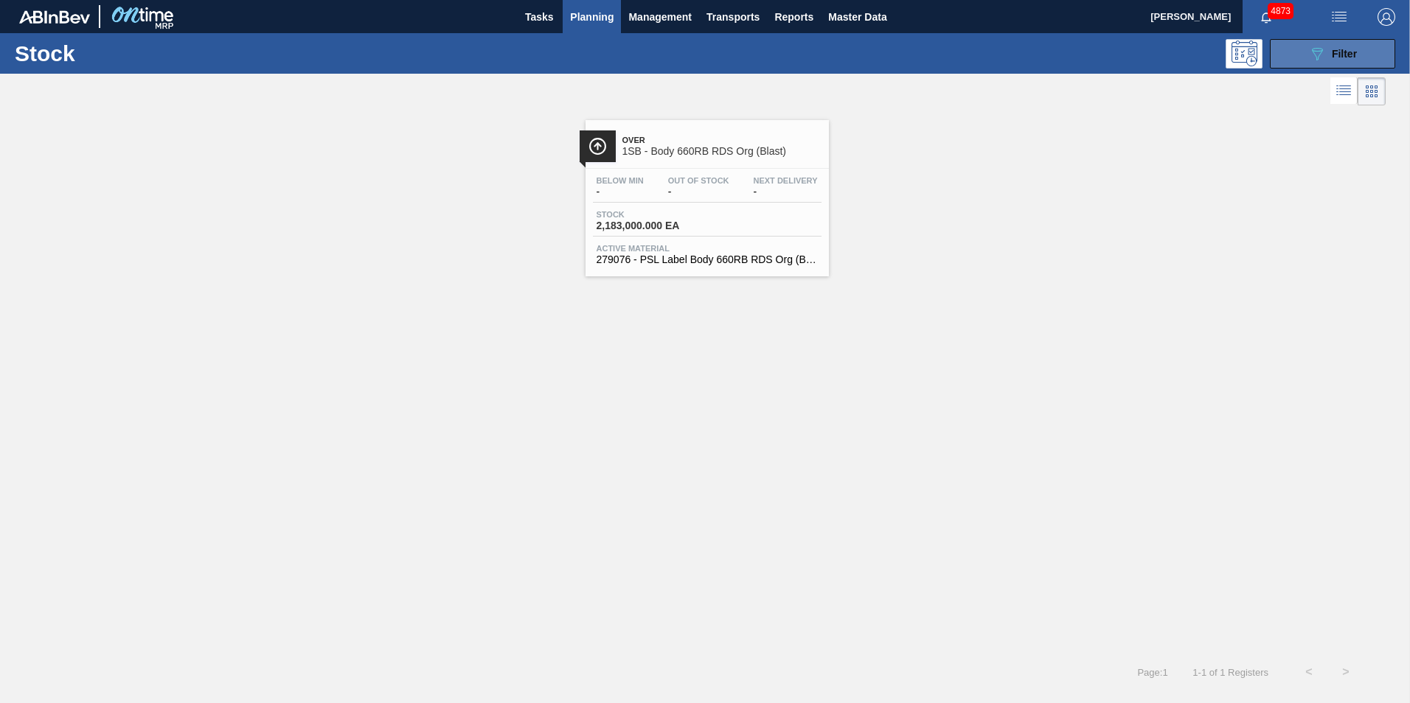
click at [1352, 54] on span "Filter" at bounding box center [1344, 54] width 25 height 12
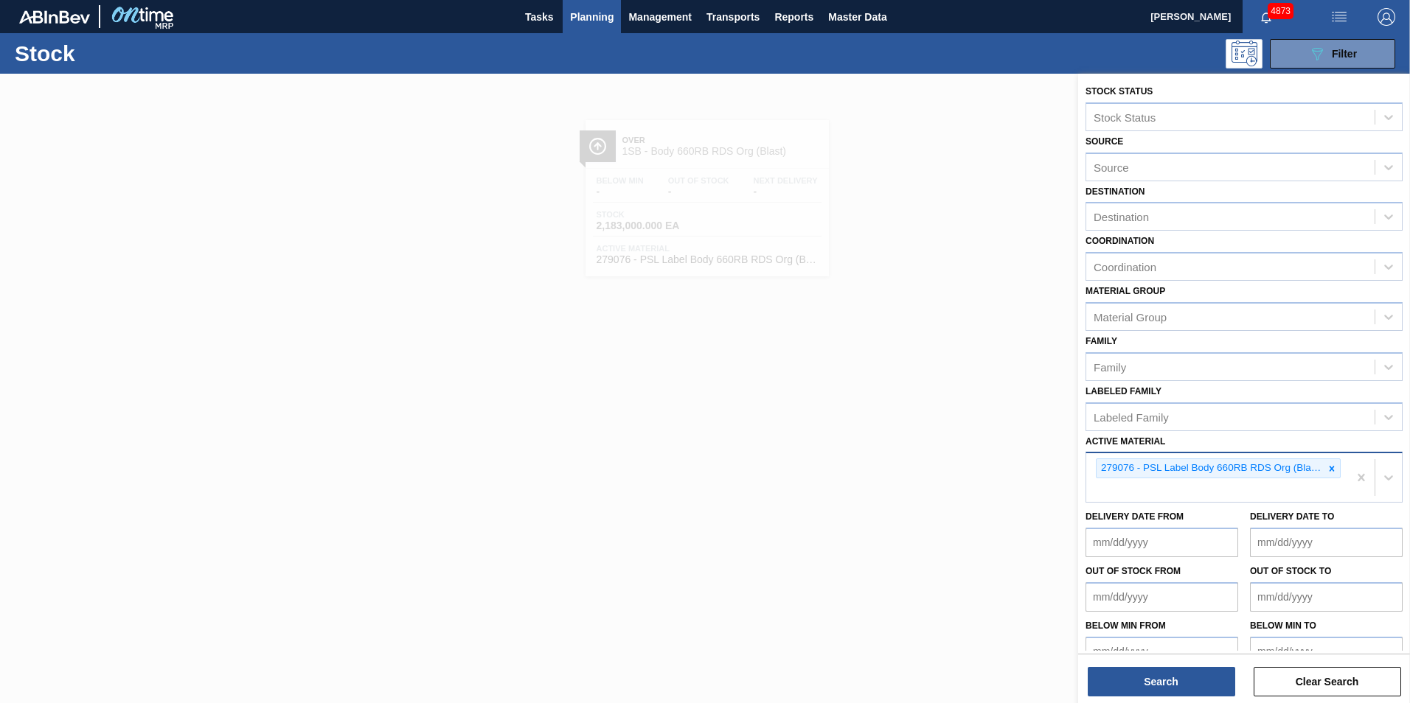
click at [1333, 465] on icon at bounding box center [1332, 469] width 10 height 10
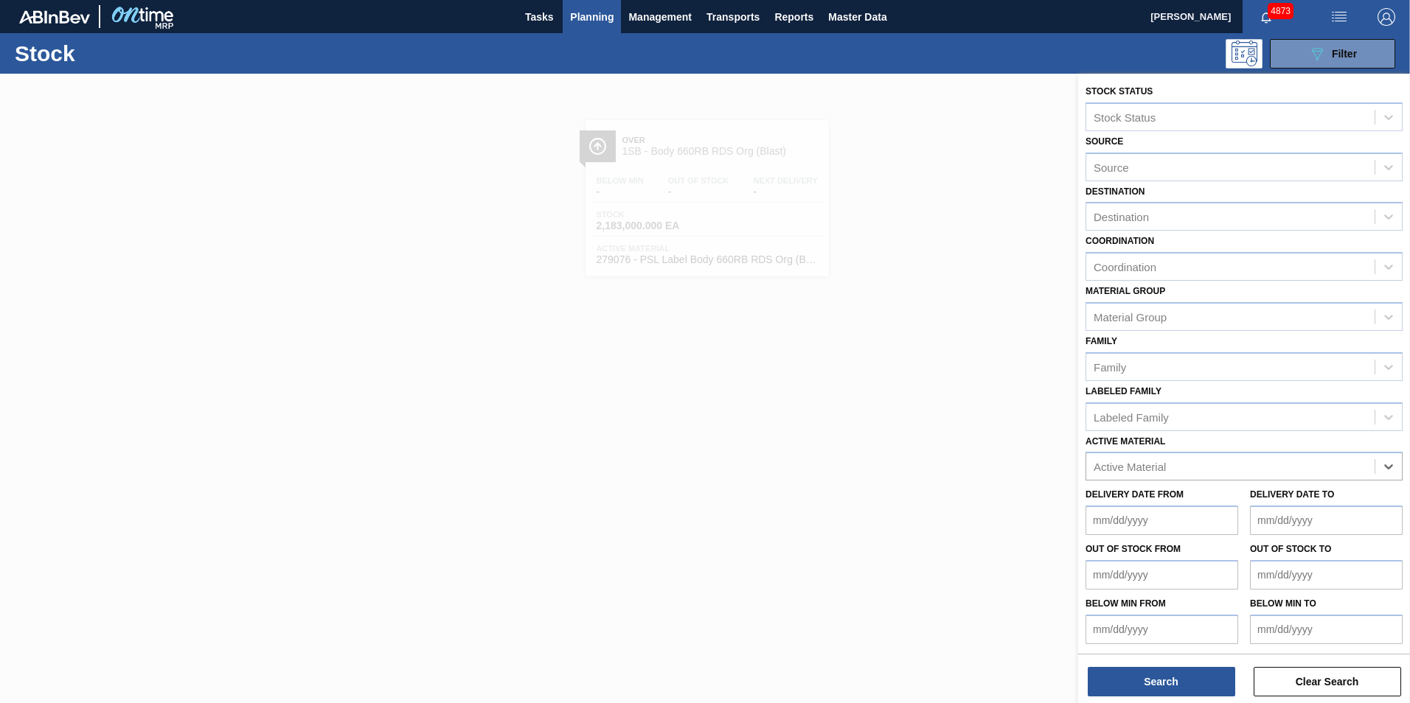
paste Material "274691"
type Material "274691"
click at [1195, 499] on div "274691 - Bottle 275NRB T/O BF ORA" at bounding box center [1243, 503] width 317 height 27
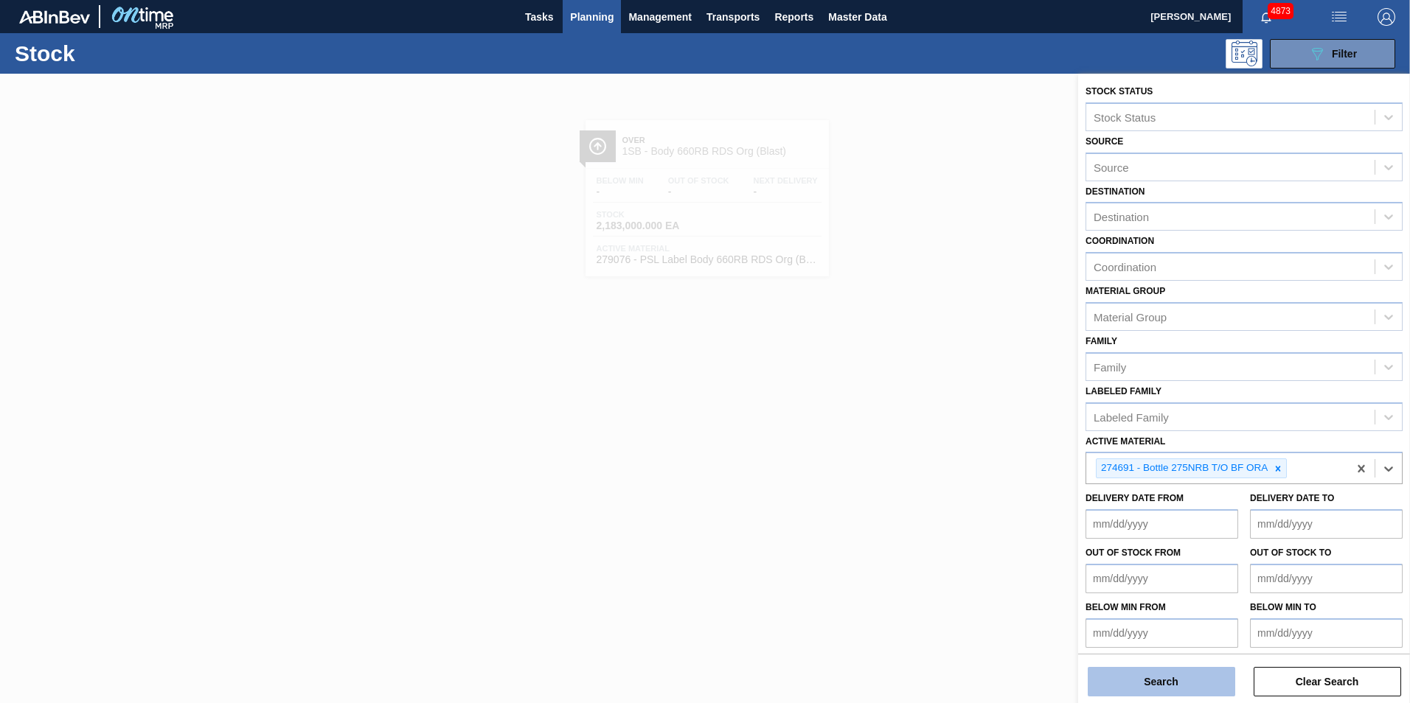
click at [1159, 675] on button "Search" at bounding box center [1161, 681] width 147 height 29
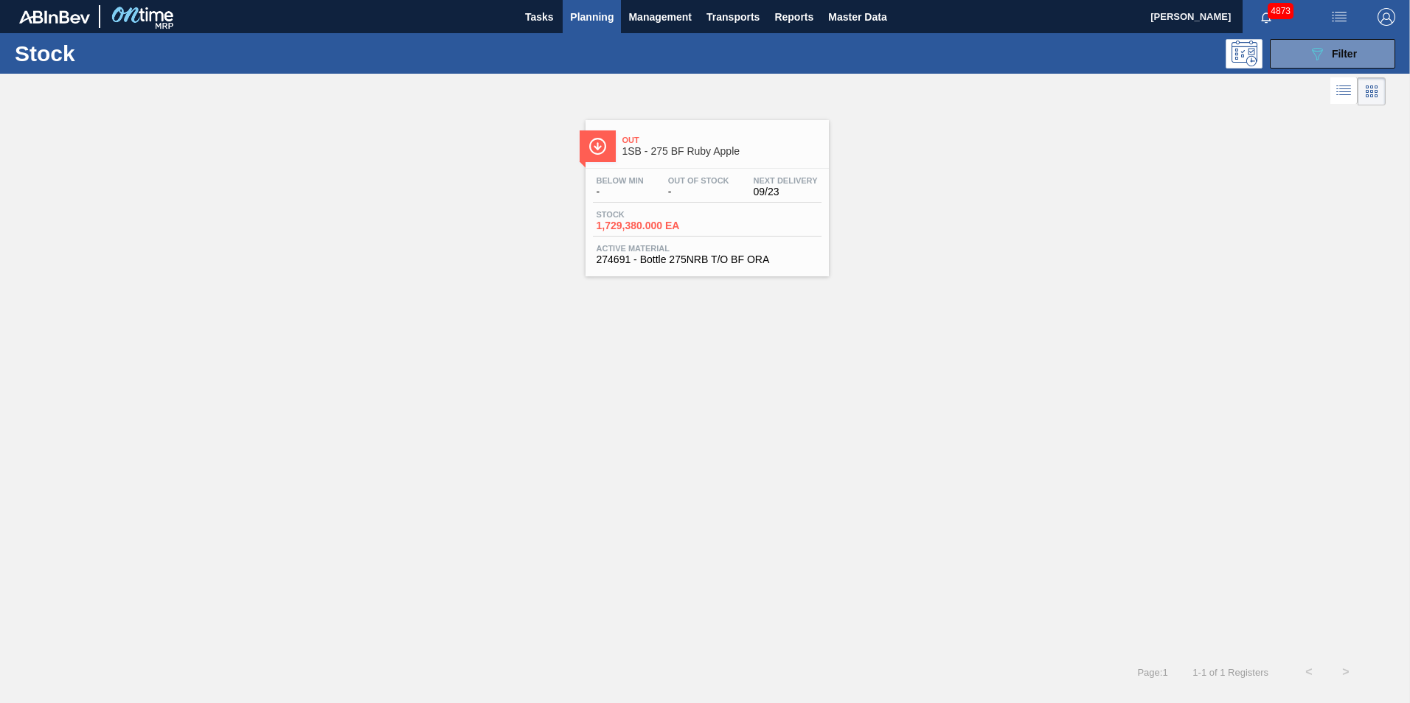
click at [647, 229] on span "1,729,380.000 EA" at bounding box center [648, 225] width 103 height 11
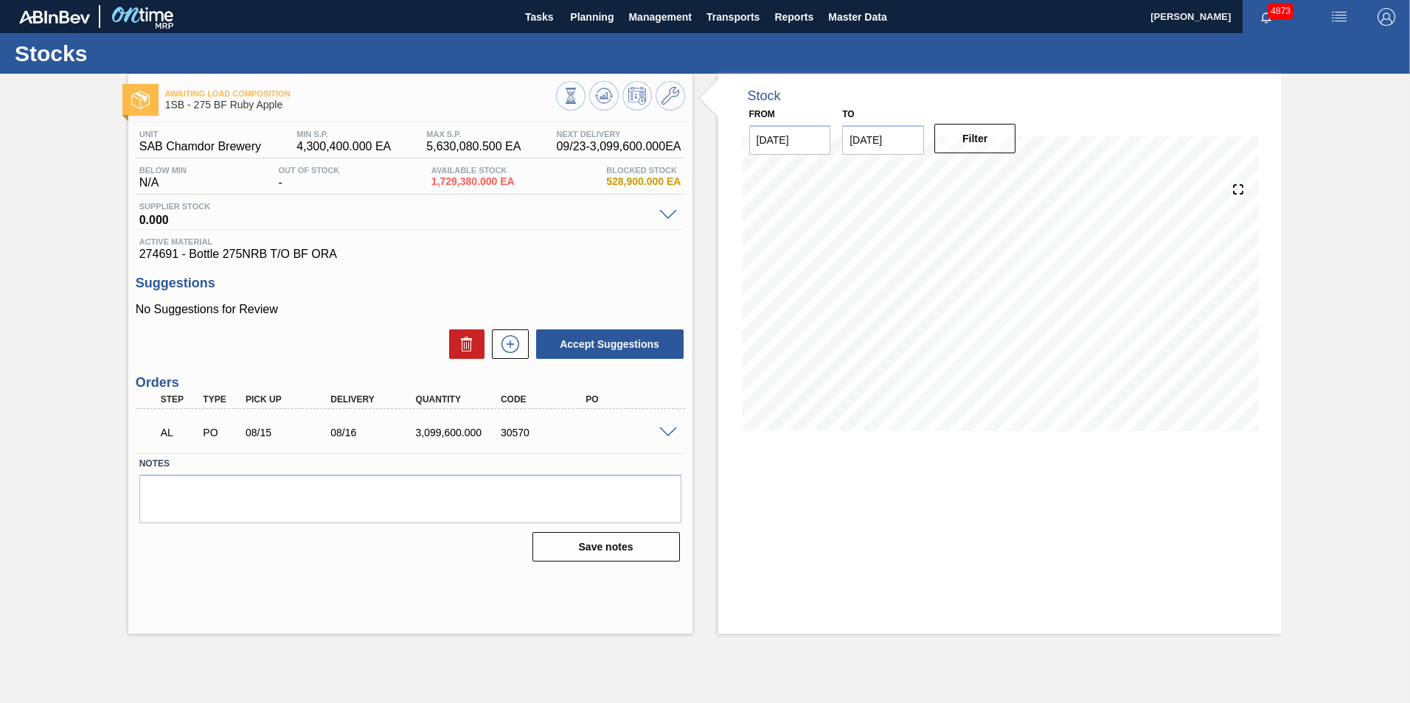
click at [664, 431] on span at bounding box center [668, 433] width 18 height 11
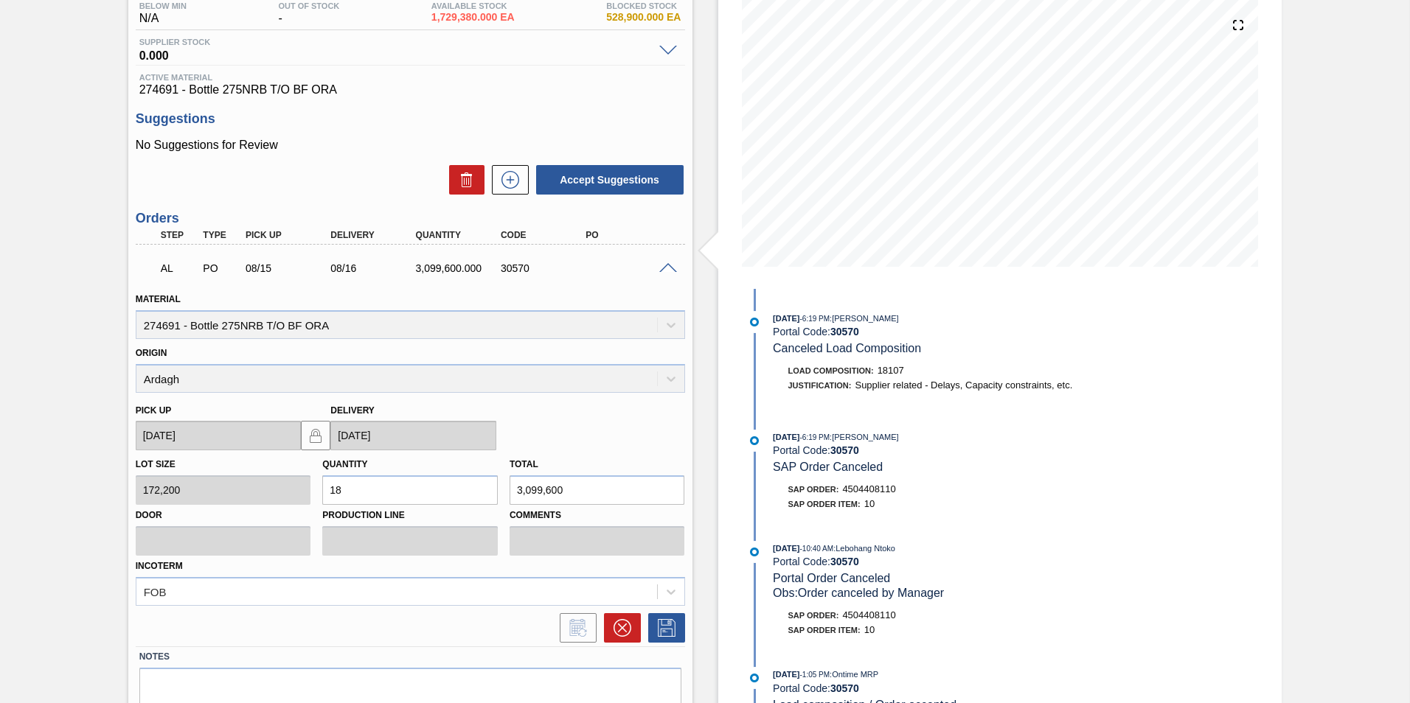
scroll to position [229, 0]
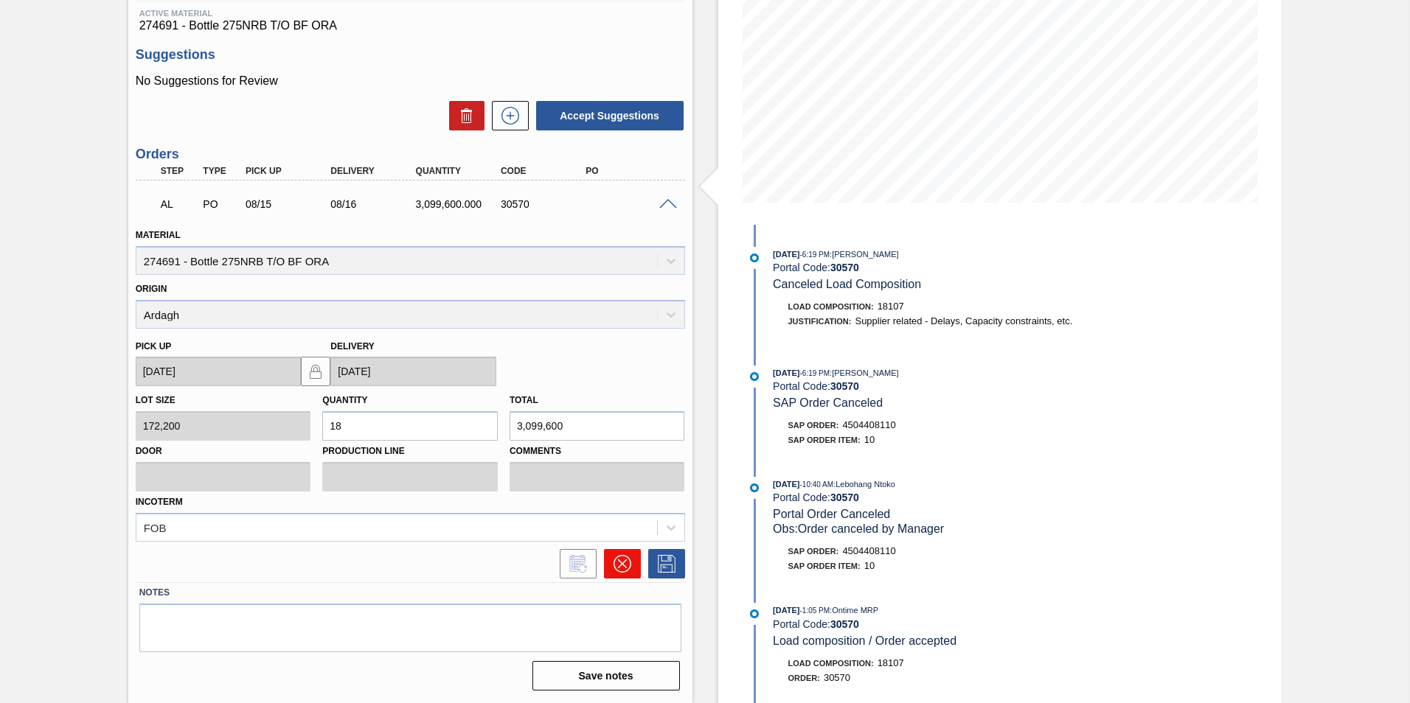
click at [625, 567] on icon at bounding box center [623, 564] width 18 height 18
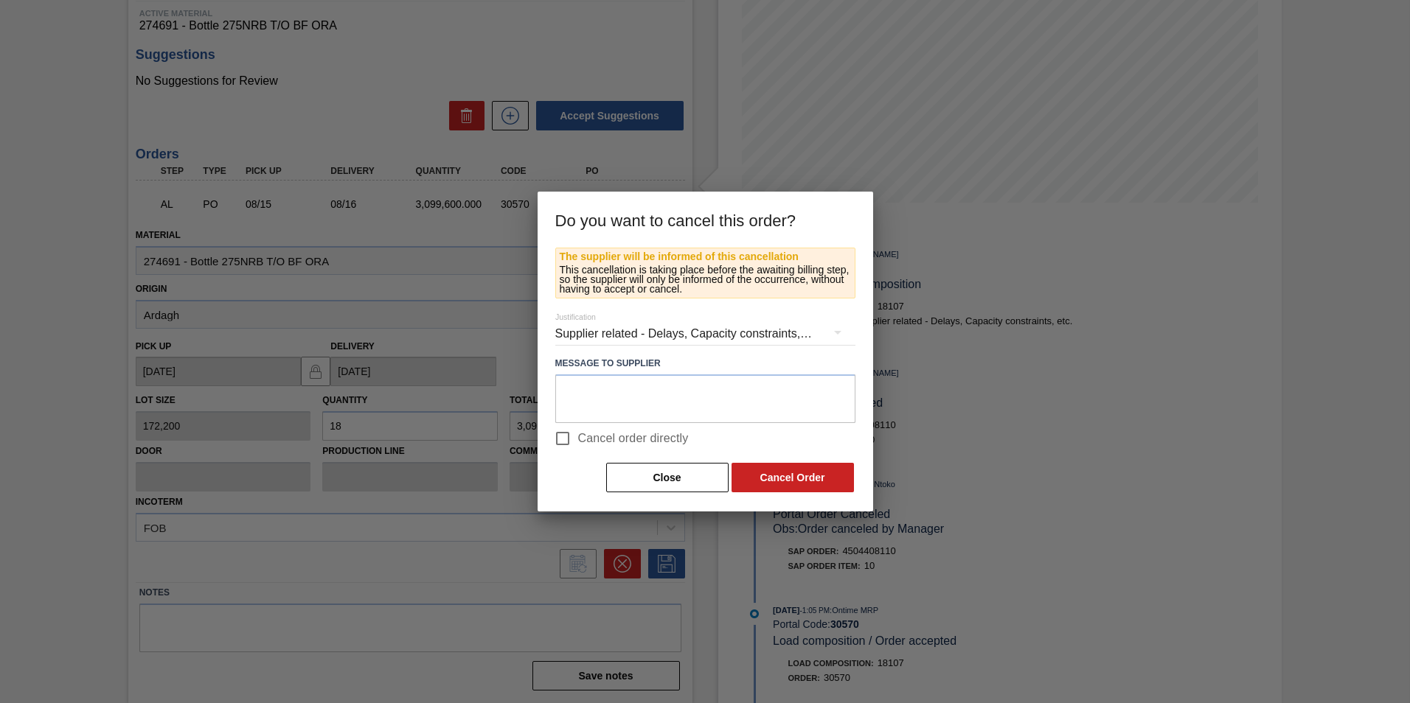
click at [648, 432] on span "Cancel order directly" at bounding box center [633, 439] width 111 height 18
click at [578, 432] on input "Cancel order directly" at bounding box center [562, 438] width 31 height 31
checkbox input "true"
click at [793, 473] on button "Cancel Order" at bounding box center [793, 477] width 122 height 29
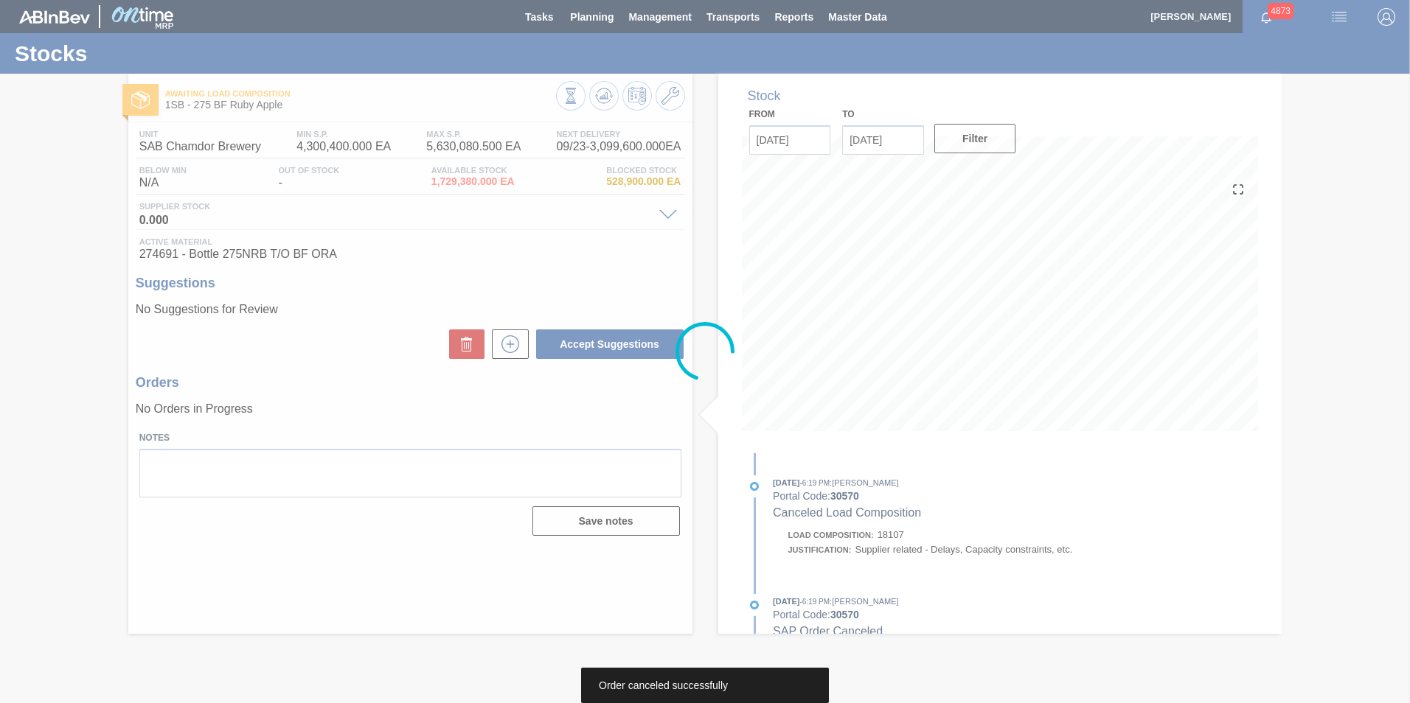
scroll to position [0, 0]
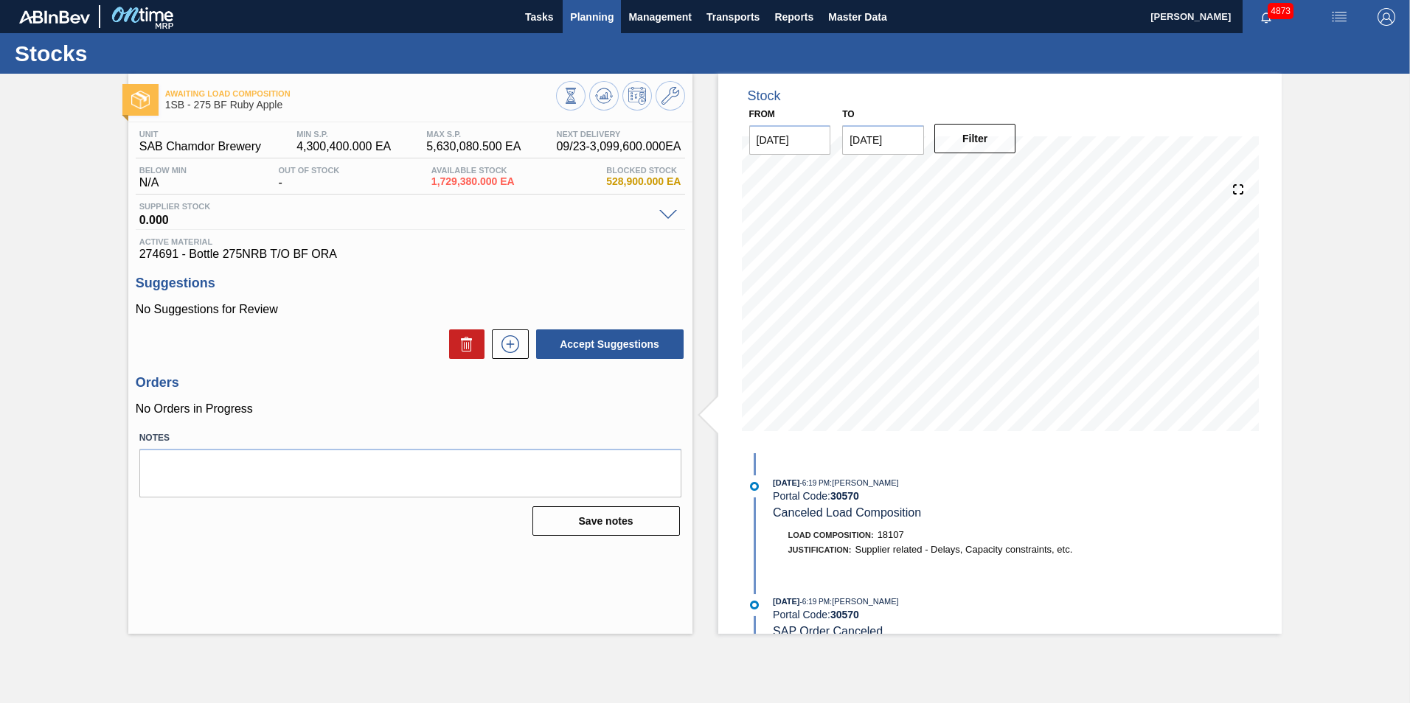
drag, startPoint x: 584, startPoint y: 22, endPoint x: 577, endPoint y: 37, distance: 16.5
click at [584, 21] on span "Planning" at bounding box center [592, 17] width 44 height 18
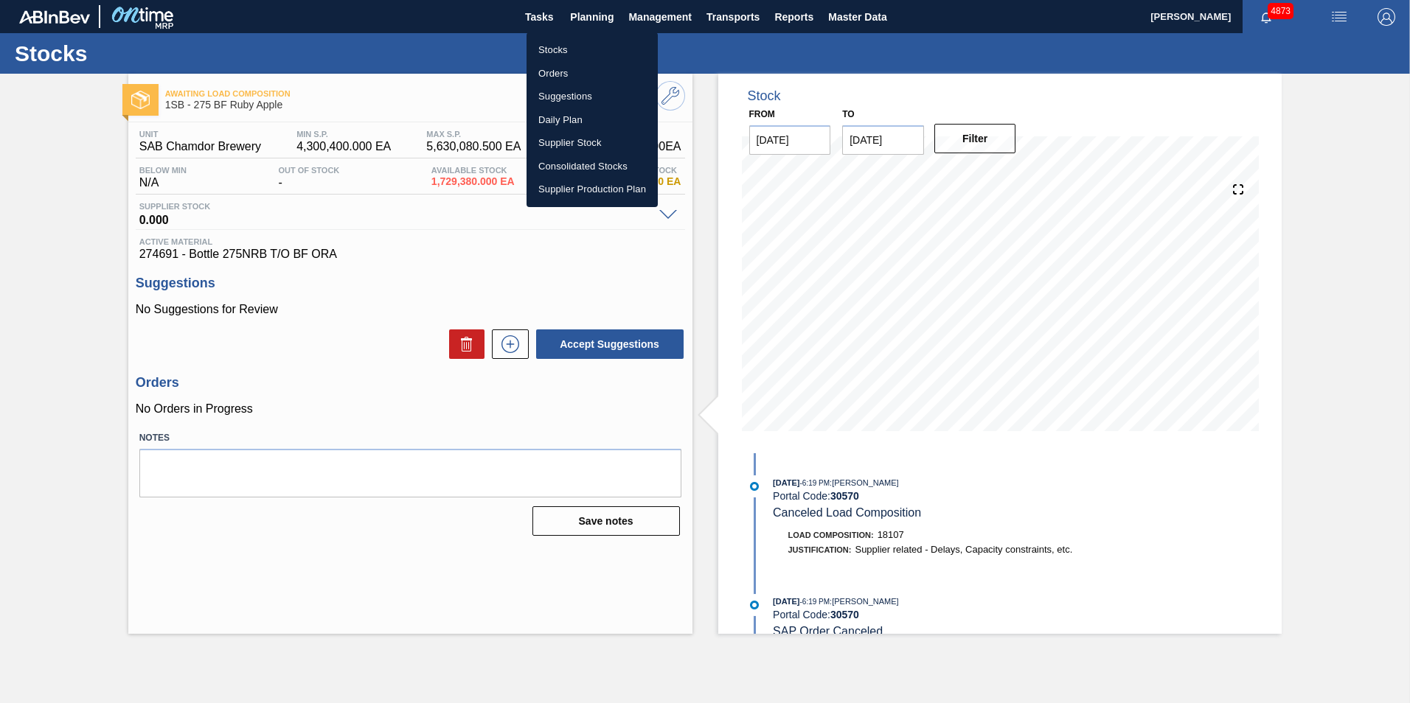
click at [565, 53] on li "Stocks" at bounding box center [592, 50] width 131 height 24
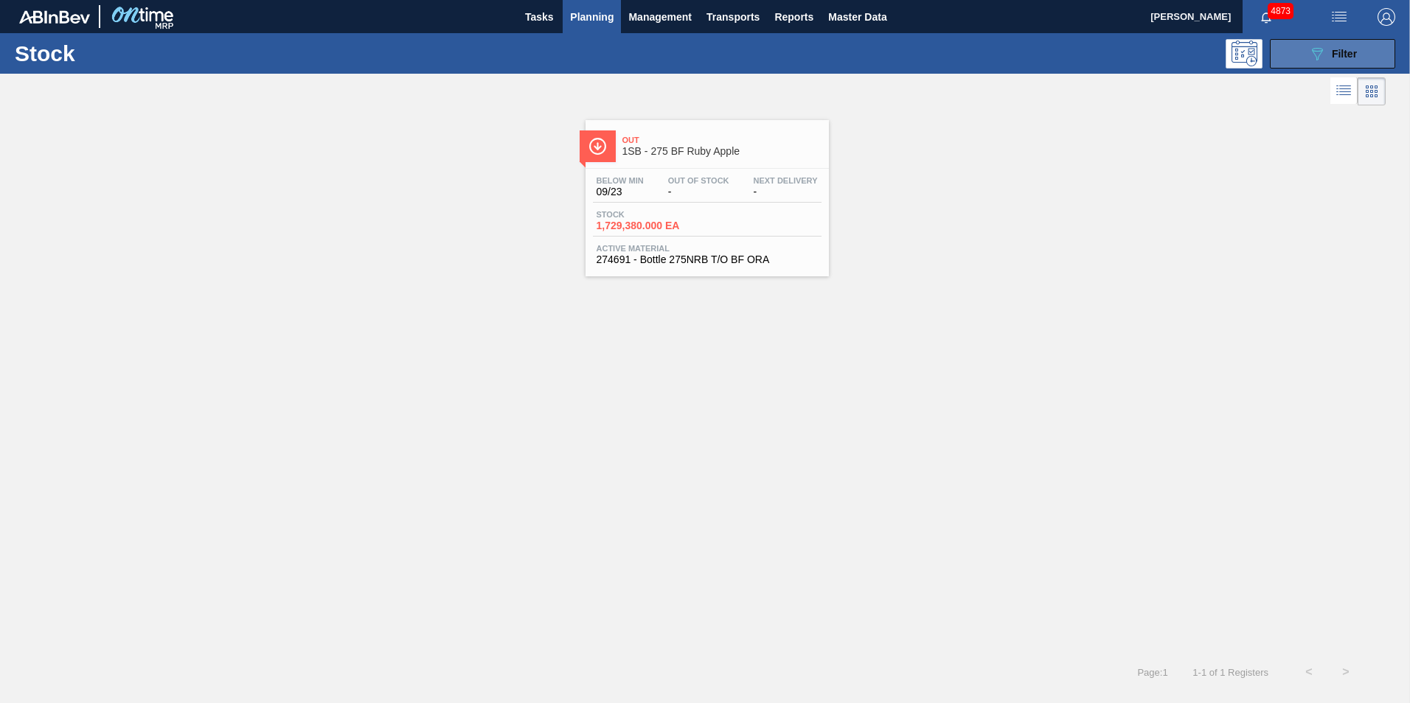
click at [1350, 52] on span "Filter" at bounding box center [1344, 54] width 25 height 12
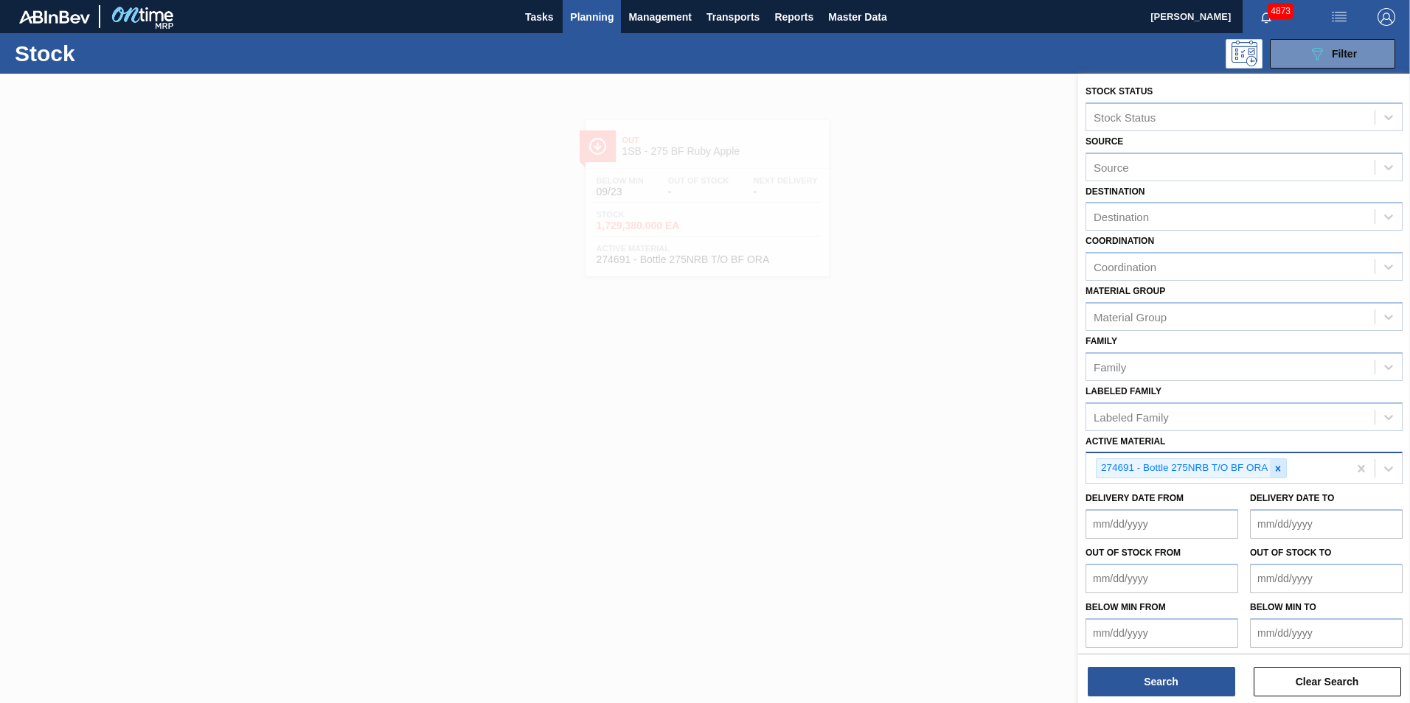
click at [1279, 471] on icon at bounding box center [1278, 469] width 10 height 10
paste Material "279205"
type Material "279205"
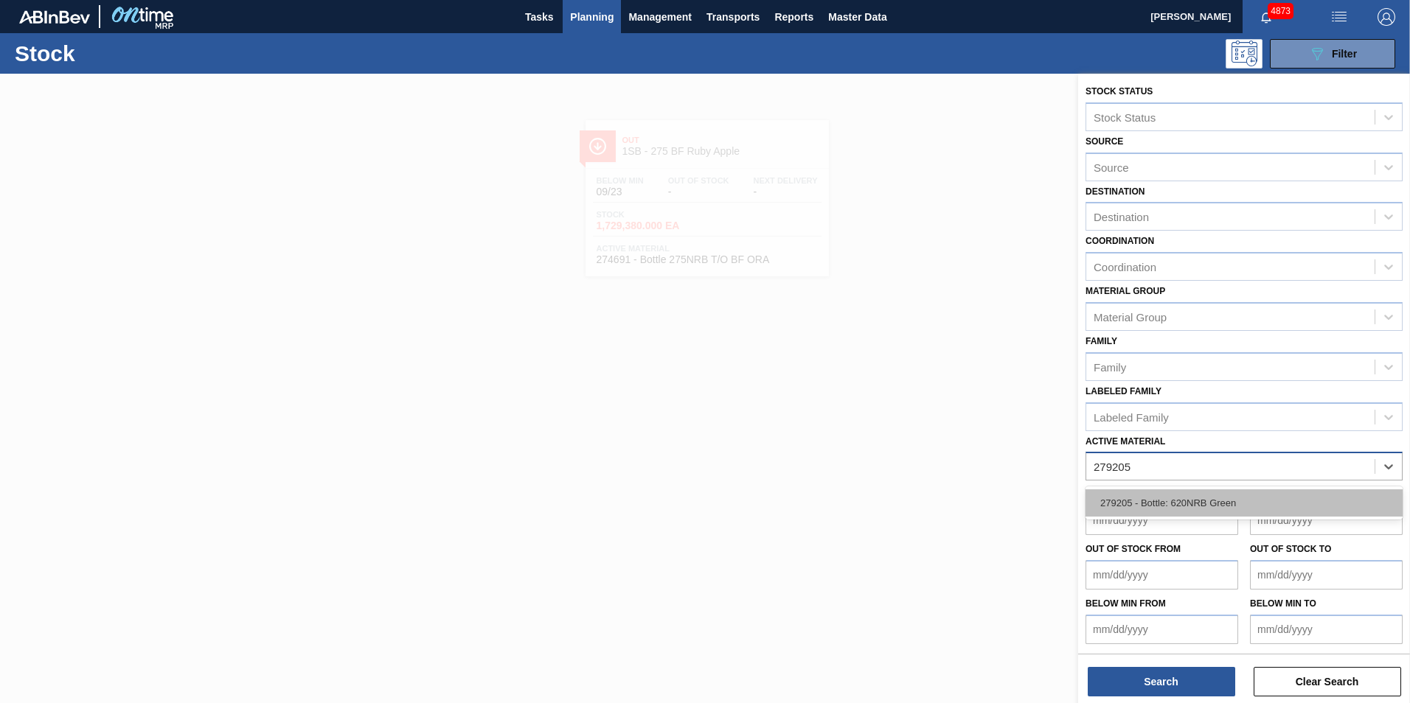
click at [1177, 502] on div "279205 - Bottle: 620NRB Green" at bounding box center [1243, 503] width 317 height 27
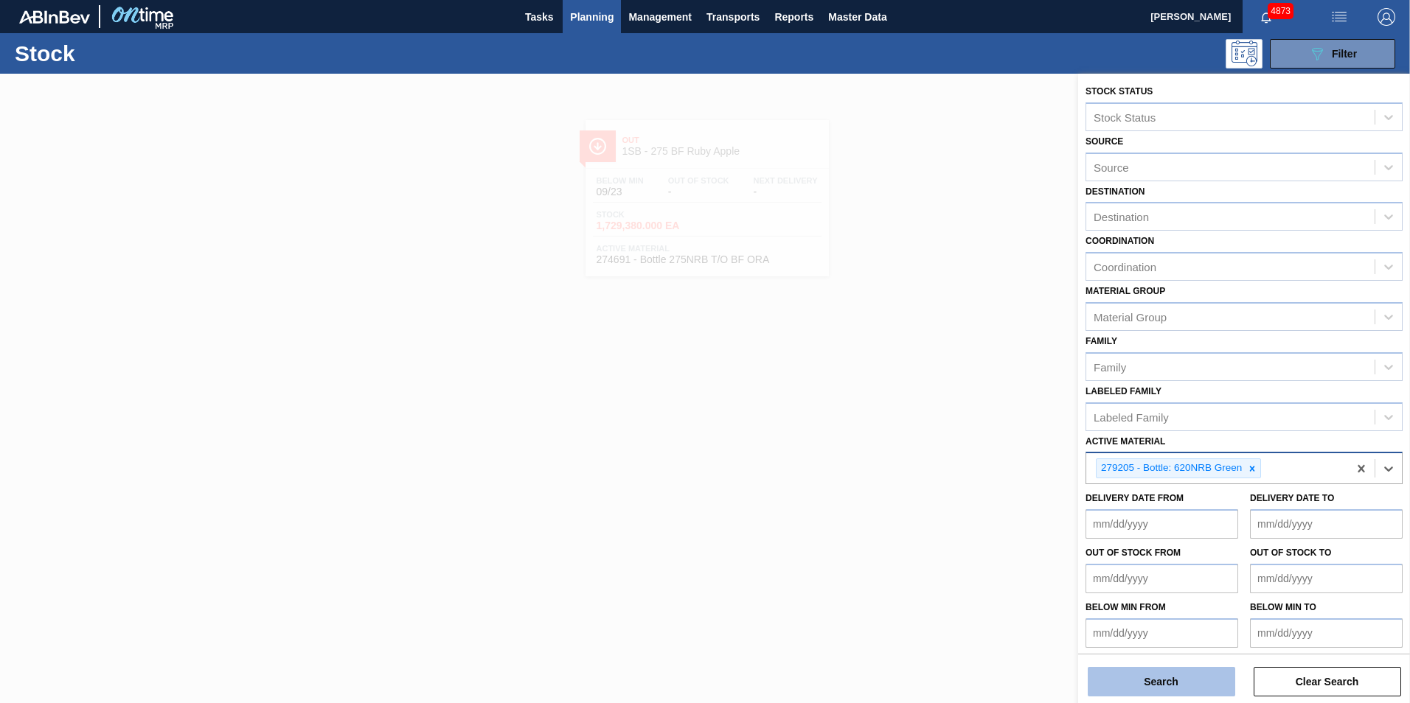
click at [1181, 688] on button "Search" at bounding box center [1161, 681] width 147 height 29
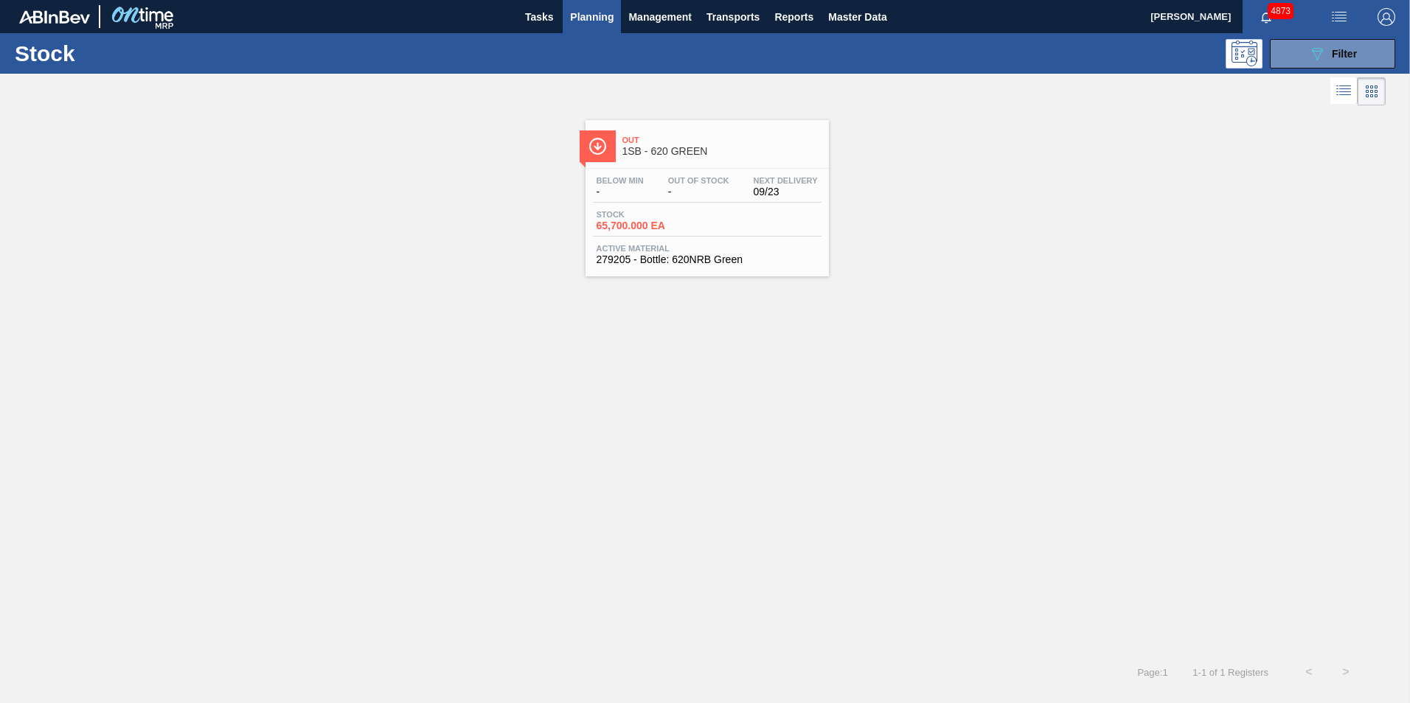
click at [667, 215] on span "Stock" at bounding box center [648, 214] width 103 height 9
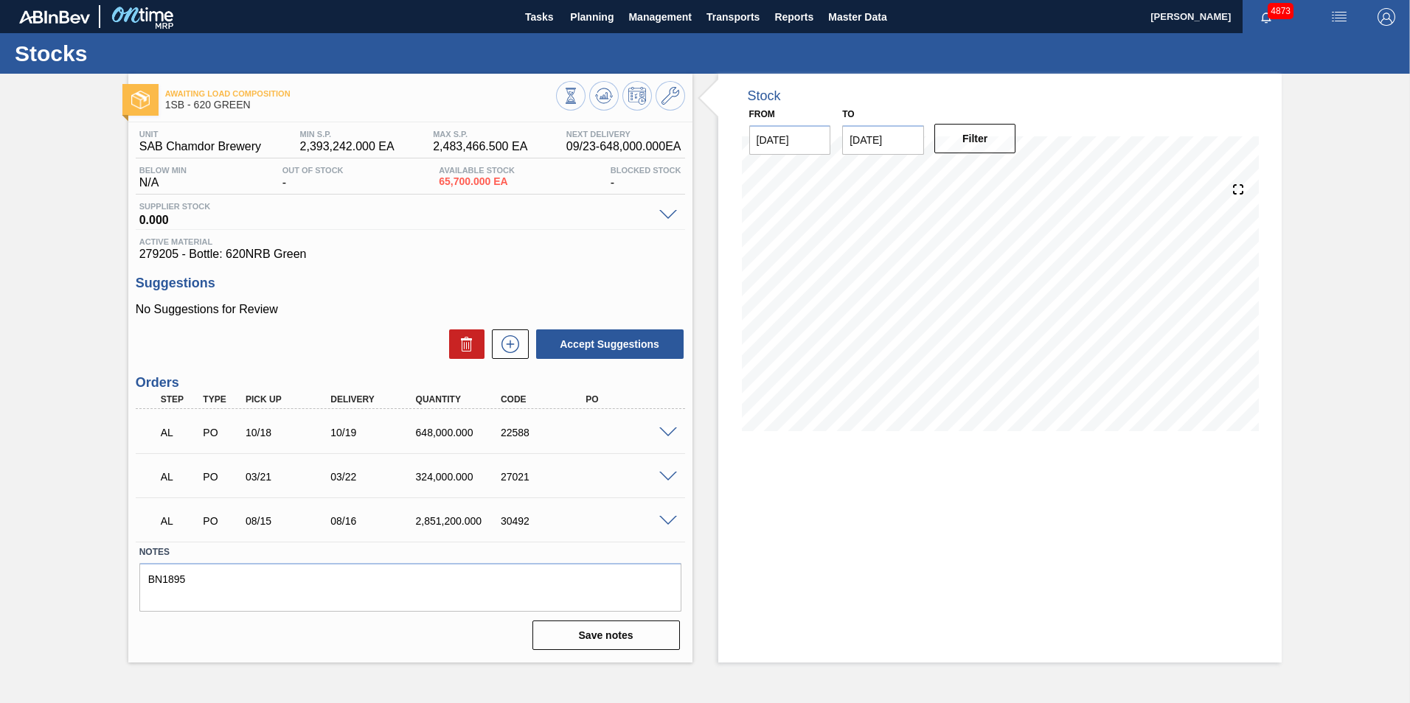
click at [666, 436] on span at bounding box center [668, 433] width 18 height 11
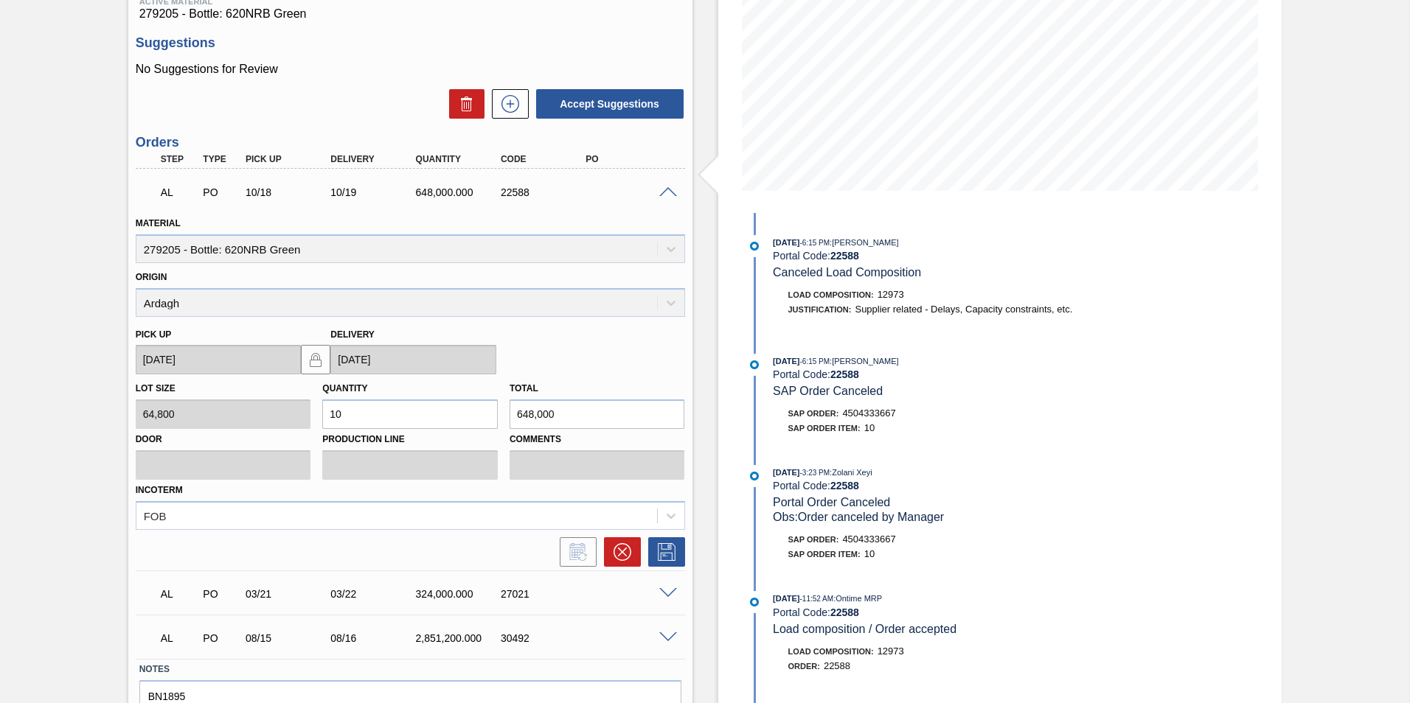
scroll to position [317, 0]
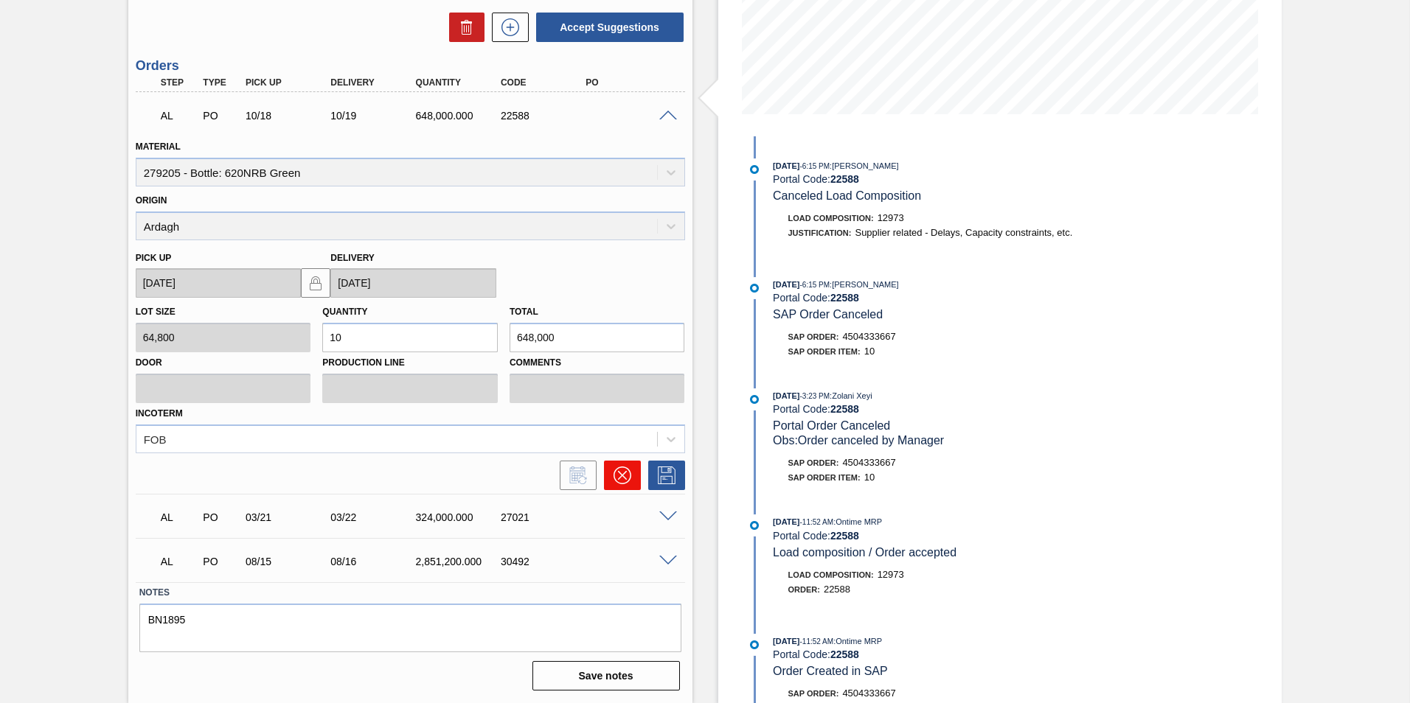
click at [619, 475] on icon at bounding box center [623, 476] width 18 height 18
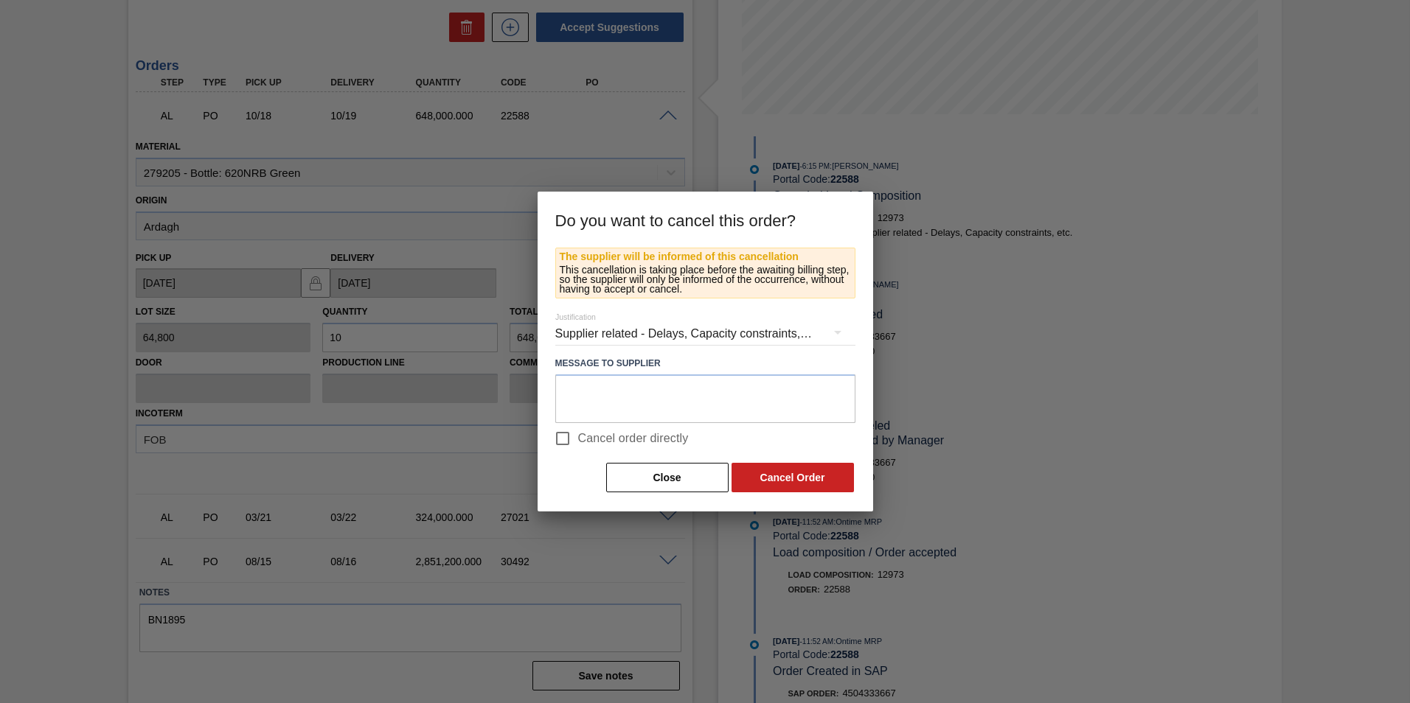
click at [656, 364] on label "Message to Supplier" at bounding box center [705, 363] width 300 height 21
click at [648, 441] on span "Cancel order directly" at bounding box center [633, 439] width 111 height 18
click at [578, 441] on input "Cancel order directly" at bounding box center [562, 438] width 31 height 31
checkbox input "true"
click at [827, 494] on div "The supplier will be informed of this cancellation This cancellation is taking …" at bounding box center [706, 380] width 336 height 264
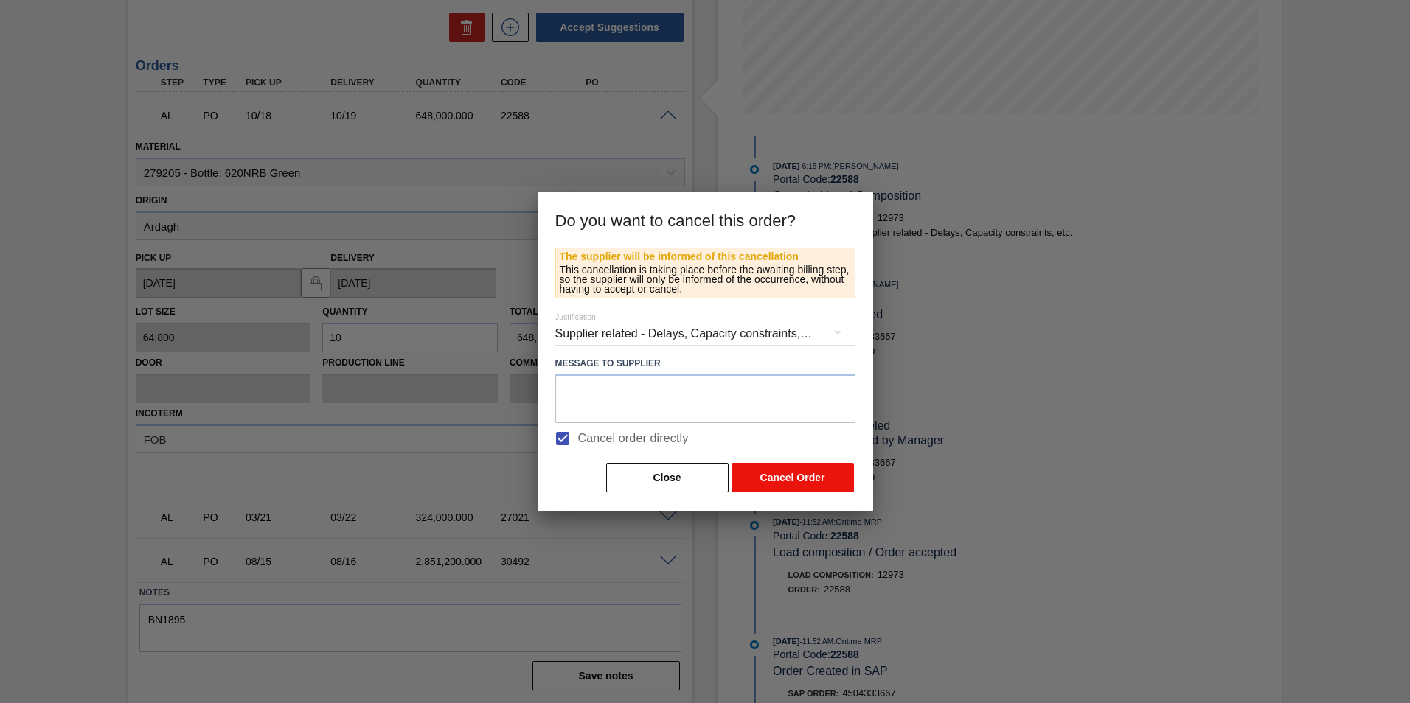
click at [822, 485] on button "Cancel Order" at bounding box center [793, 477] width 122 height 29
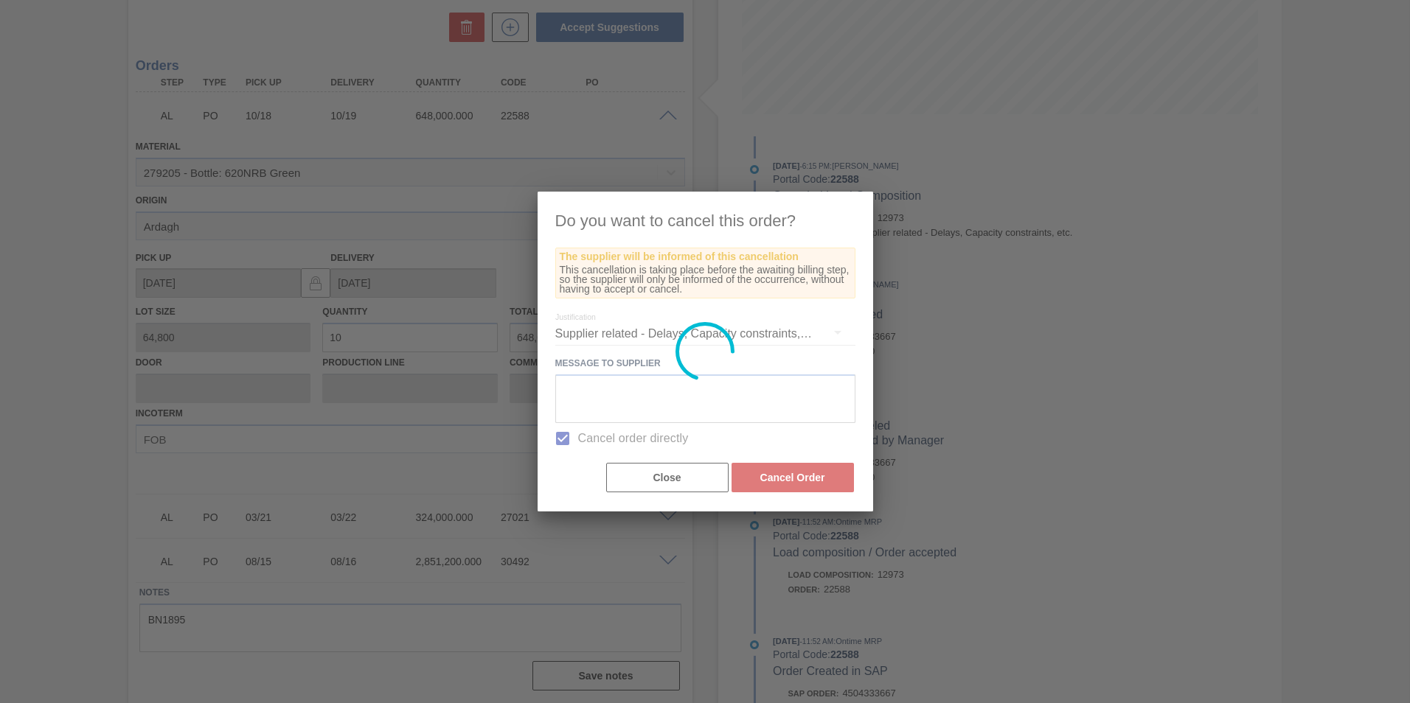
scroll to position [0, 0]
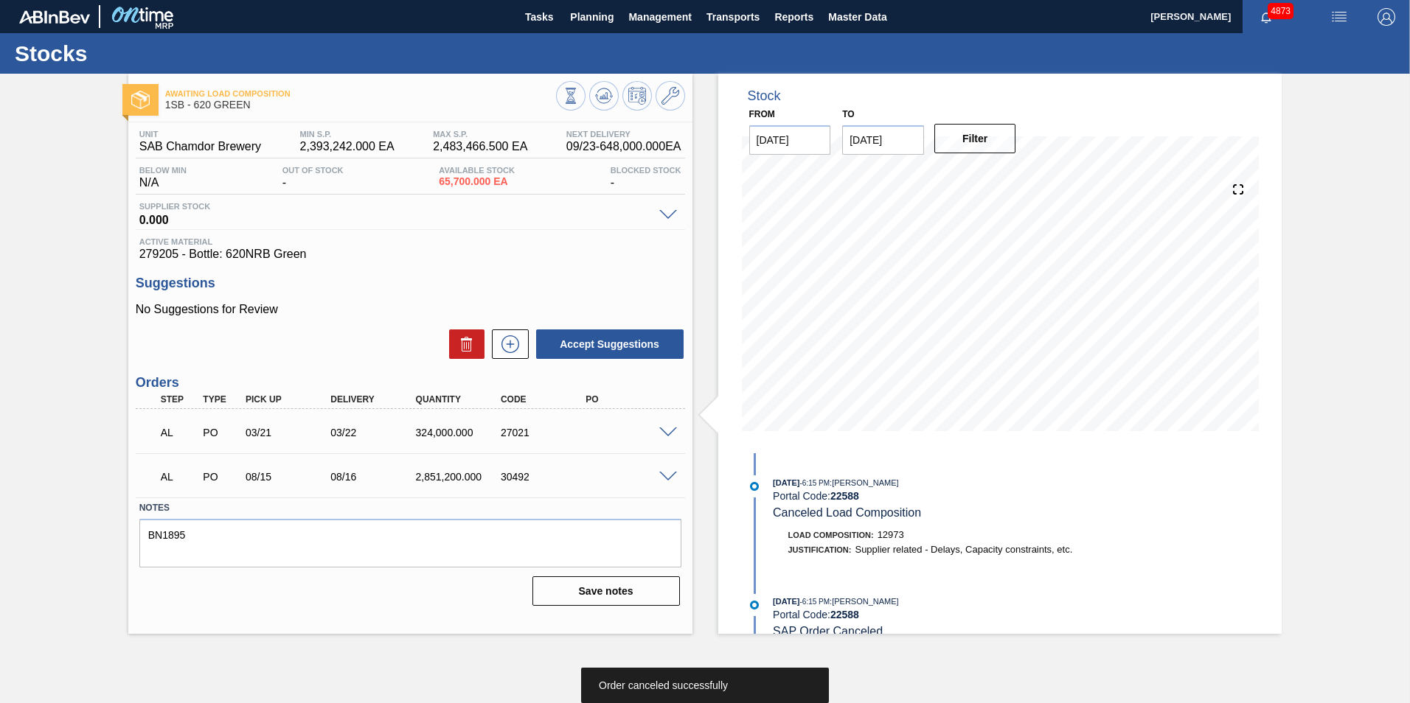
click at [670, 434] on span at bounding box center [668, 433] width 18 height 11
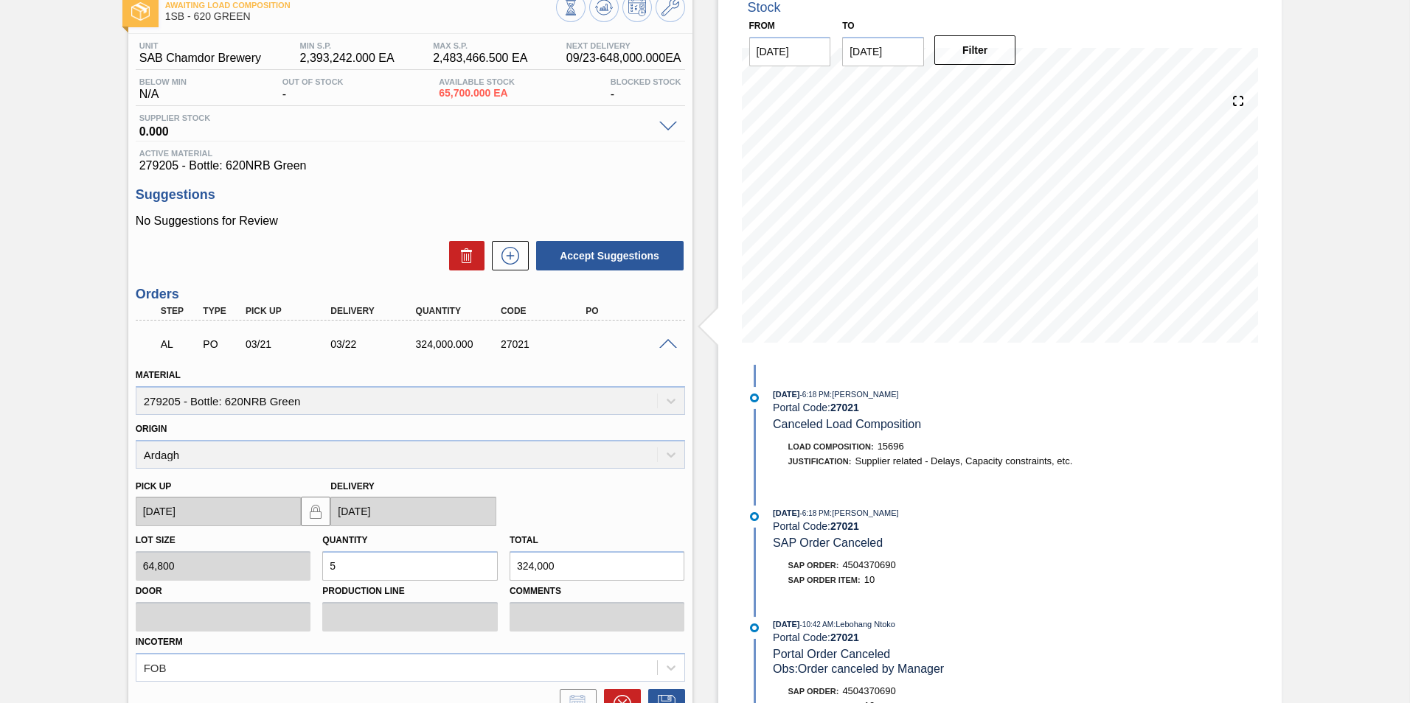
scroll to position [273, 0]
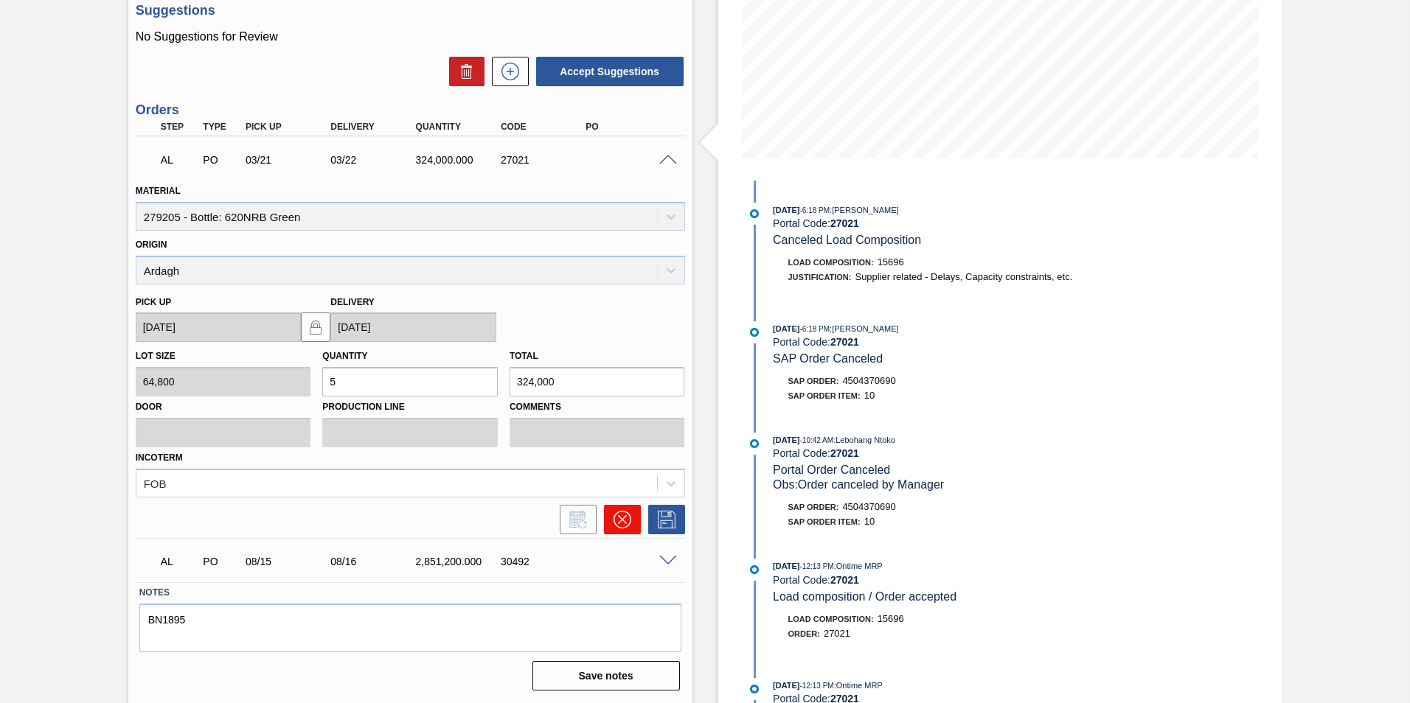
click at [608, 518] on button at bounding box center [622, 519] width 37 height 29
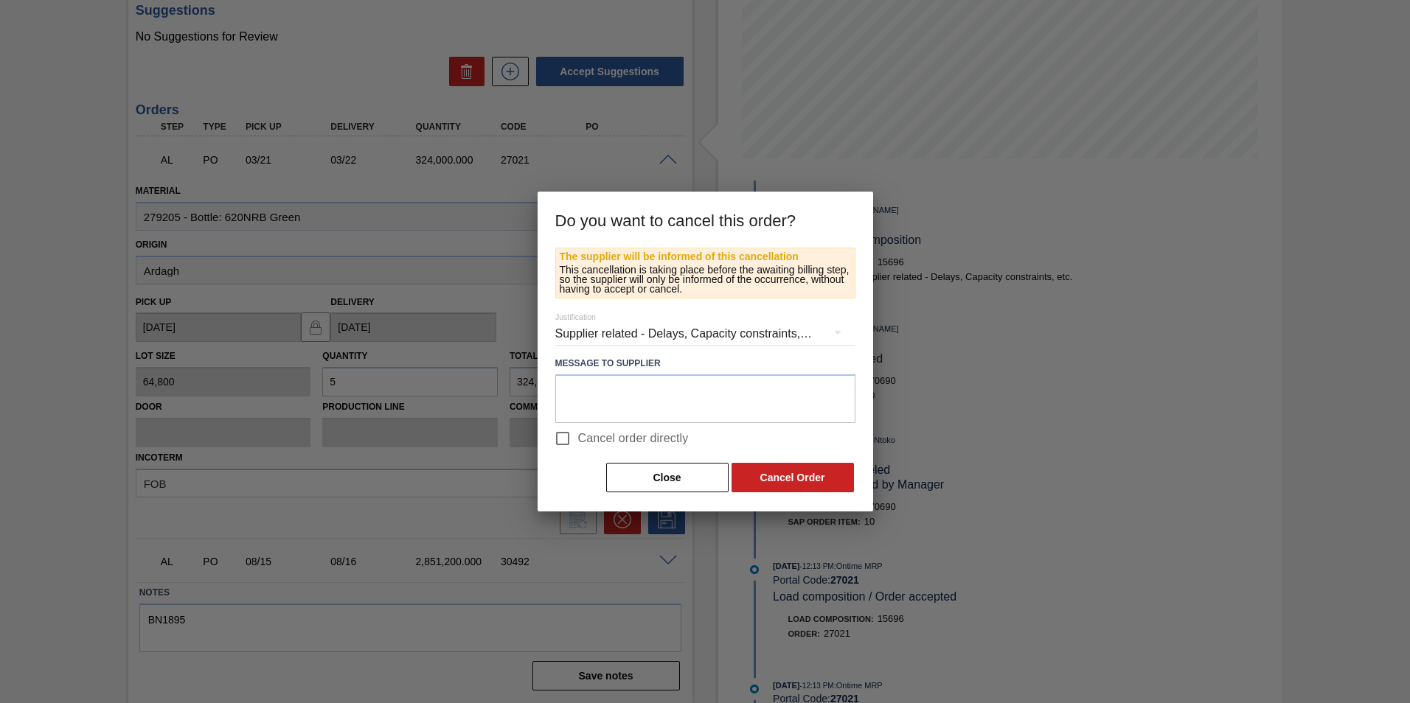
drag, startPoint x: 615, startPoint y: 437, endPoint x: 694, endPoint y: 450, distance: 79.9
click at [616, 437] on span "Cancel order directly" at bounding box center [633, 439] width 111 height 18
click at [578, 437] on input "Cancel order directly" at bounding box center [562, 438] width 31 height 31
checkbox input "true"
click at [794, 482] on button "Cancel Order" at bounding box center [793, 477] width 122 height 29
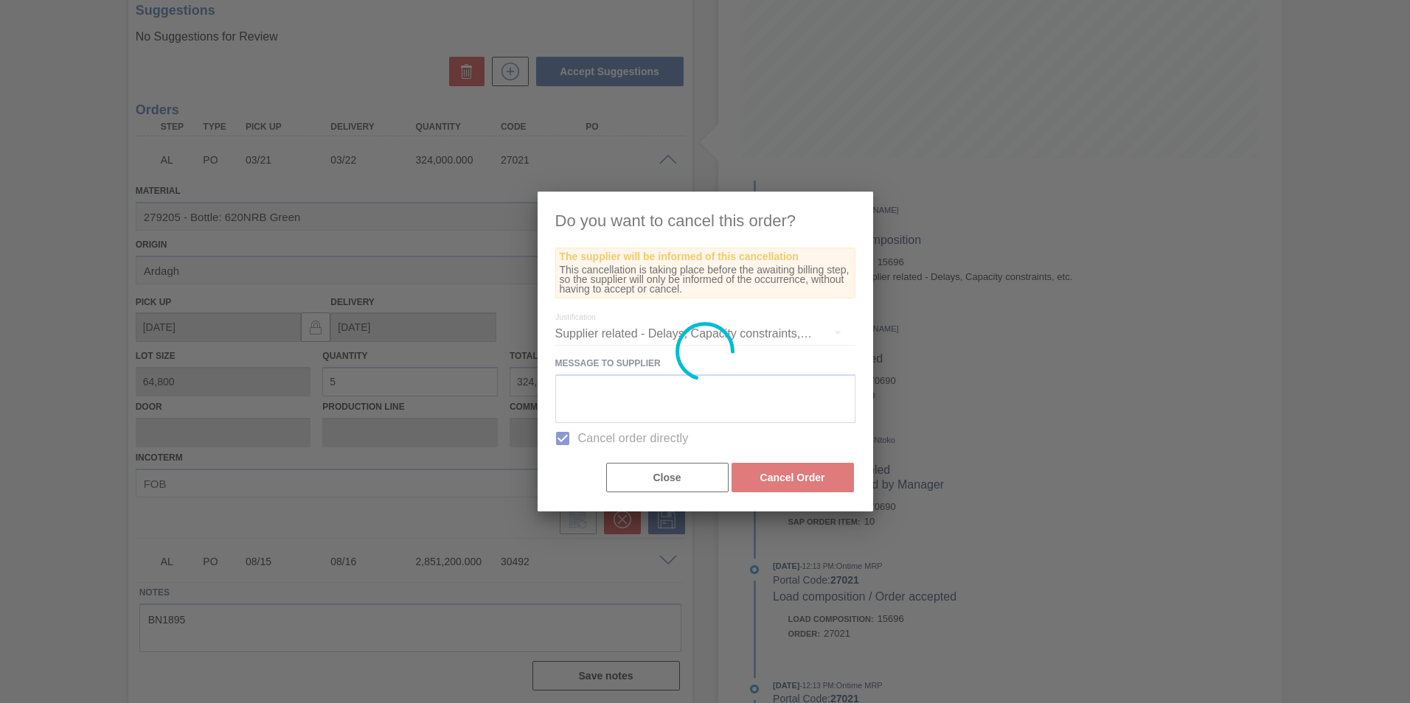
scroll to position [0, 0]
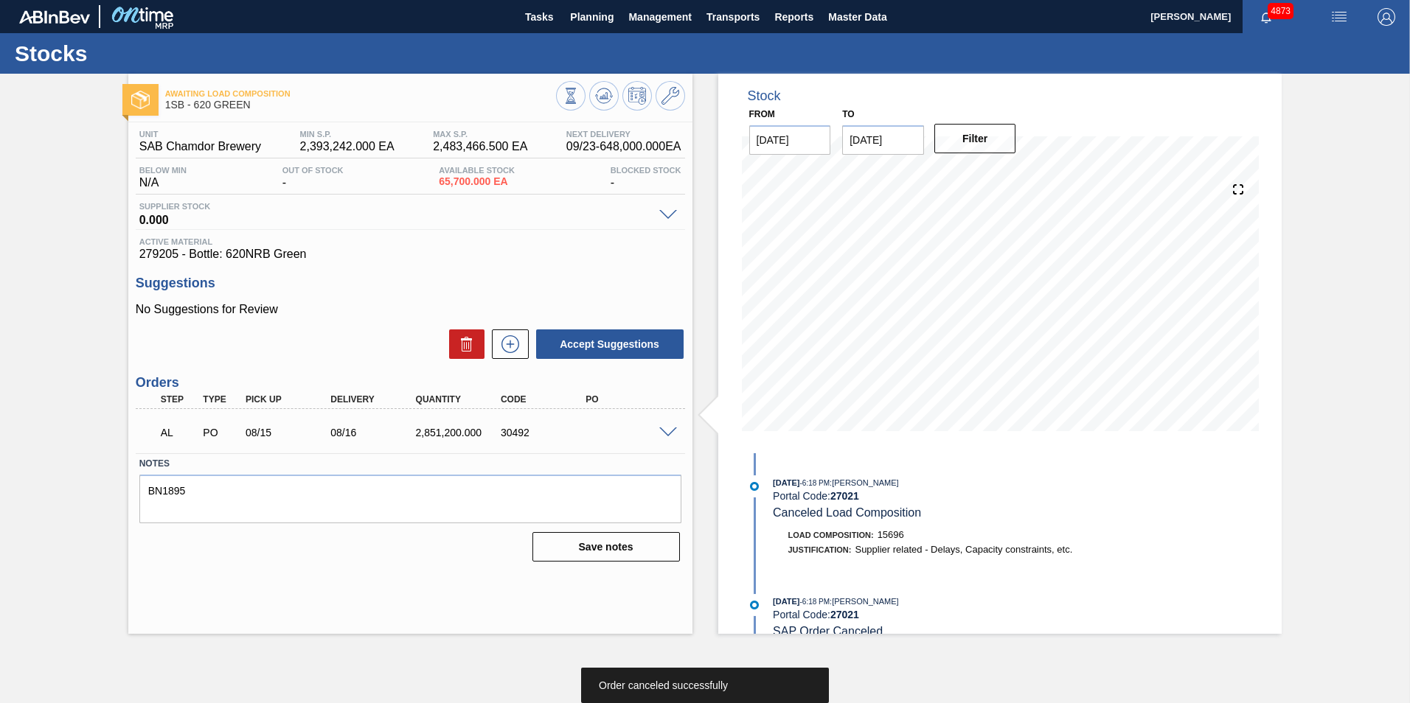
click at [667, 431] on span at bounding box center [668, 433] width 18 height 11
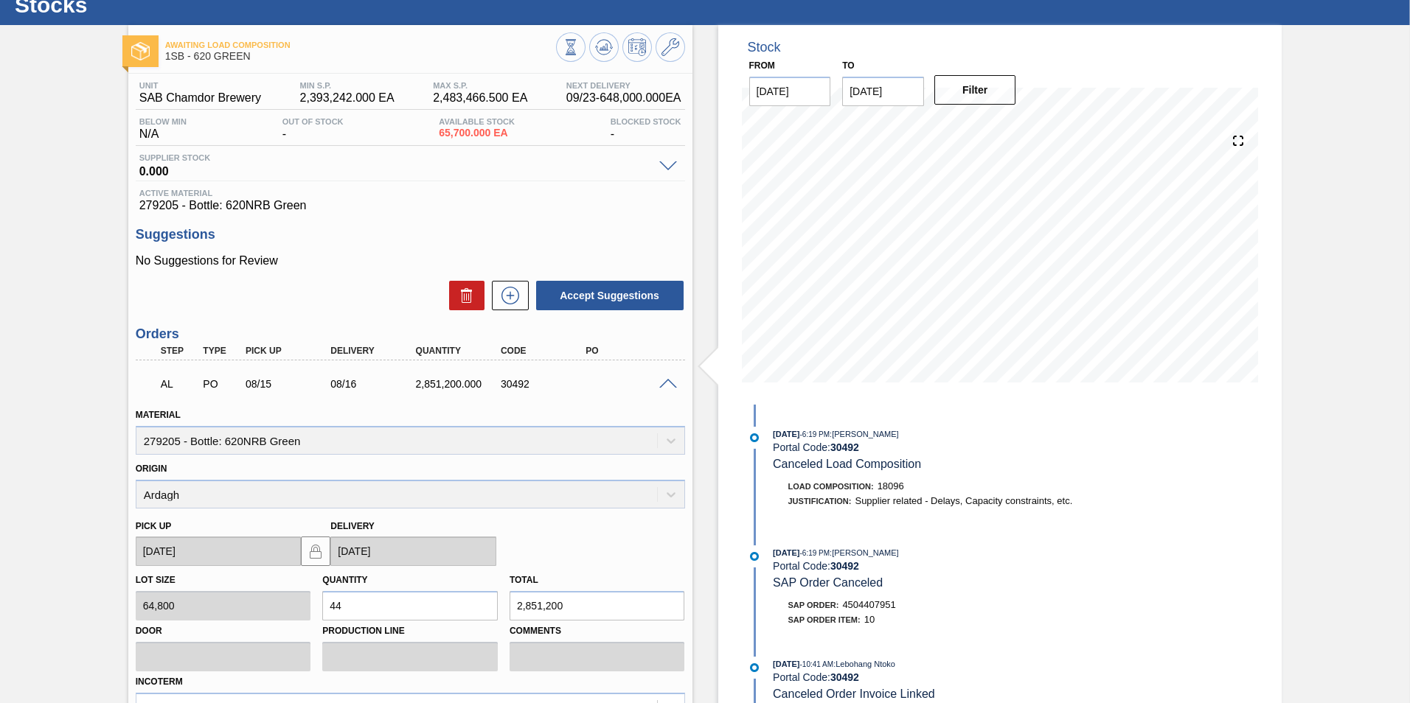
scroll to position [221, 0]
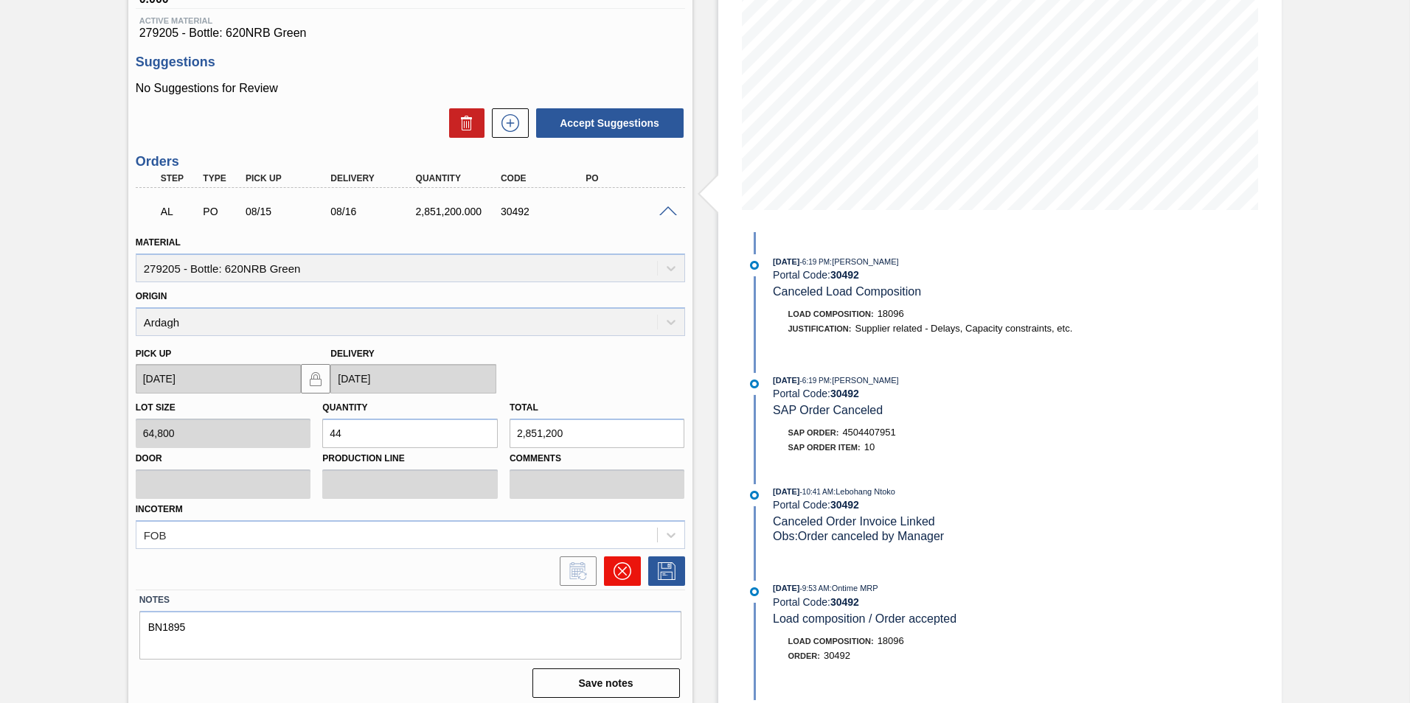
click at [616, 572] on icon at bounding box center [623, 572] width 18 height 18
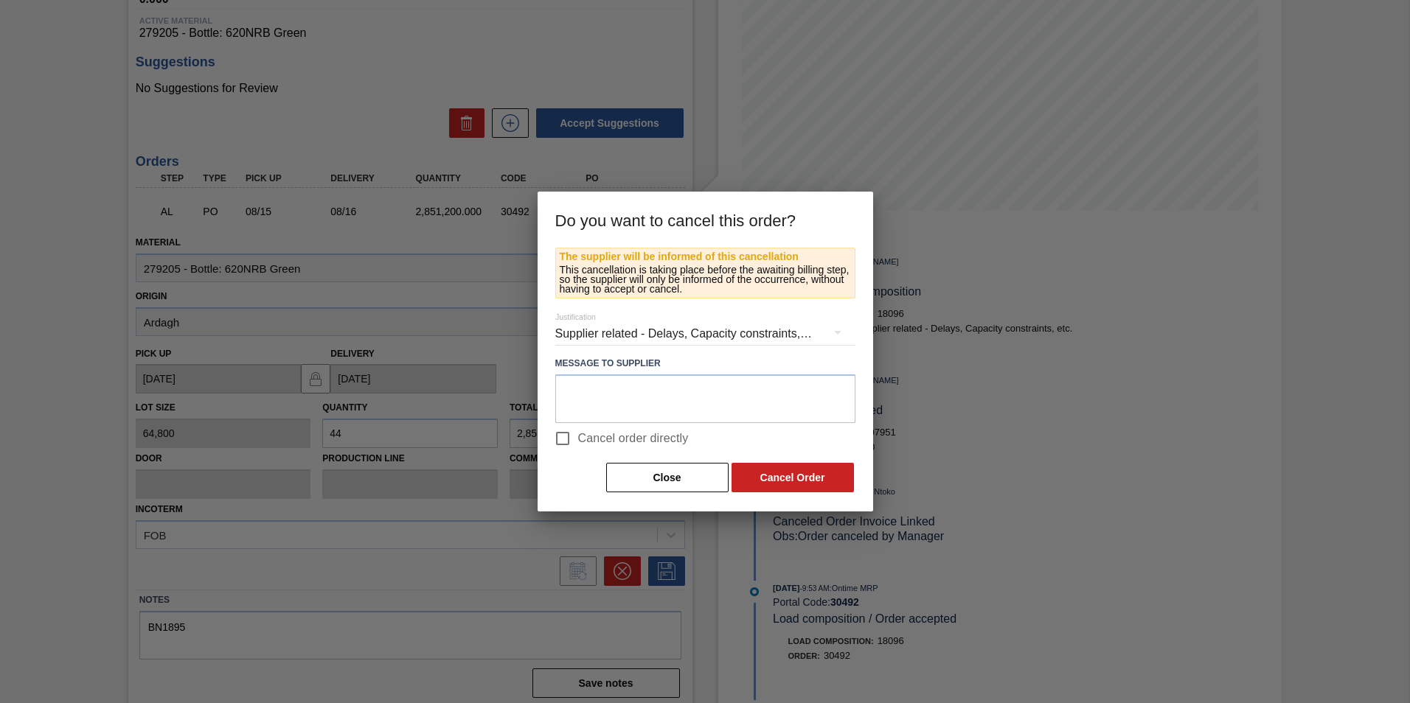
click at [656, 443] on span "Cancel order directly" at bounding box center [633, 439] width 111 height 18
click at [578, 443] on input "Cancel order directly" at bounding box center [562, 438] width 31 height 31
checkbox input "true"
click at [790, 476] on button "Cancel Order" at bounding box center [793, 477] width 122 height 29
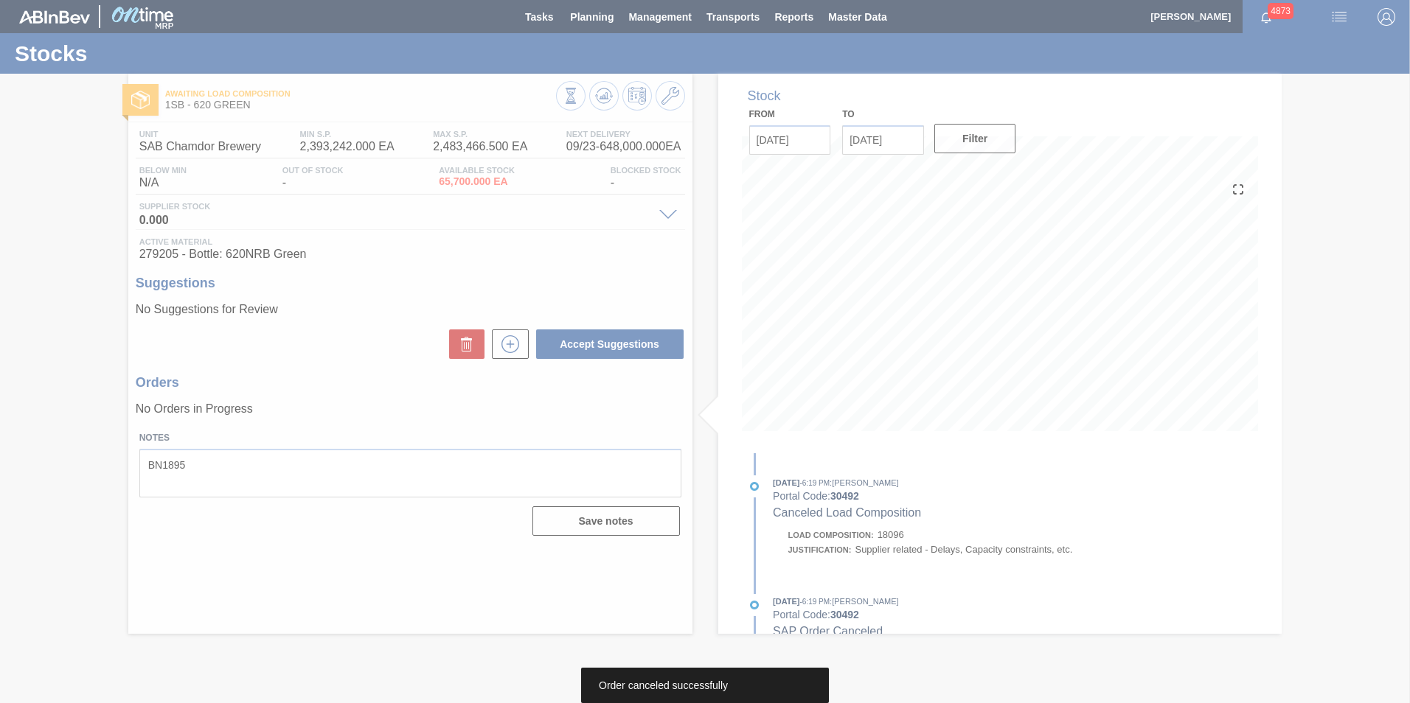
scroll to position [0, 0]
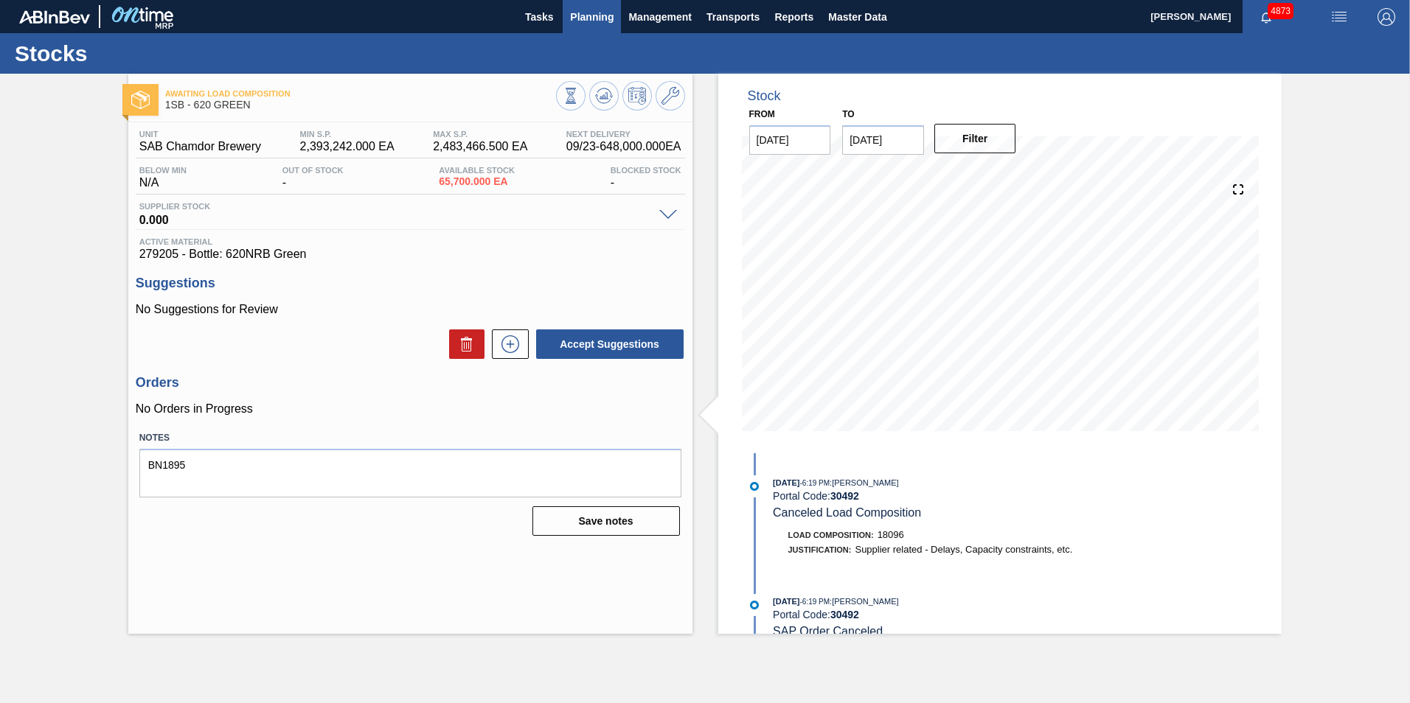
click at [585, 21] on span "Planning" at bounding box center [592, 17] width 44 height 18
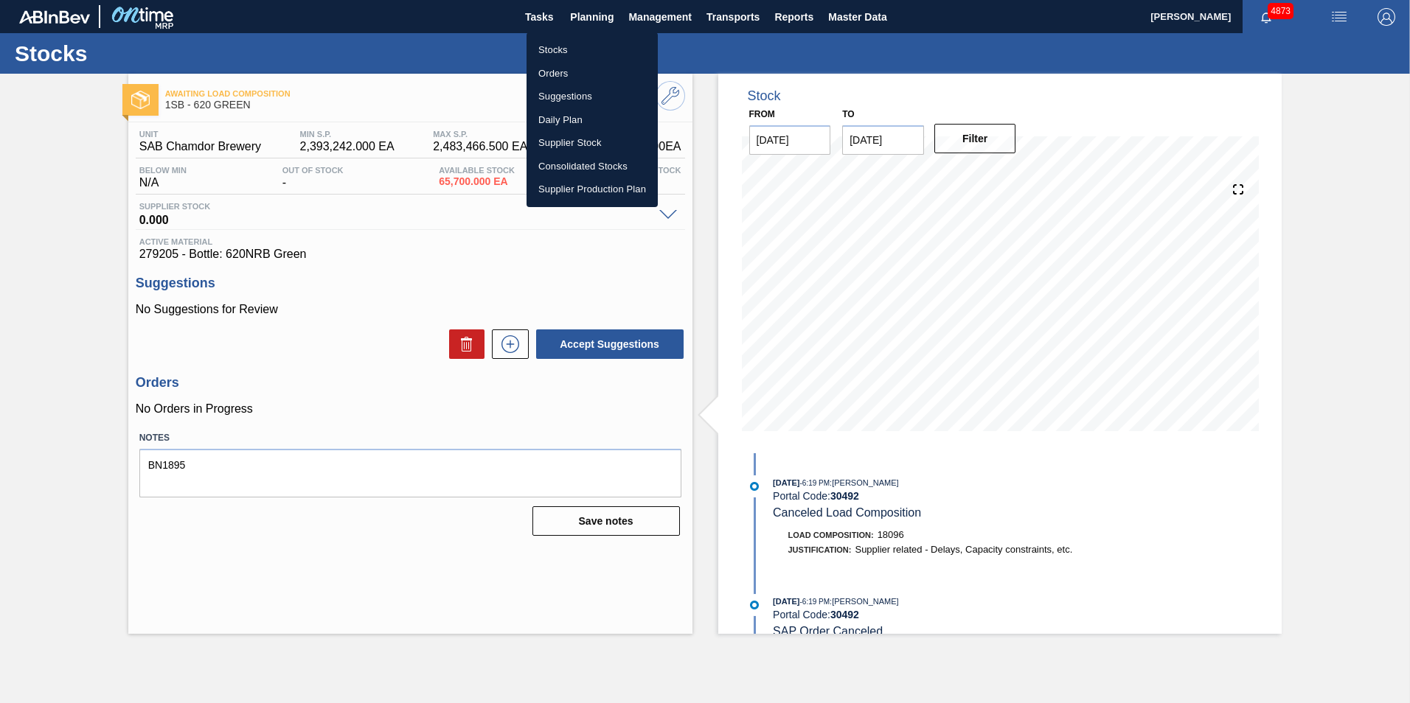
click at [552, 49] on li "Stocks" at bounding box center [592, 50] width 131 height 24
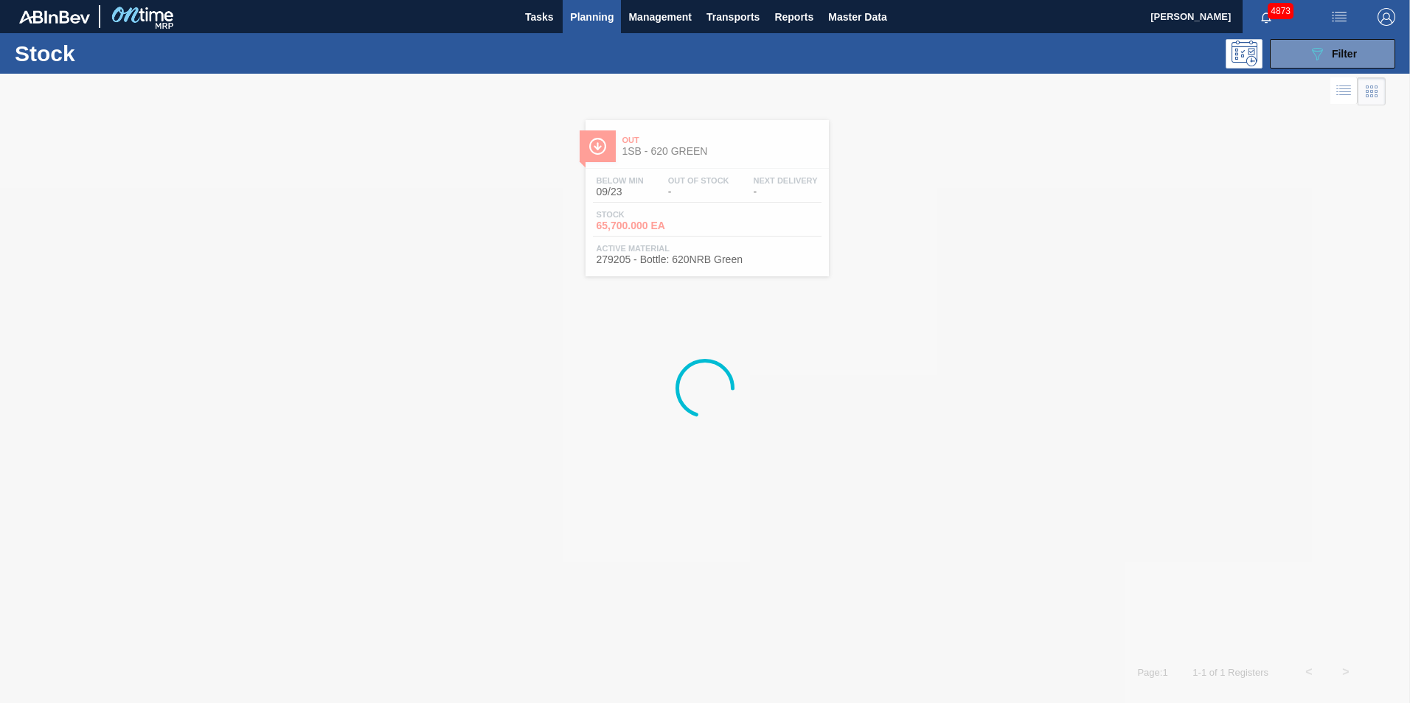
click at [1354, 35] on div "Stock 089F7B8B-B2A5-4AFE-B5C0-19BA573D28AC Filter" at bounding box center [705, 53] width 1410 height 41
click at [1353, 53] on span "Filter" at bounding box center [1344, 54] width 25 height 12
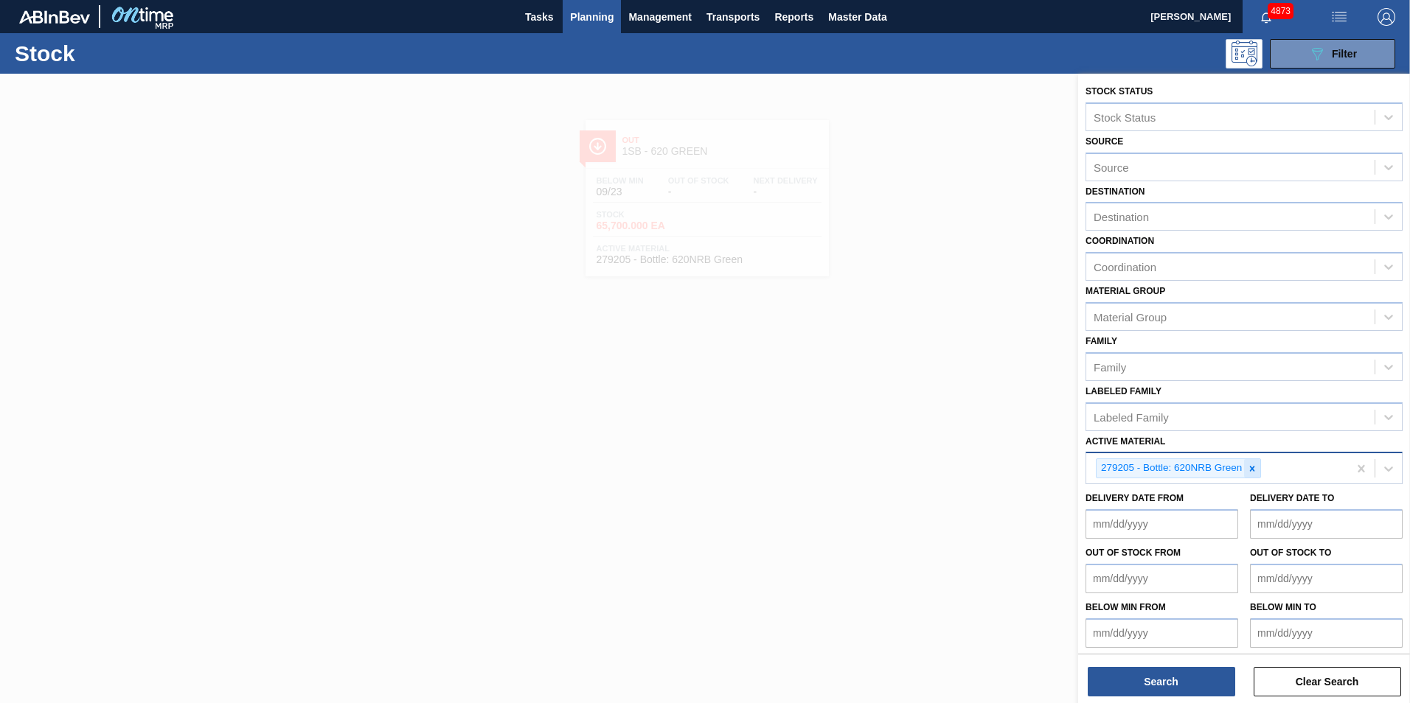
click at [1250, 468] on icon at bounding box center [1252, 469] width 10 height 10
paste Material "278188"
type Material "278188"
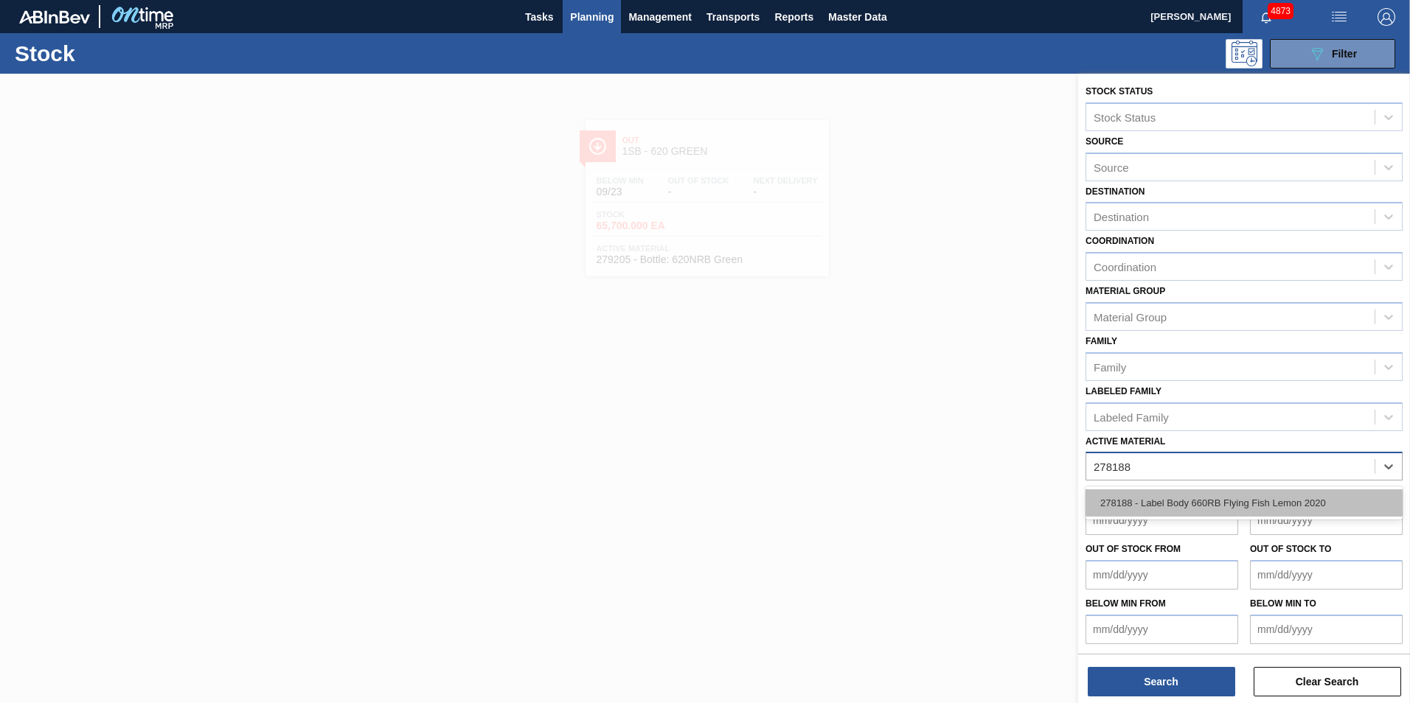
click at [1241, 509] on div "278188 - Label Body 660RB Flying Fish Lemon 2020" at bounding box center [1243, 503] width 317 height 27
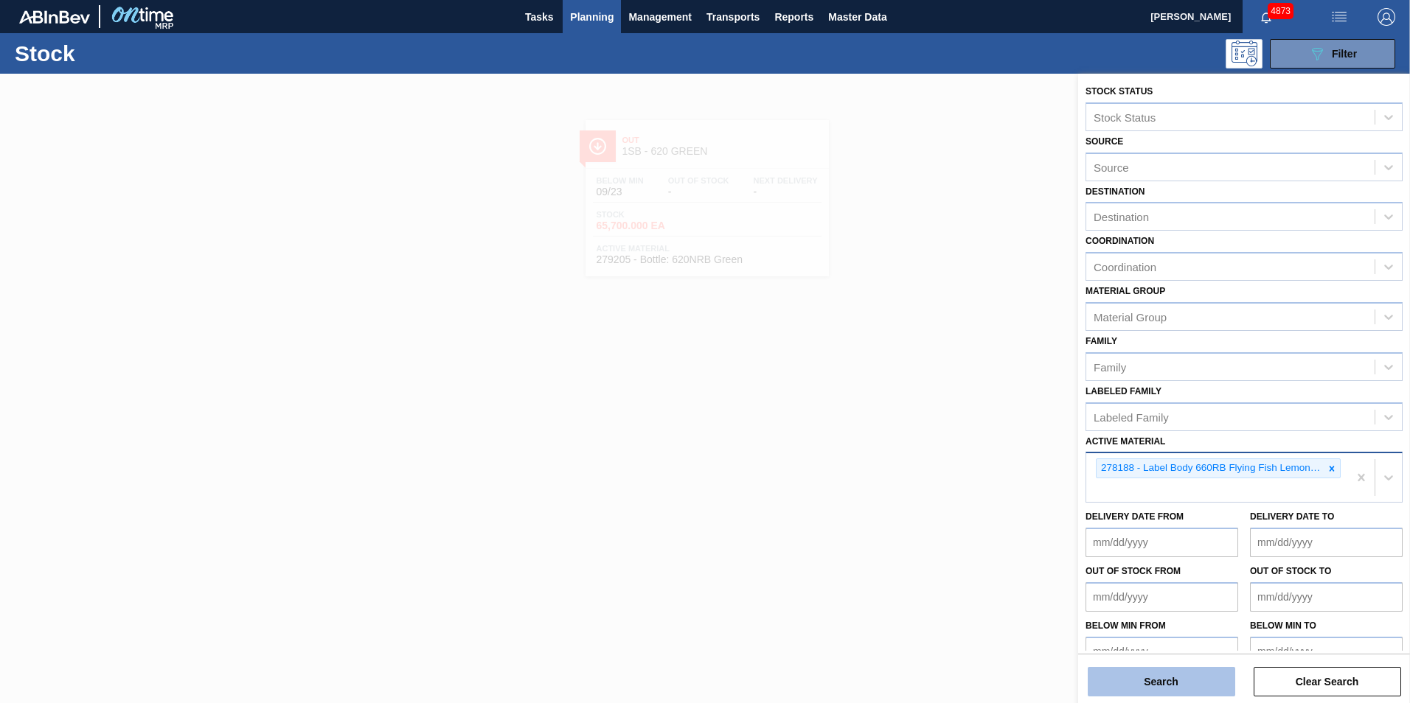
click at [1156, 683] on button "Search" at bounding box center [1161, 681] width 147 height 29
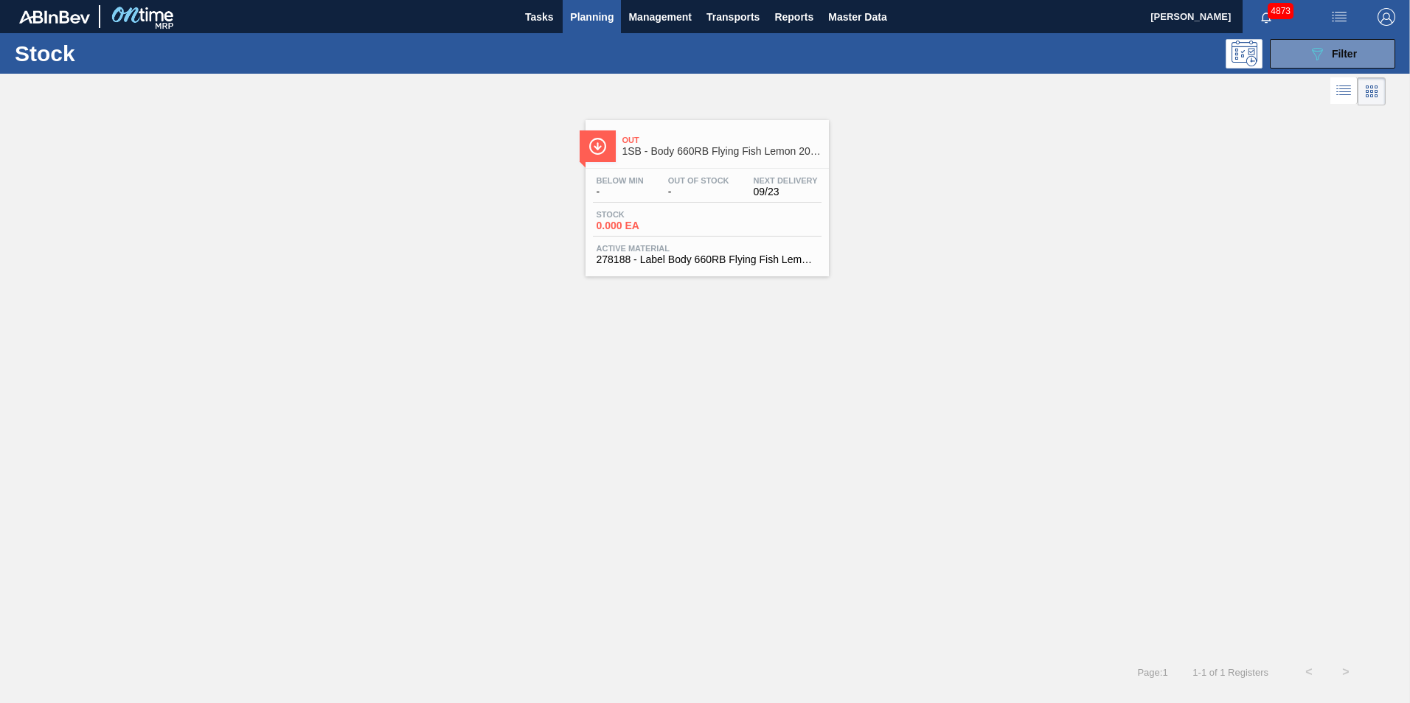
click at [709, 235] on div "Stock 0.000 EA" at bounding box center [707, 223] width 229 height 27
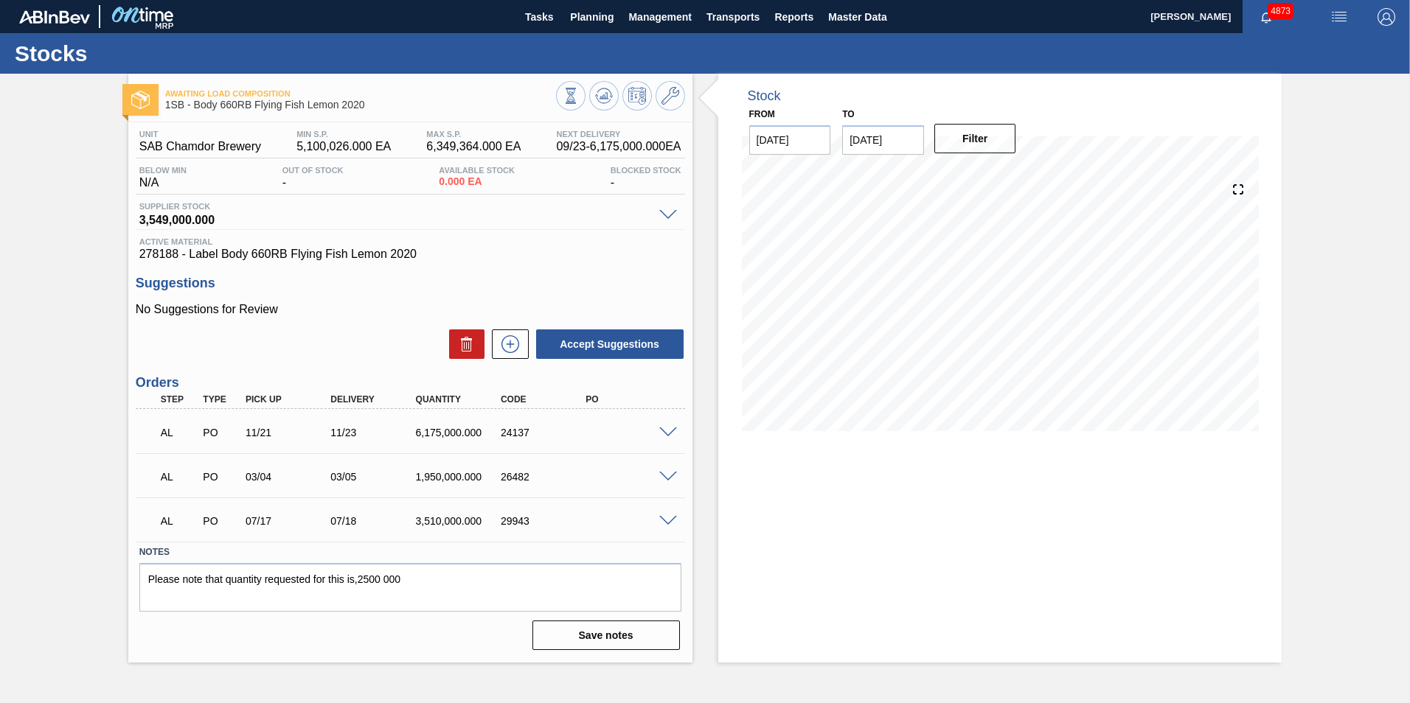
click at [668, 433] on span at bounding box center [668, 433] width 18 height 11
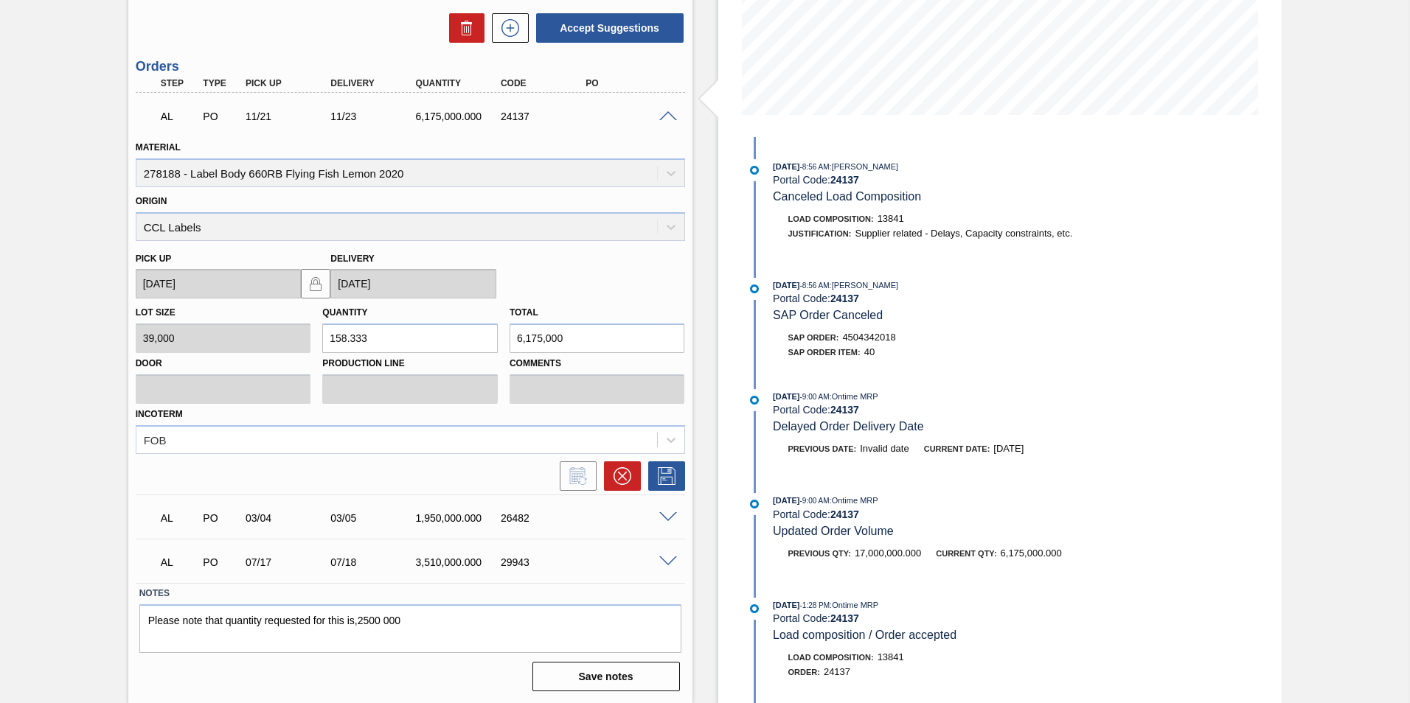
scroll to position [317, 0]
click at [625, 474] on icon at bounding box center [623, 476] width 18 height 18
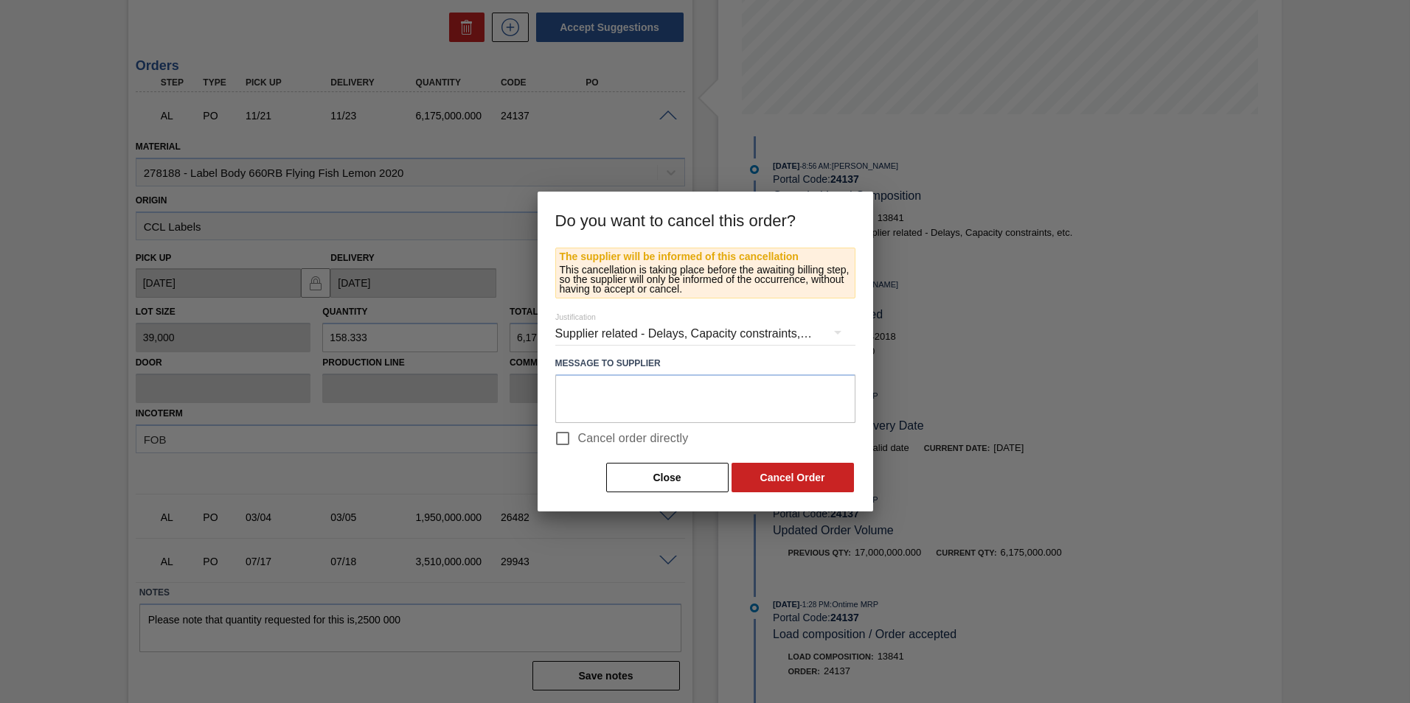
click at [611, 434] on span "Cancel order directly" at bounding box center [633, 439] width 111 height 18
click at [578, 434] on input "Cancel order directly" at bounding box center [562, 438] width 31 height 31
checkbox input "true"
click at [798, 474] on button "Cancel Order" at bounding box center [793, 477] width 122 height 29
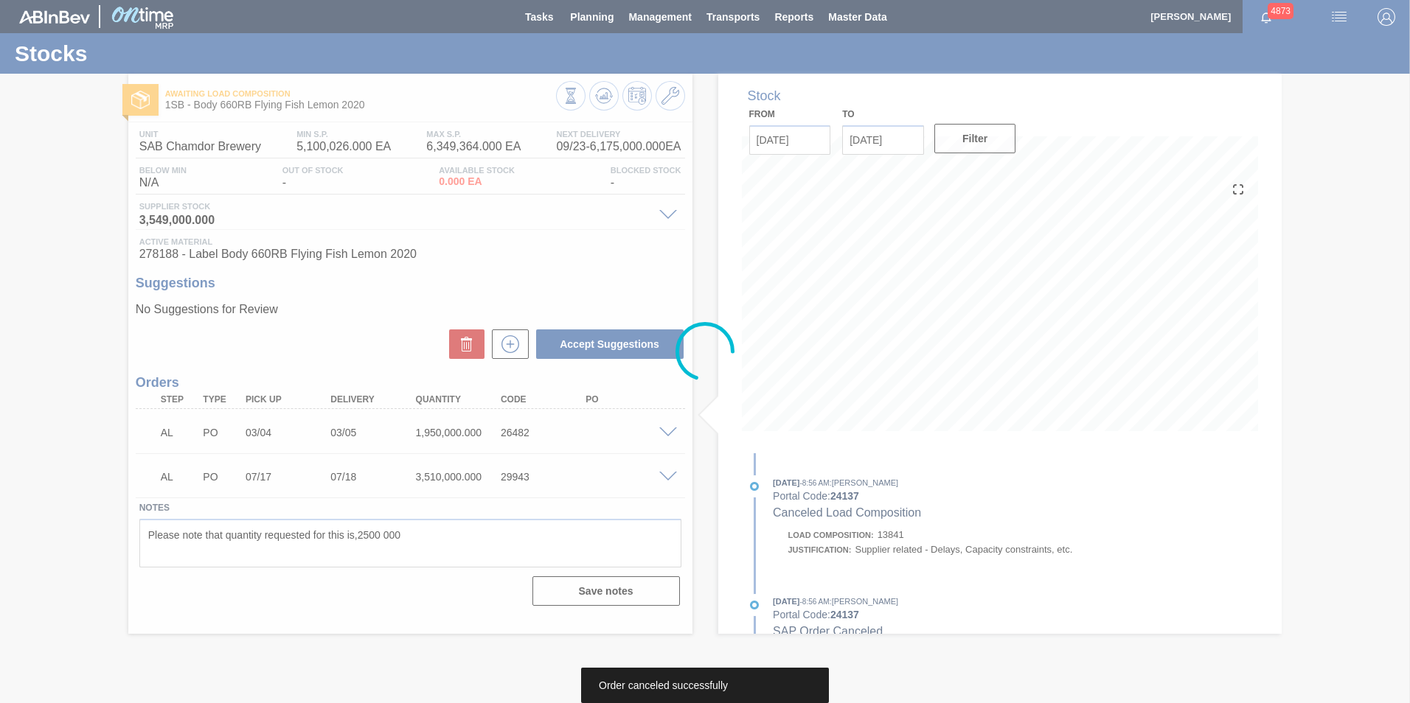
scroll to position [0, 0]
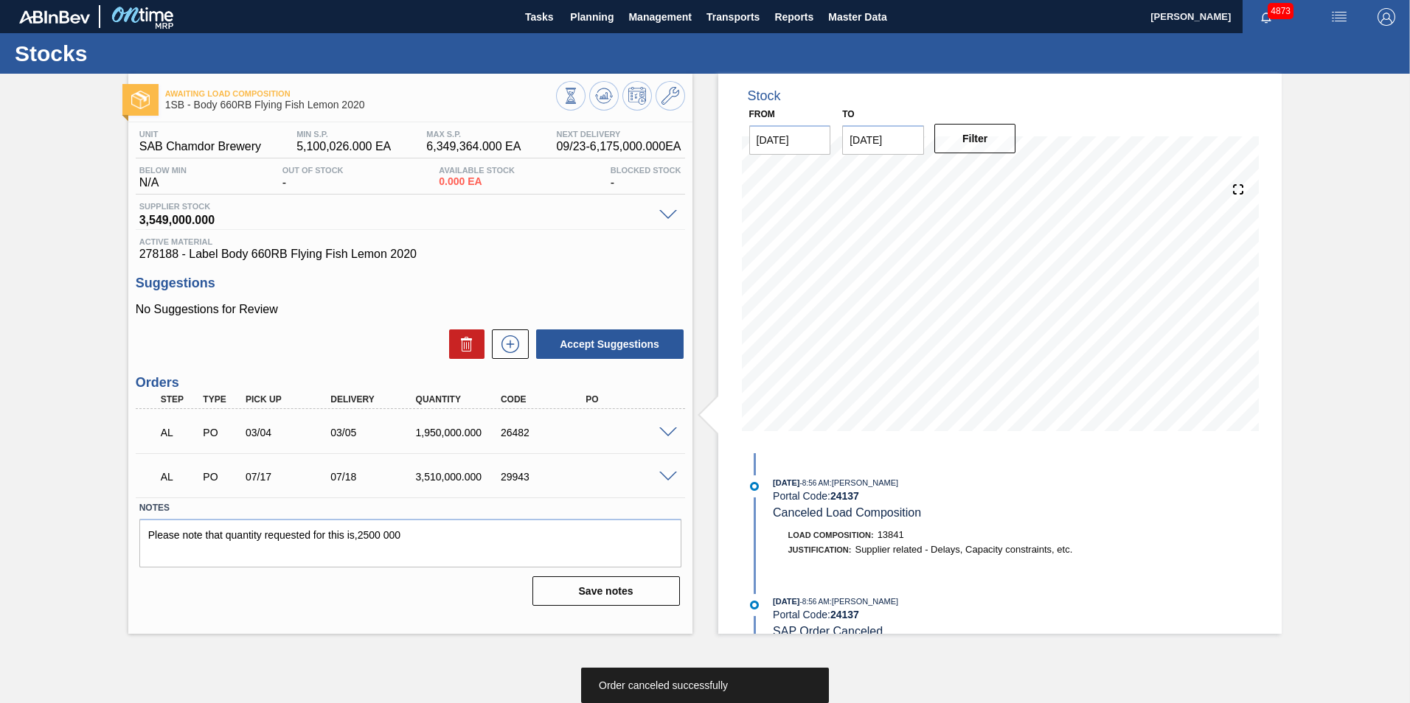
click at [667, 431] on span at bounding box center [668, 433] width 18 height 11
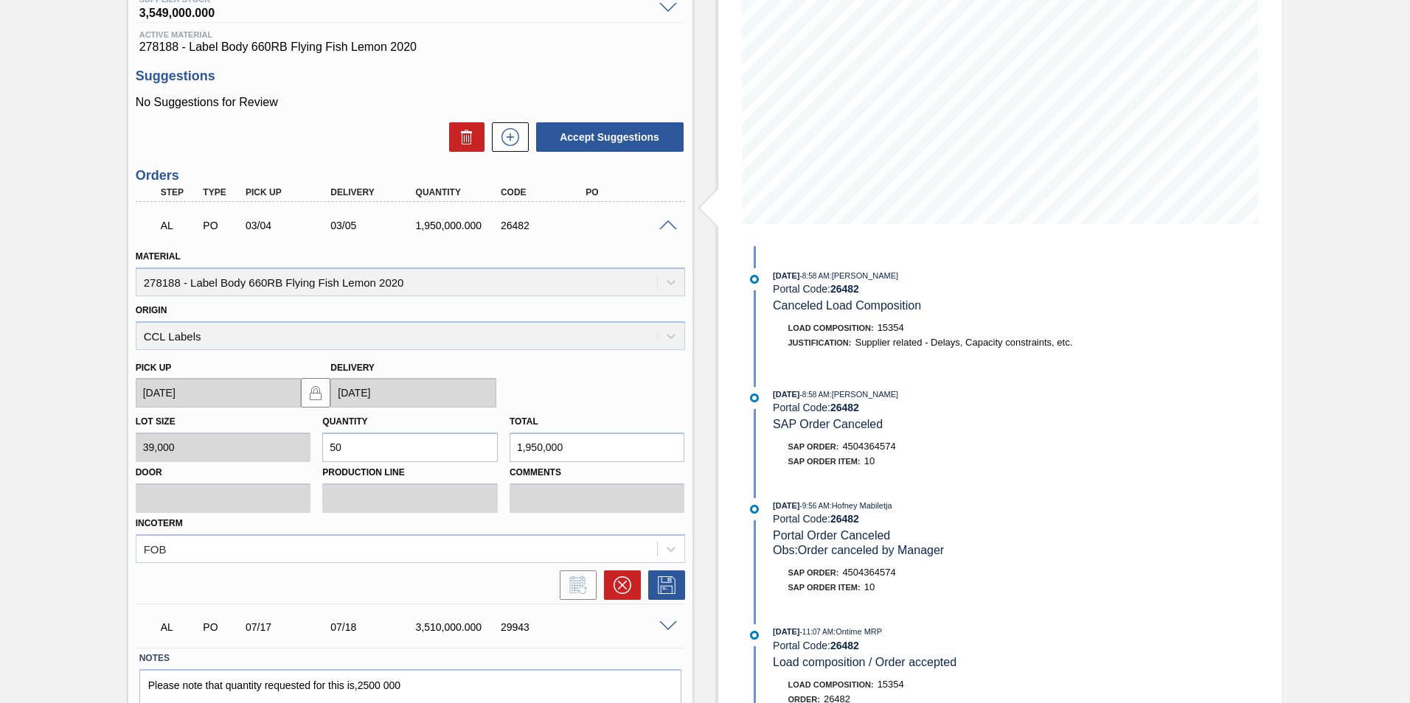
scroll to position [273, 0]
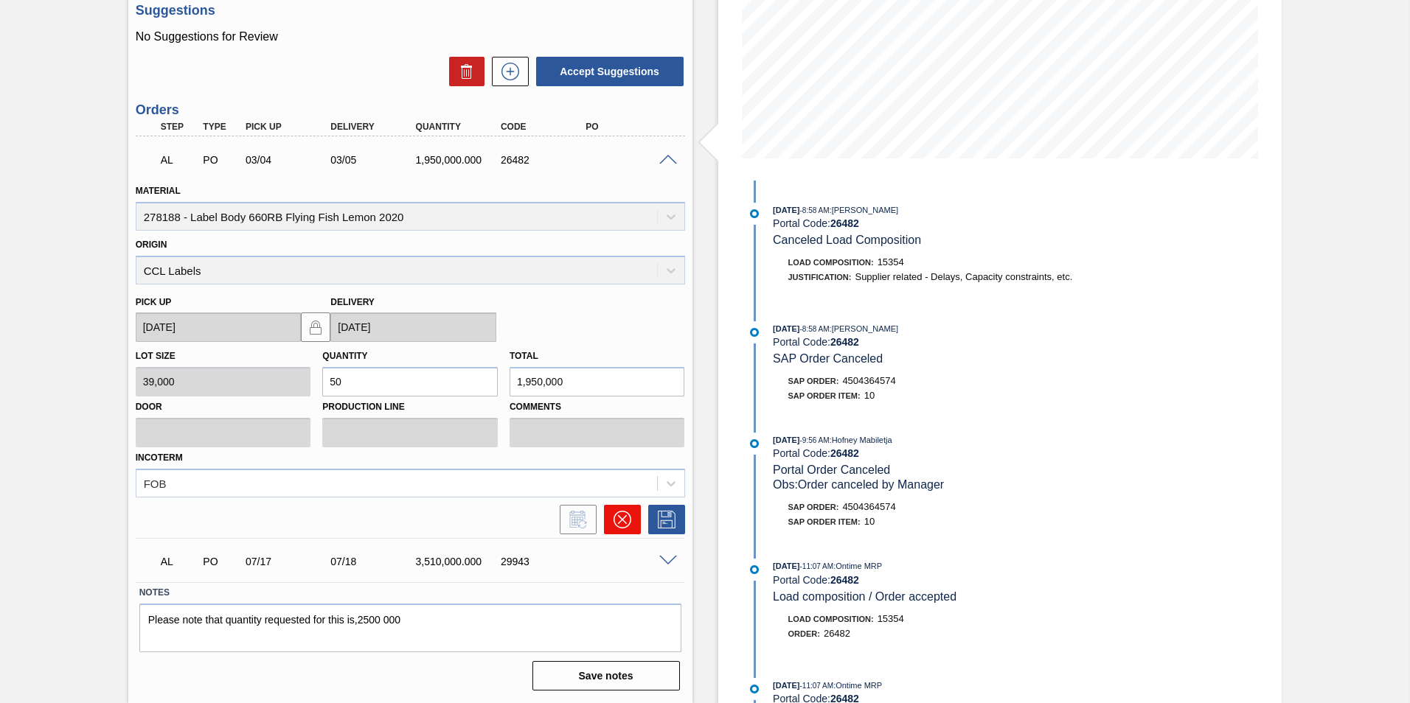
click at [618, 515] on icon at bounding box center [623, 520] width 18 height 18
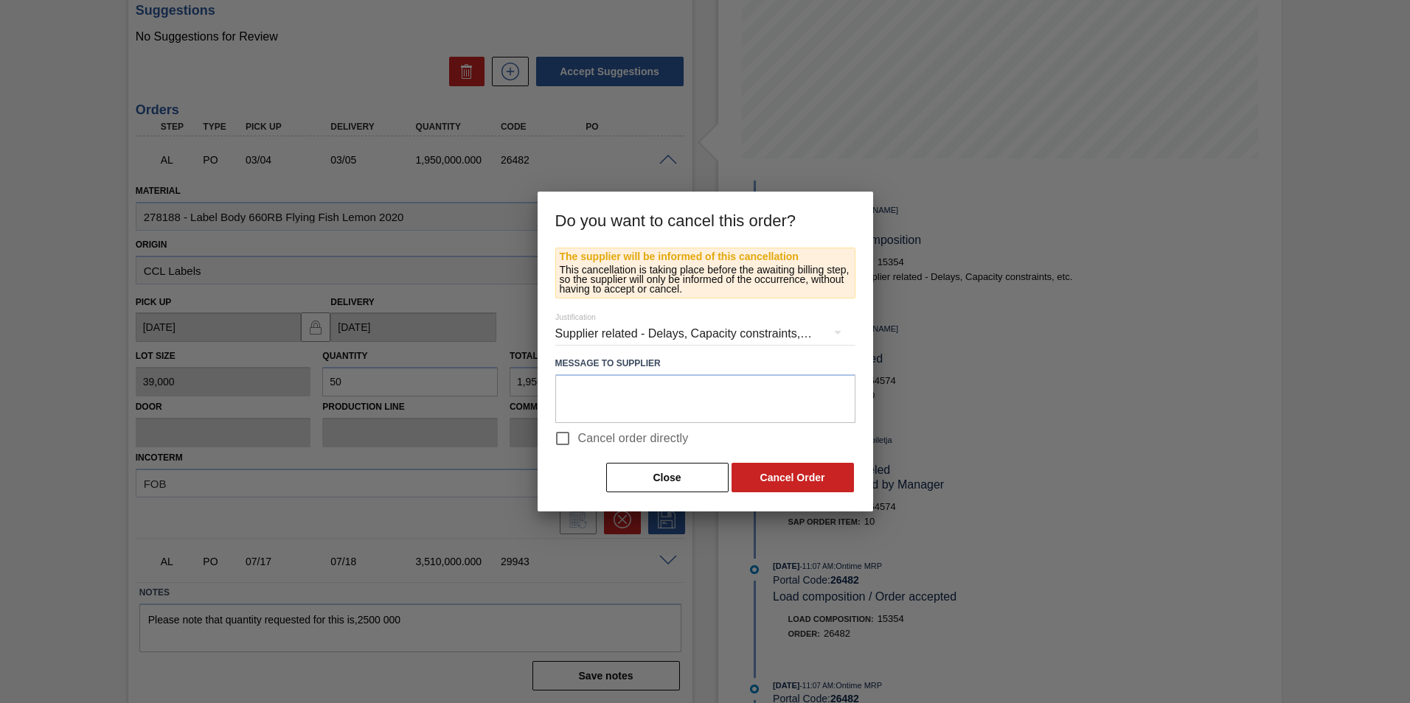
click at [624, 433] on span "Cancel order directly" at bounding box center [633, 439] width 111 height 18
click at [578, 433] on input "Cancel order directly" at bounding box center [562, 438] width 31 height 31
checkbox input "true"
click at [777, 477] on button "Cancel Order" at bounding box center [793, 477] width 122 height 29
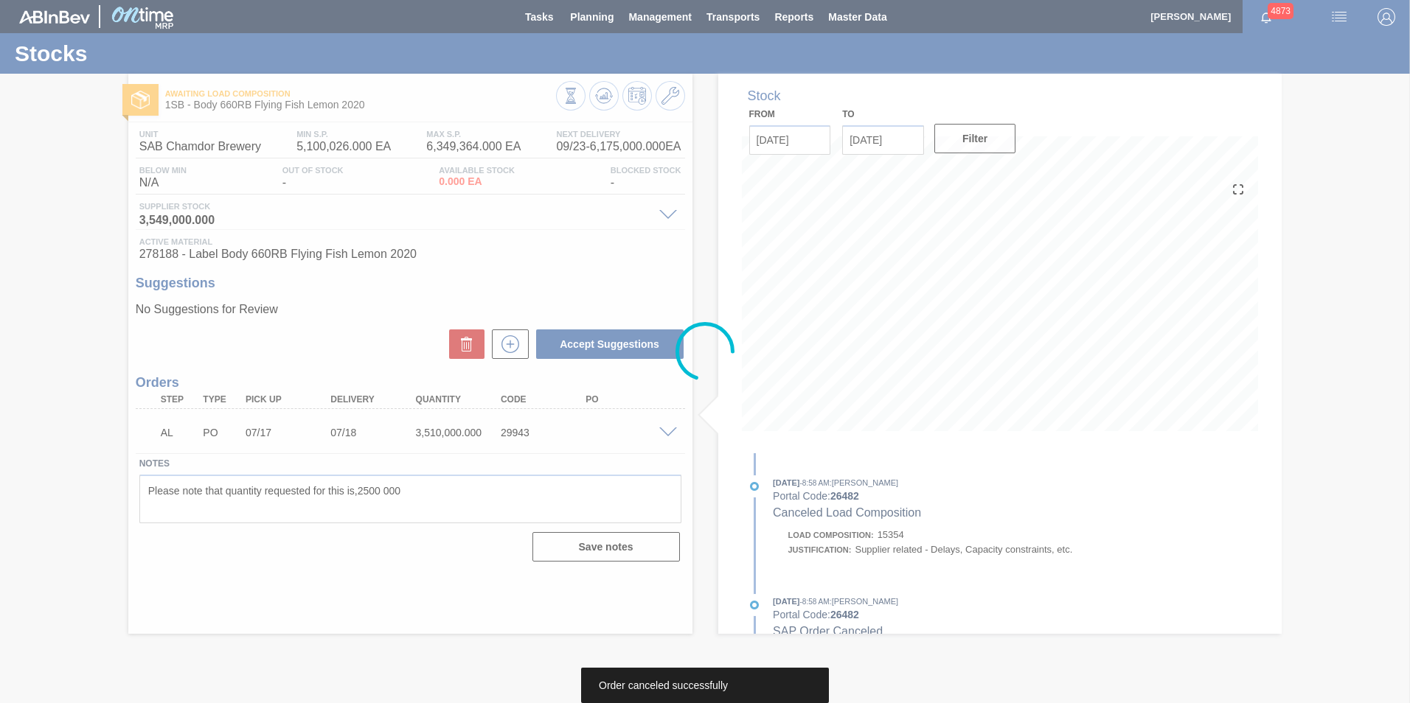
scroll to position [0, 0]
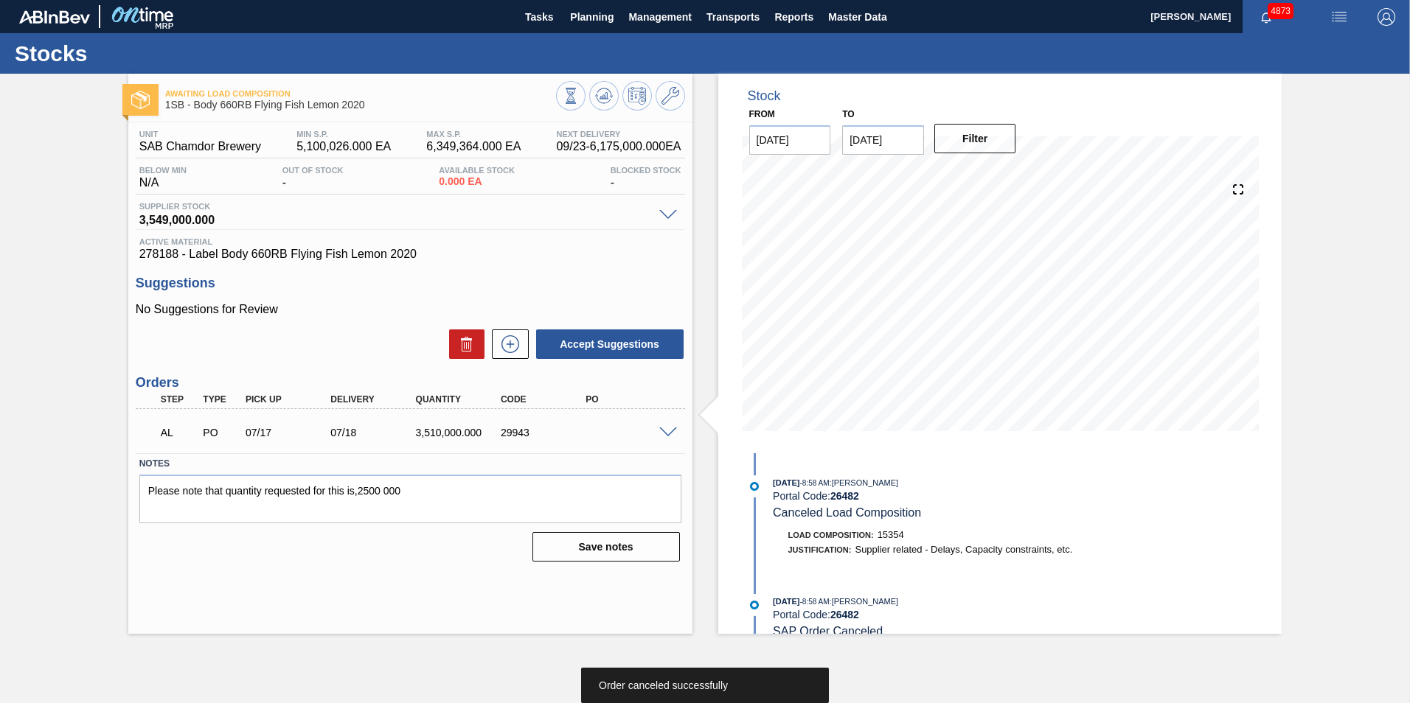
click at [665, 434] on span at bounding box center [668, 433] width 18 height 11
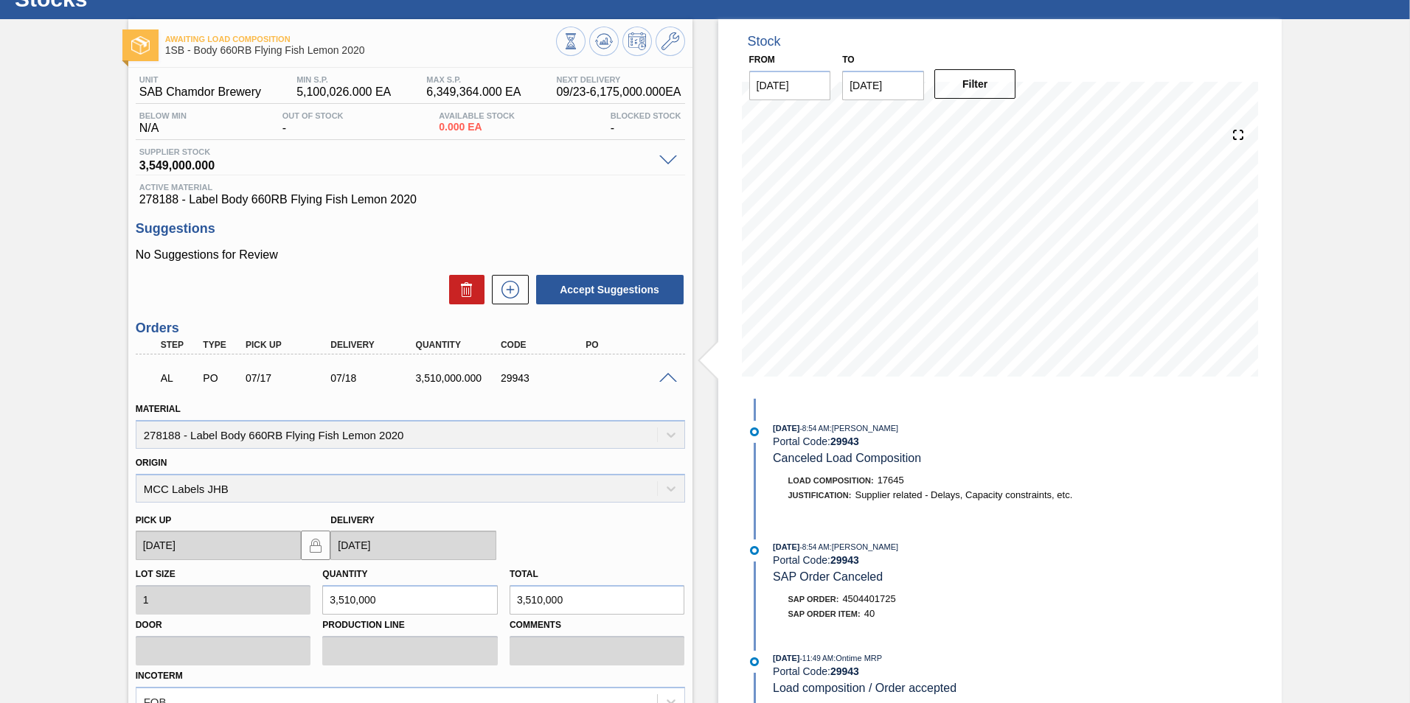
scroll to position [229, 0]
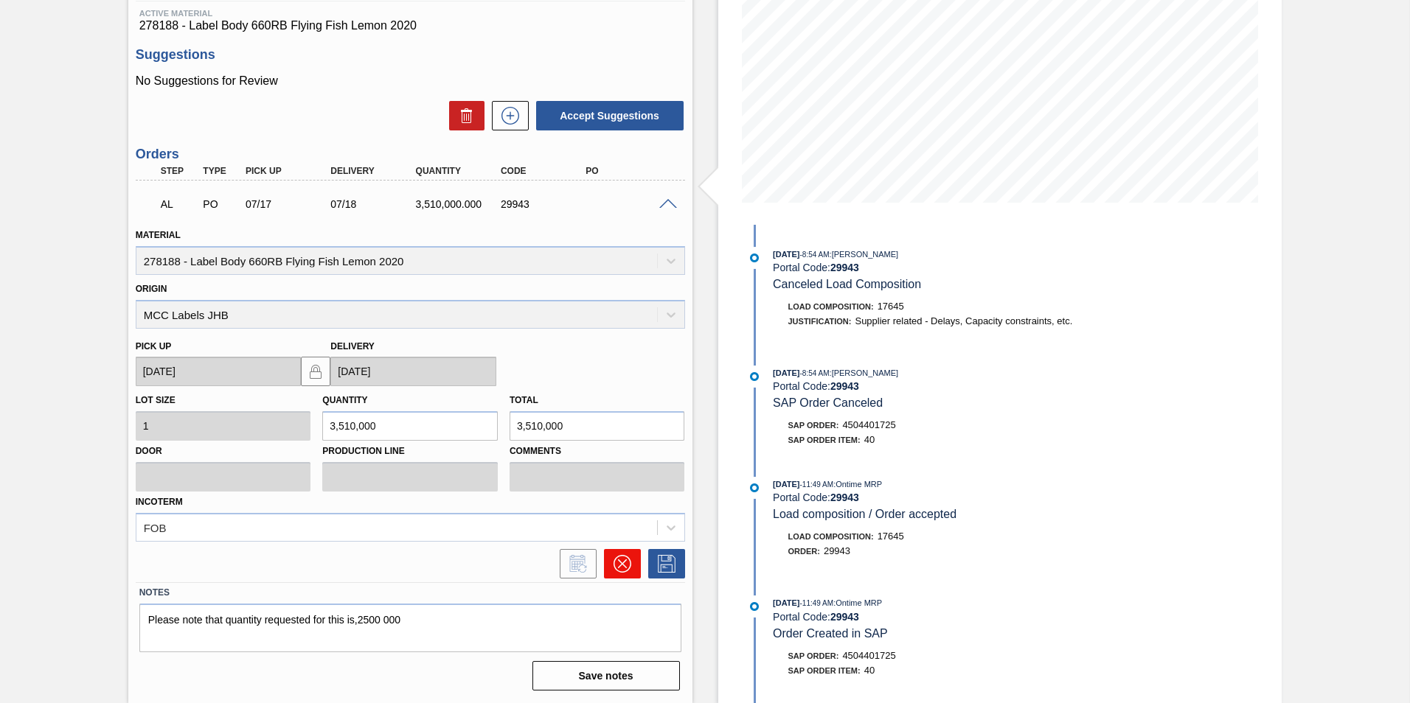
click at [621, 557] on icon at bounding box center [623, 564] width 18 height 18
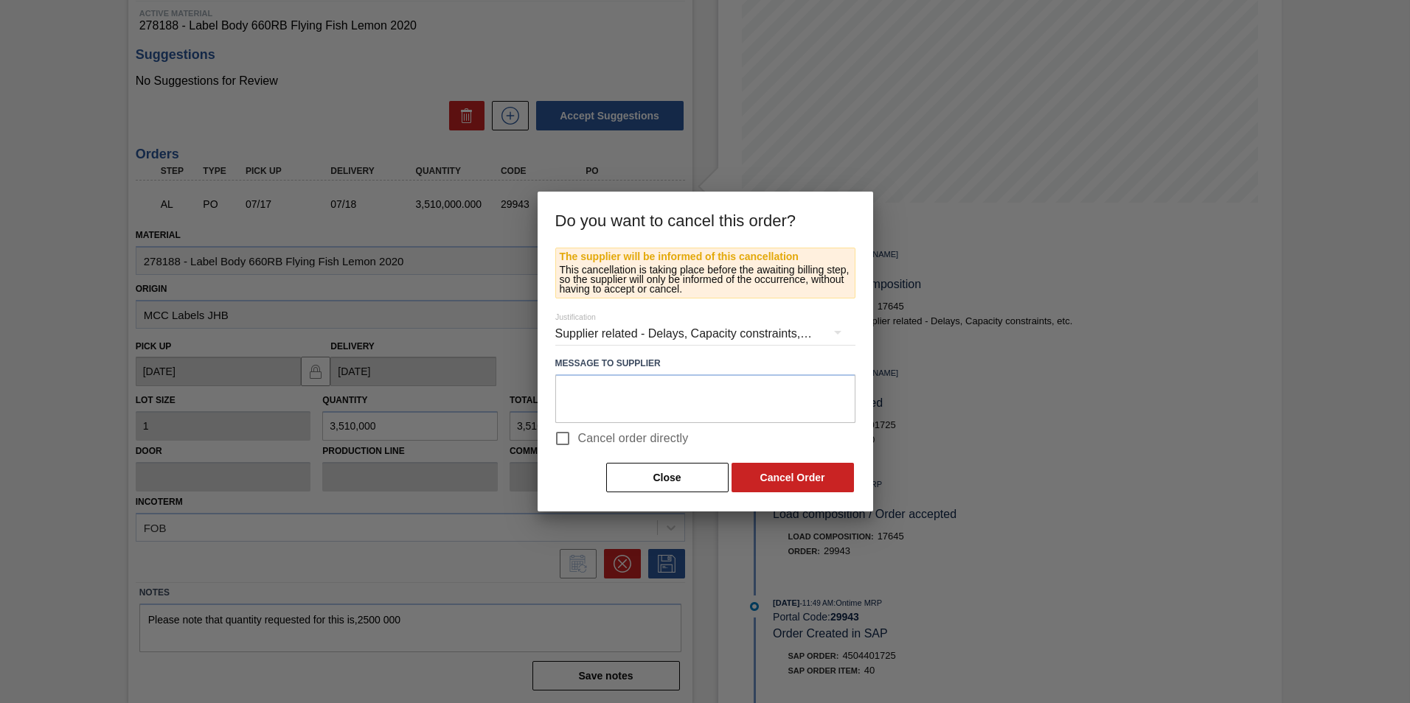
click at [656, 434] on span "Cancel order directly" at bounding box center [633, 439] width 111 height 18
click at [578, 434] on input "Cancel order directly" at bounding box center [562, 438] width 31 height 31
checkbox input "true"
click at [770, 479] on button "Cancel Order" at bounding box center [793, 477] width 122 height 29
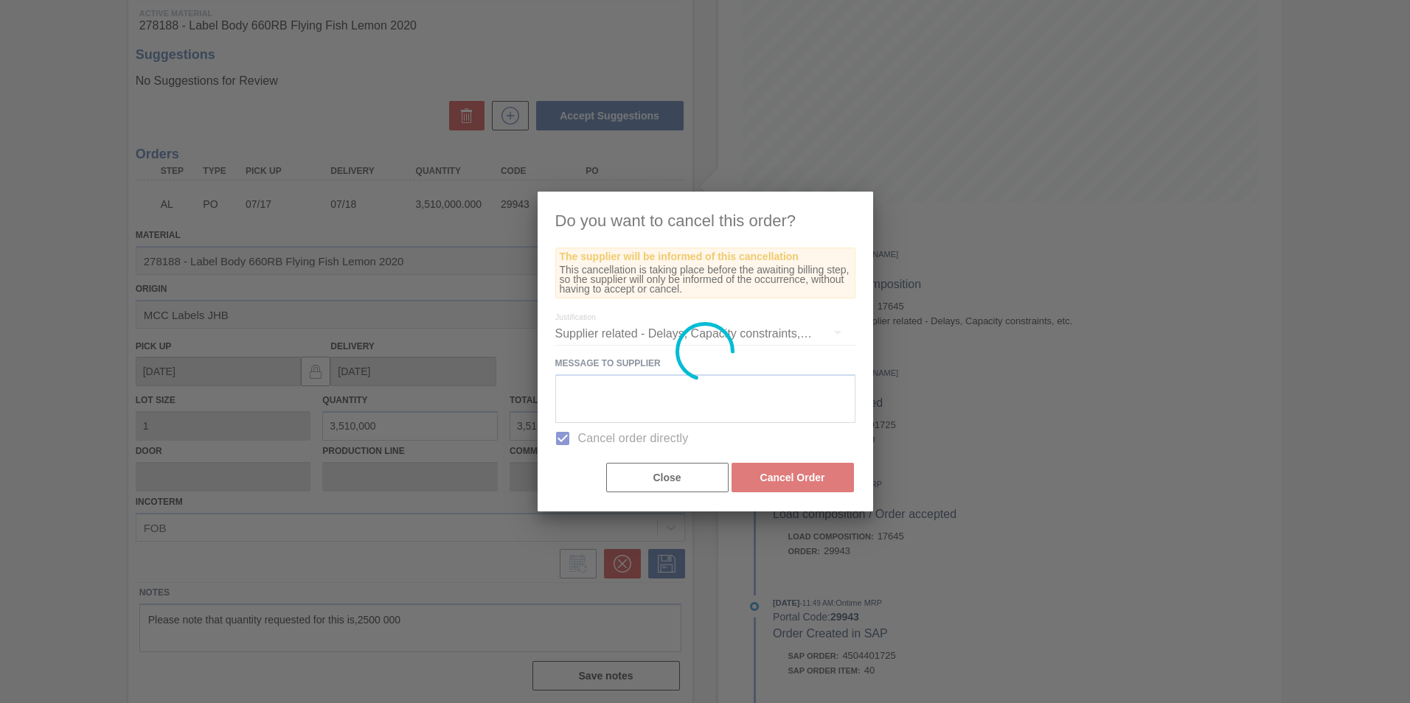
scroll to position [0, 0]
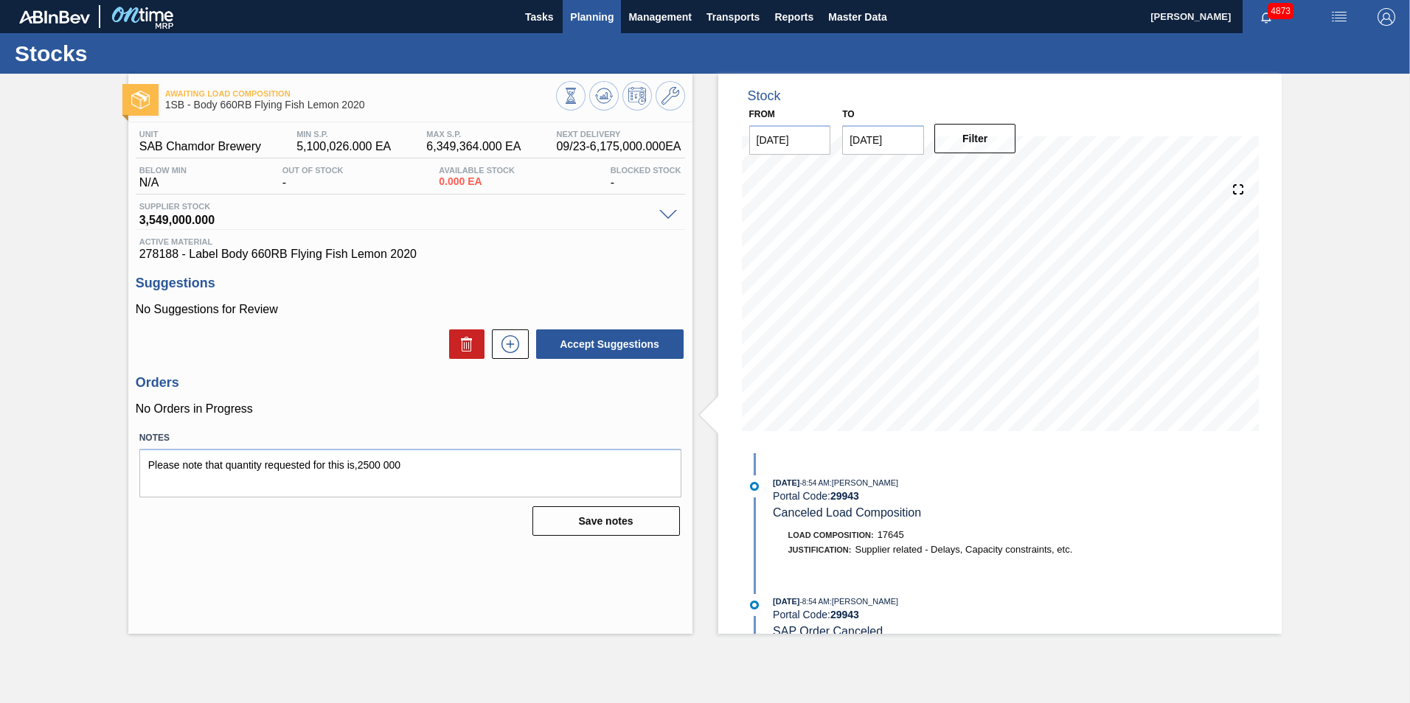
click at [596, 14] on span "Planning" at bounding box center [592, 17] width 44 height 18
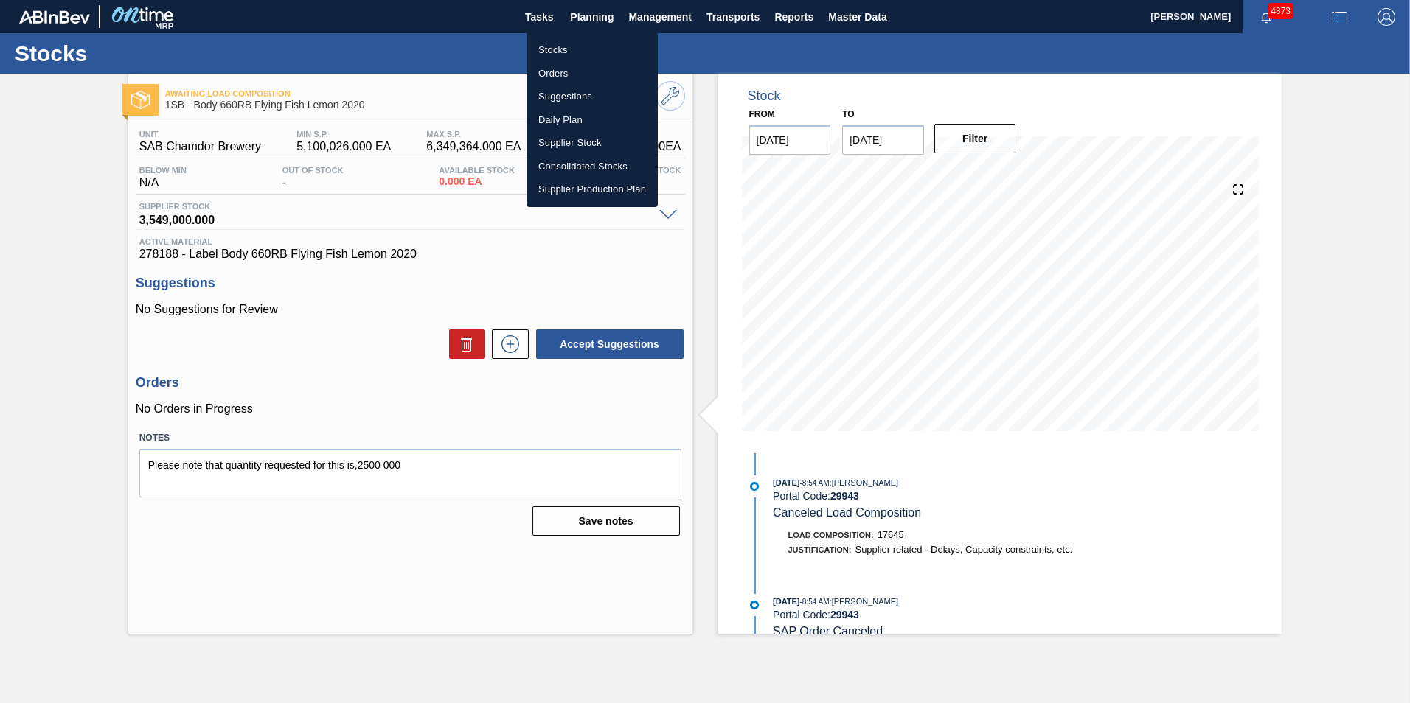
click at [569, 47] on li "Stocks" at bounding box center [592, 50] width 131 height 24
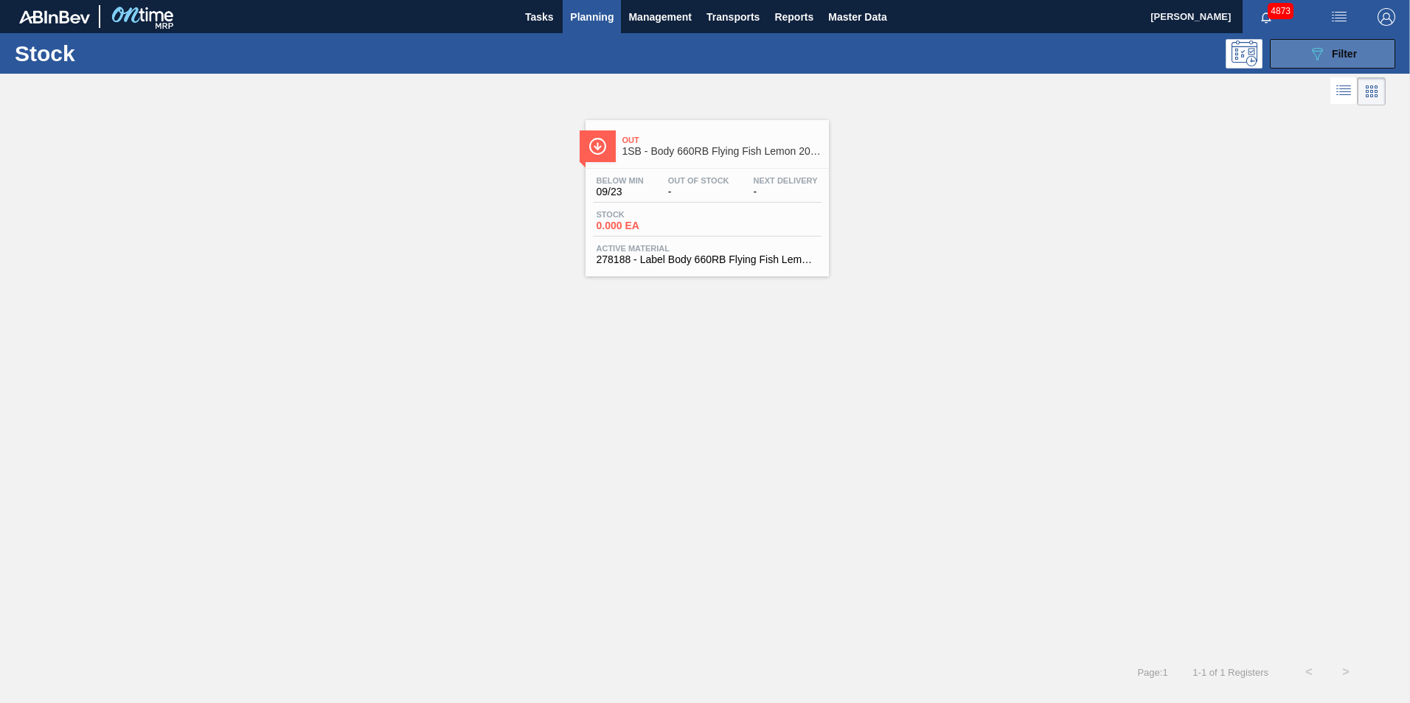
click at [1325, 57] on icon "089F7B8B-B2A5-4AFE-B5C0-19BA573D28AC" at bounding box center [1317, 54] width 18 height 18
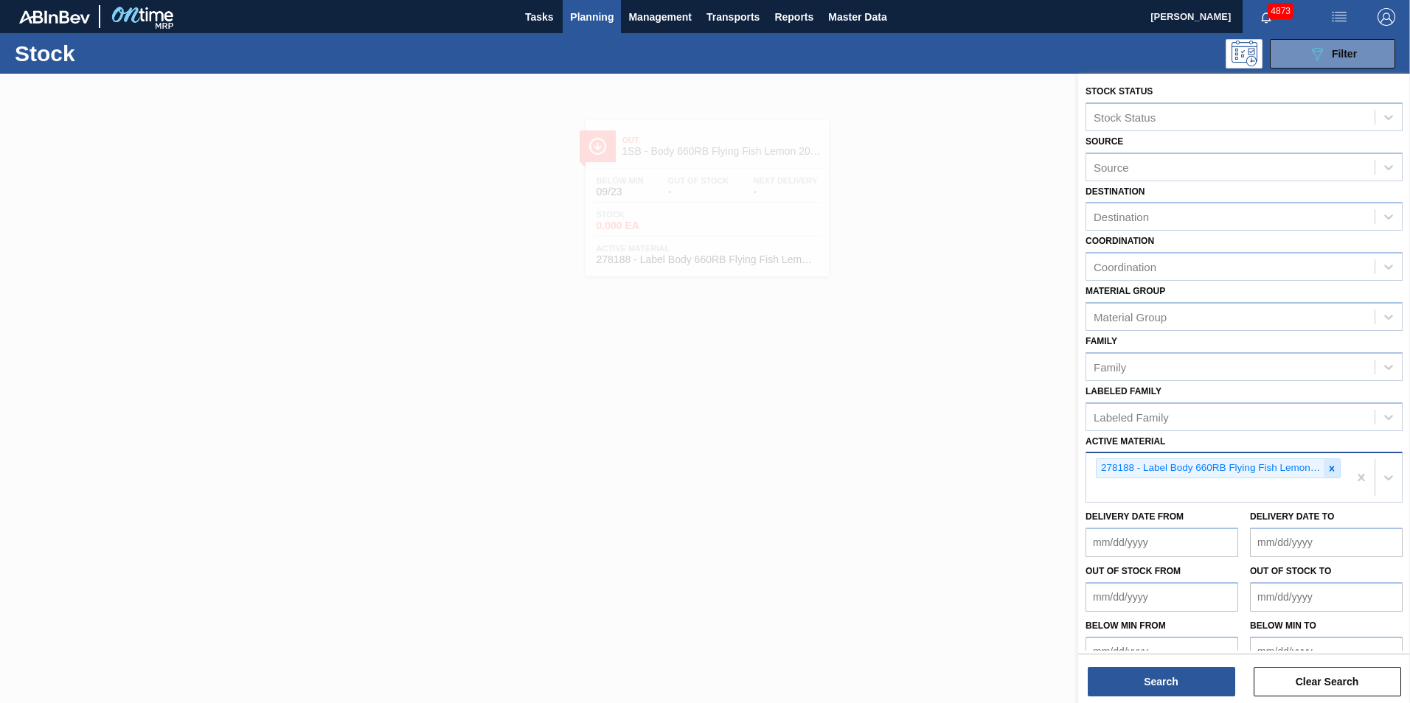
click at [1332, 465] on icon at bounding box center [1332, 469] width 10 height 10
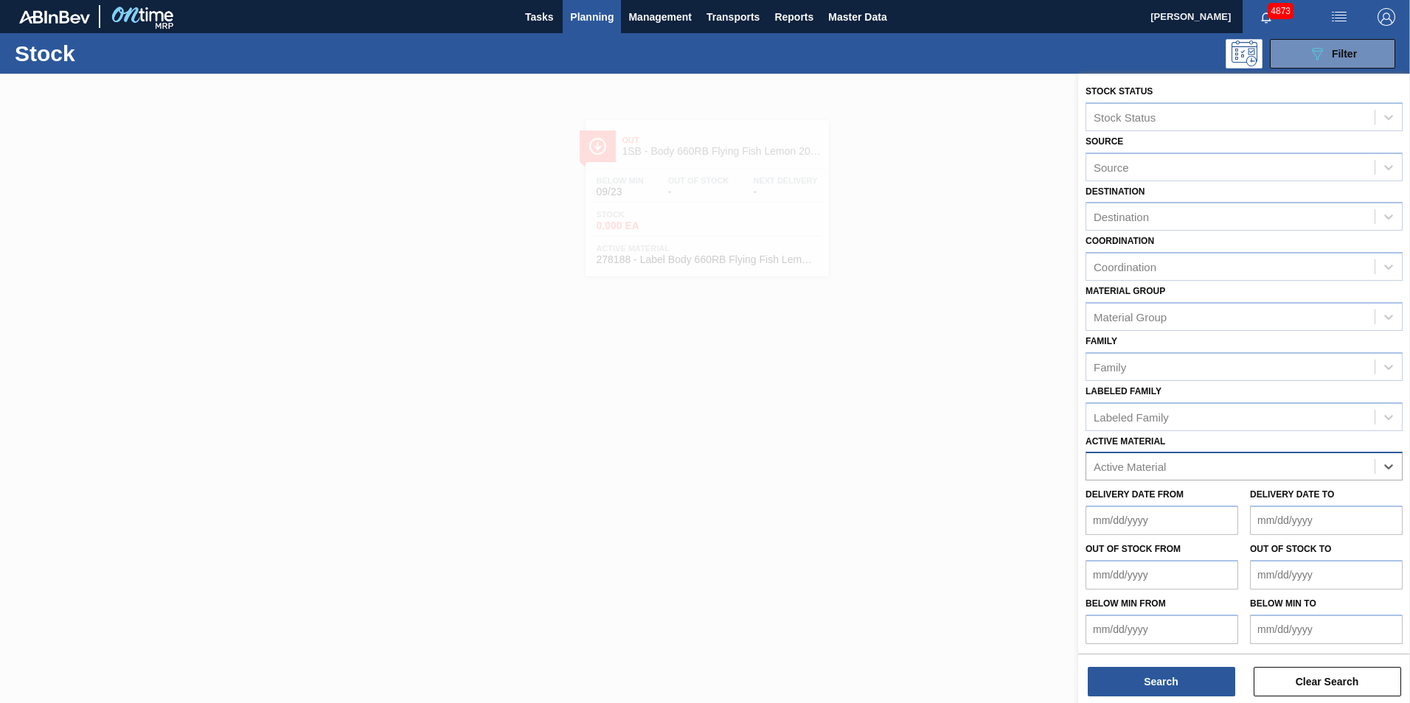
paste Material "267782"
type Material "267782"
click at [1178, 499] on div "267782 - Bottle 330NRB Green P/O Stella Artois" at bounding box center [1243, 503] width 317 height 27
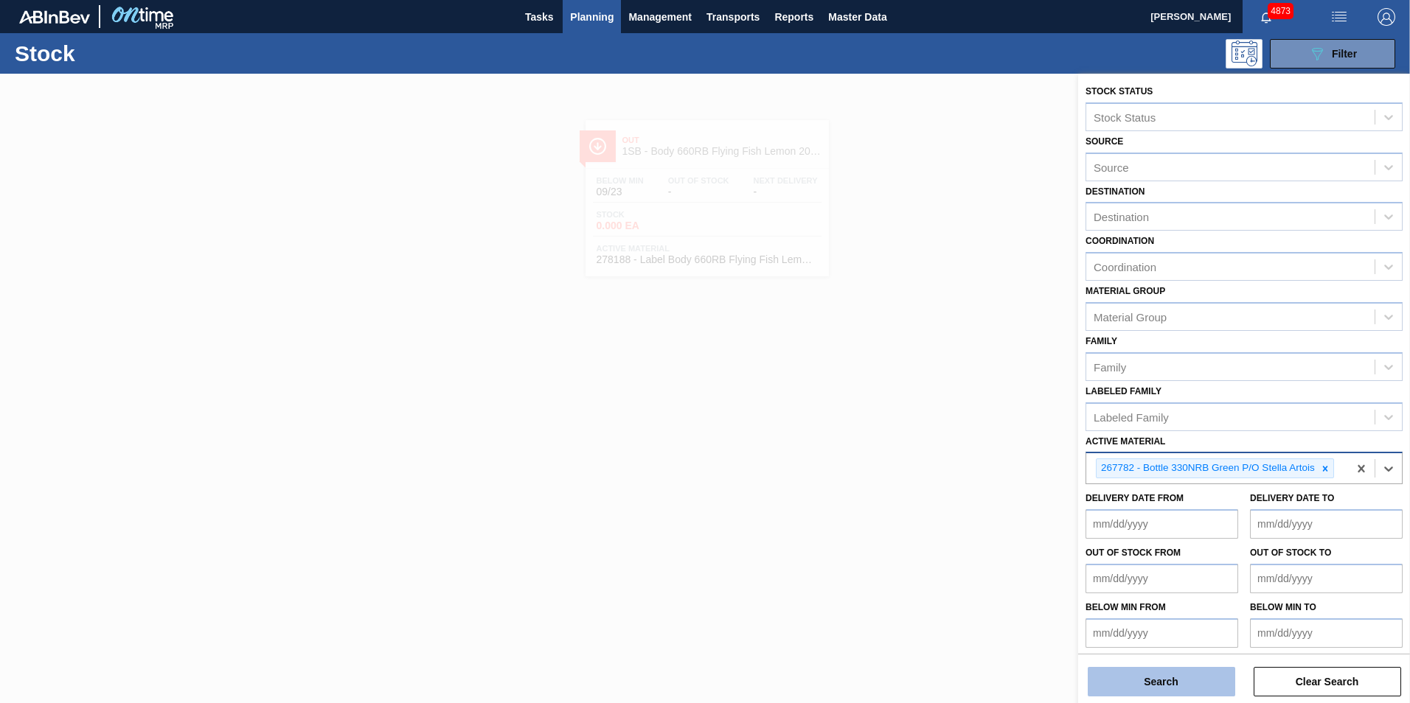
click at [1156, 681] on button "Search" at bounding box center [1161, 681] width 147 height 29
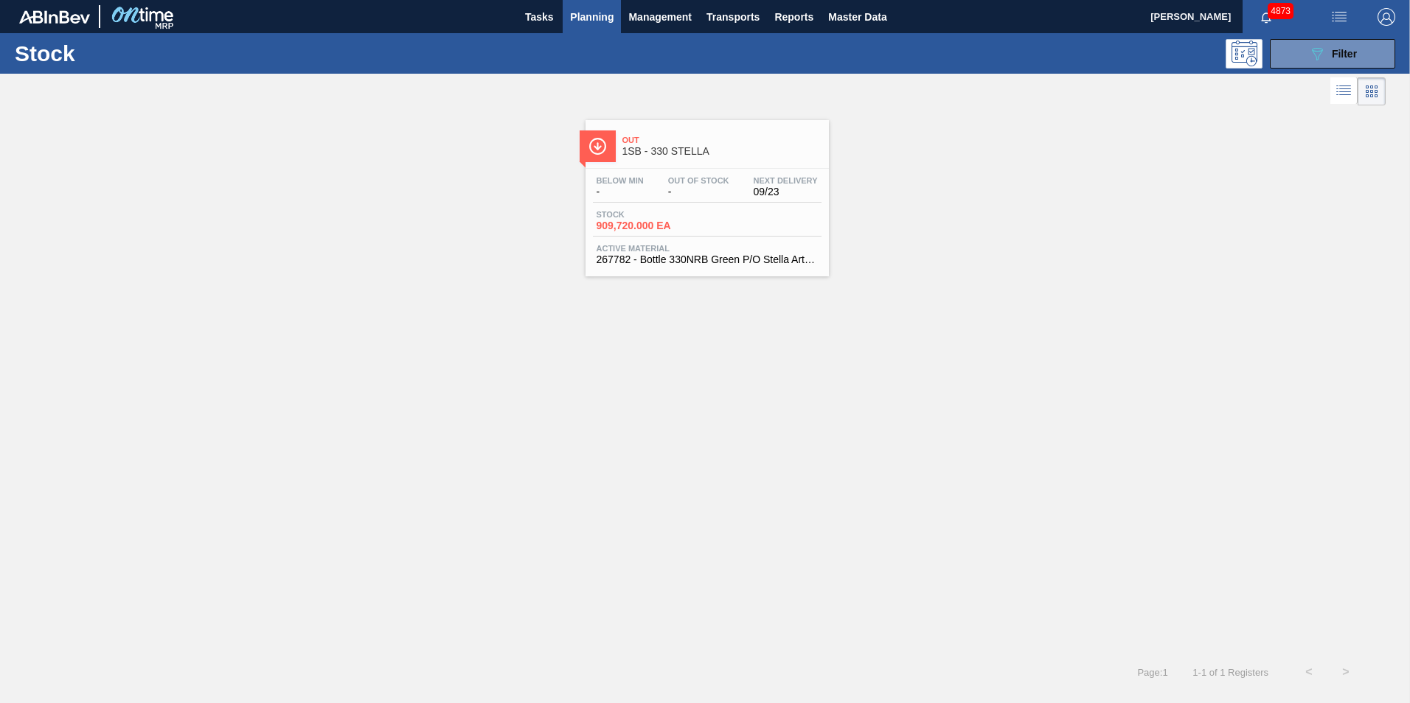
click at [687, 225] on span "909,720.000 EA" at bounding box center [648, 225] width 103 height 11
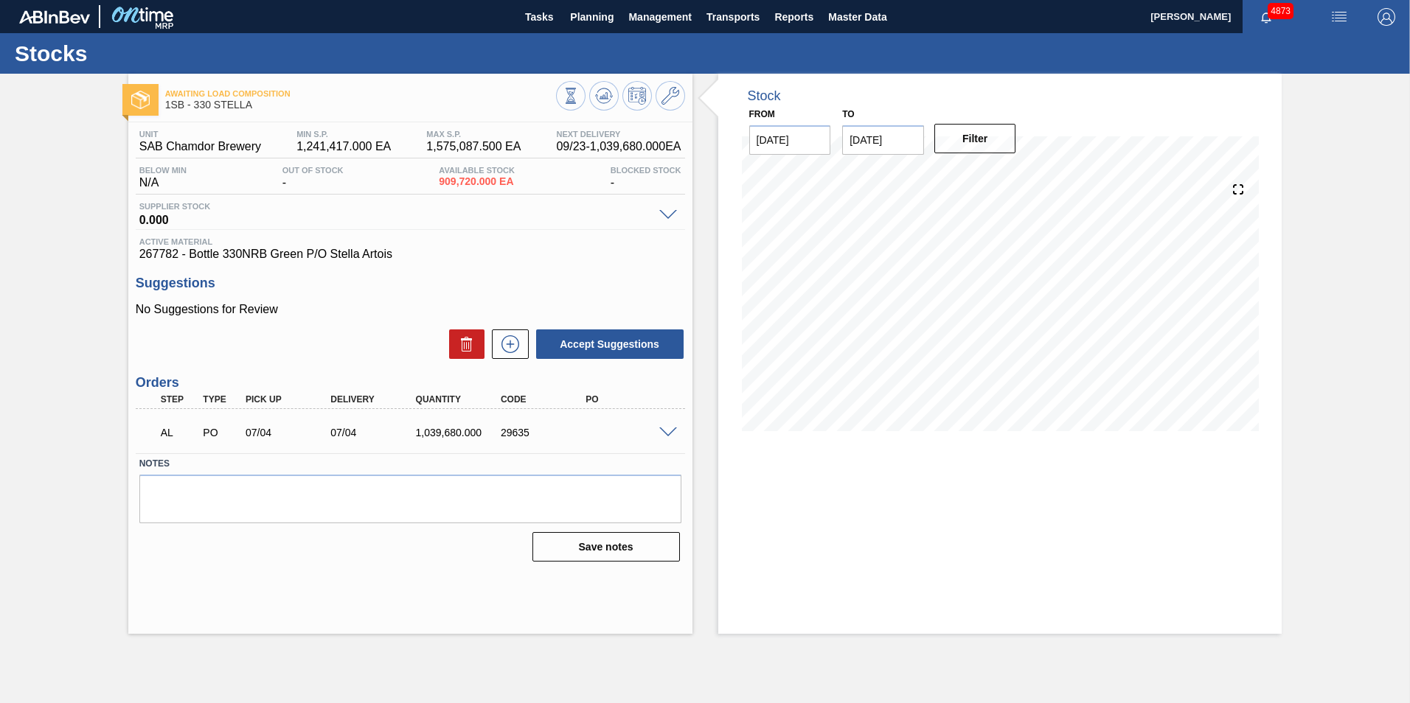
click at [664, 436] on span at bounding box center [668, 433] width 18 height 11
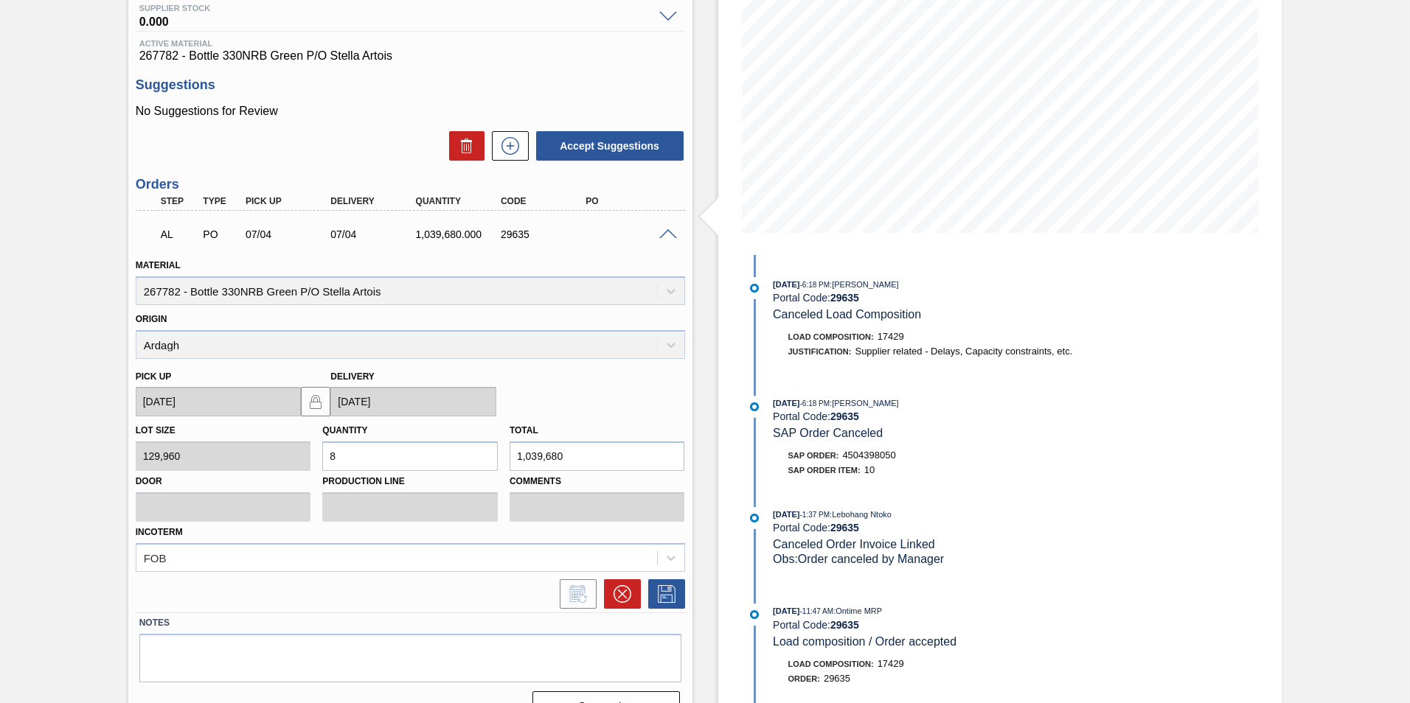
scroll to position [229, 0]
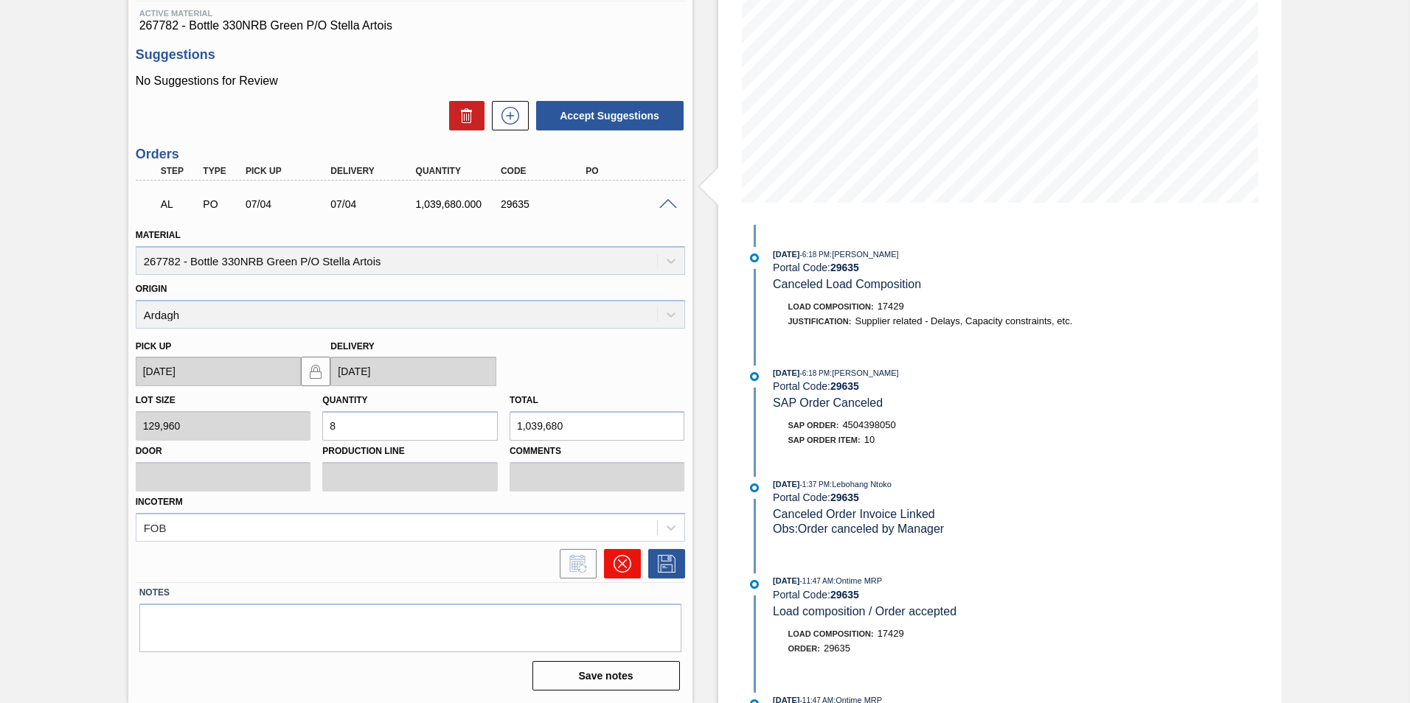
click at [627, 555] on button at bounding box center [622, 563] width 37 height 29
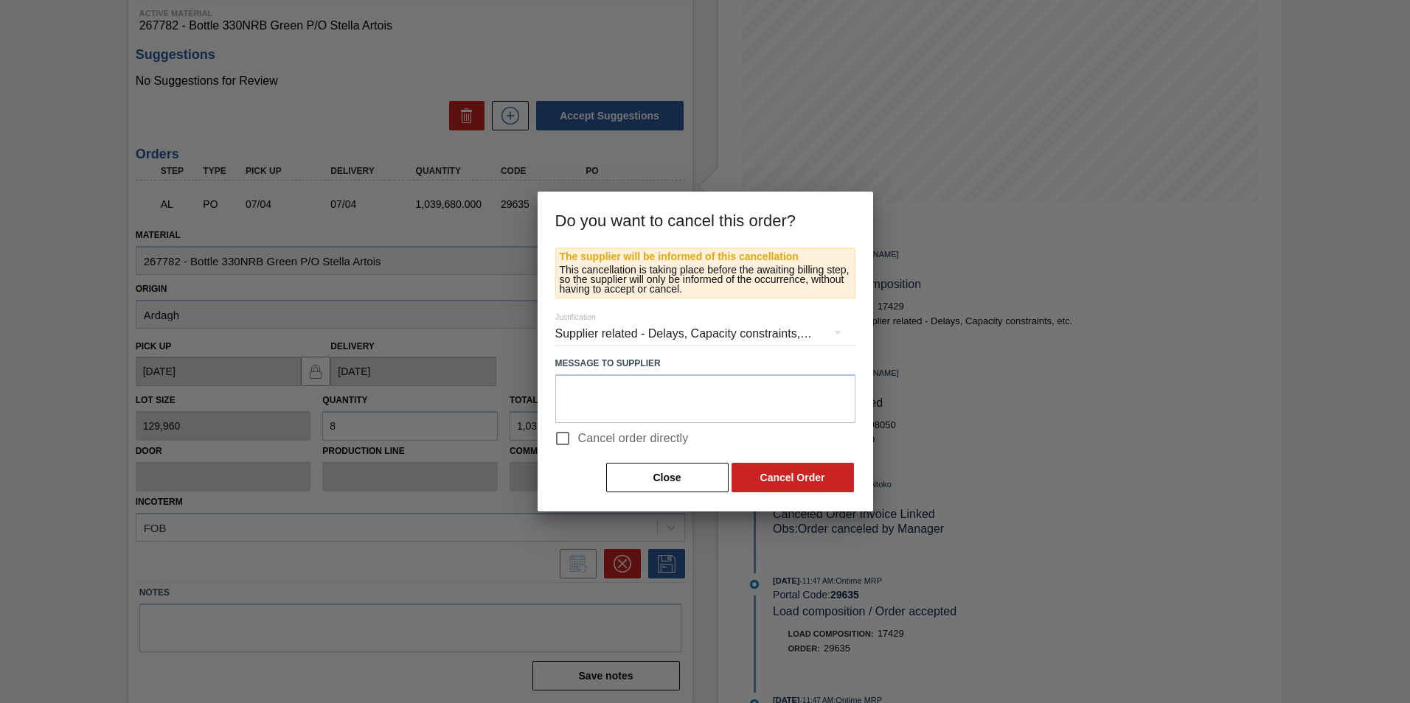
click at [603, 433] on span "Cancel order directly" at bounding box center [633, 439] width 111 height 18
click at [578, 433] on input "Cancel order directly" at bounding box center [562, 438] width 31 height 31
checkbox input "true"
click at [809, 465] on button "Cancel Order" at bounding box center [793, 477] width 122 height 29
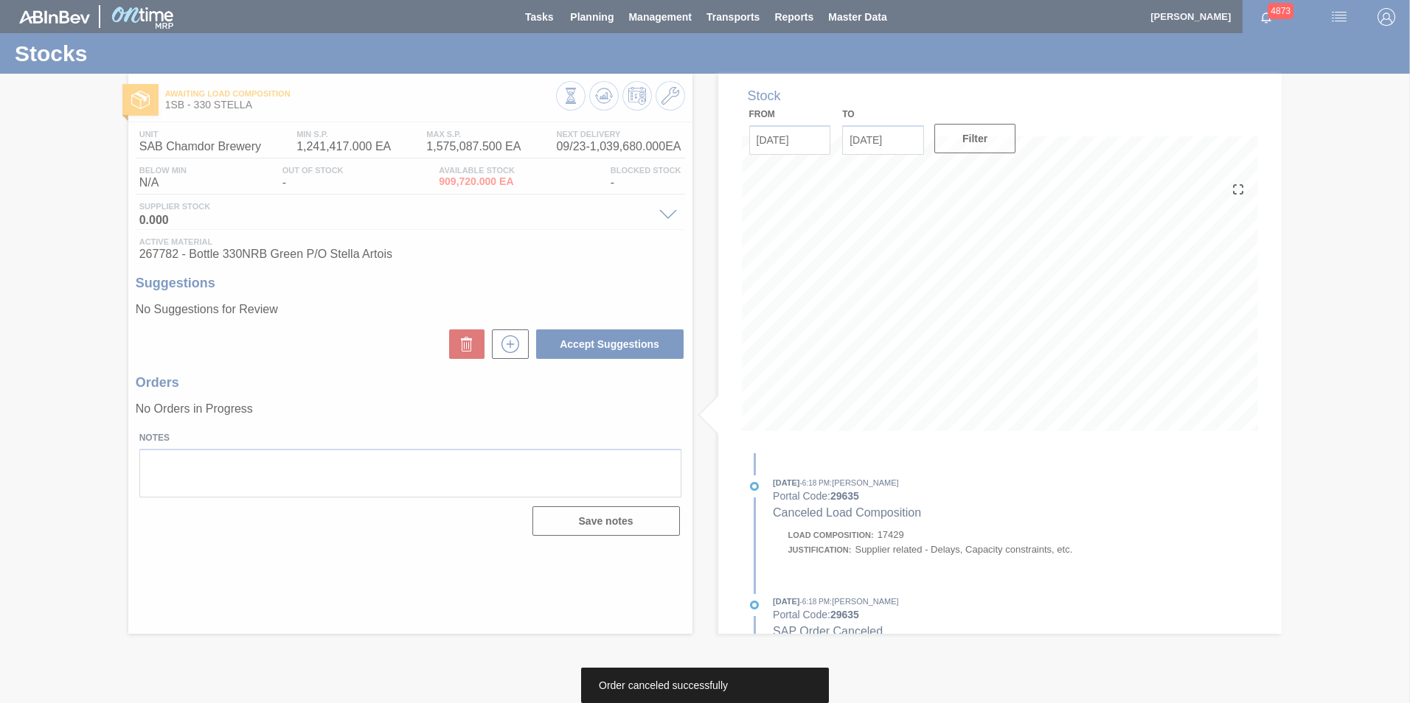
scroll to position [0, 0]
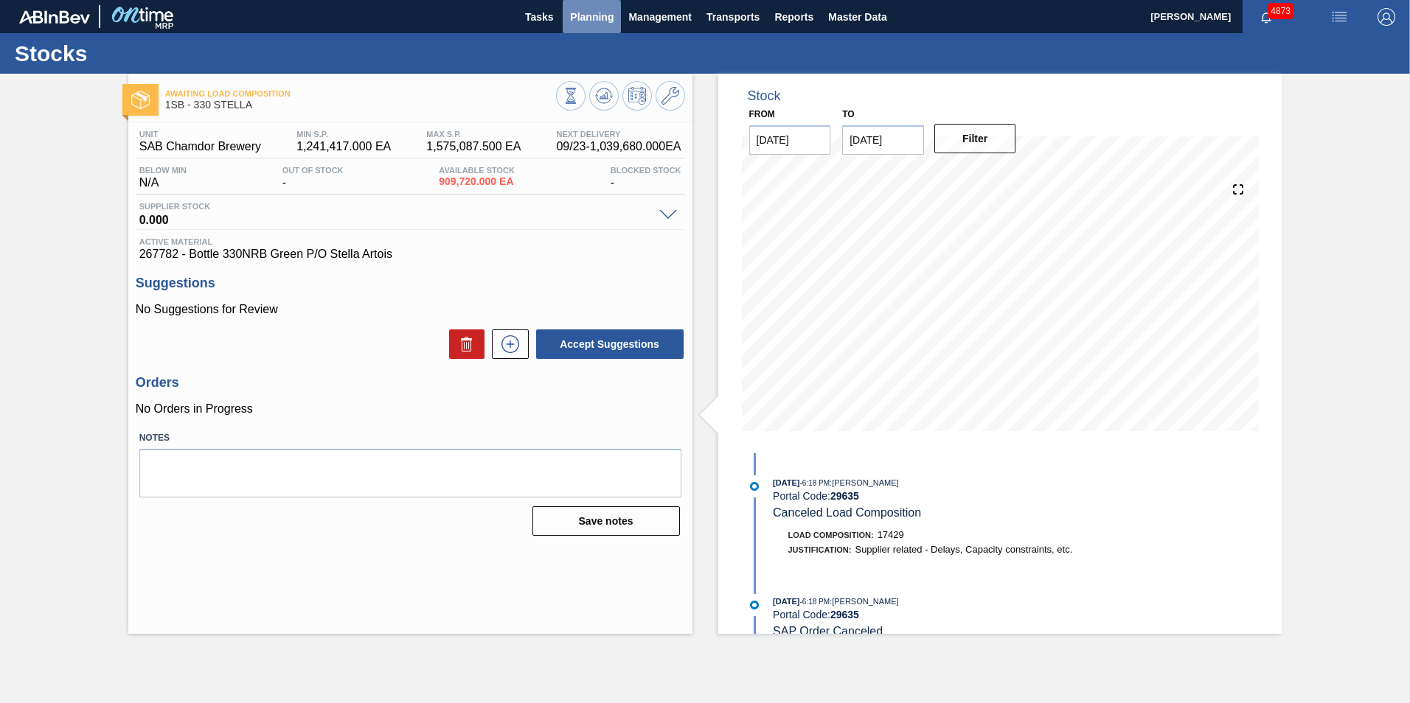
click at [594, 19] on span "Planning" at bounding box center [592, 17] width 44 height 18
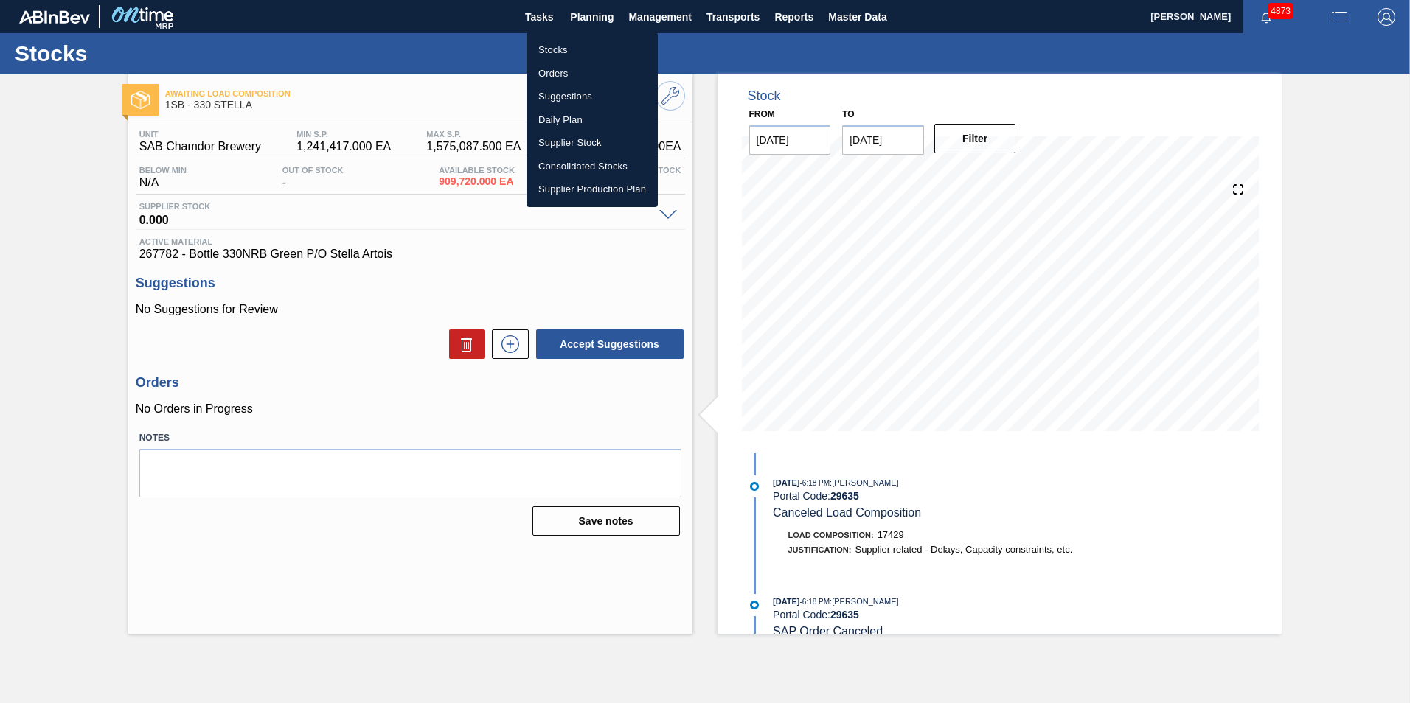
click at [559, 48] on li "Stocks" at bounding box center [592, 50] width 131 height 24
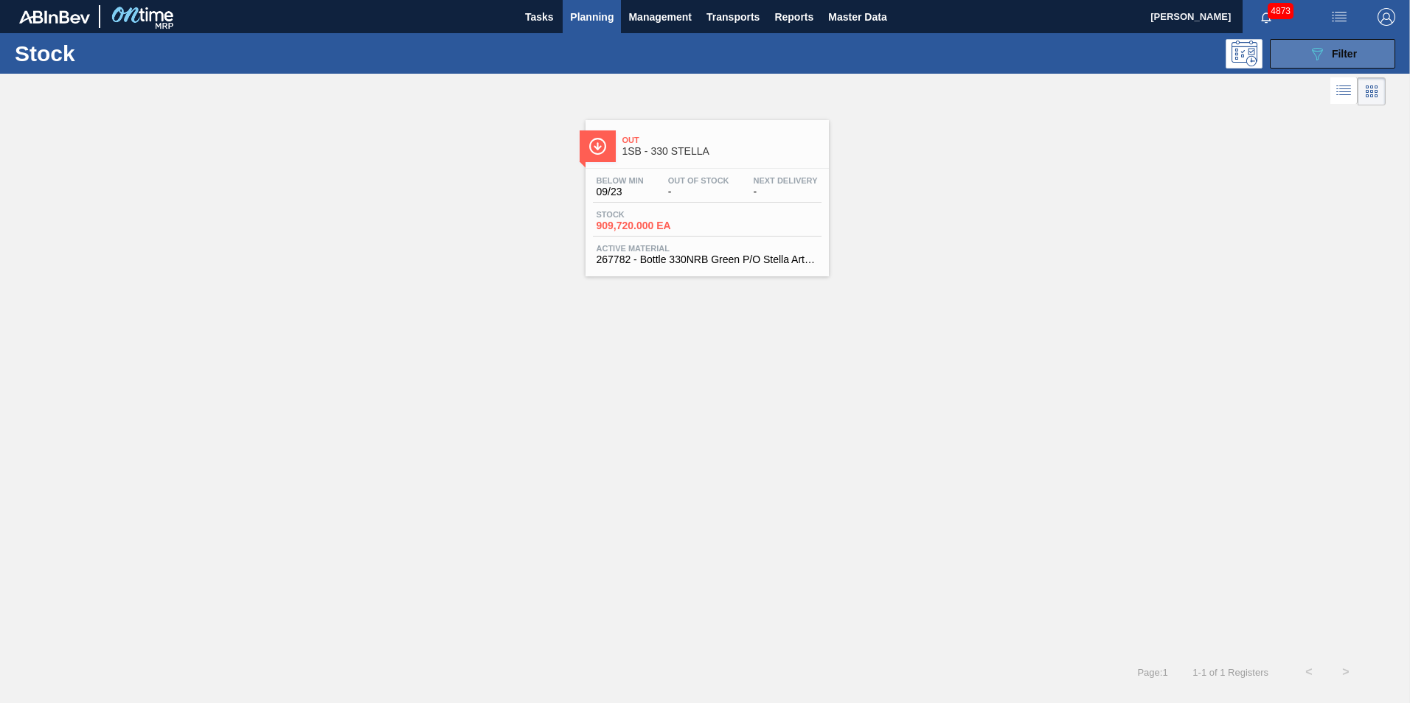
click at [1329, 50] on div "089F7B8B-B2A5-4AFE-B5C0-19BA573D28AC Filter" at bounding box center [1332, 54] width 49 height 18
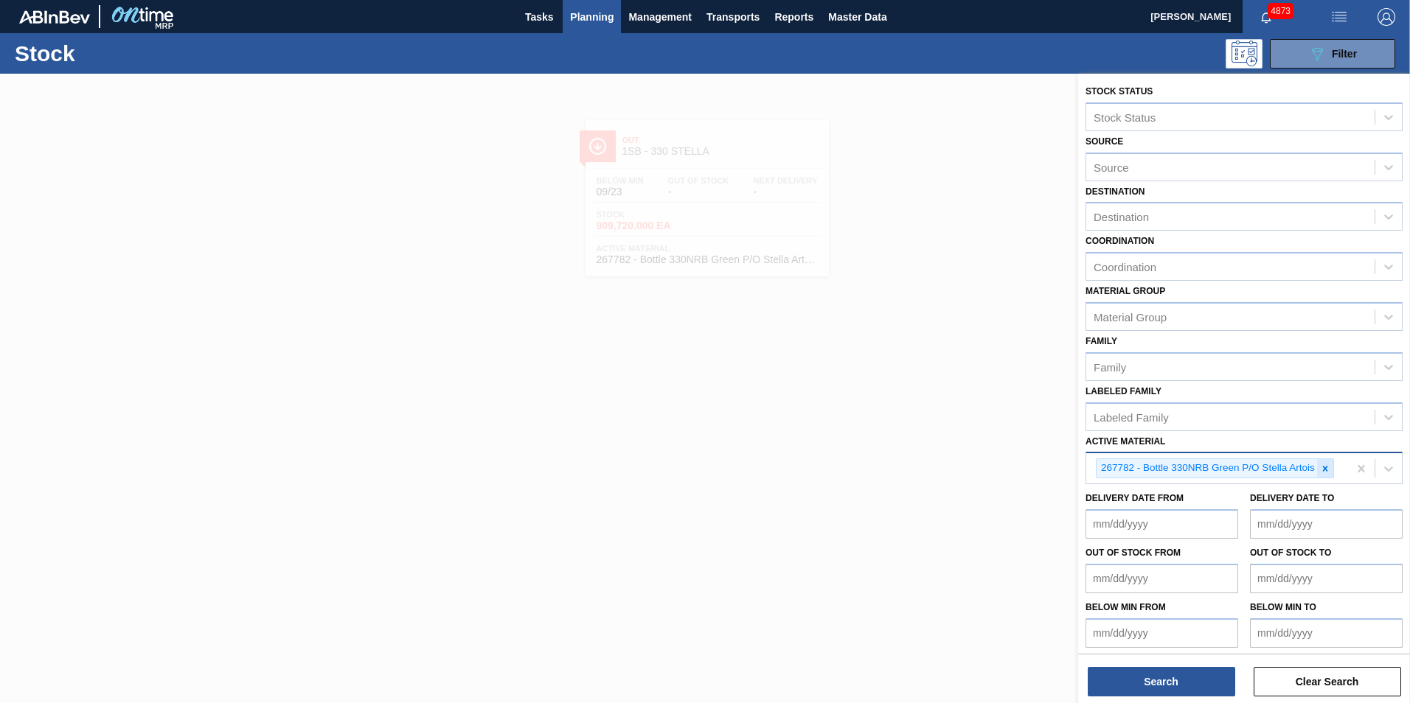
click at [1322, 470] on icon at bounding box center [1325, 469] width 10 height 10
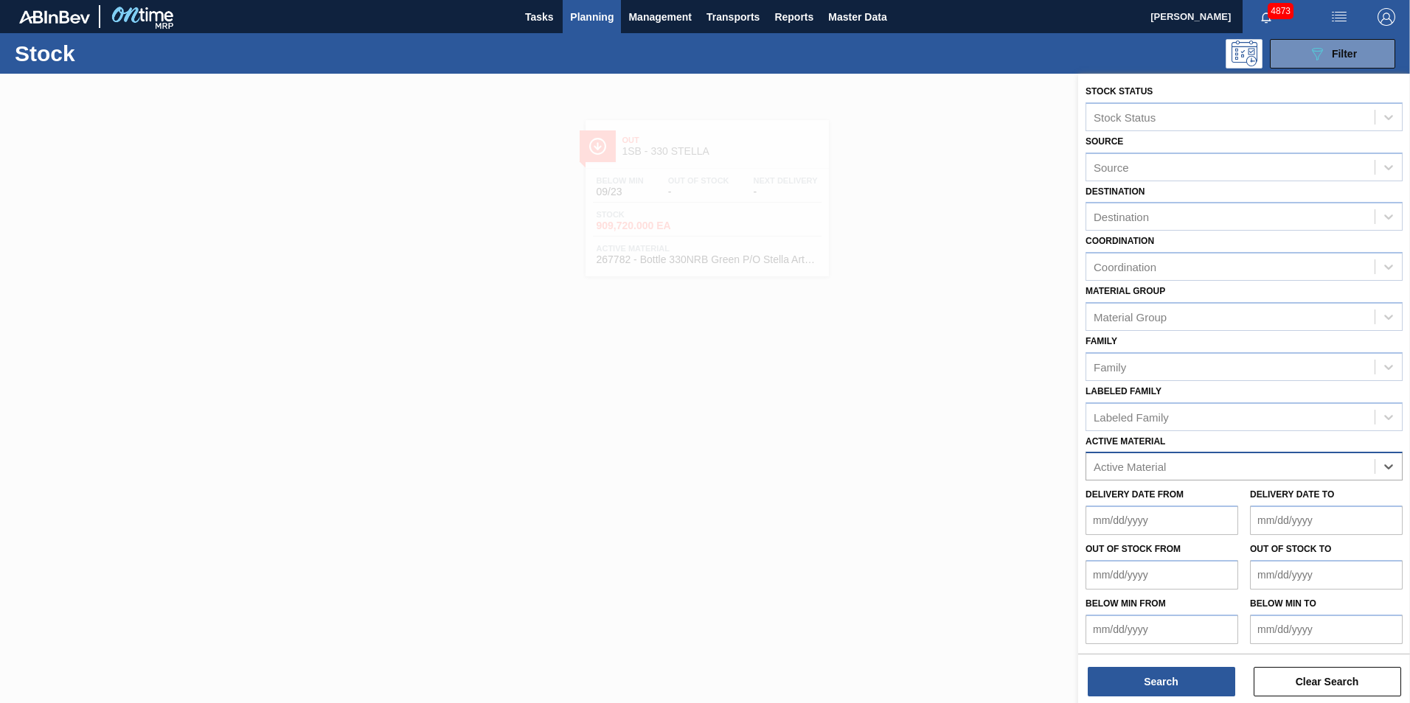
paste Material "283766"
type Material "283766"
click at [1243, 501] on div "283766 - Label Back 330NRB STELLA ARTOIS PU" at bounding box center [1243, 503] width 317 height 27
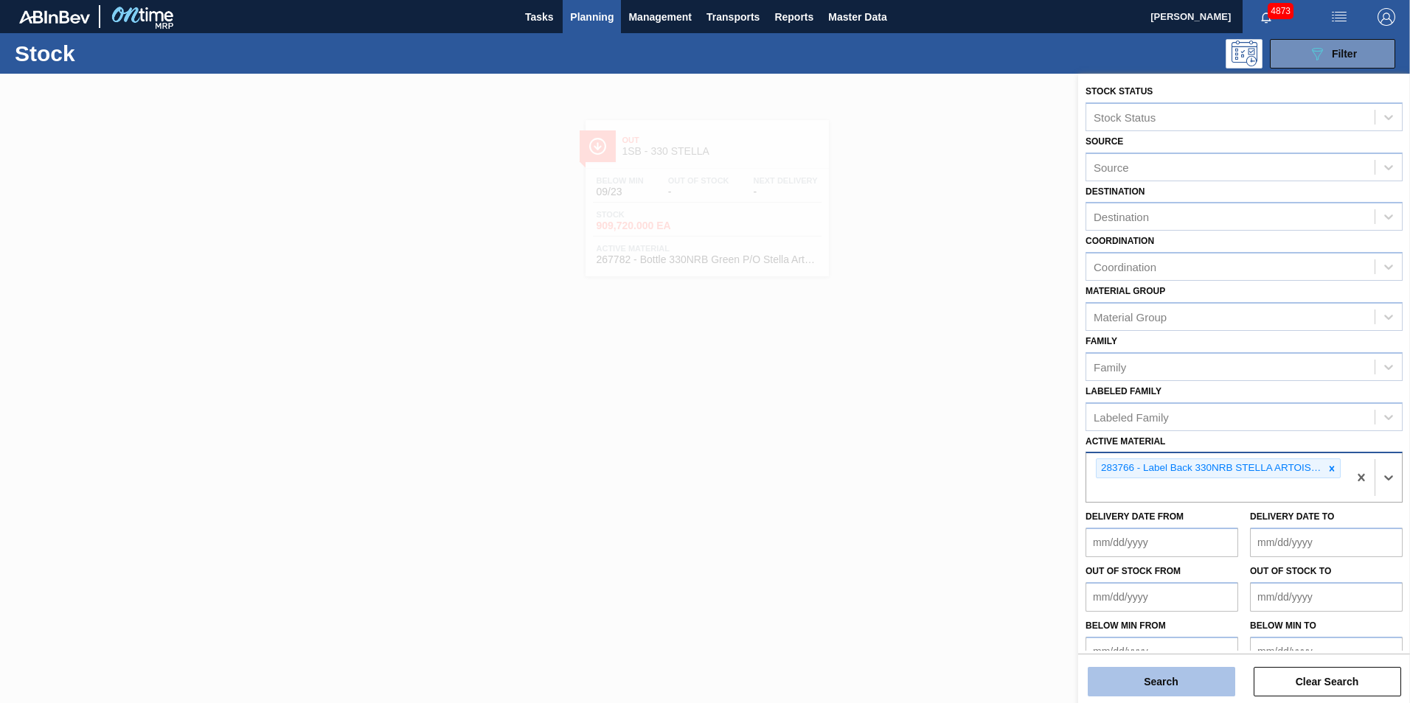
click at [1146, 684] on button "Search" at bounding box center [1161, 681] width 147 height 29
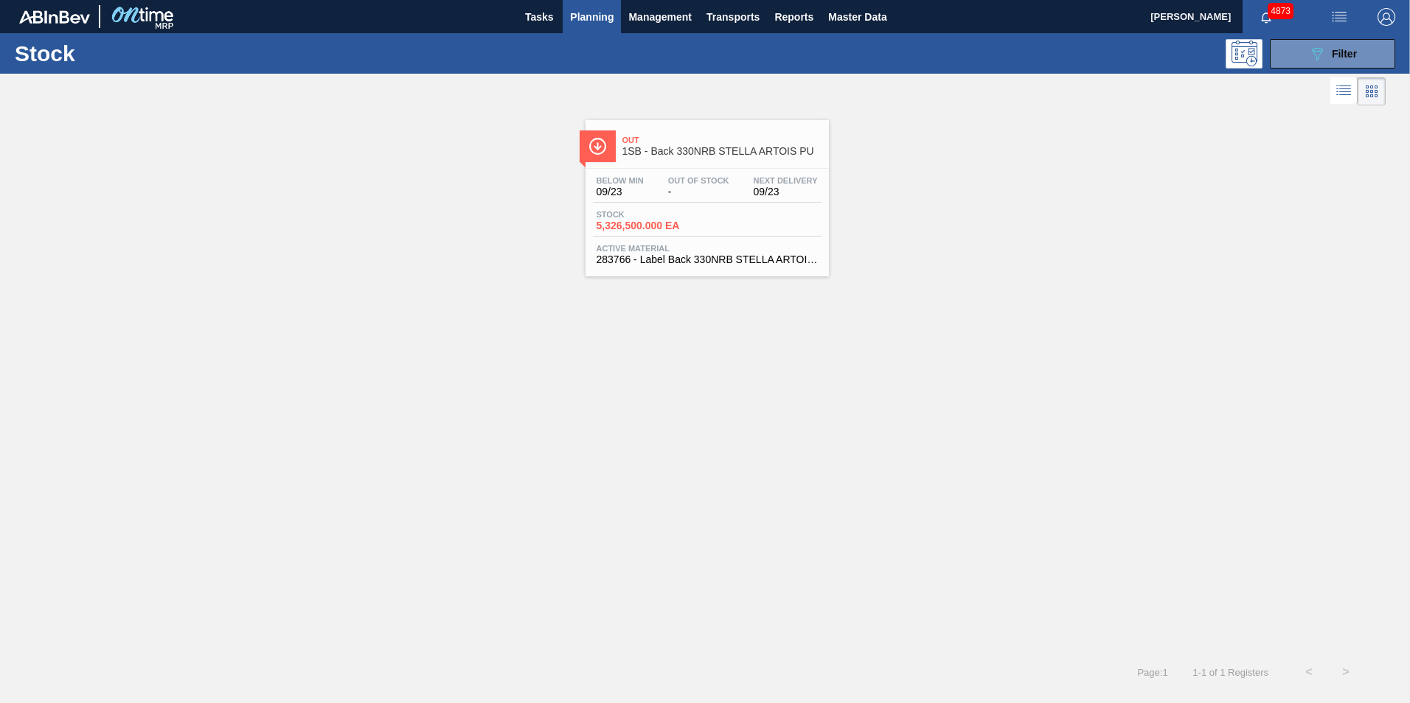
click at [703, 240] on div "Below Min 09/23 Out Of Stock - Next Delivery 09/23 Stock 5,326,500.000 EA Activ…" at bounding box center [706, 219] width 243 height 100
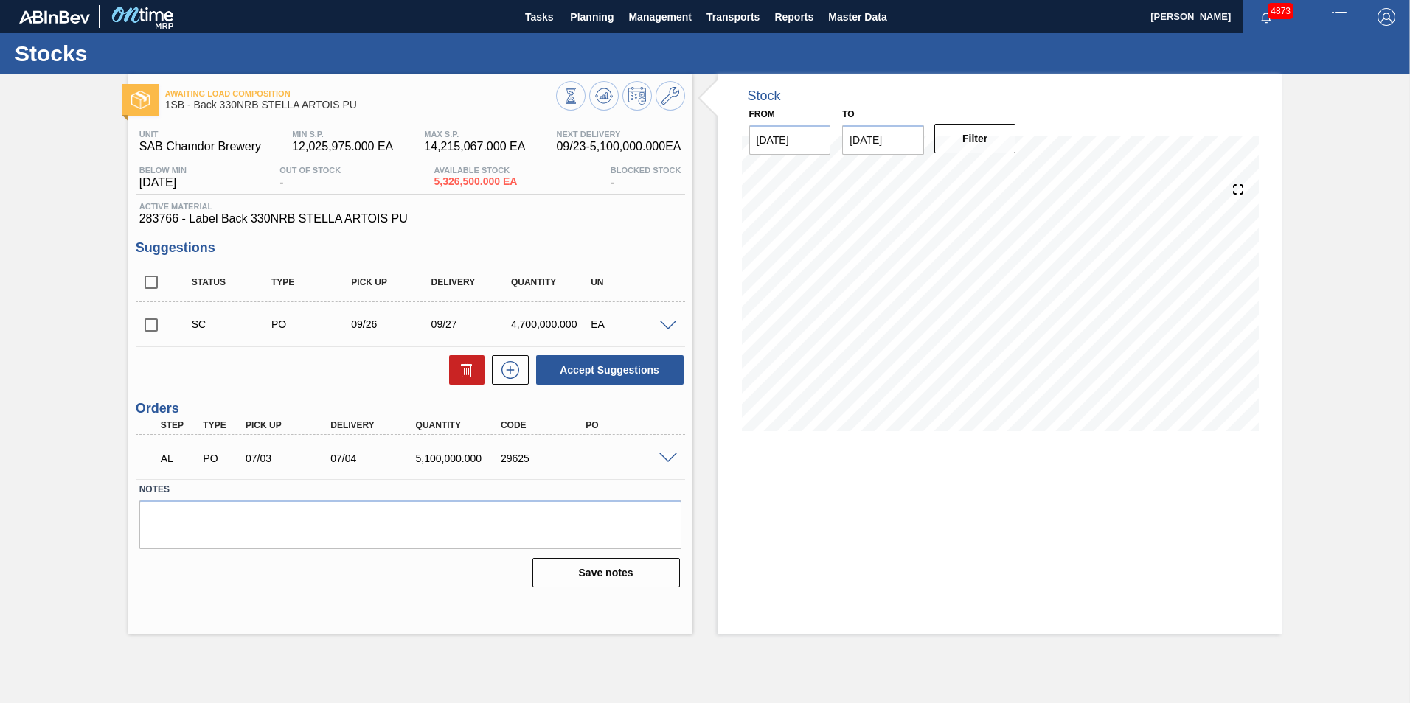
click at [664, 458] on span at bounding box center [668, 459] width 18 height 11
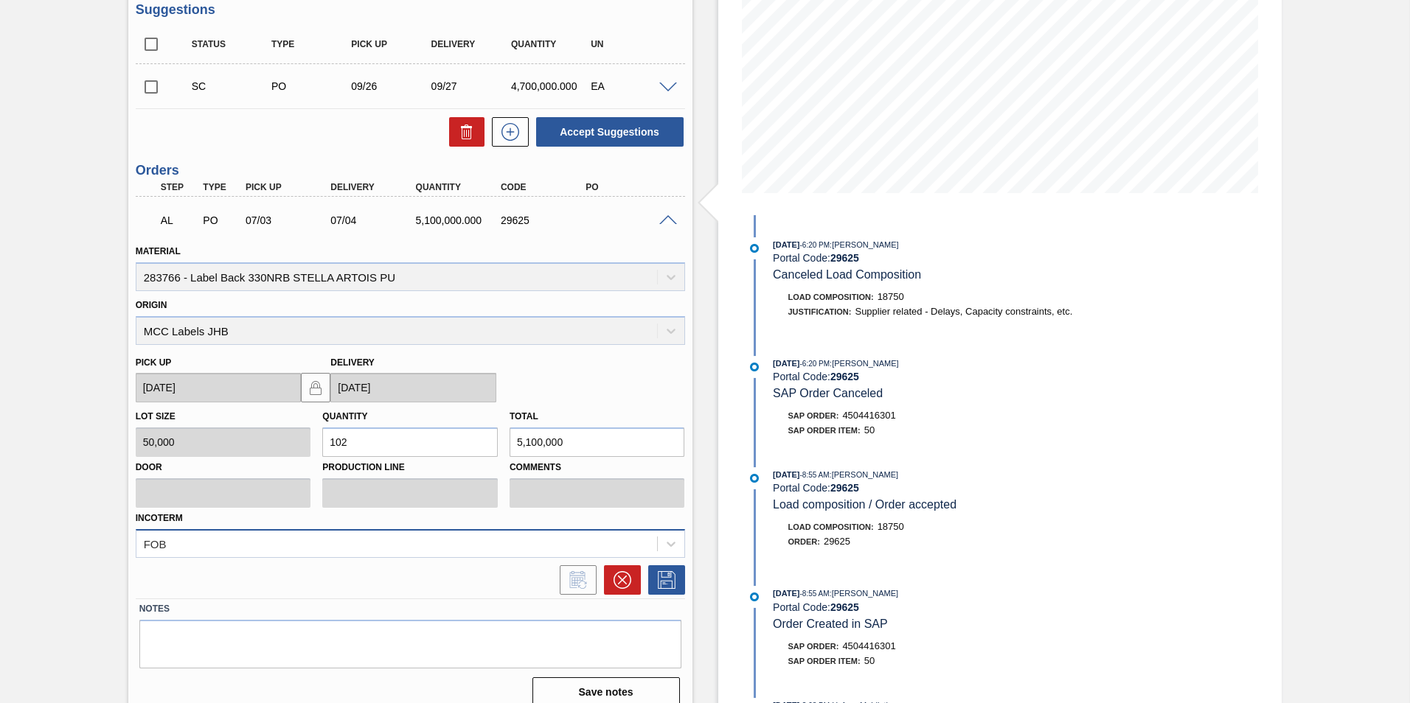
scroll to position [254, 0]
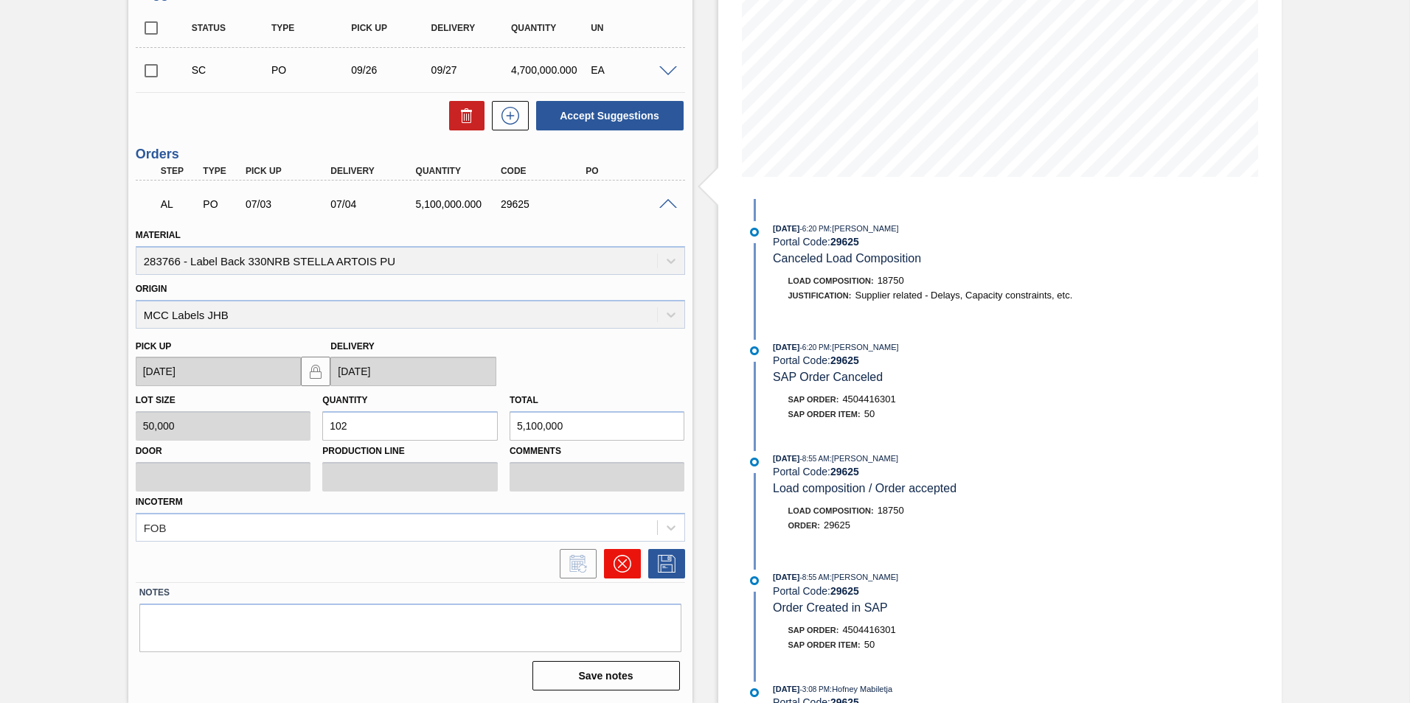
click at [620, 558] on icon at bounding box center [623, 564] width 18 height 18
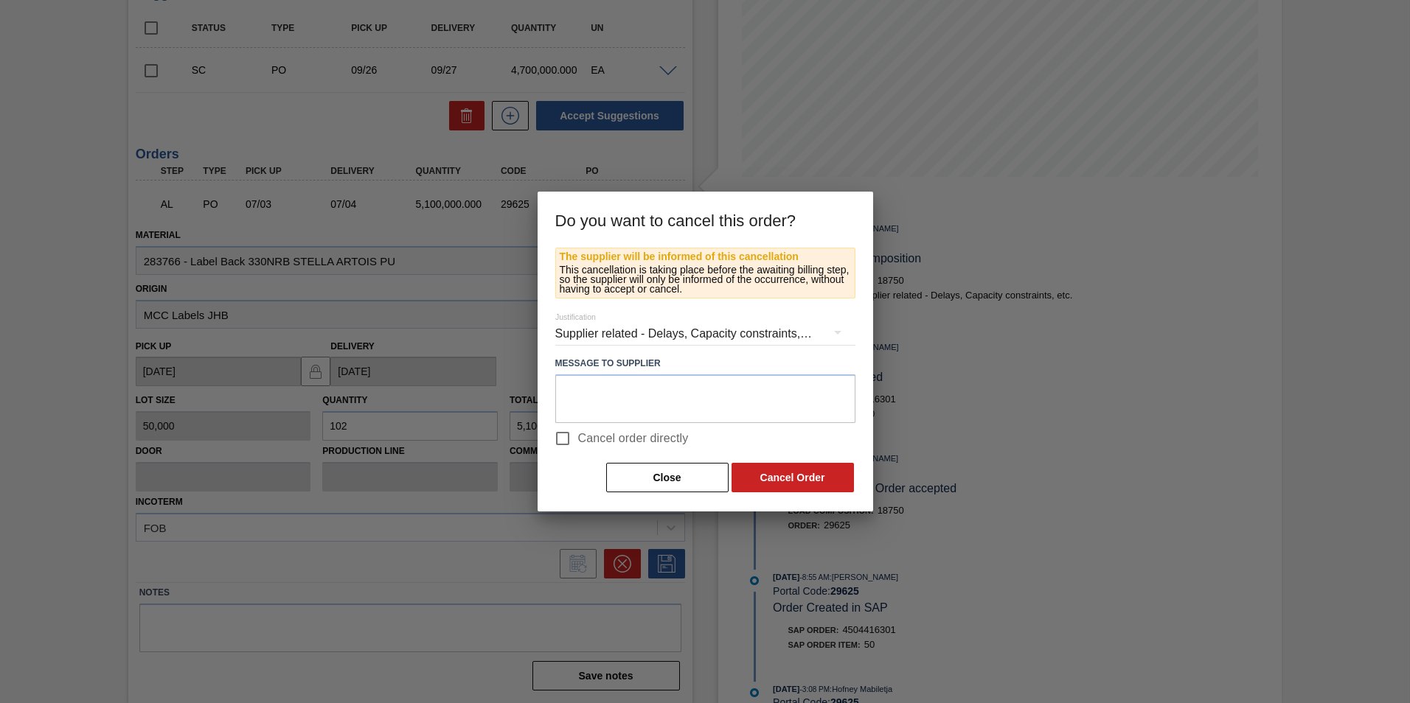
click at [673, 439] on span "Cancel order directly" at bounding box center [633, 439] width 111 height 18
click at [578, 439] on input "Cancel order directly" at bounding box center [562, 438] width 31 height 31
checkbox input "true"
click at [789, 475] on button "Cancel Order" at bounding box center [793, 477] width 122 height 29
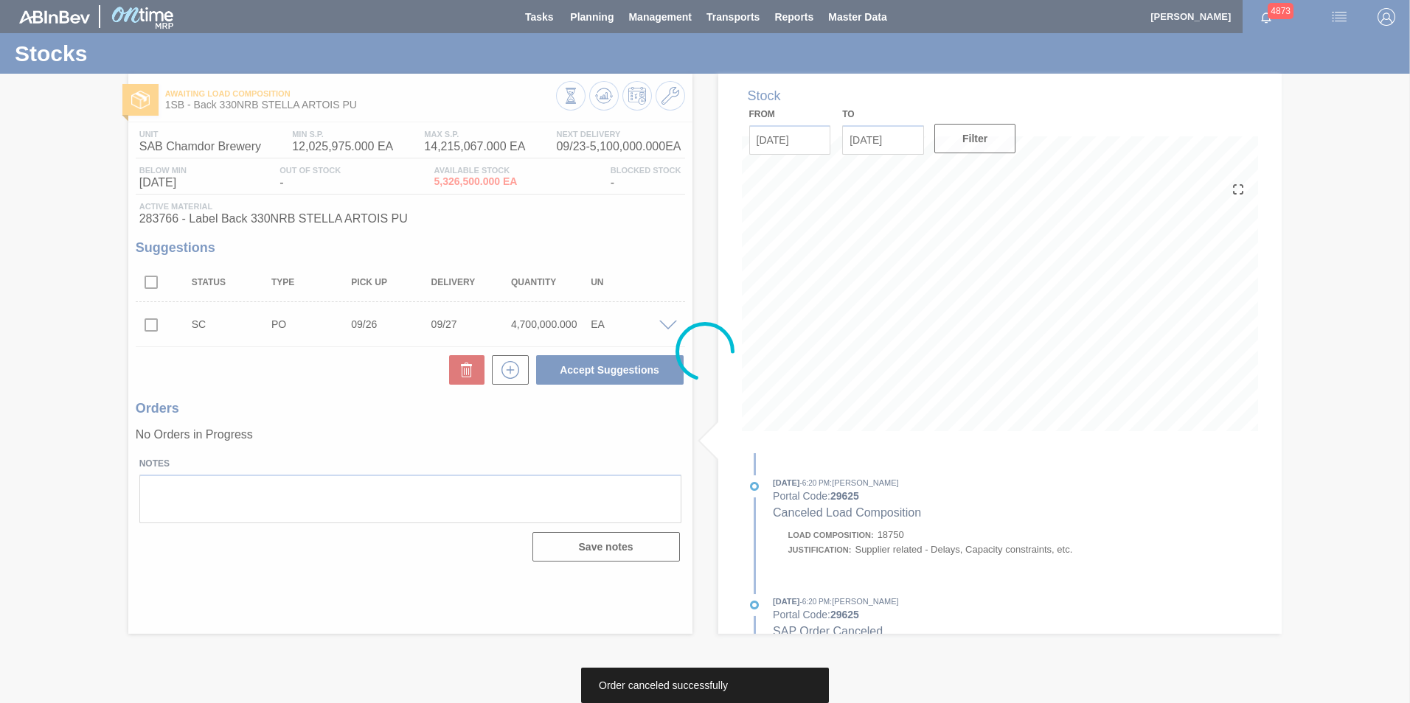
scroll to position [0, 0]
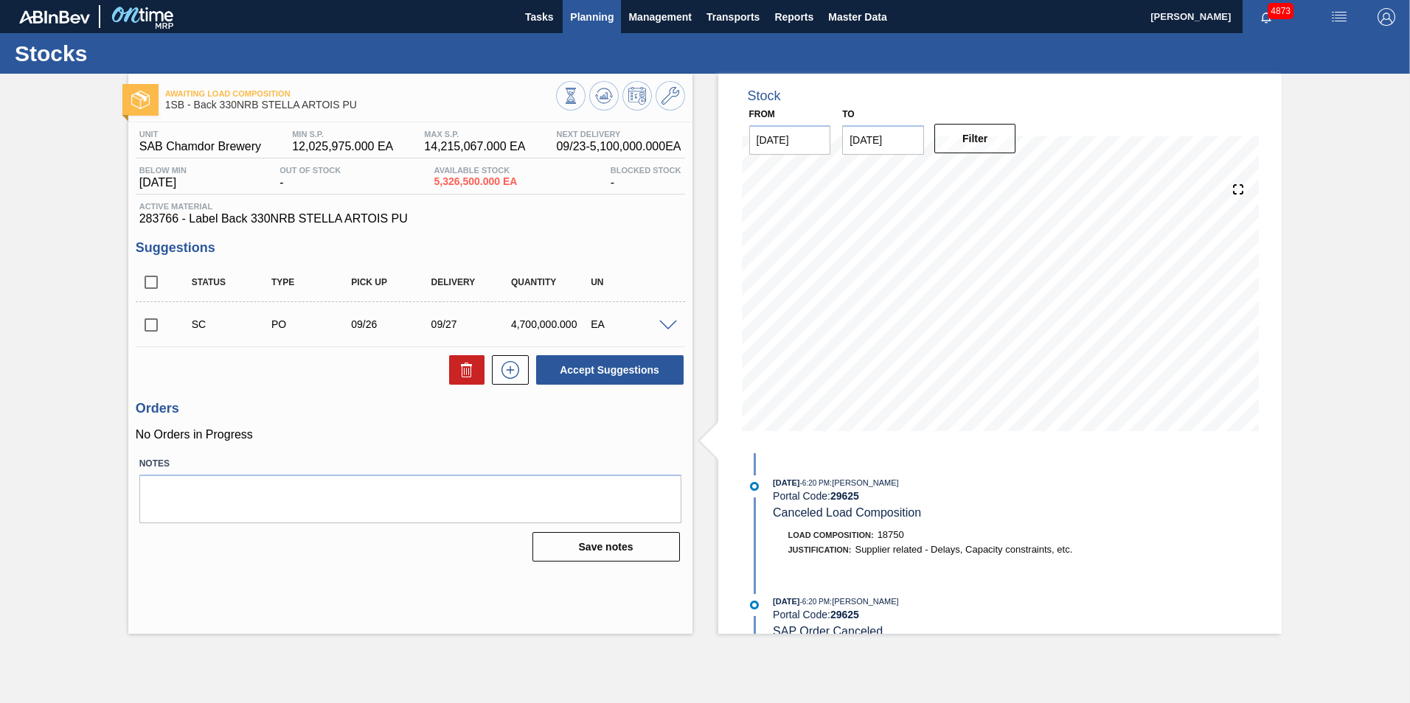
click at [580, 16] on span "Planning" at bounding box center [592, 17] width 44 height 18
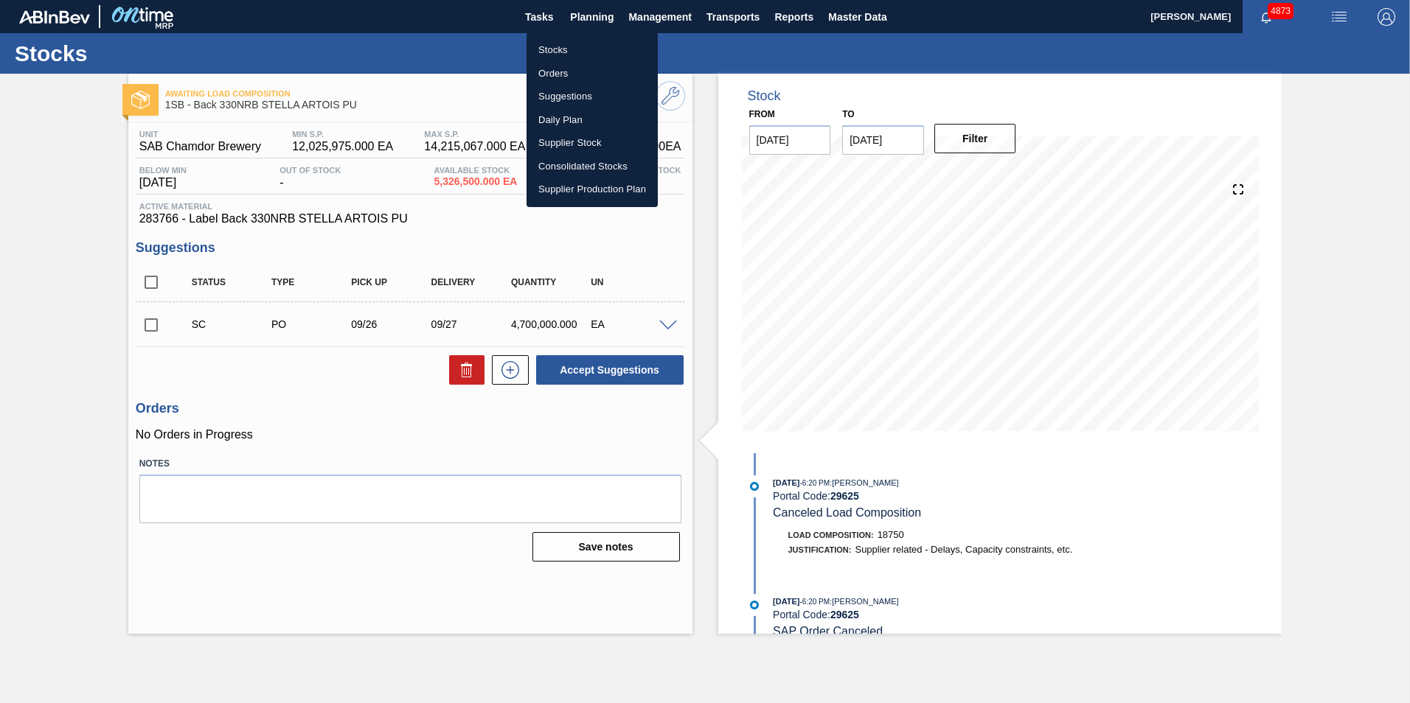
click at [561, 44] on li "Stocks" at bounding box center [592, 50] width 131 height 24
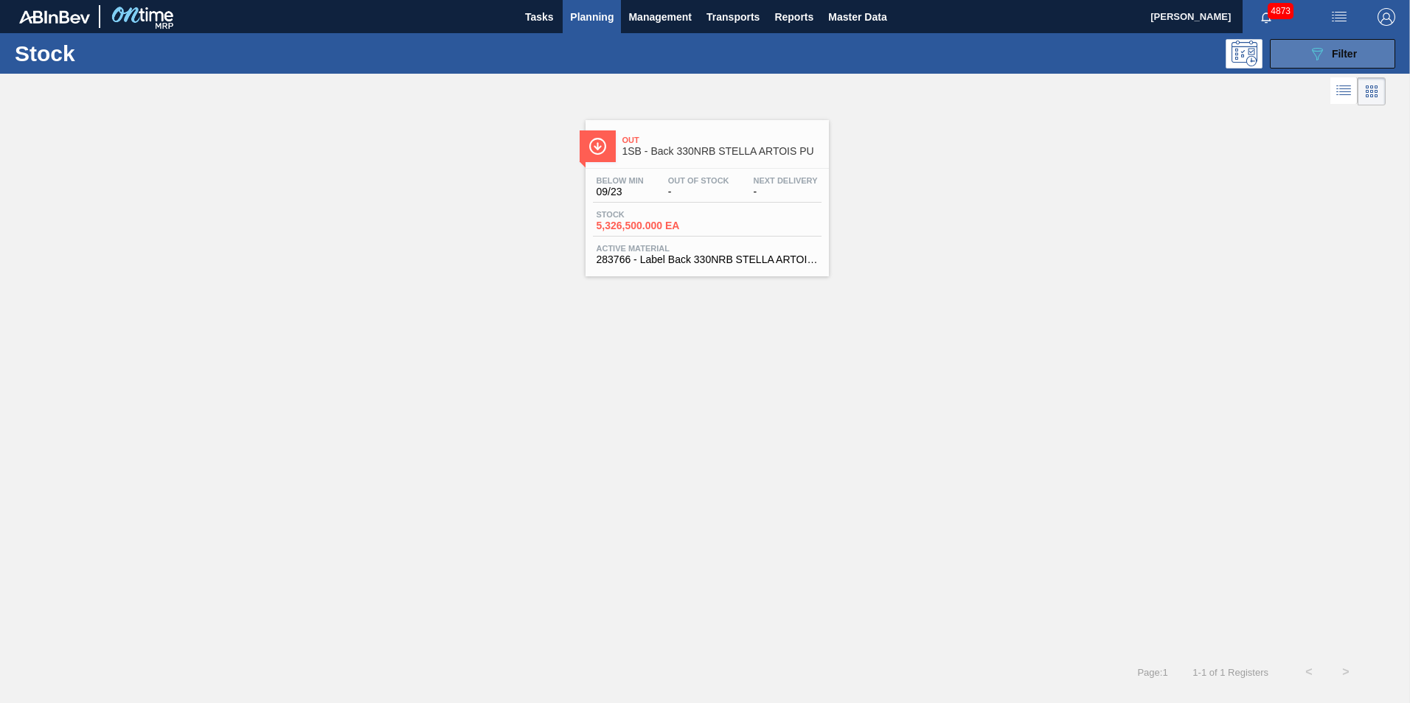
click at [1361, 58] on button "089F7B8B-B2A5-4AFE-B5C0-19BA573D28AC Filter" at bounding box center [1332, 53] width 125 height 29
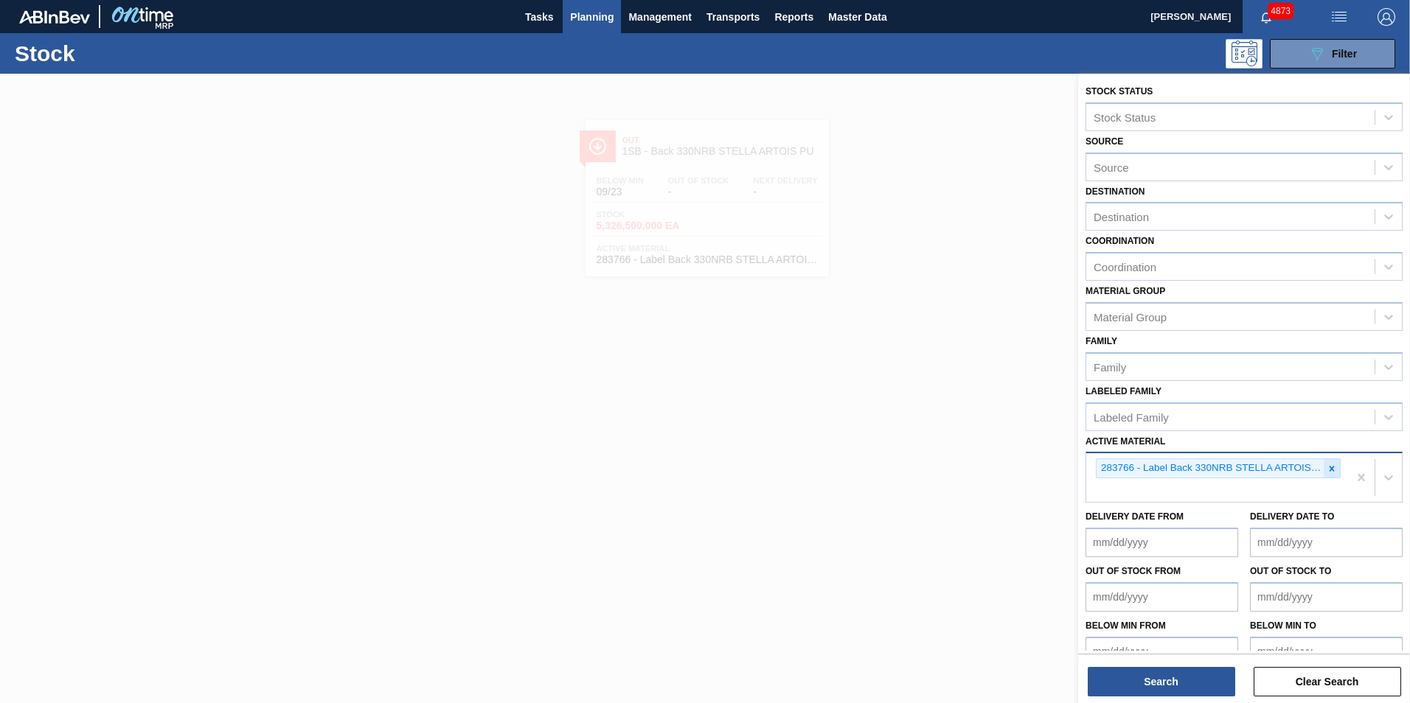
click at [1329, 467] on icon at bounding box center [1332, 469] width 10 height 10
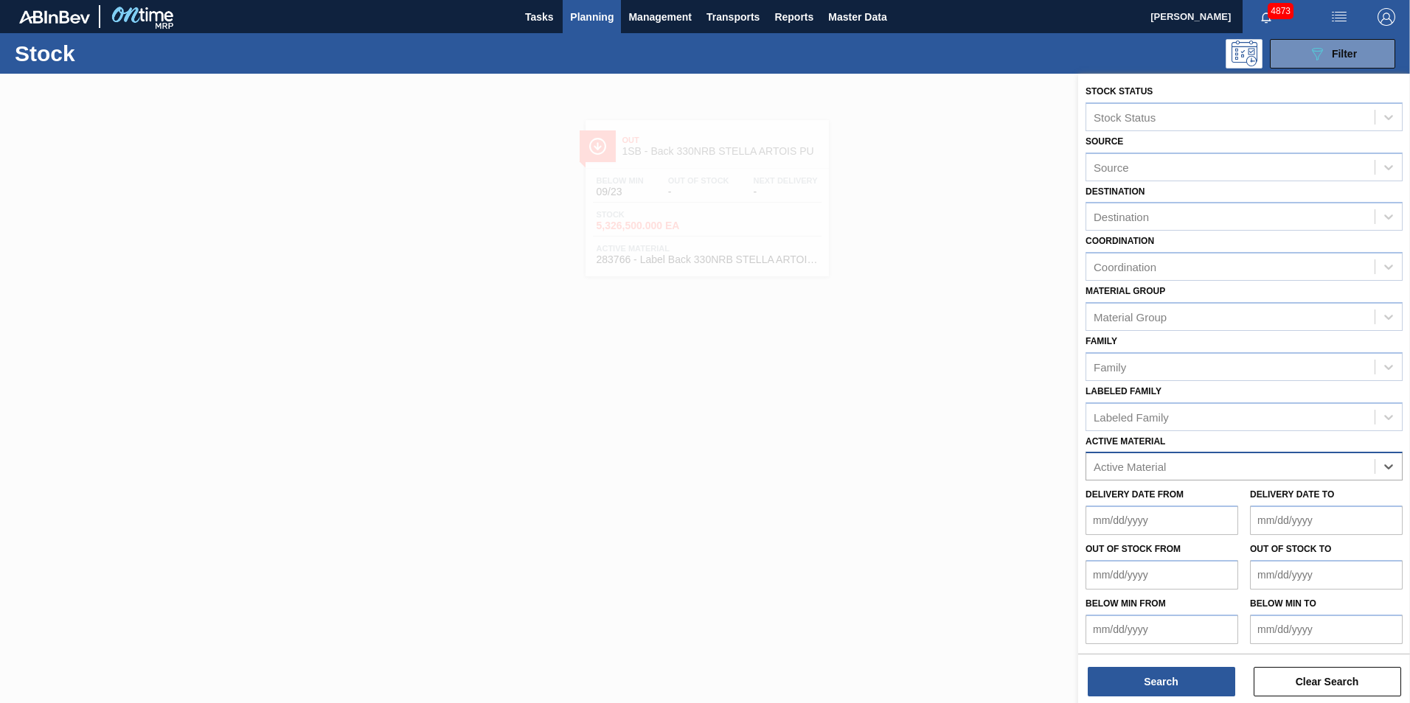
paste Material "281719"
type Material "281719"
click at [1181, 506] on div "281719 - Tonic Flavour - BC002" at bounding box center [1243, 503] width 317 height 27
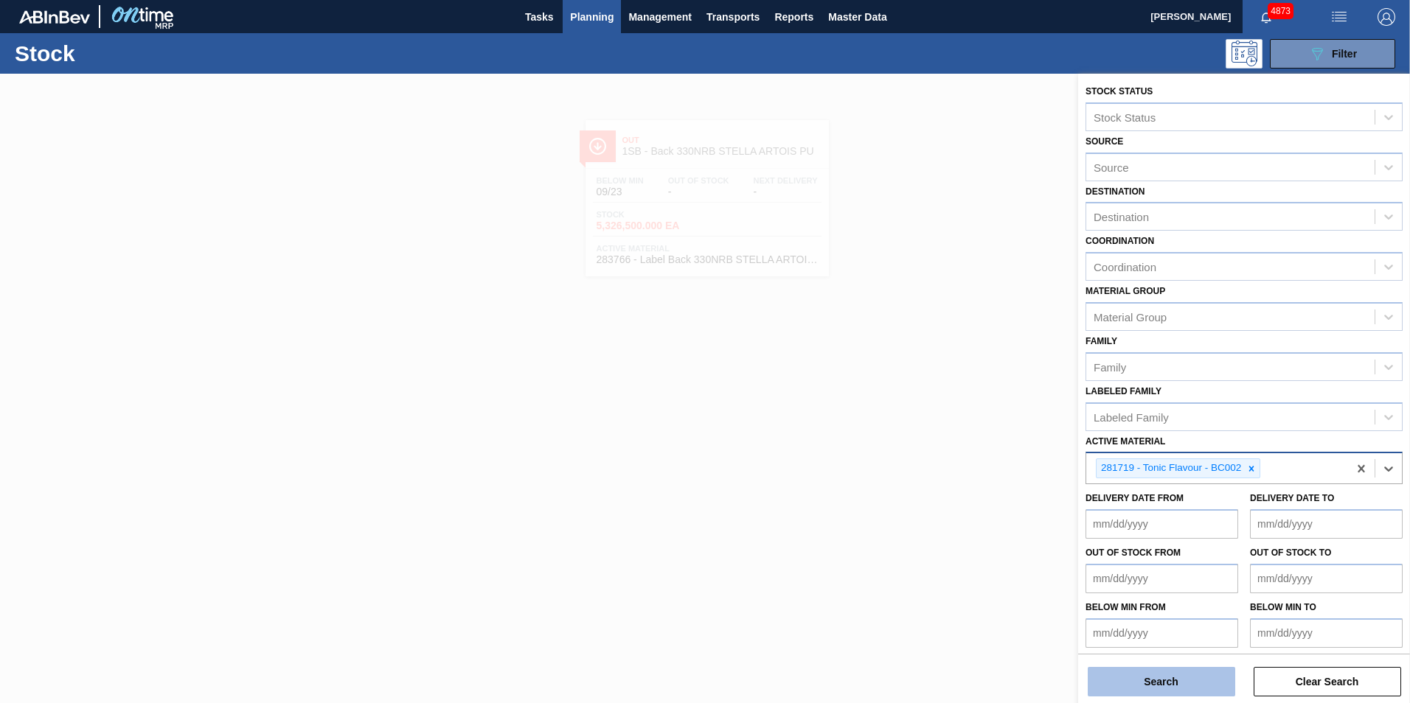
click at [1139, 682] on button "Search" at bounding box center [1161, 681] width 147 height 29
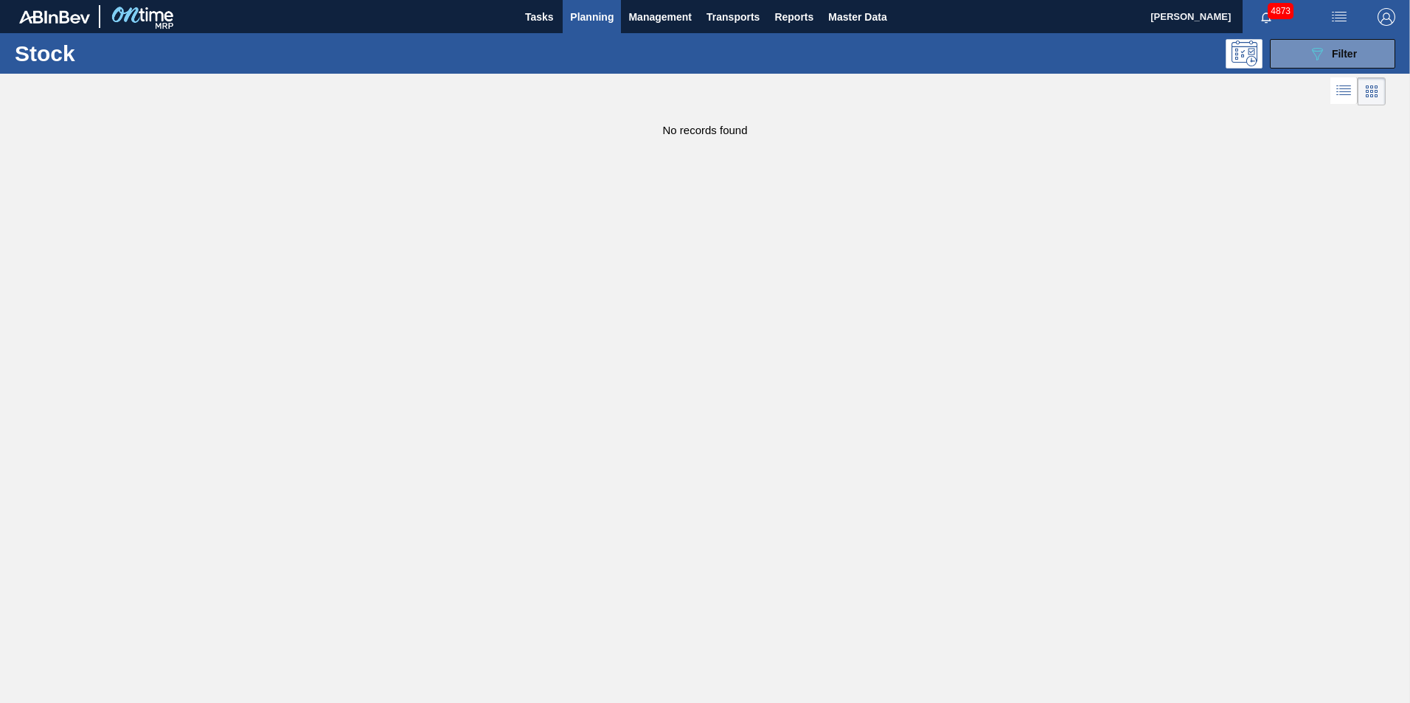
click at [684, 226] on main "Tasks Planning Management Transports Reports Master Data [PERSON_NAME] 4873 Mar…" at bounding box center [705, 351] width 1410 height 703
click at [584, 16] on span "Planning" at bounding box center [592, 17] width 44 height 18
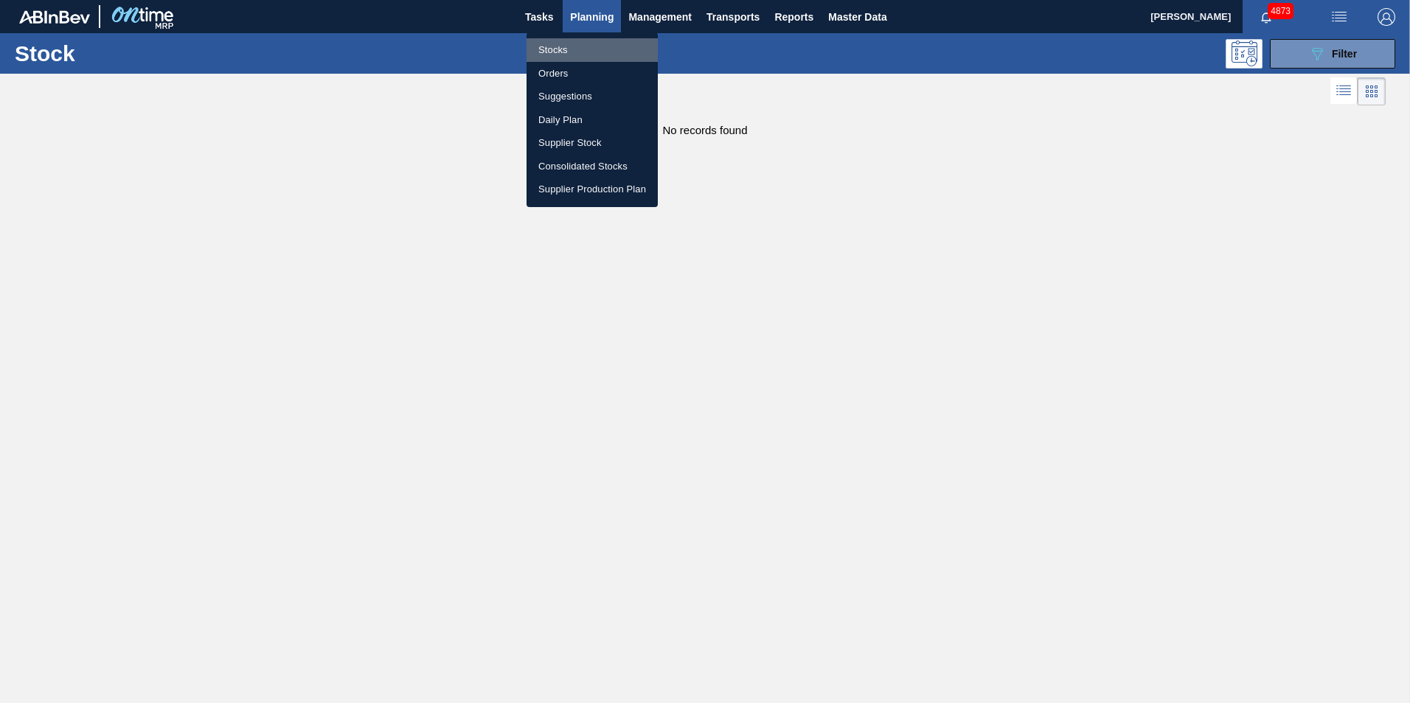
click at [563, 44] on li "Stocks" at bounding box center [592, 50] width 131 height 24
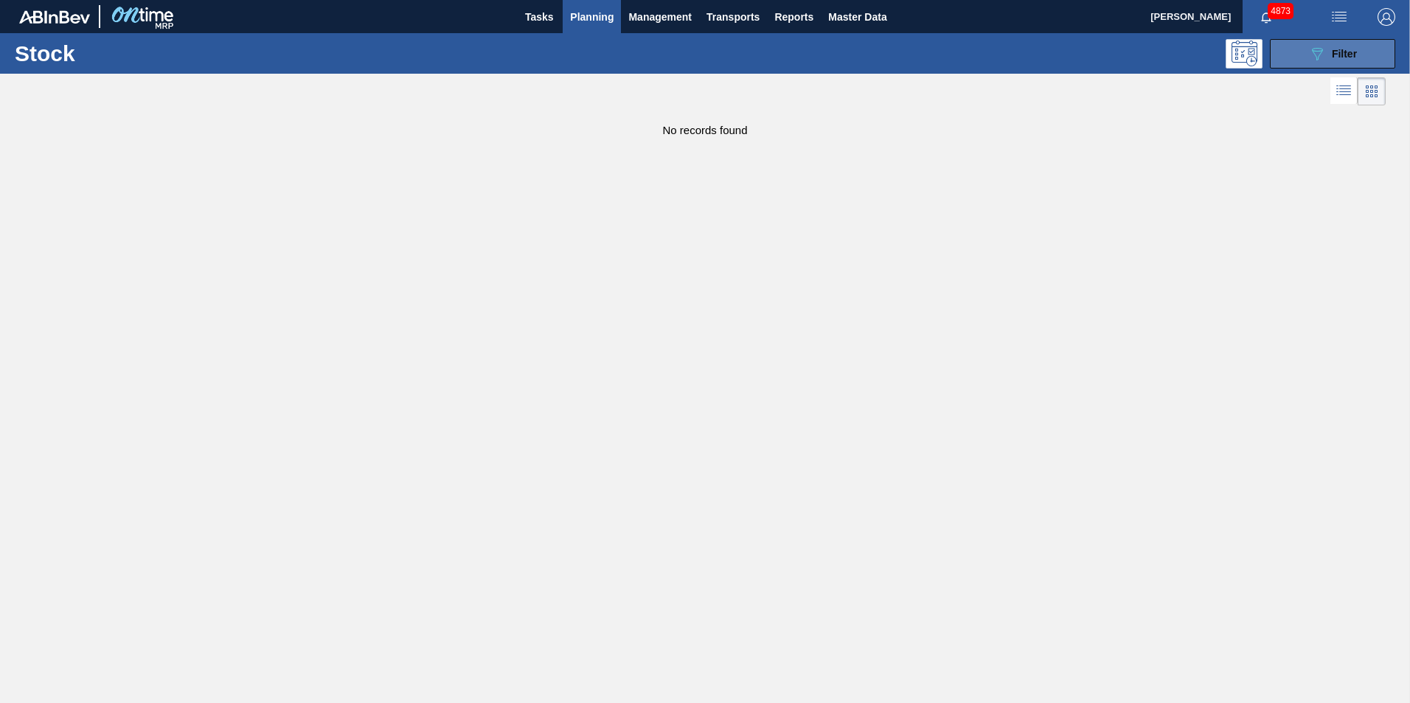
click at [1344, 49] on span "Filter" at bounding box center [1344, 54] width 25 height 12
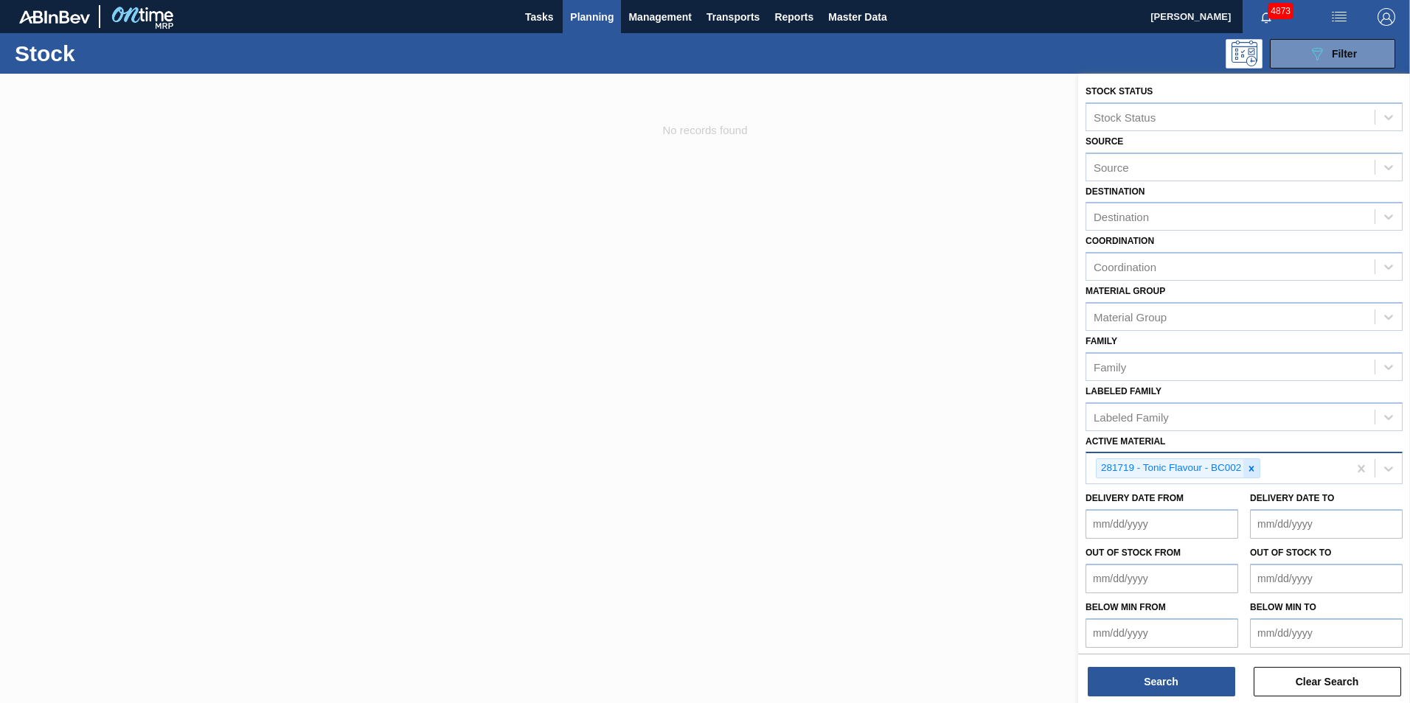
click at [1255, 468] on icon at bounding box center [1251, 469] width 10 height 10
paste Material "285236"
type Material "285236"
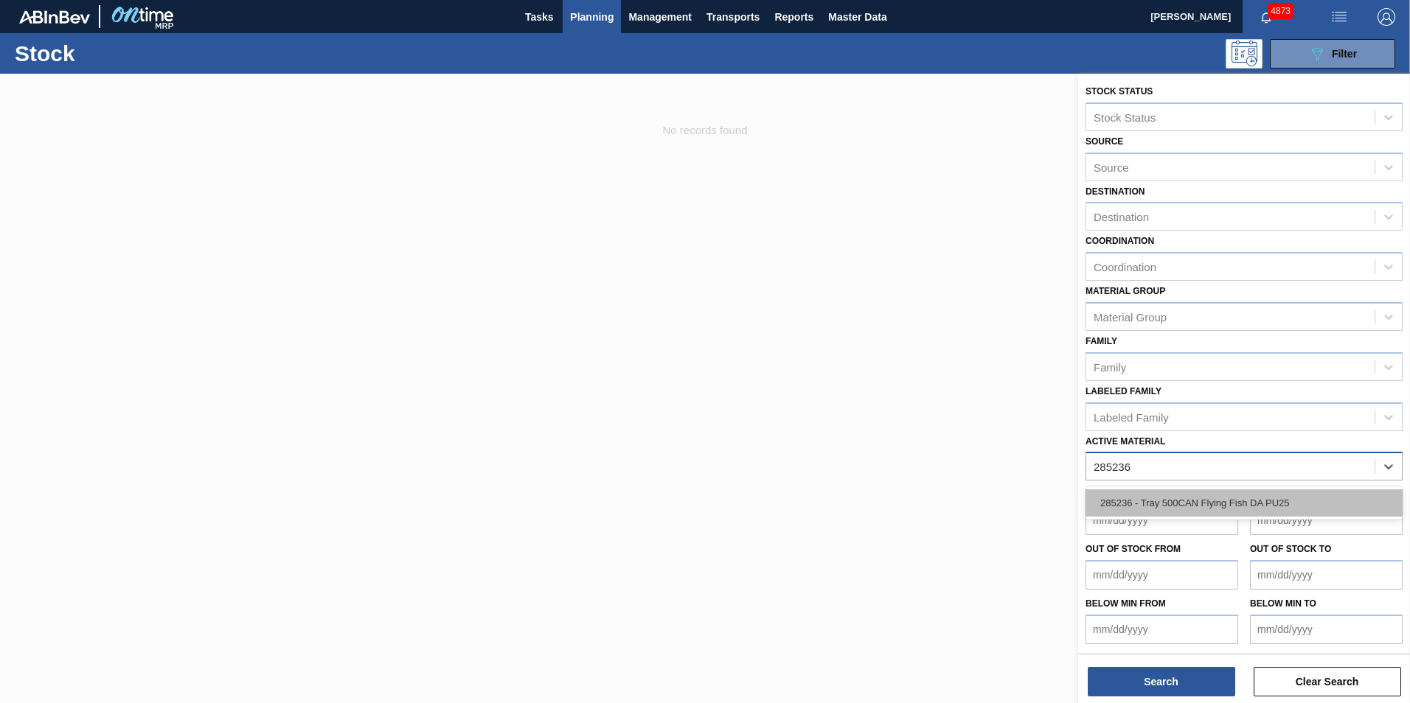
click at [1228, 496] on div "285236 - Tray 500CAN Flying Fish DA PU25" at bounding box center [1243, 503] width 317 height 27
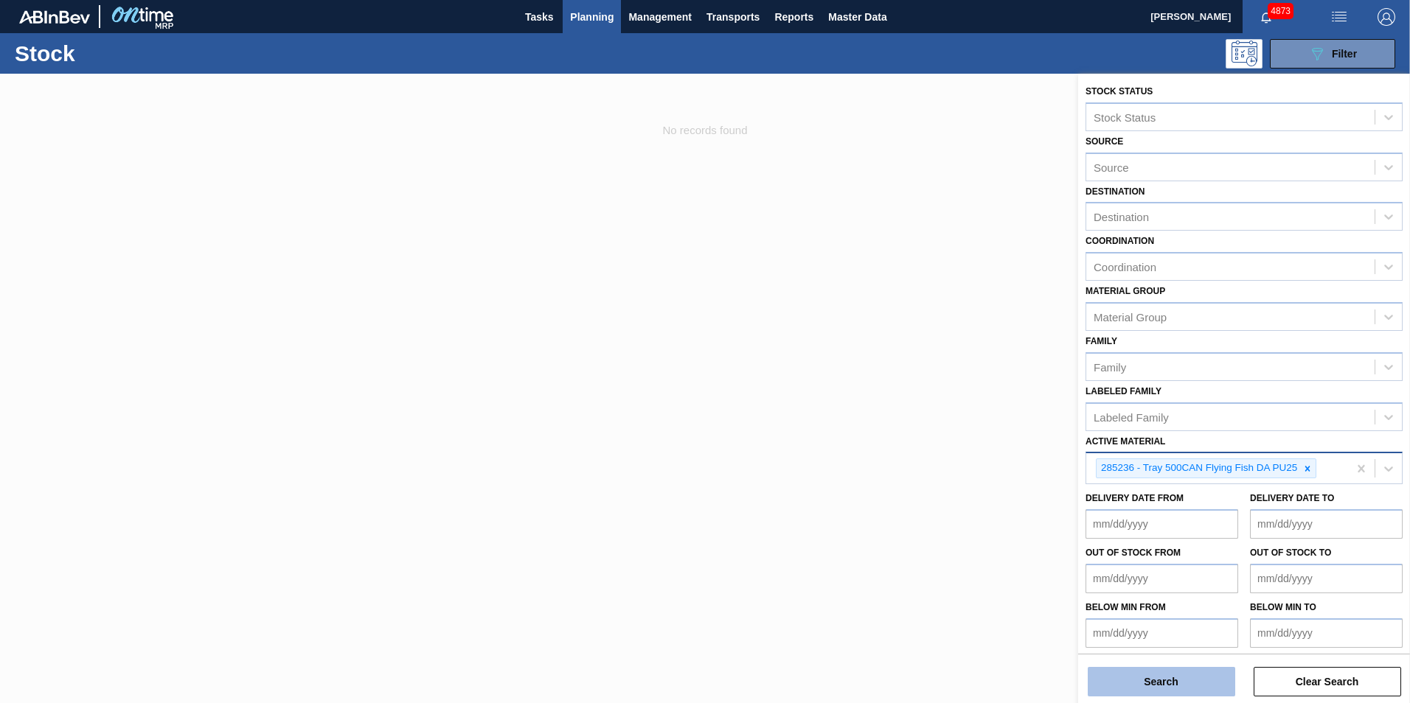
click at [1186, 683] on button "Search" at bounding box center [1161, 681] width 147 height 29
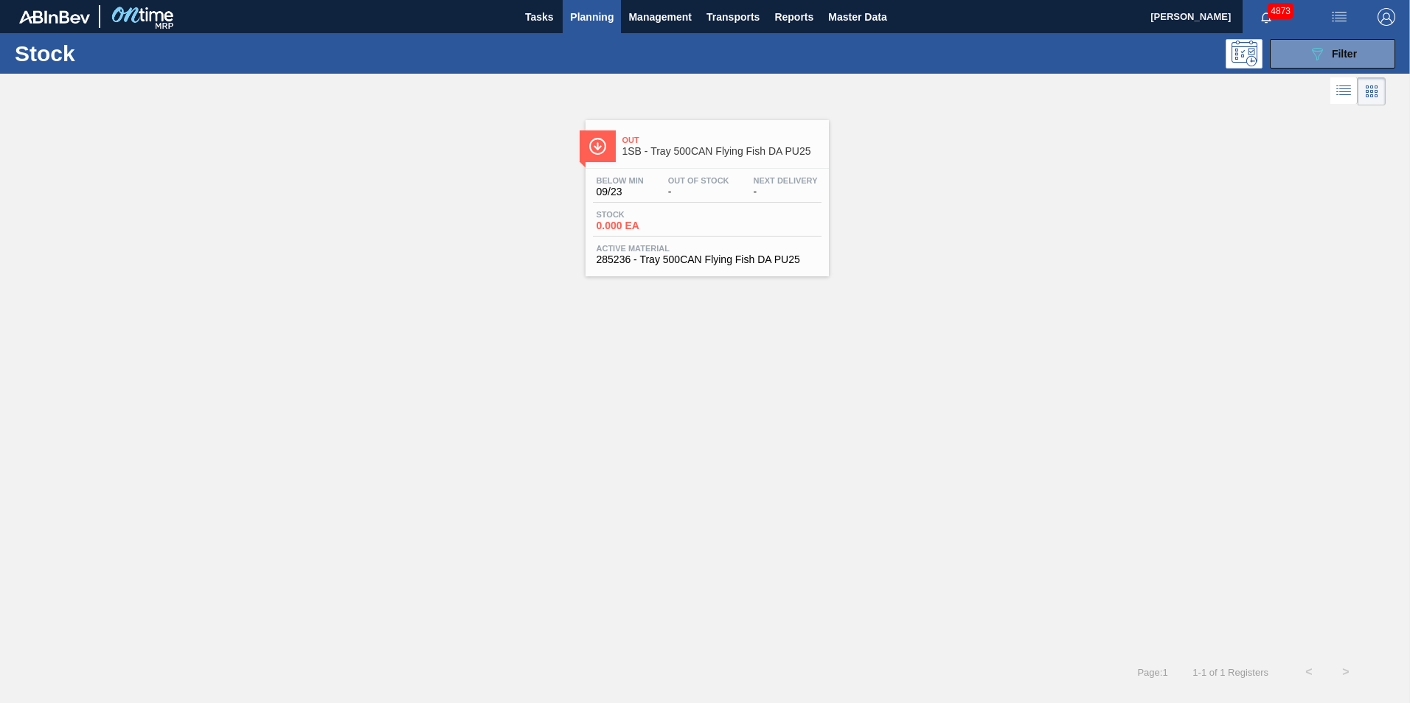
click at [740, 222] on div "Stock 0.000 EA" at bounding box center [707, 223] width 229 height 27
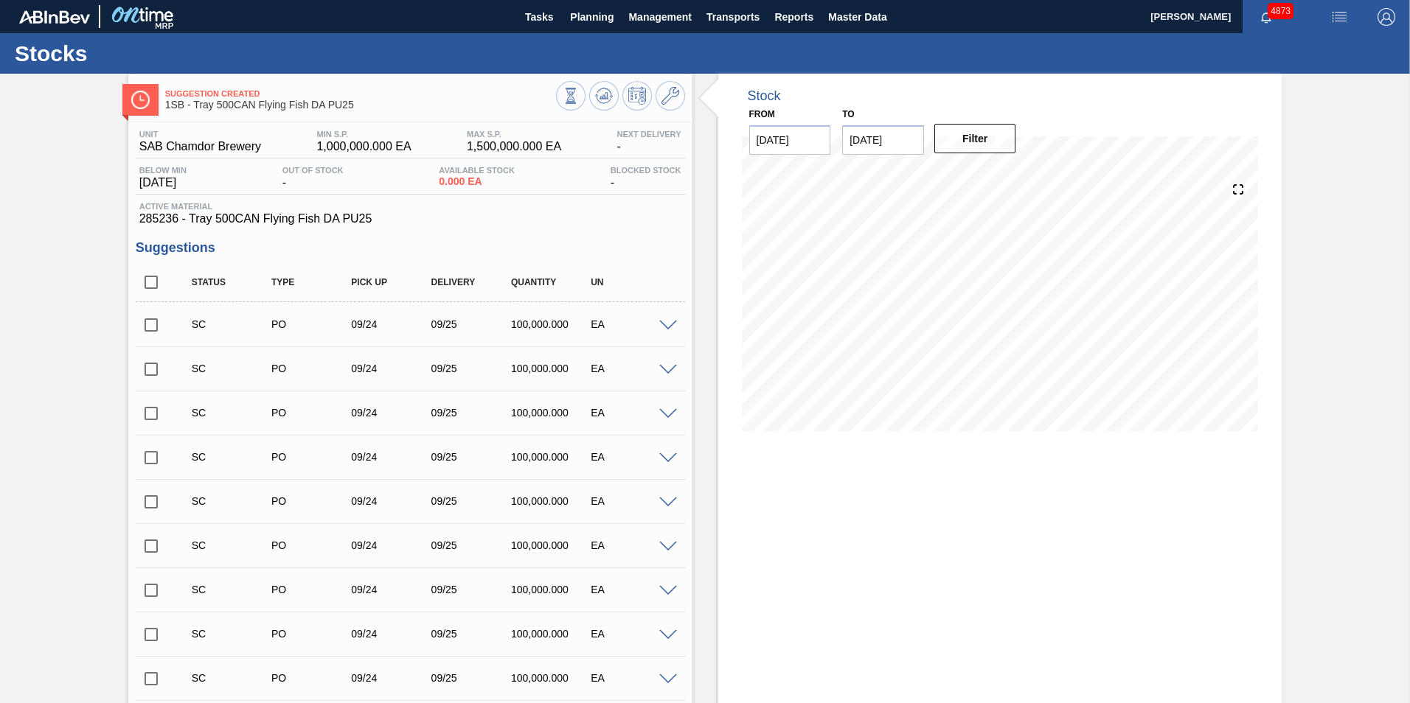
click at [665, 328] on span at bounding box center [668, 326] width 18 height 11
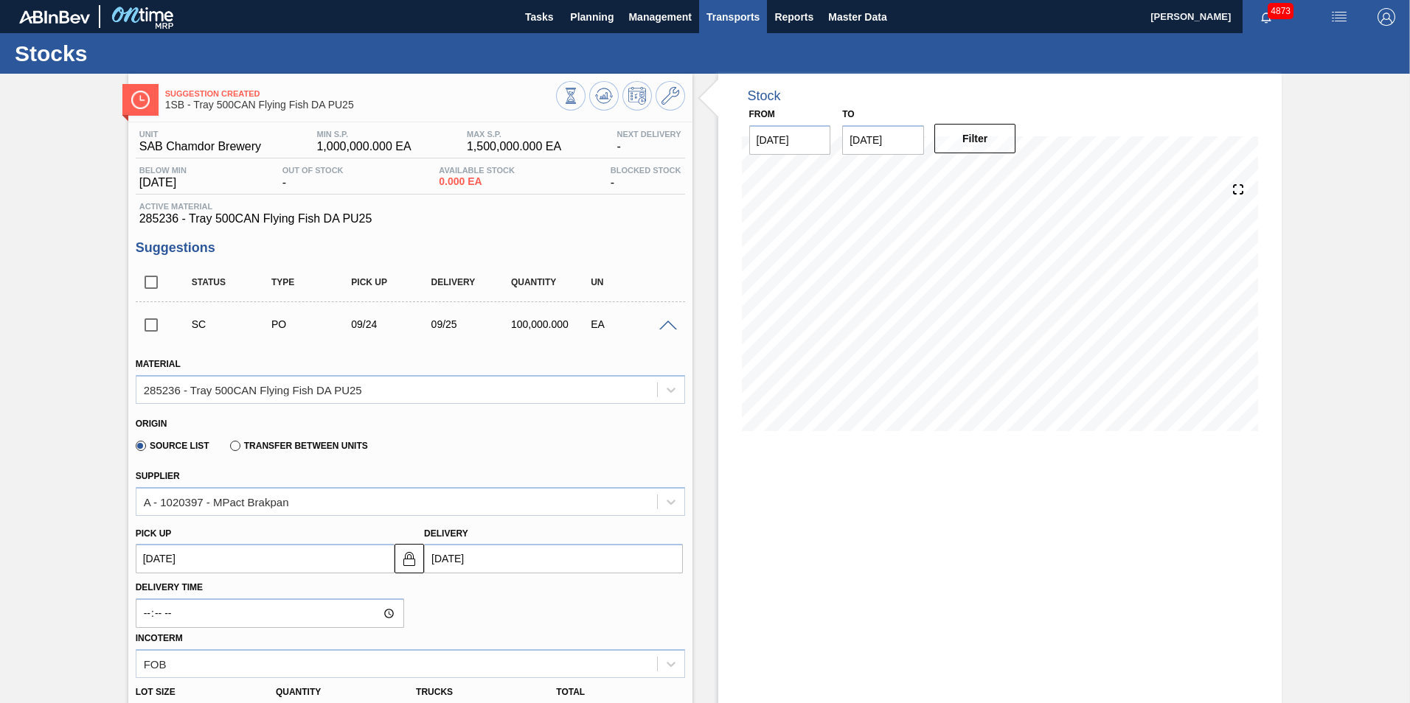
click at [749, 22] on span "Transports" at bounding box center [732, 17] width 53 height 18
click at [722, 46] on li "Load Composition" at bounding box center [732, 50] width 102 height 24
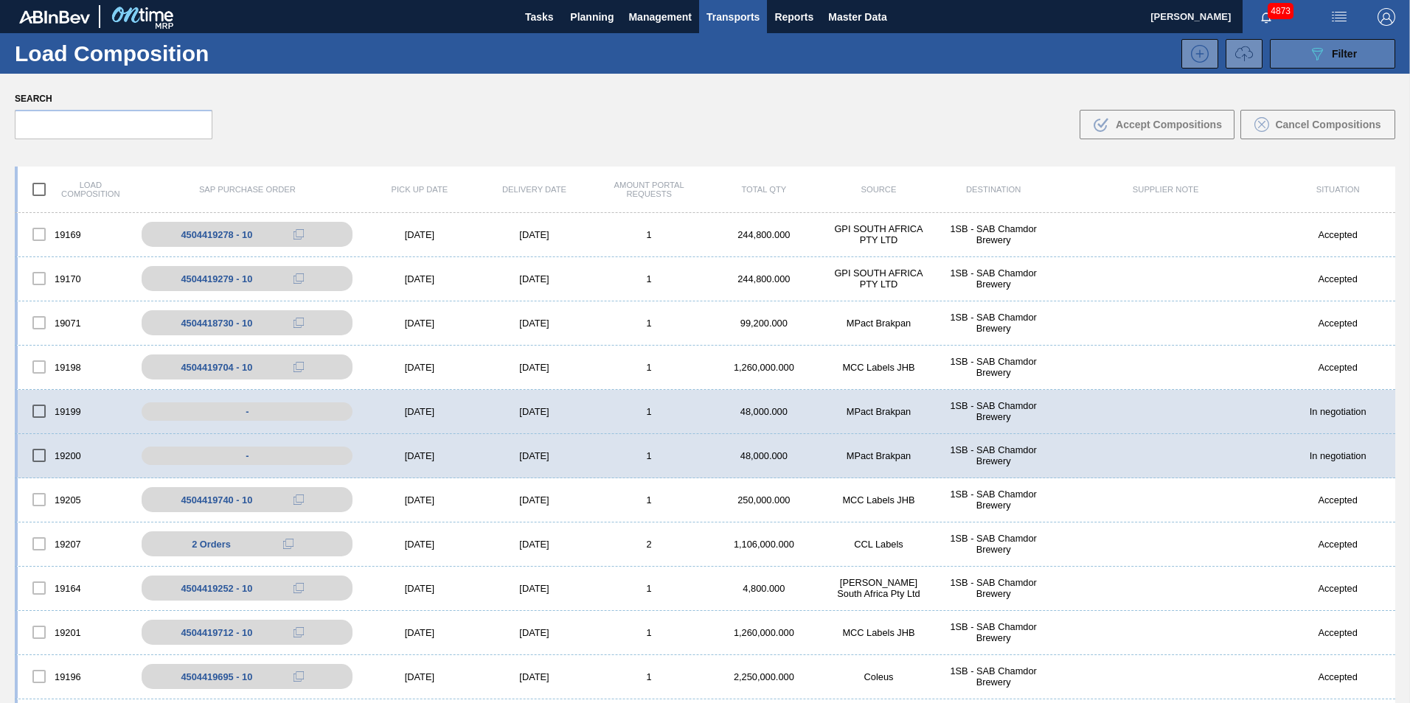
click at [1334, 49] on span "Filter" at bounding box center [1344, 54] width 25 height 12
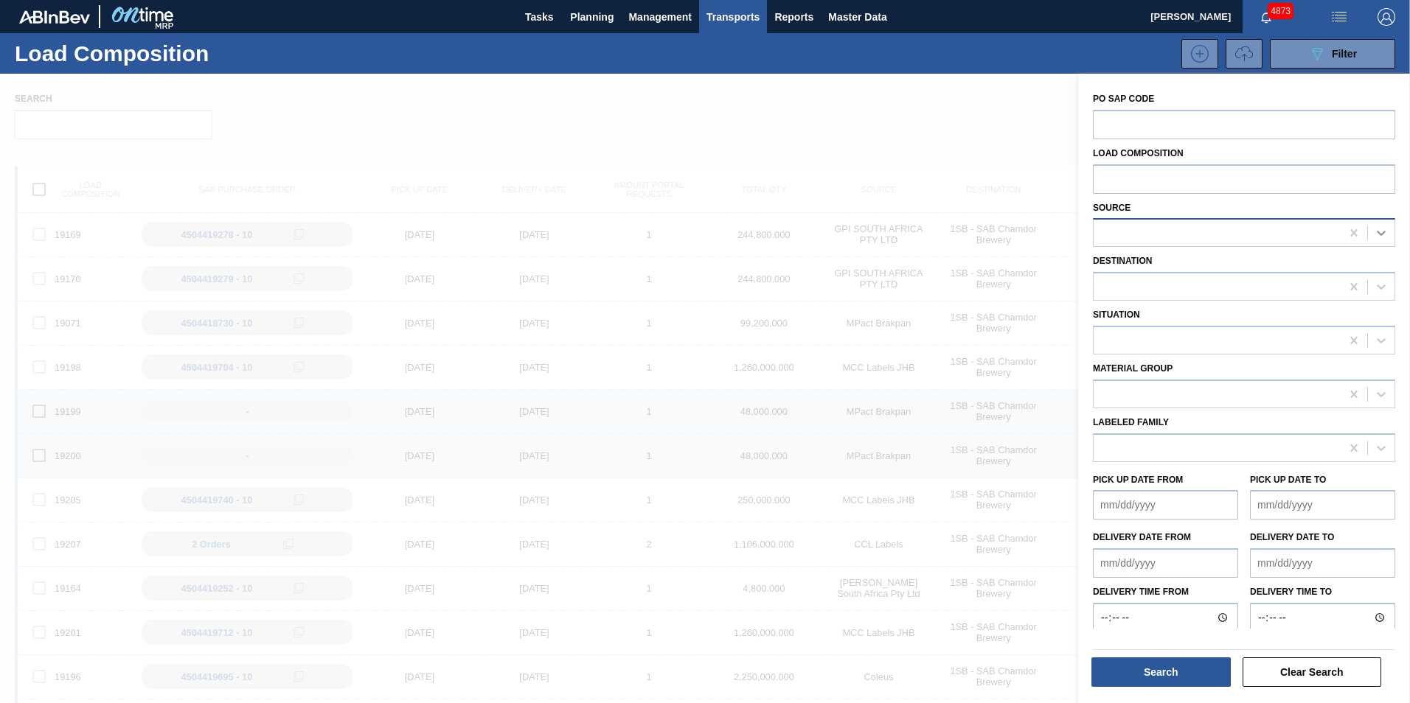
click at [1380, 232] on icon at bounding box center [1381, 233] width 15 height 15
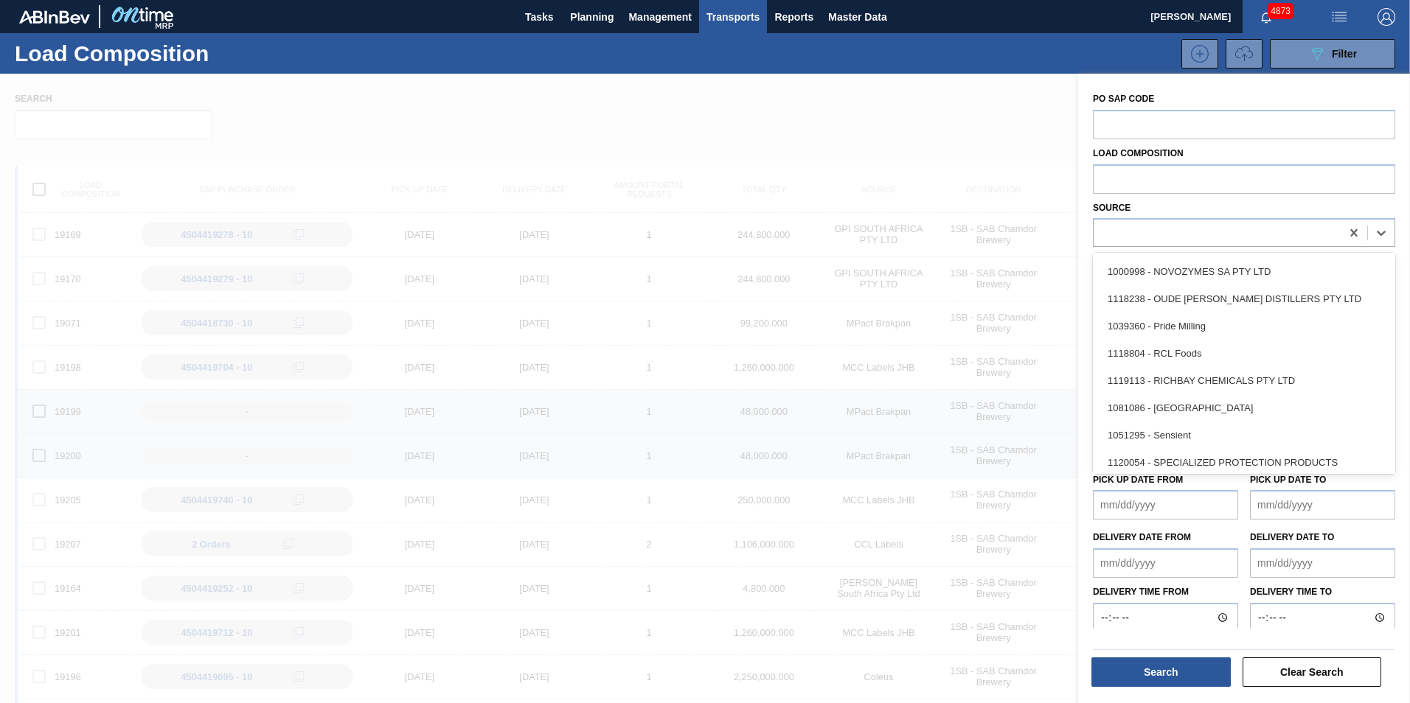
scroll to position [1094, 0]
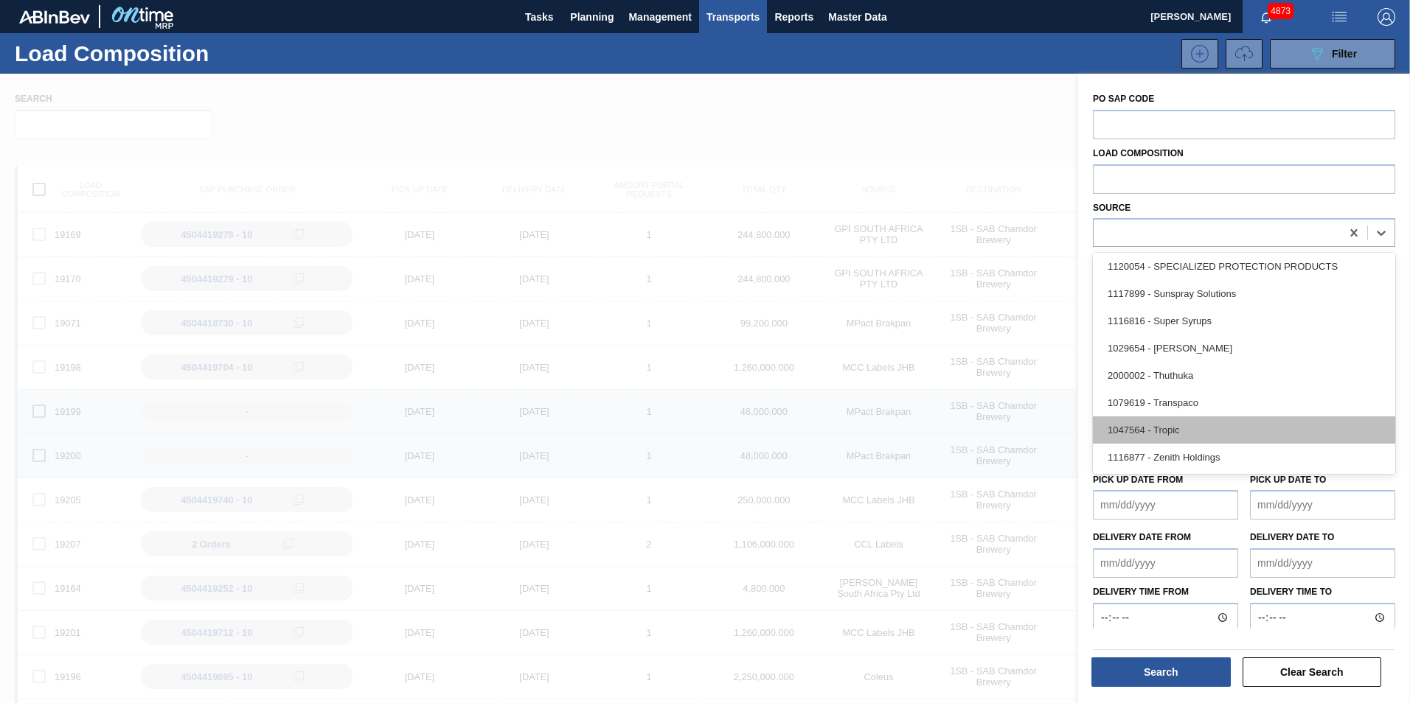
click at [1184, 428] on div "1047564 - Tropic" at bounding box center [1244, 430] width 302 height 27
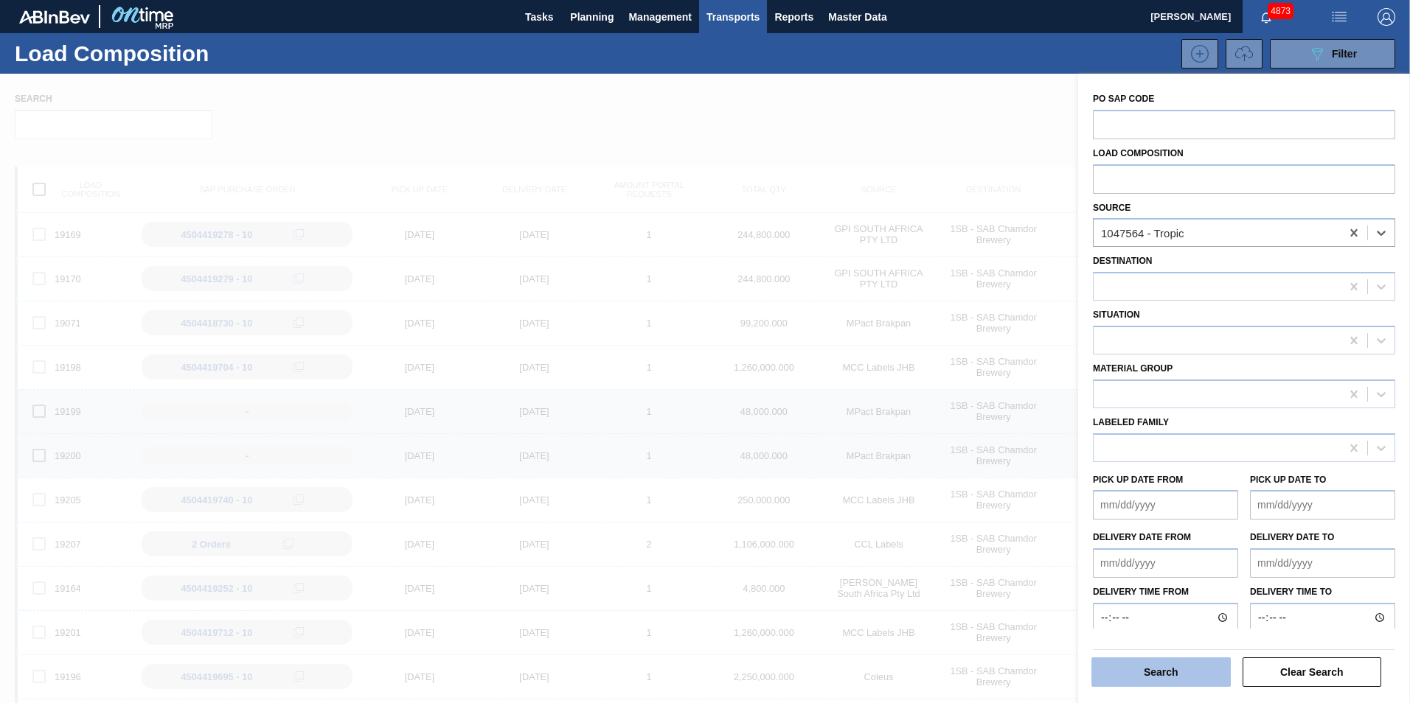
click at [1132, 670] on button "Search" at bounding box center [1160, 672] width 139 height 29
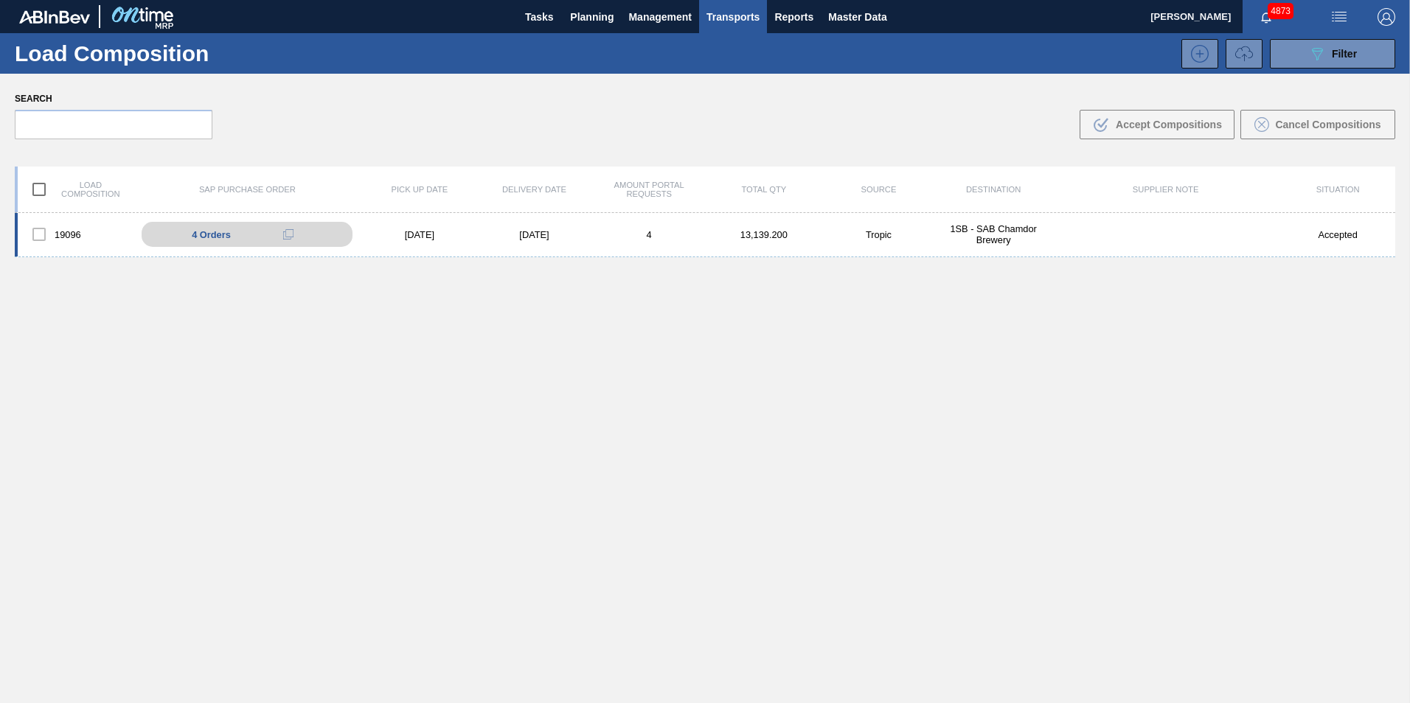
click at [712, 232] on div "13,139.200" at bounding box center [763, 234] width 115 height 11
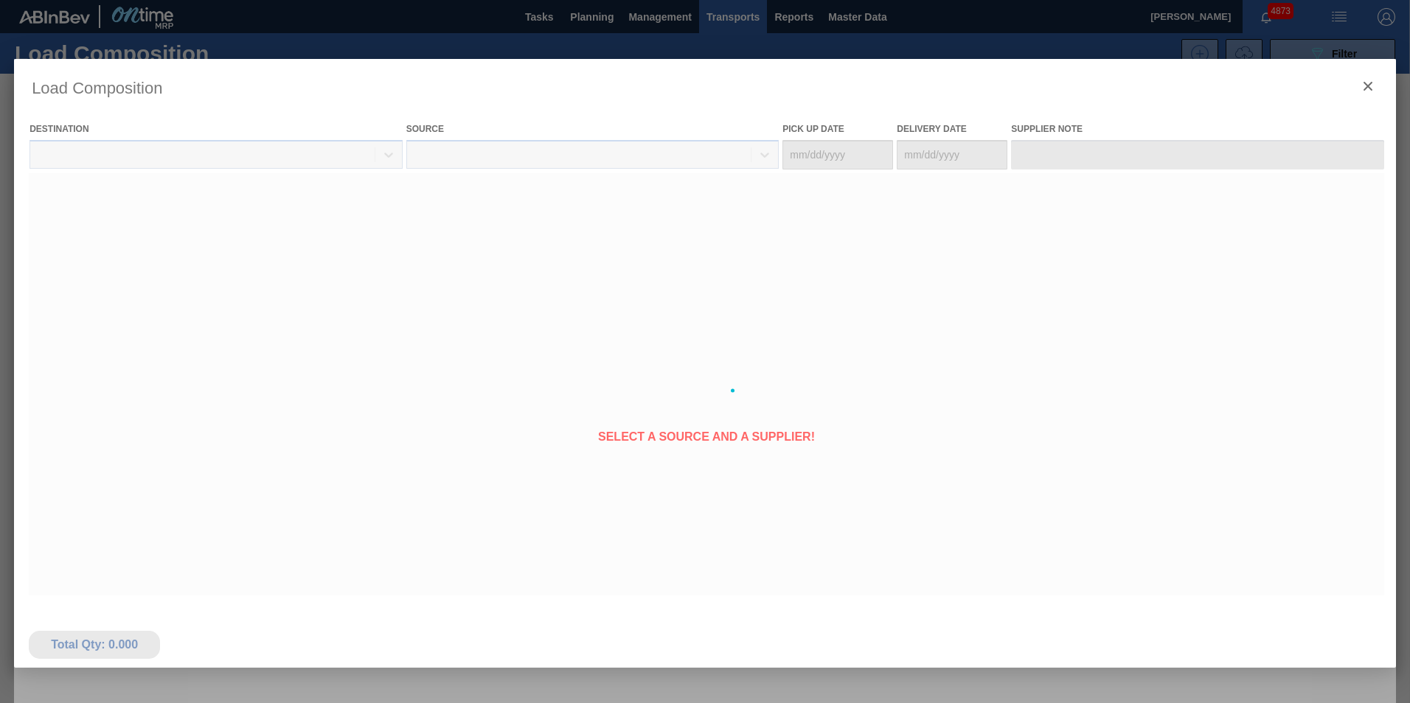
type Date "[DATE]"
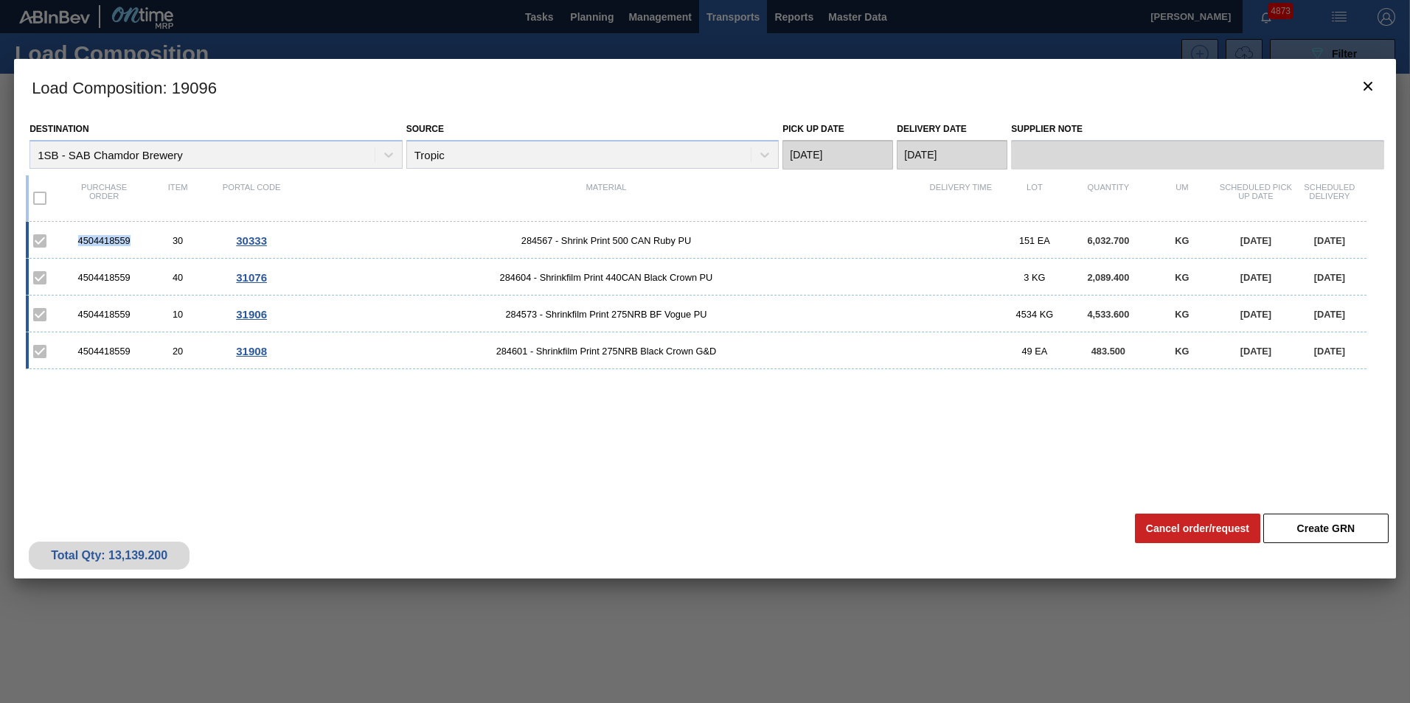
drag, startPoint x: 131, startPoint y: 240, endPoint x: 78, endPoint y: 243, distance: 52.4
click at [78, 243] on div "4504418559" at bounding box center [104, 240] width 74 height 11
copy div "4504418559"
click at [1367, 88] on icon "botão de ícone" at bounding box center [1368, 86] width 18 height 18
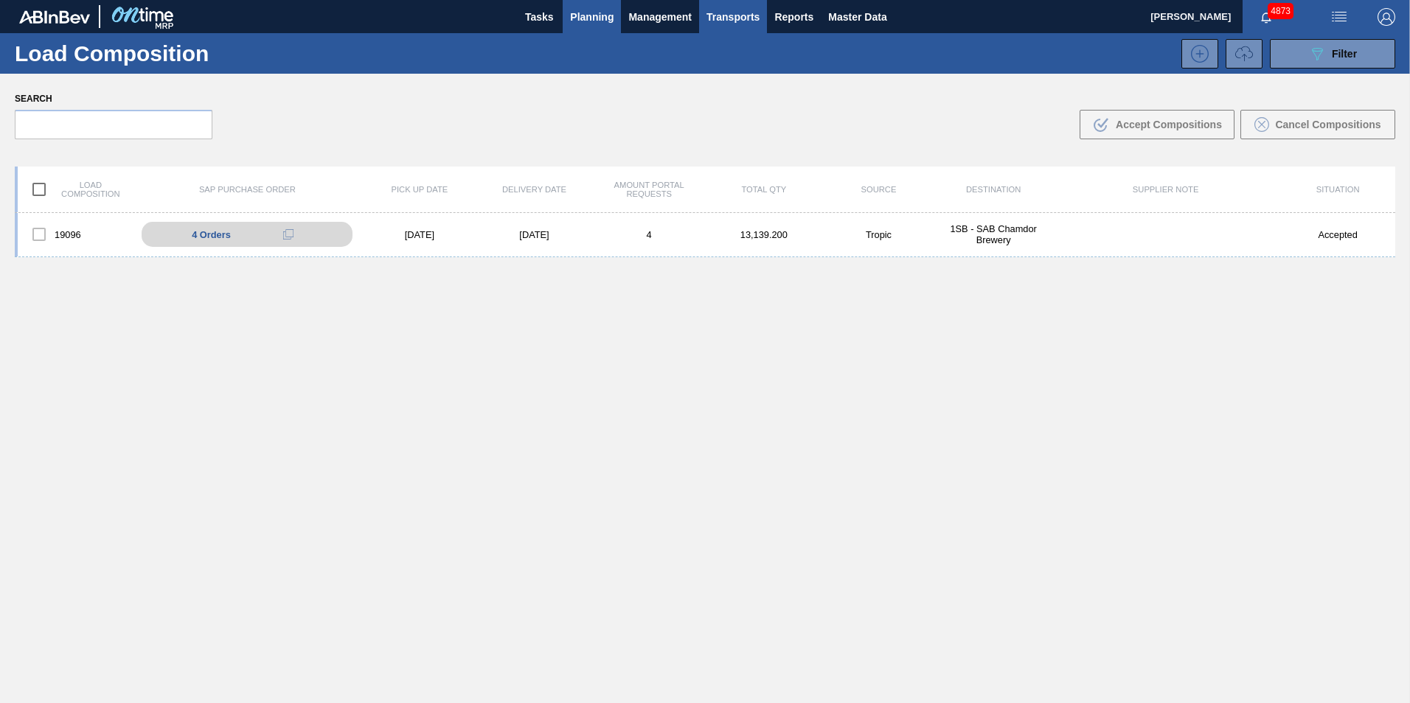
click at [597, 24] on span "Planning" at bounding box center [592, 17] width 44 height 18
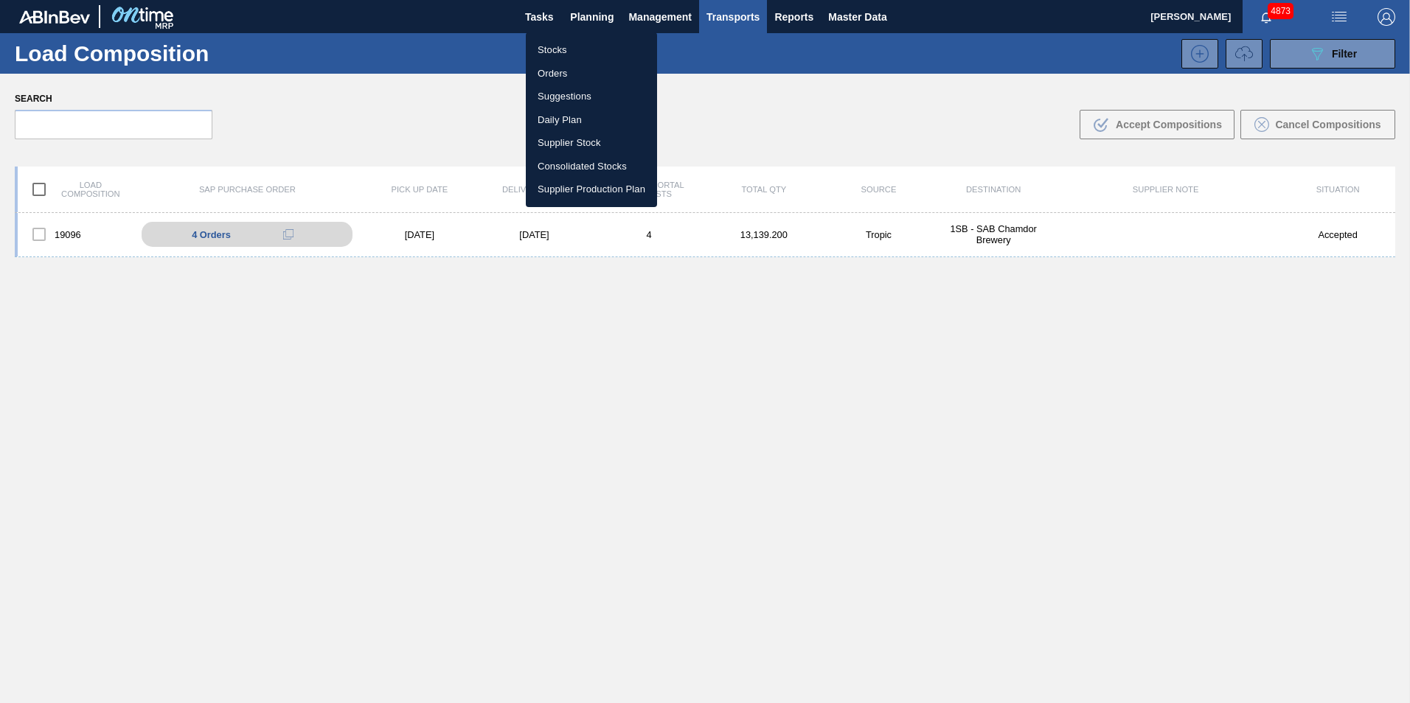
click at [574, 47] on li "Stocks" at bounding box center [591, 50] width 131 height 24
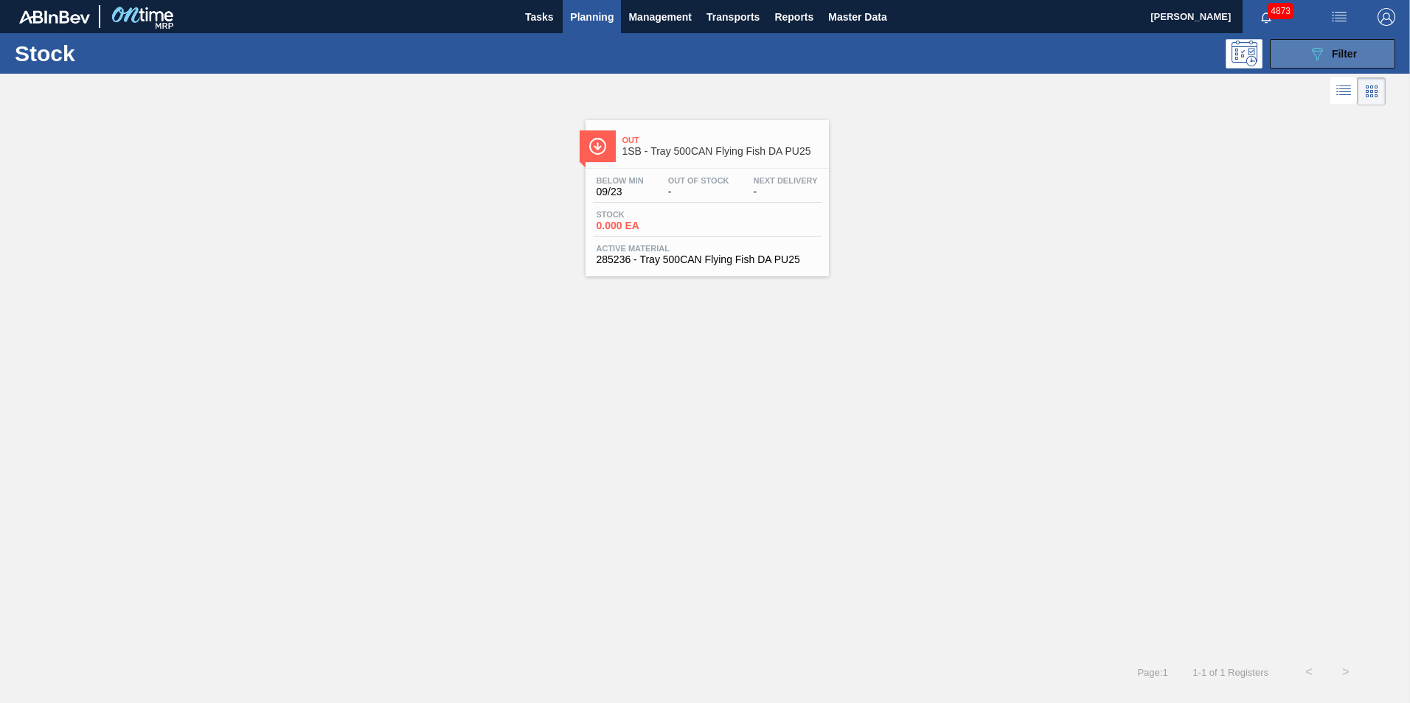
click at [1344, 53] on span "Filter" at bounding box center [1344, 54] width 25 height 12
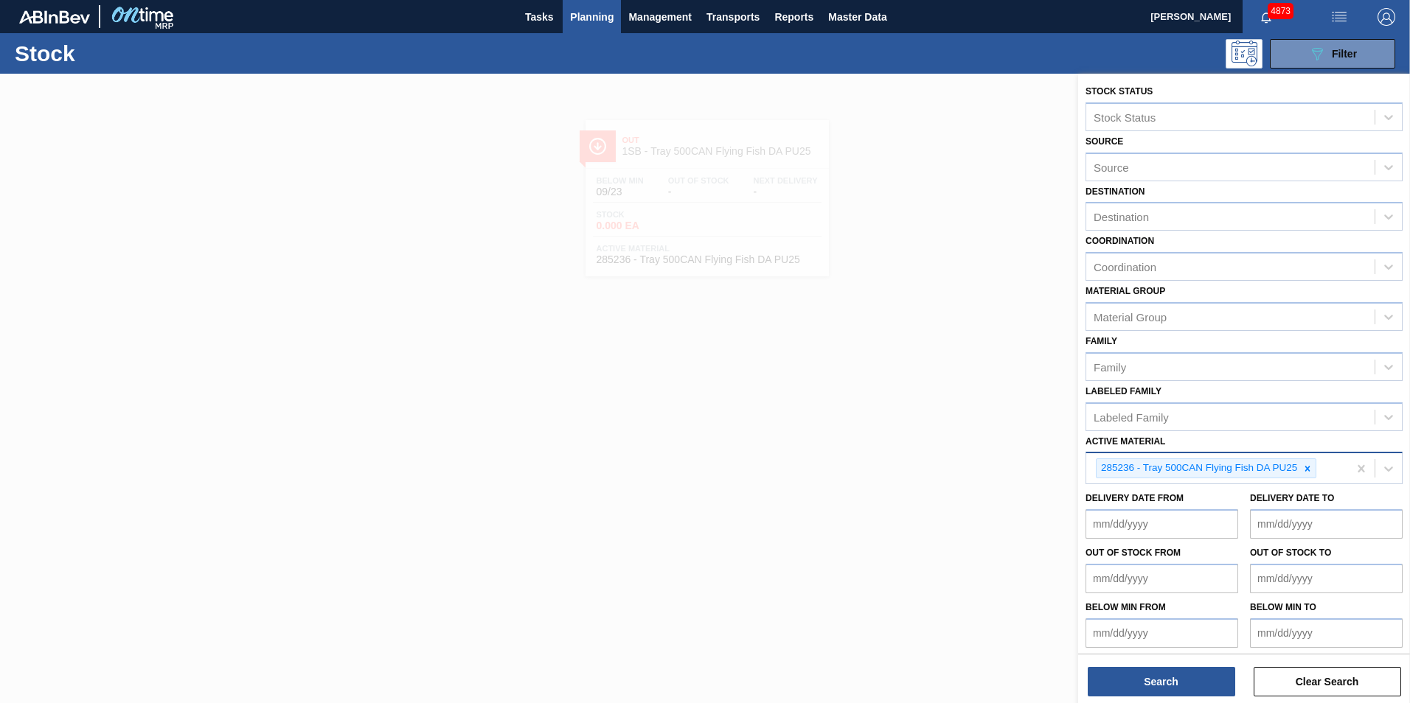
click at [1308, 473] on div at bounding box center [1307, 468] width 16 height 18
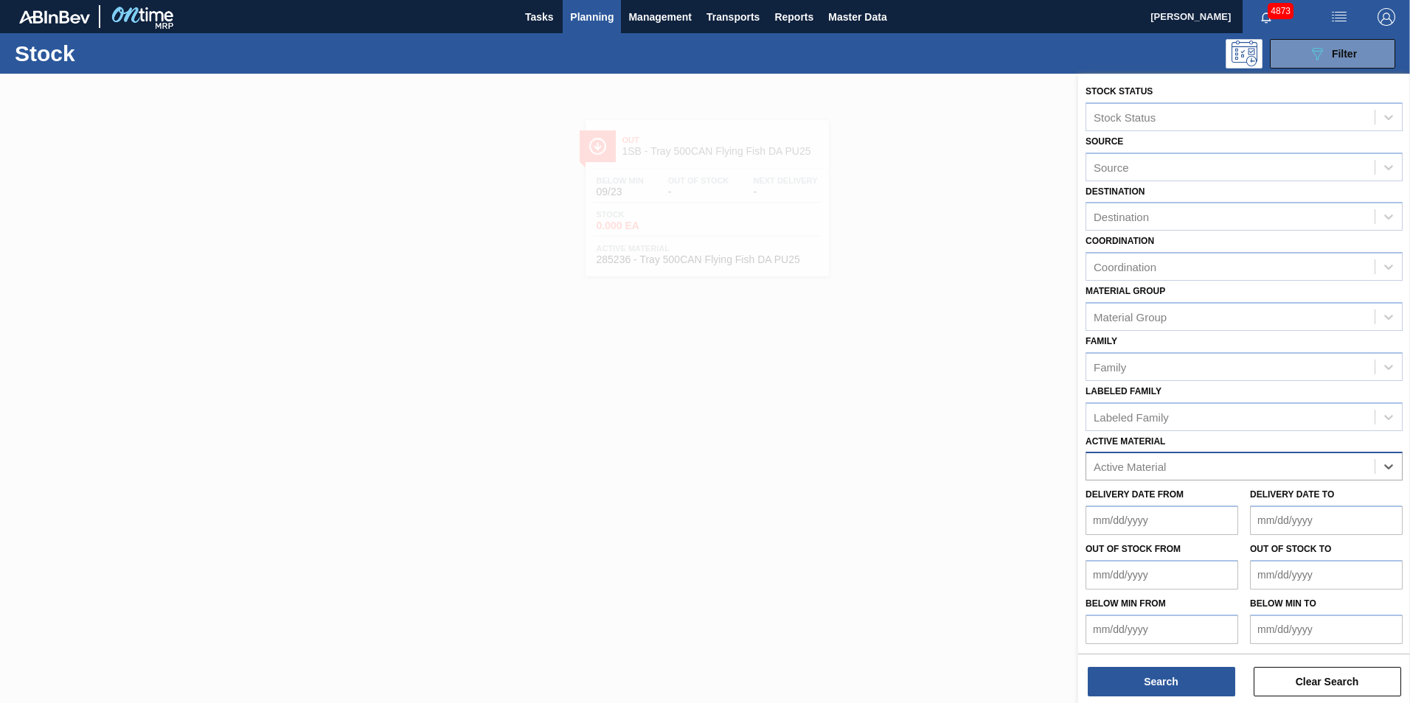
paste Material "285188"
type Material "285188"
click at [1254, 497] on div "285188 - Shrinkfilm Print 500CAN FF Lemon PU" at bounding box center [1243, 503] width 317 height 27
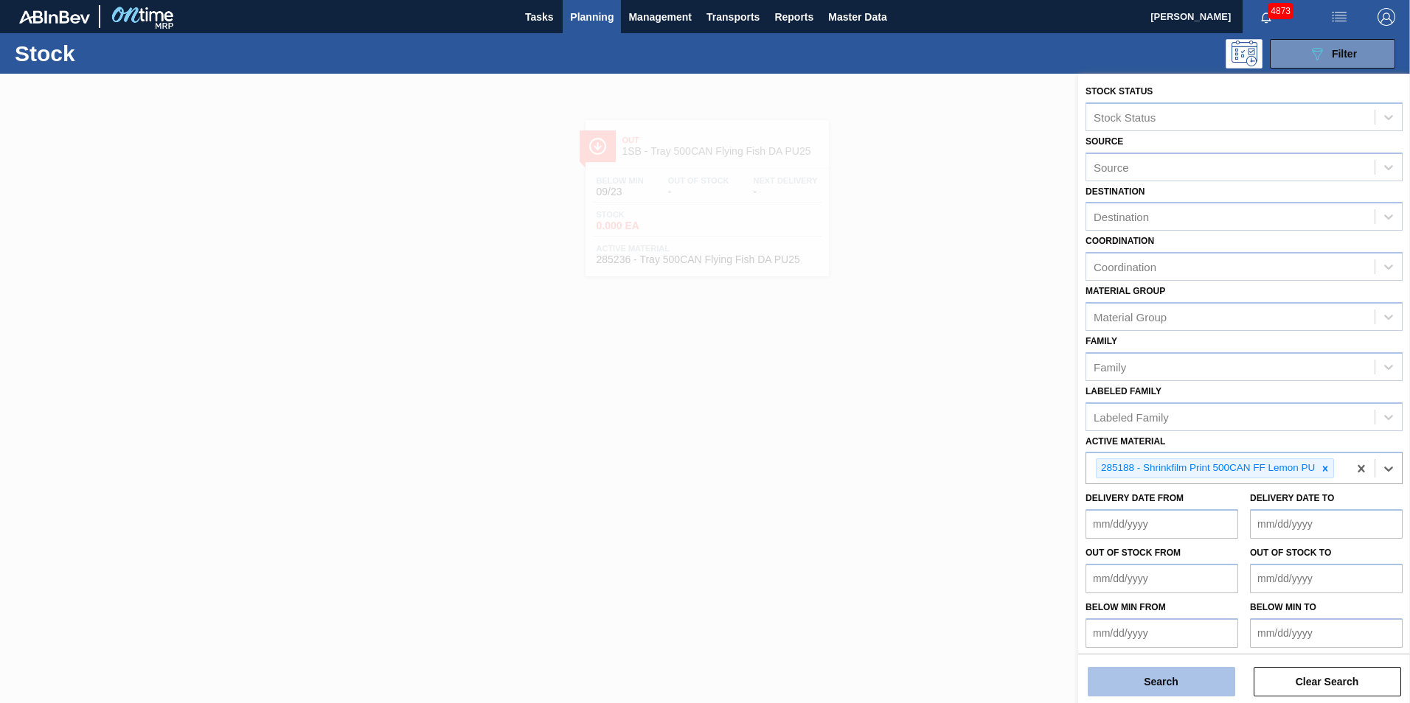
click at [1191, 685] on button "Search" at bounding box center [1161, 681] width 147 height 29
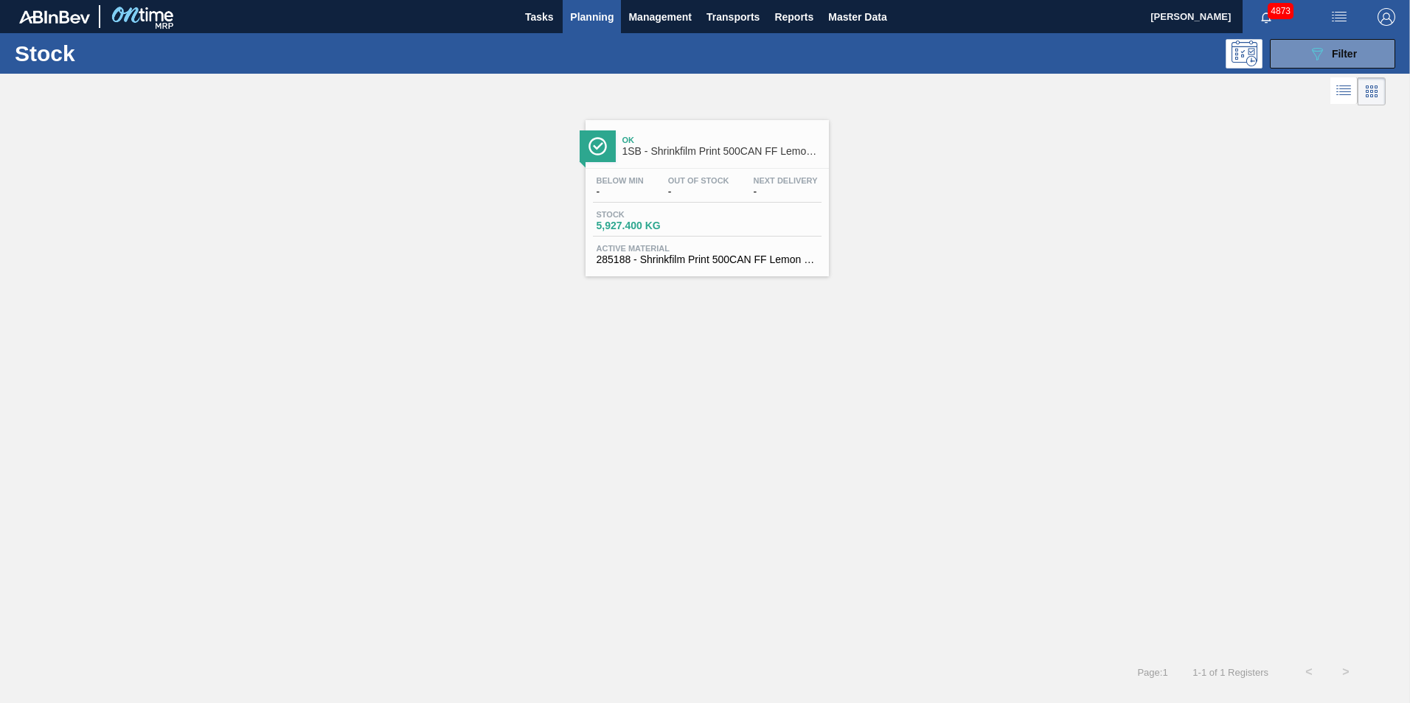
click at [661, 217] on span "Stock" at bounding box center [648, 214] width 103 height 9
